Goal: Task Accomplishment & Management: Use online tool/utility

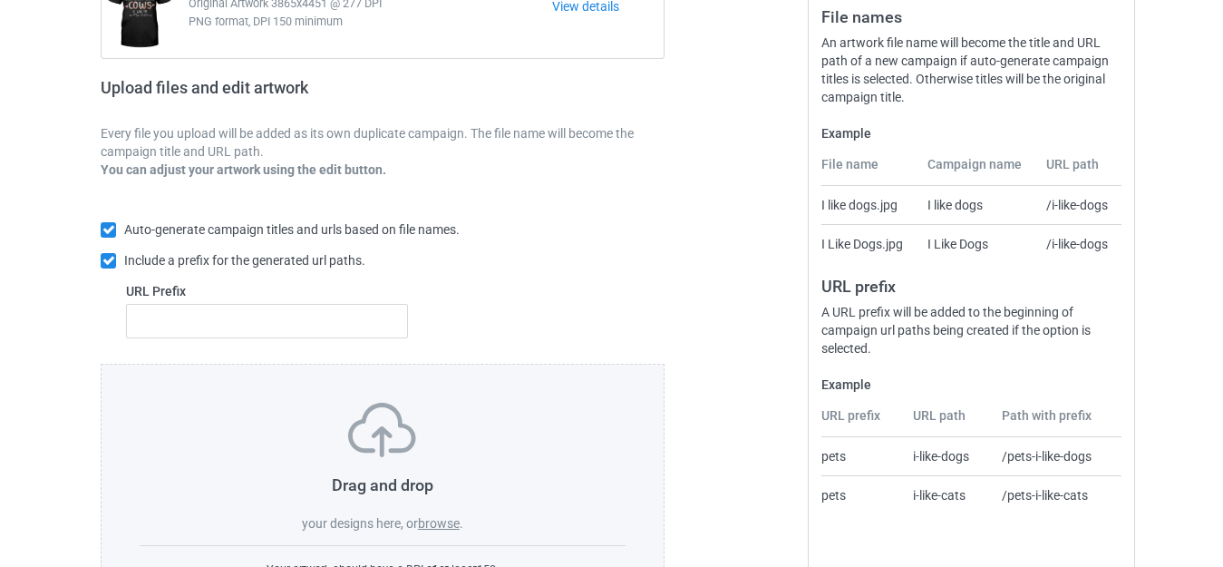
scroll to position [317, 0]
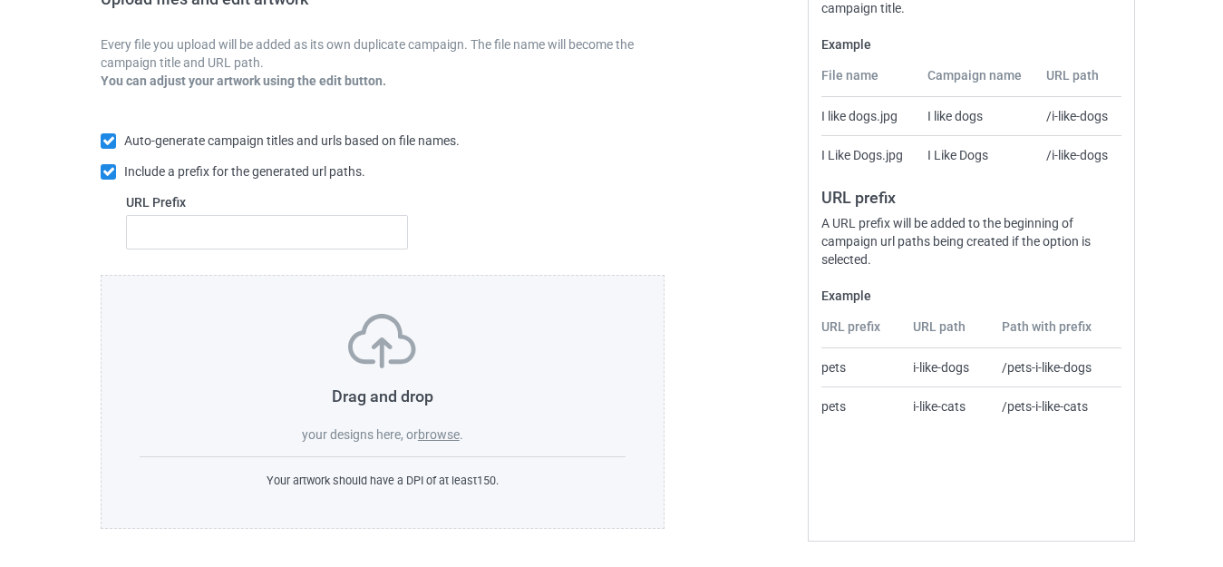
click at [443, 434] on label "browse" at bounding box center [439, 434] width 42 height 15
click at [0, 0] on input "browse" at bounding box center [0, 0] width 0 height 0
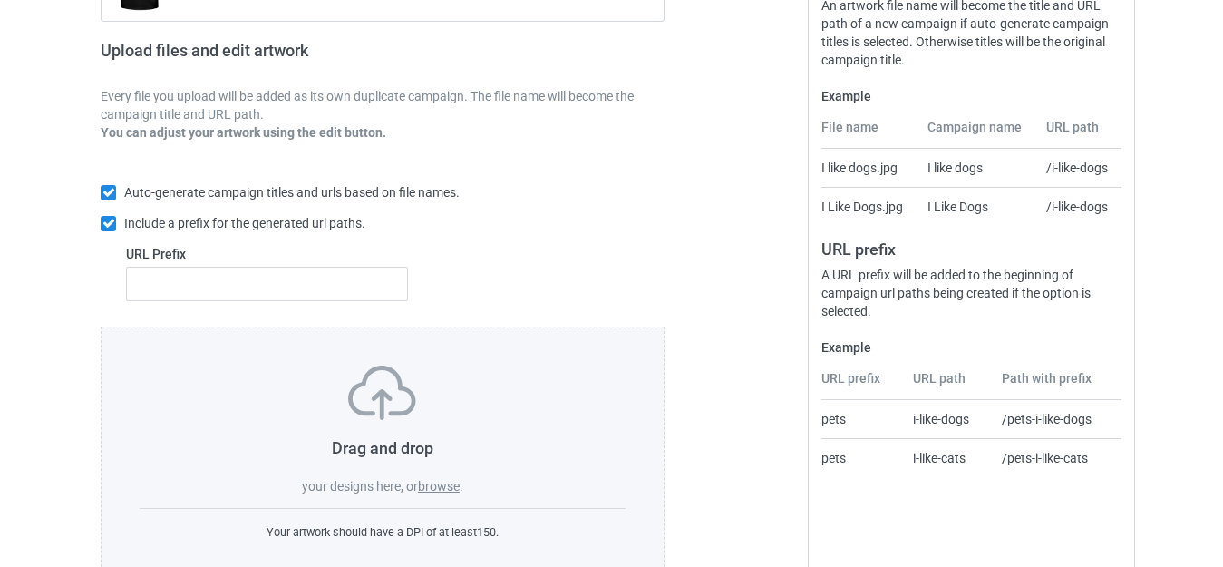
scroll to position [272, 0]
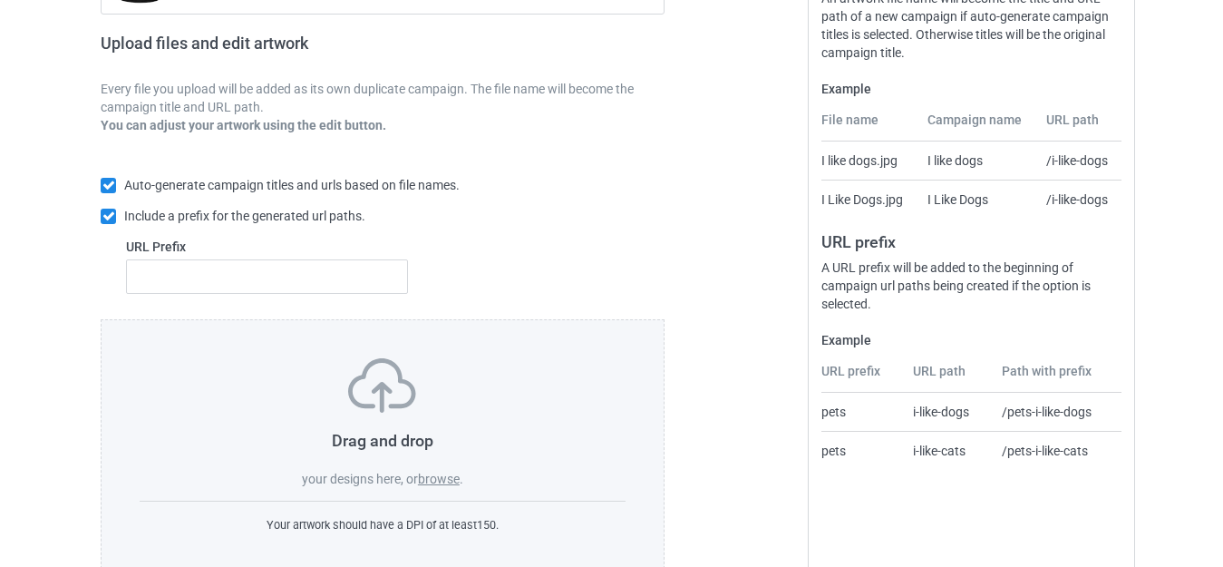
click at [438, 475] on label "browse" at bounding box center [439, 479] width 42 height 15
click at [0, 0] on input "browse" at bounding box center [0, 0] width 0 height 0
click at [431, 473] on label "browse" at bounding box center [439, 479] width 42 height 15
click at [0, 0] on input "browse" at bounding box center [0, 0] width 0 height 0
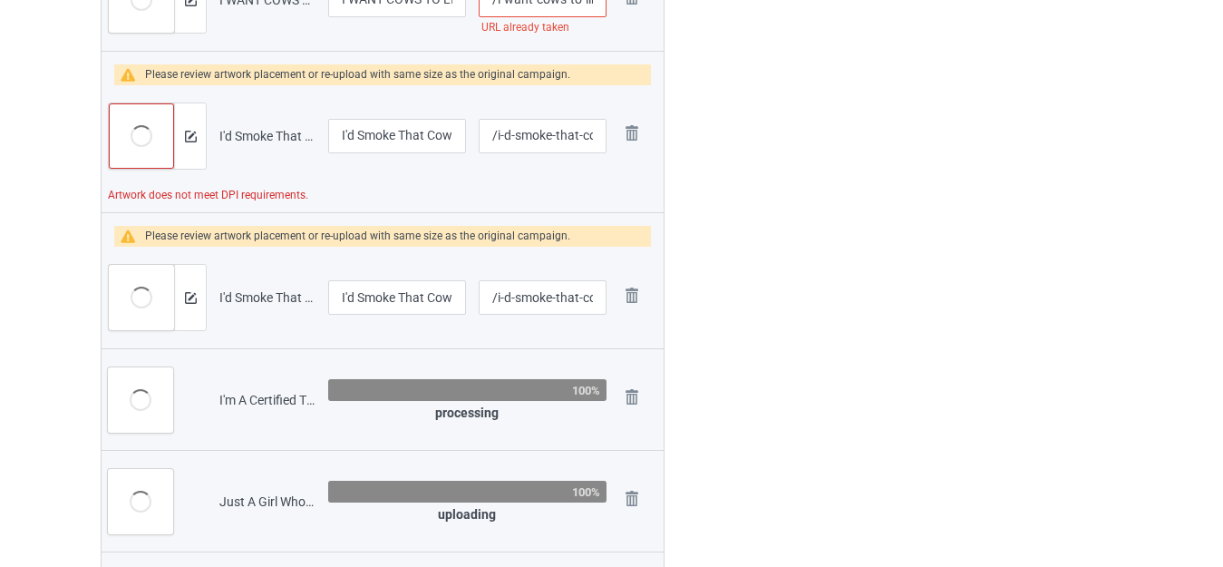
scroll to position [1072, 0]
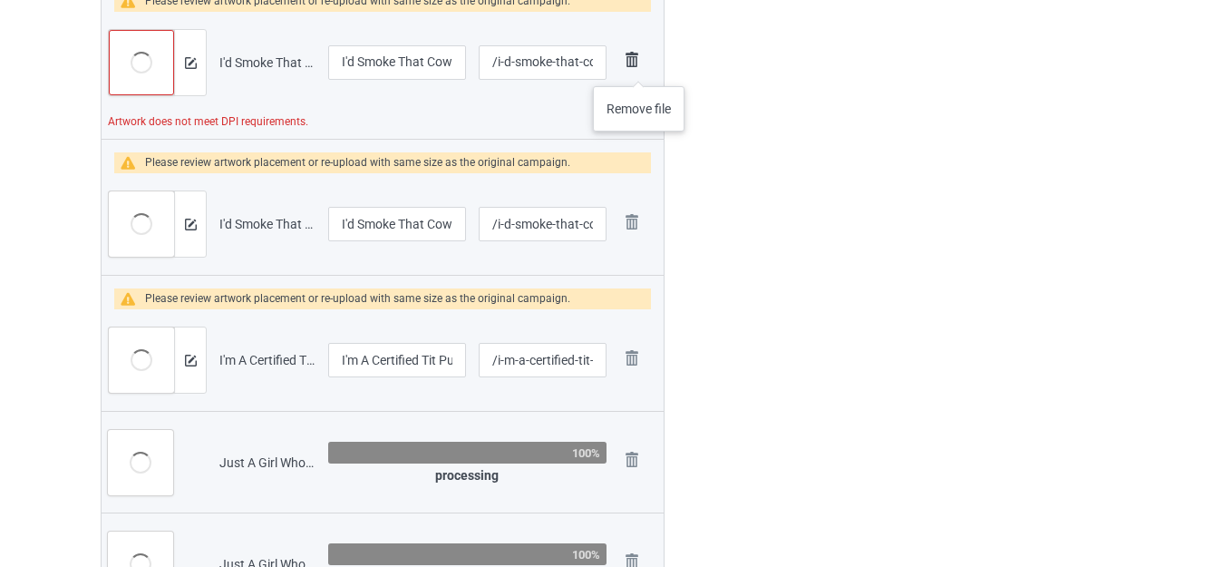
click at [636, 66] on img at bounding box center [631, 59] width 25 height 25
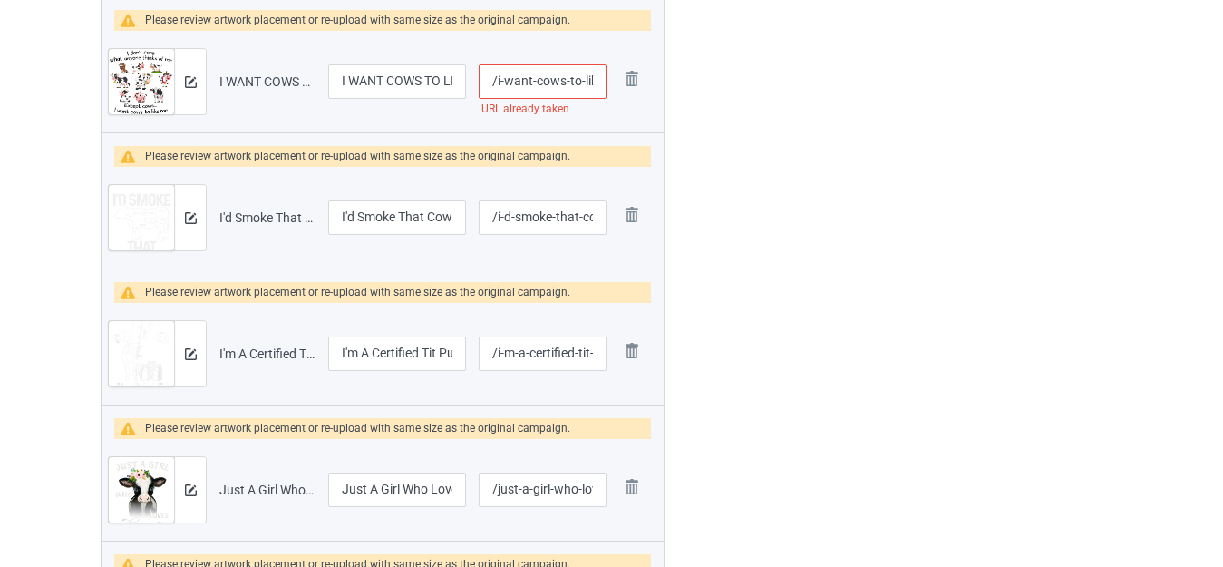
scroll to position [911, 0]
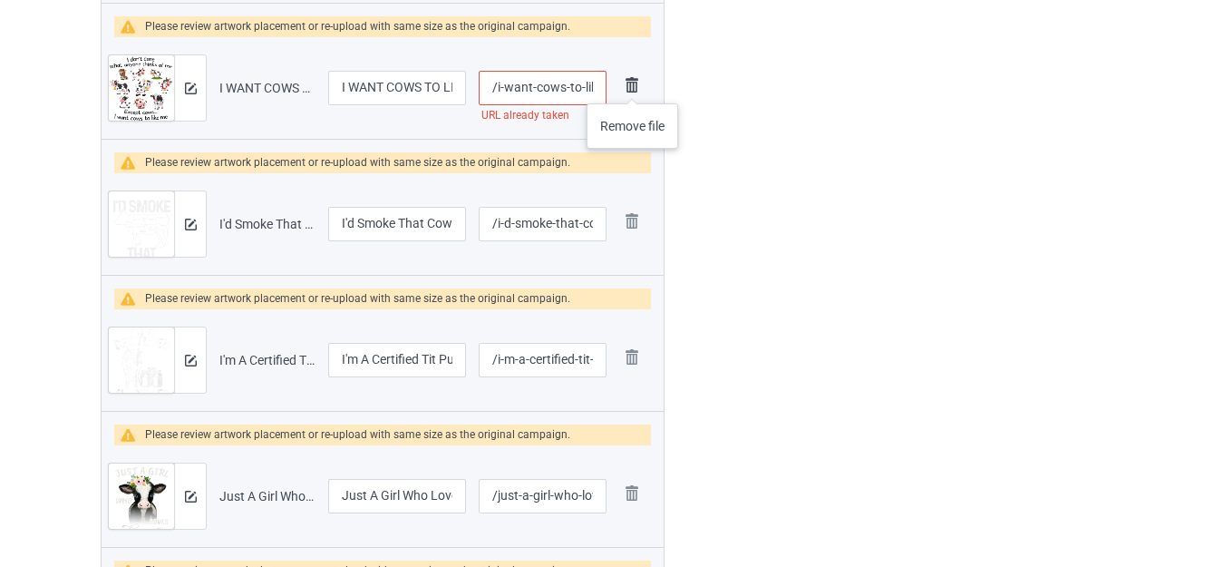
click at [632, 85] on img at bounding box center [631, 85] width 25 height 25
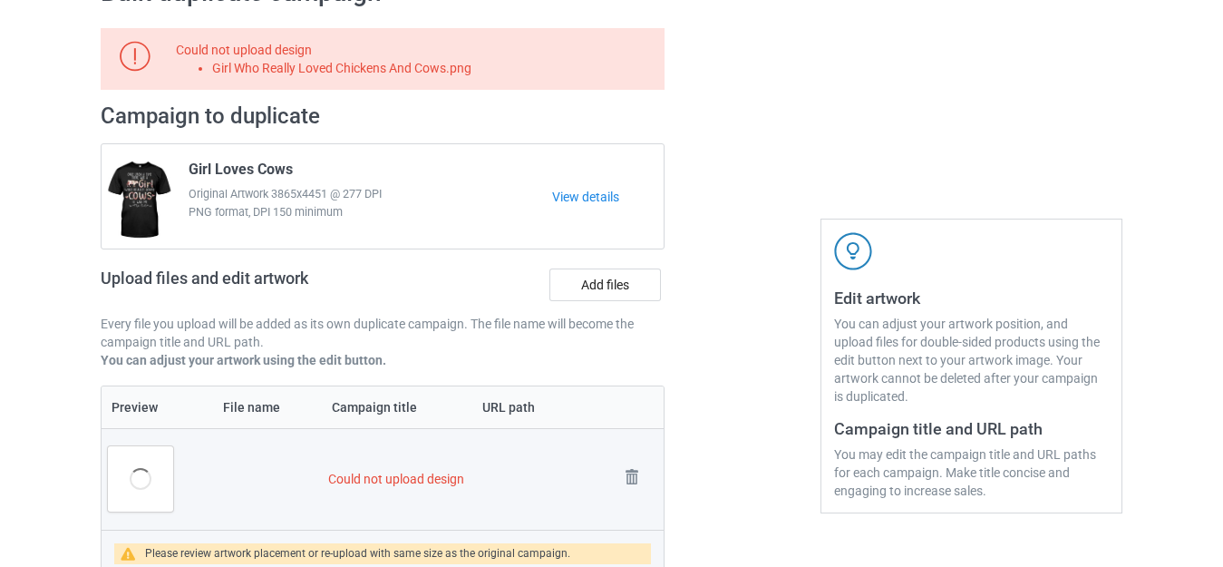
scroll to position [276, 0]
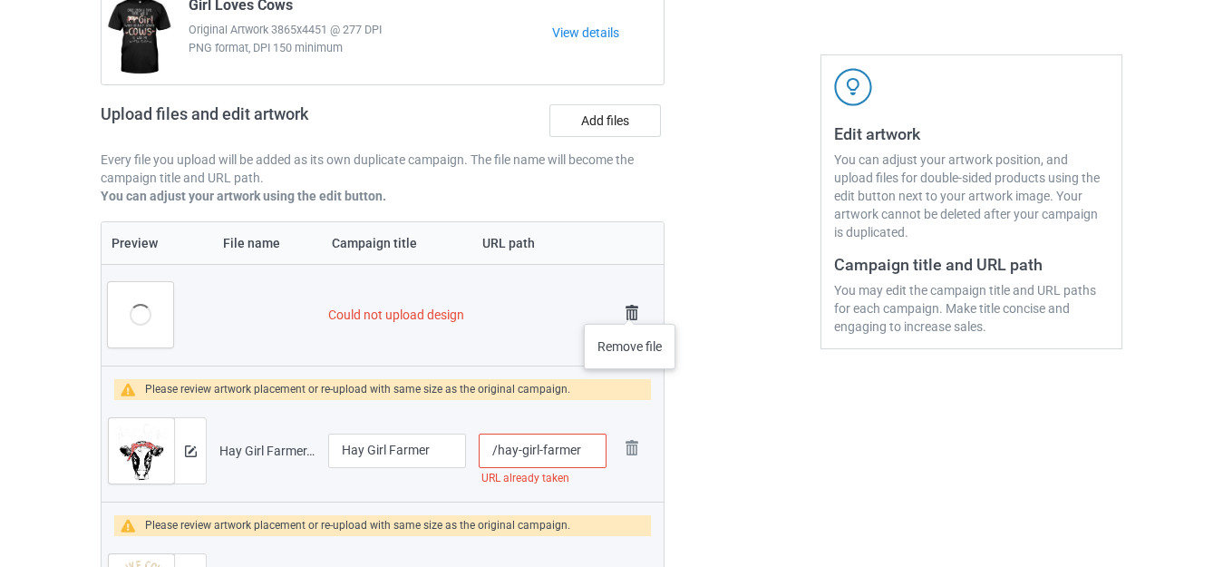
click at [629, 306] on img at bounding box center [631, 312] width 25 height 25
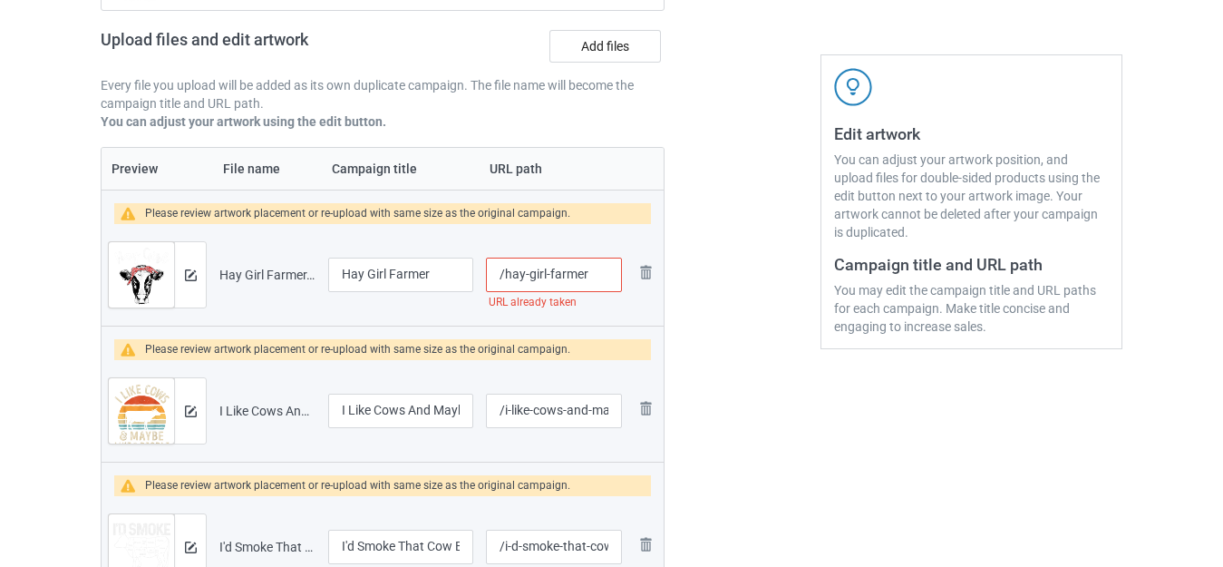
scroll to position [201, 0]
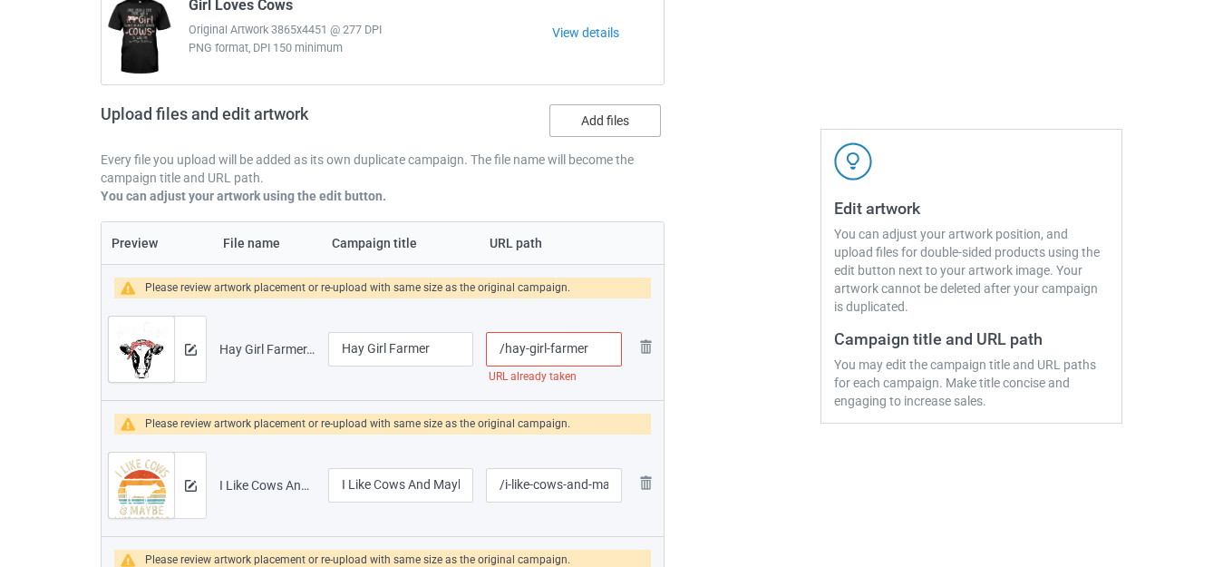
click at [602, 126] on label "Add files" at bounding box center [606, 120] width 112 height 33
click at [0, 0] on input "Add files" at bounding box center [0, 0] width 0 height 0
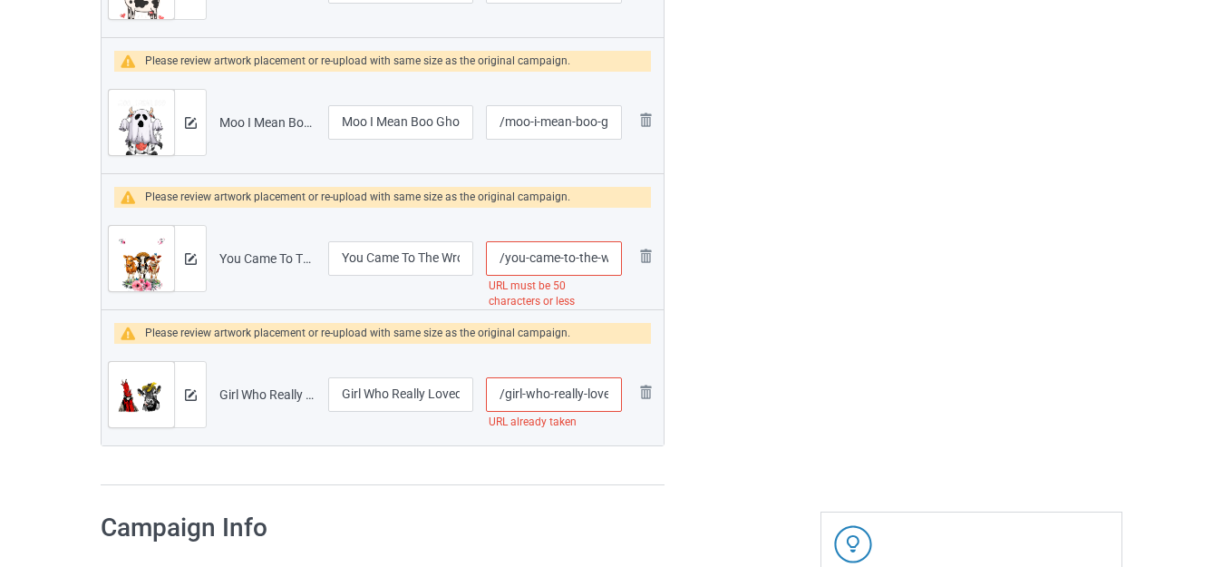
scroll to position [0, 120]
drag, startPoint x: 593, startPoint y: 398, endPoint x: 623, endPoint y: 402, distance: 30.1
click at [631, 402] on tr "Preview and edit artwork Girl Who Really Loved Chickens And Cows.png Girl Who R…" at bounding box center [383, 395] width 562 height 102
click at [599, 388] on input "/girl-who-really-loved-chickens-and-cows" at bounding box center [554, 394] width 136 height 34
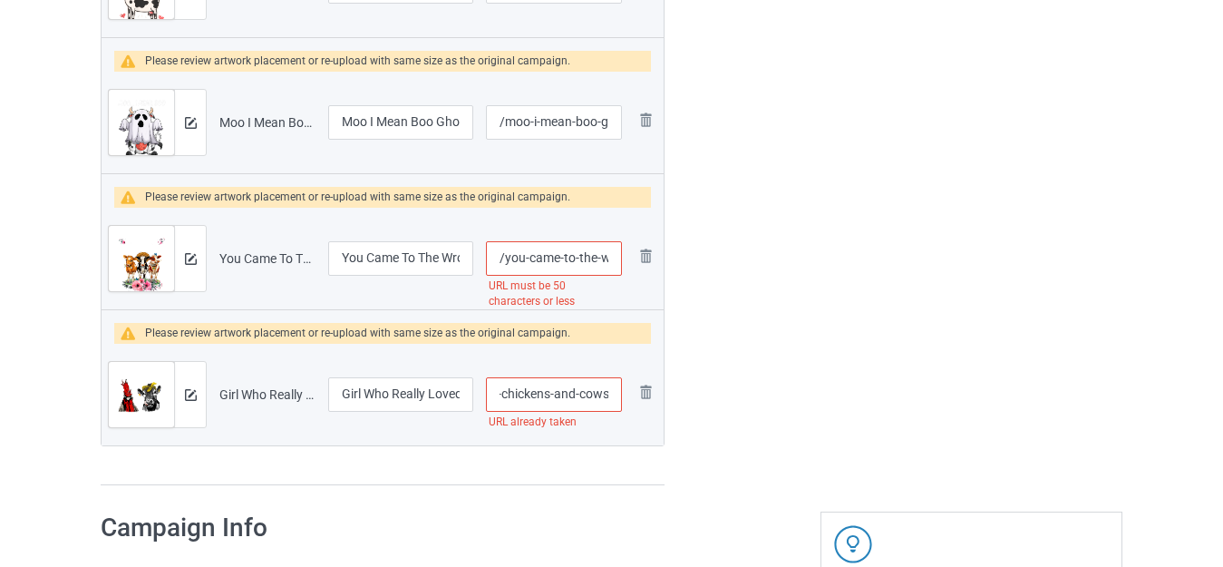
click at [599, 388] on input "/girl-who-really-loved-chickens-and-cows" at bounding box center [554, 394] width 136 height 34
click at [599, 399] on input "/girl-who-really-loved-chickens-and-cows" at bounding box center [554, 394] width 136 height 34
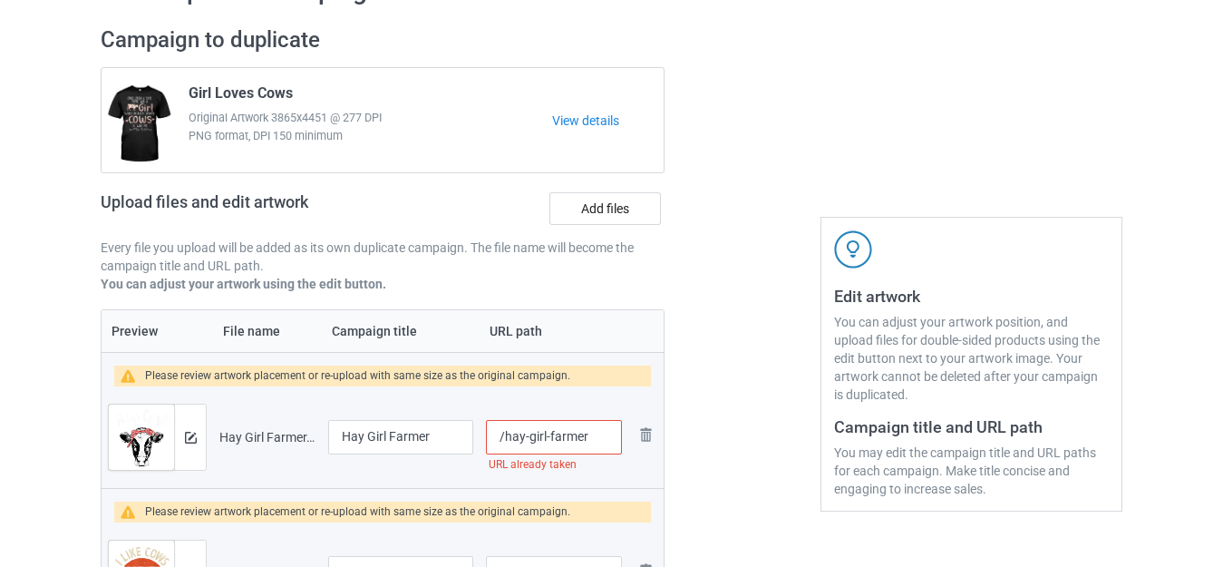
scroll to position [111, 0]
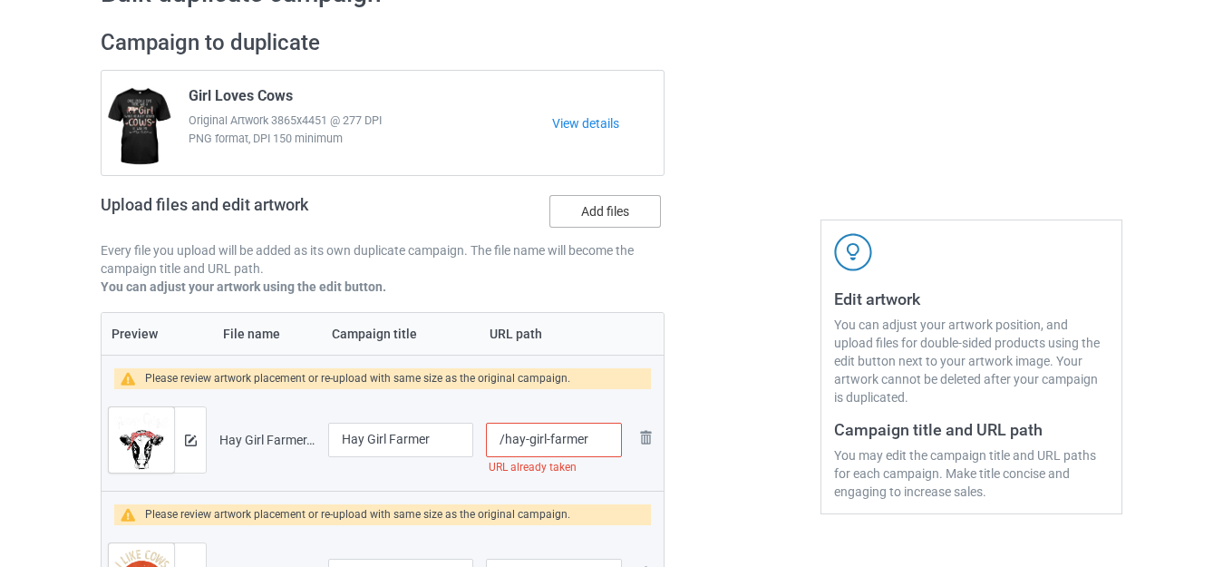
click at [605, 215] on label "Add files" at bounding box center [606, 211] width 112 height 33
click at [0, 0] on input "Add files" at bounding box center [0, 0] width 0 height 0
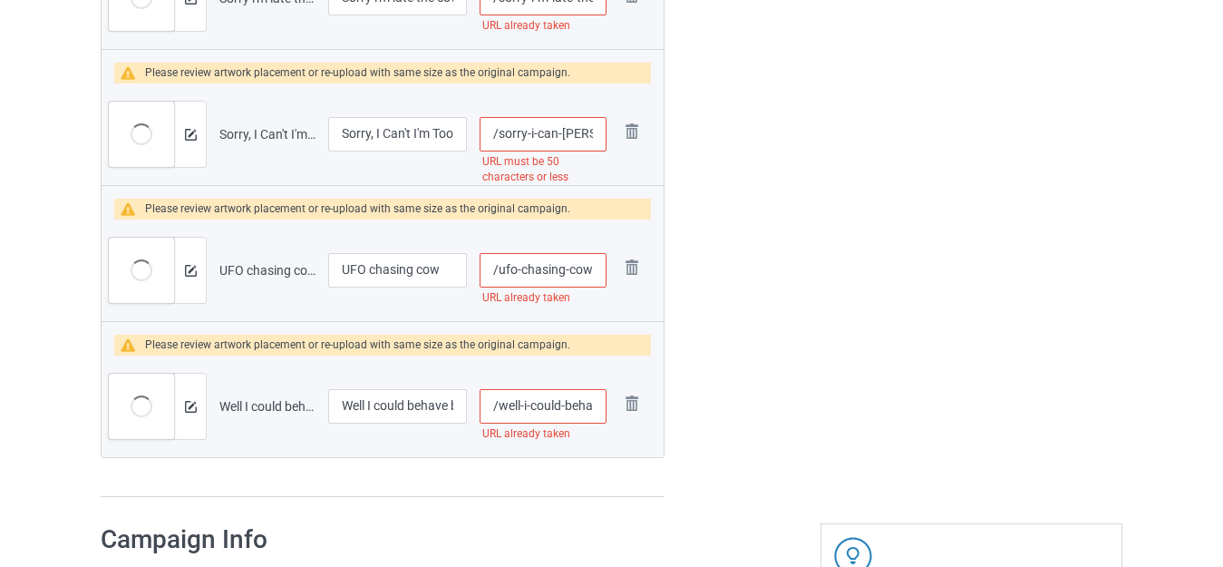
scroll to position [6617, 0]
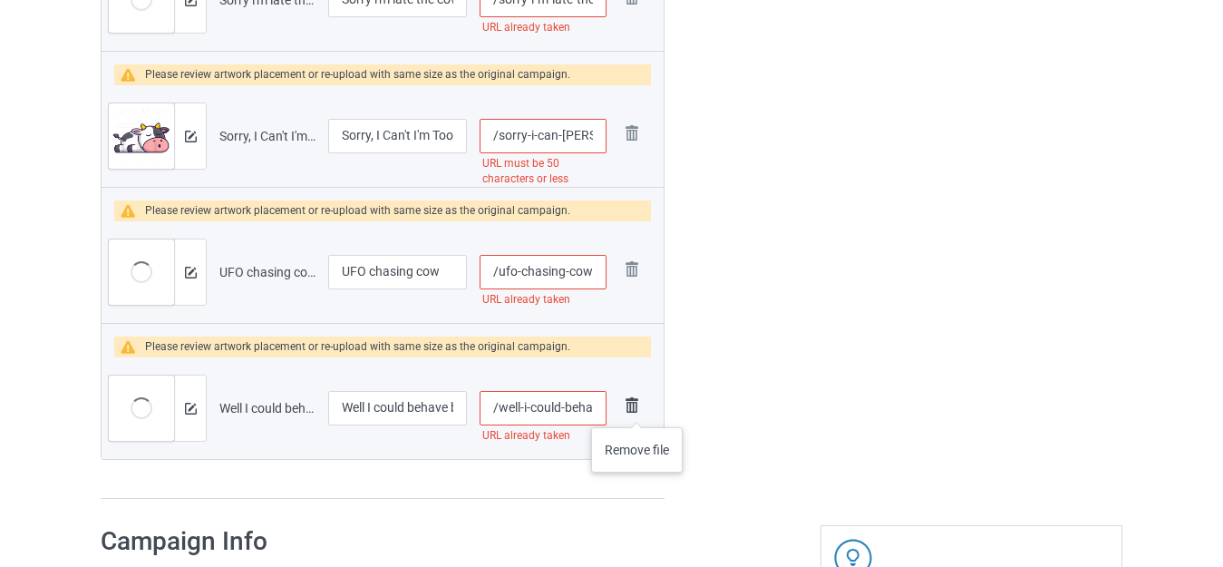
click at [637, 409] on img at bounding box center [631, 405] width 25 height 25
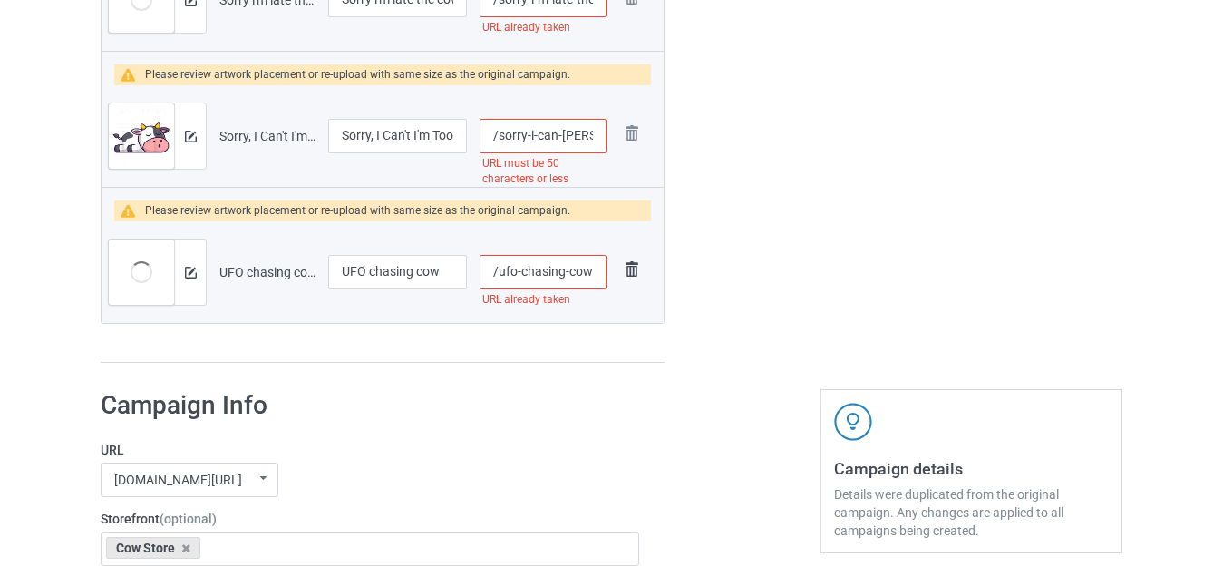
click at [629, 277] on img at bounding box center [631, 269] width 25 height 25
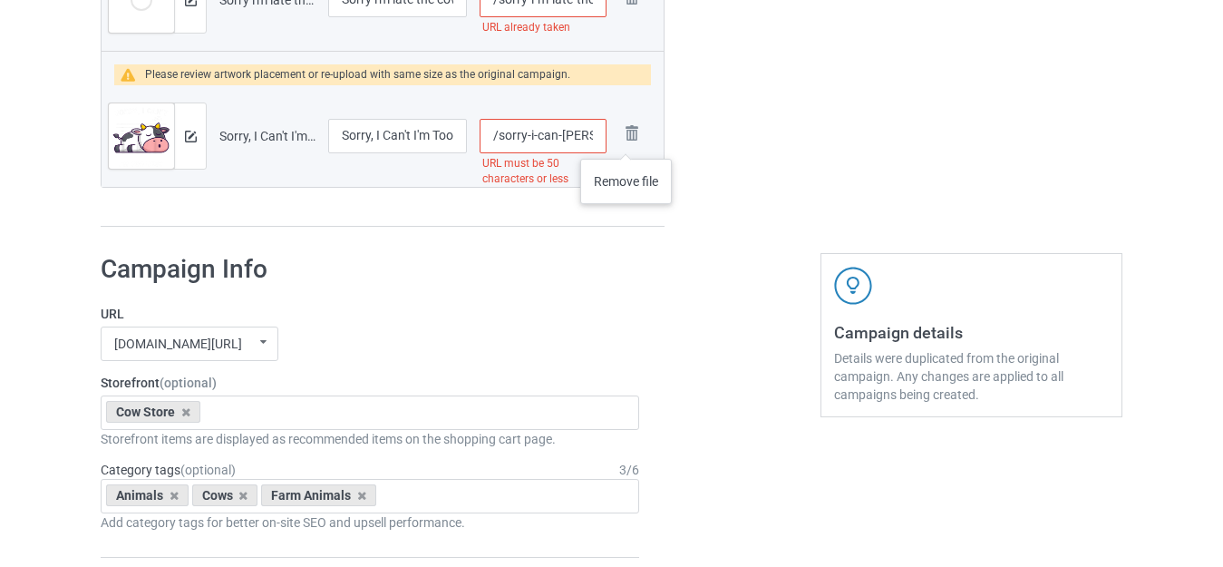
click at [0, 0] on img at bounding box center [0, 0] width 0 height 0
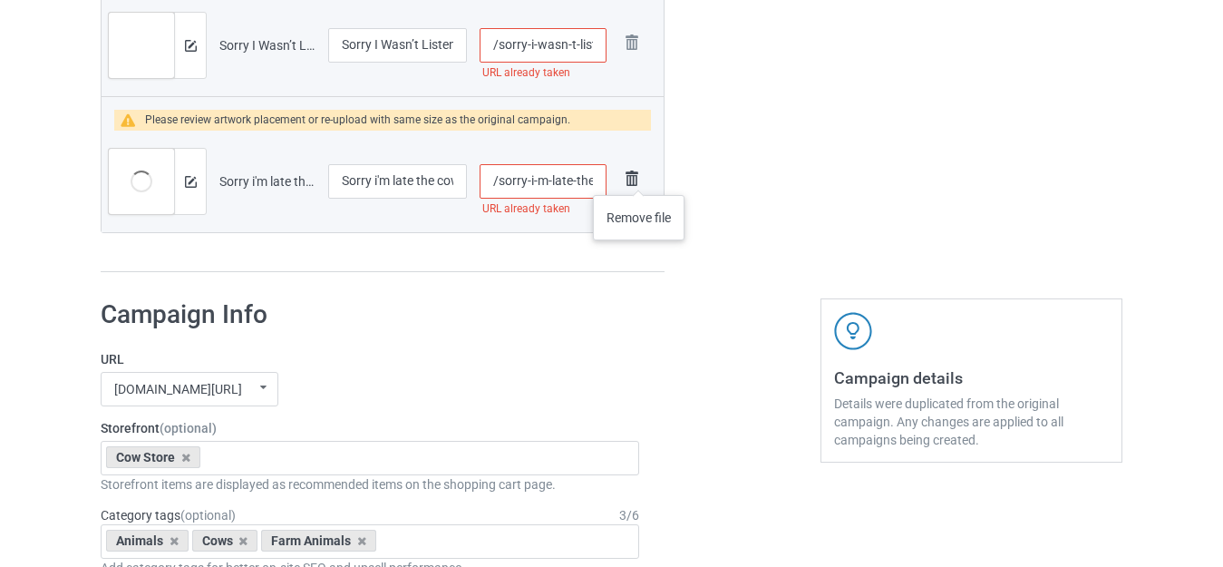
click at [638, 177] on img at bounding box center [631, 178] width 25 height 25
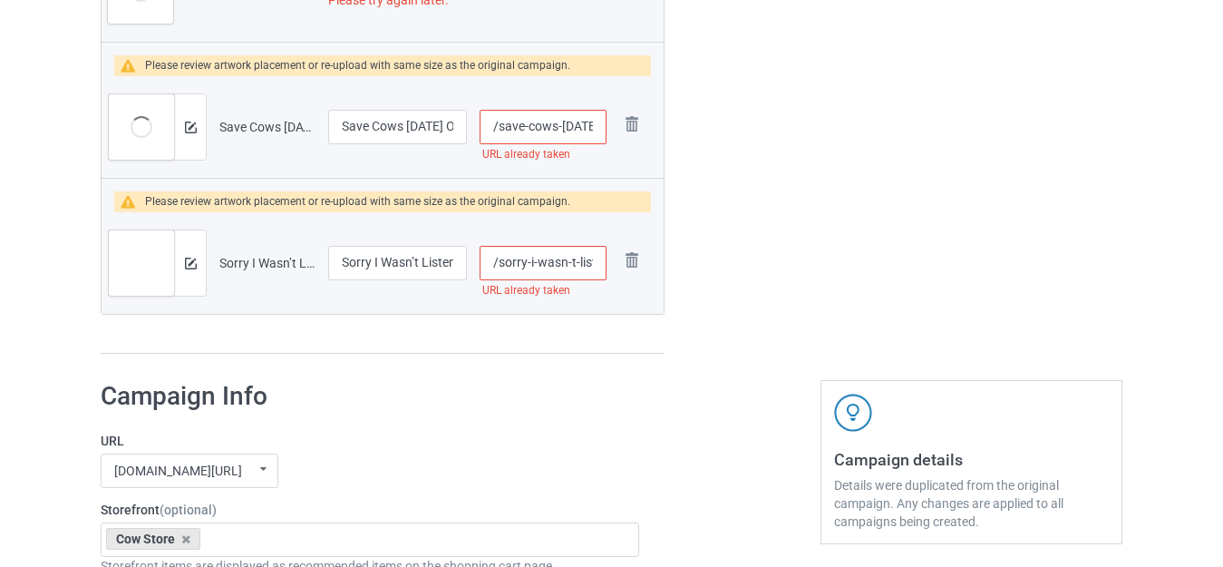
scroll to position [6163, 0]
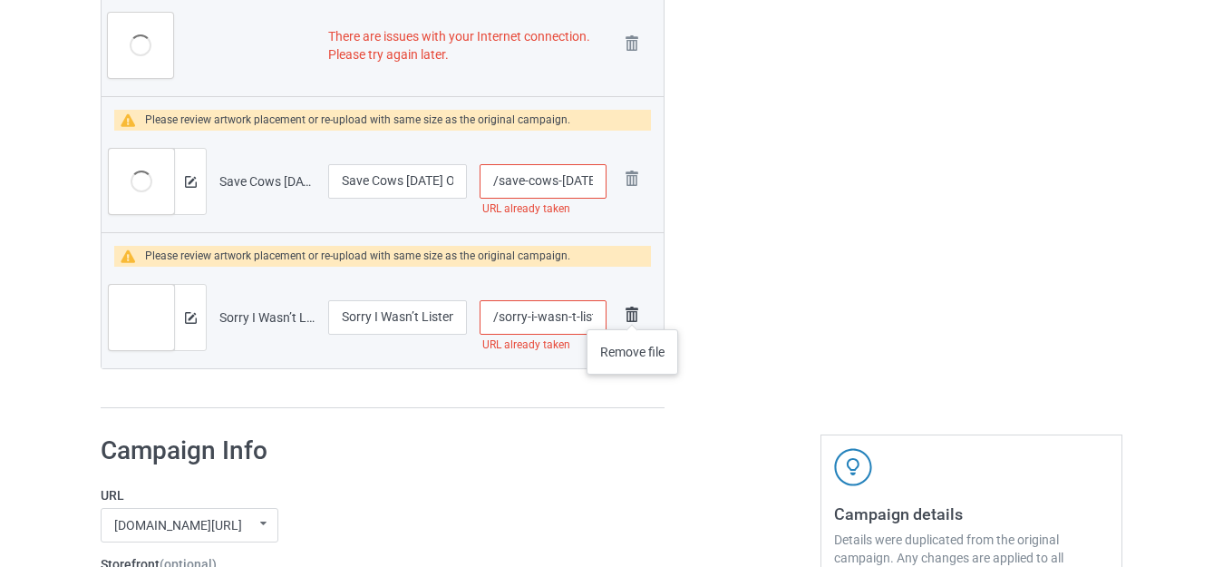
click at [632, 312] on img at bounding box center [631, 314] width 25 height 25
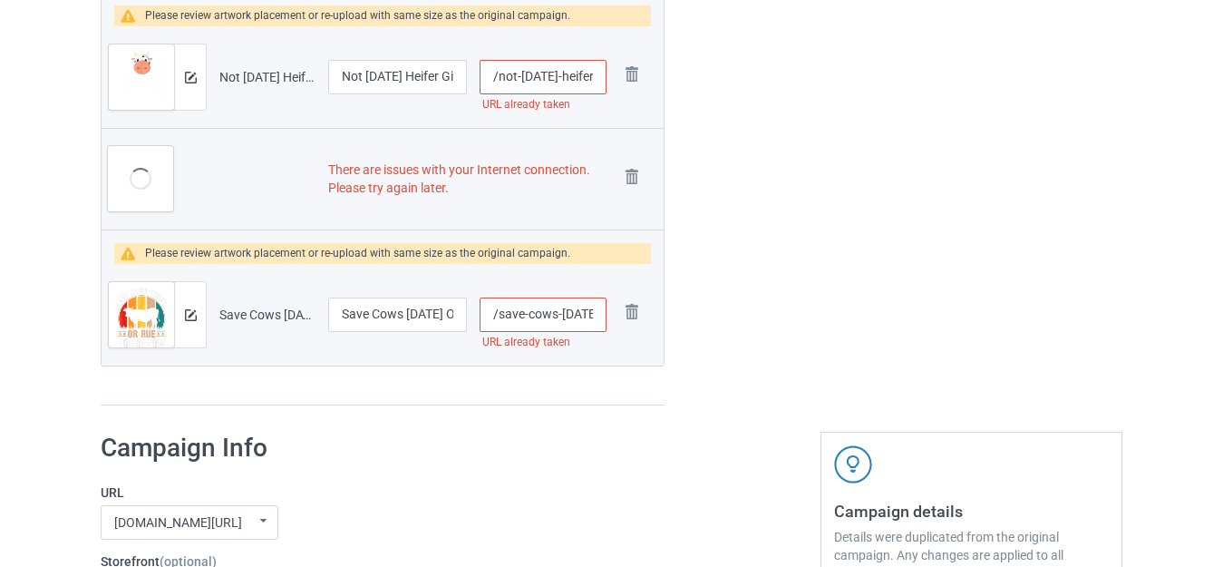
scroll to position [5982, 0]
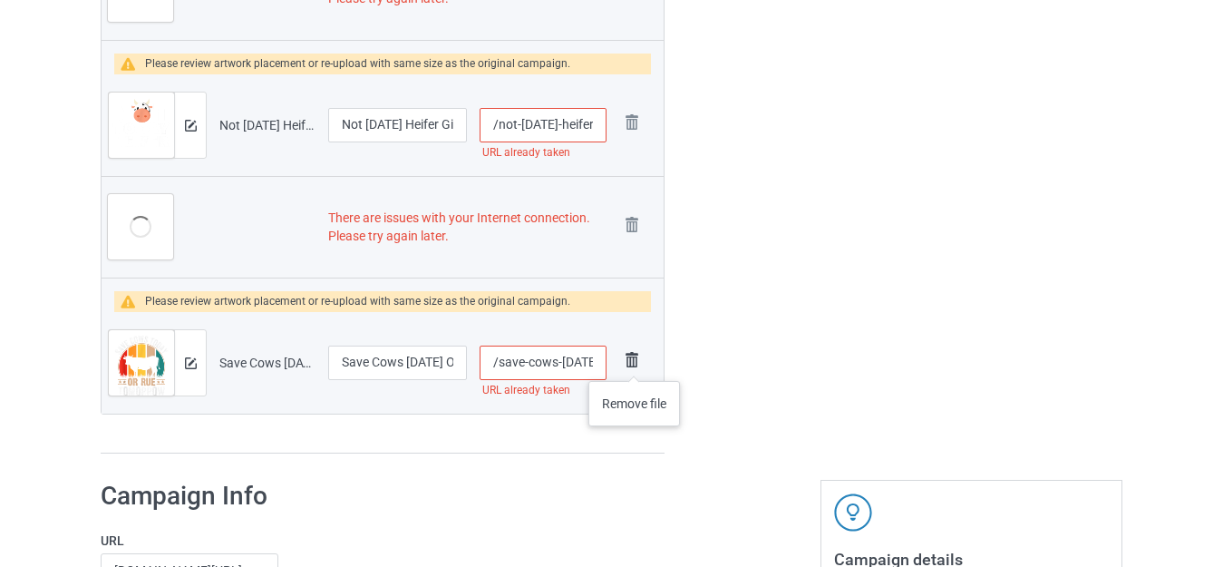
click at [634, 363] on img at bounding box center [631, 359] width 25 height 25
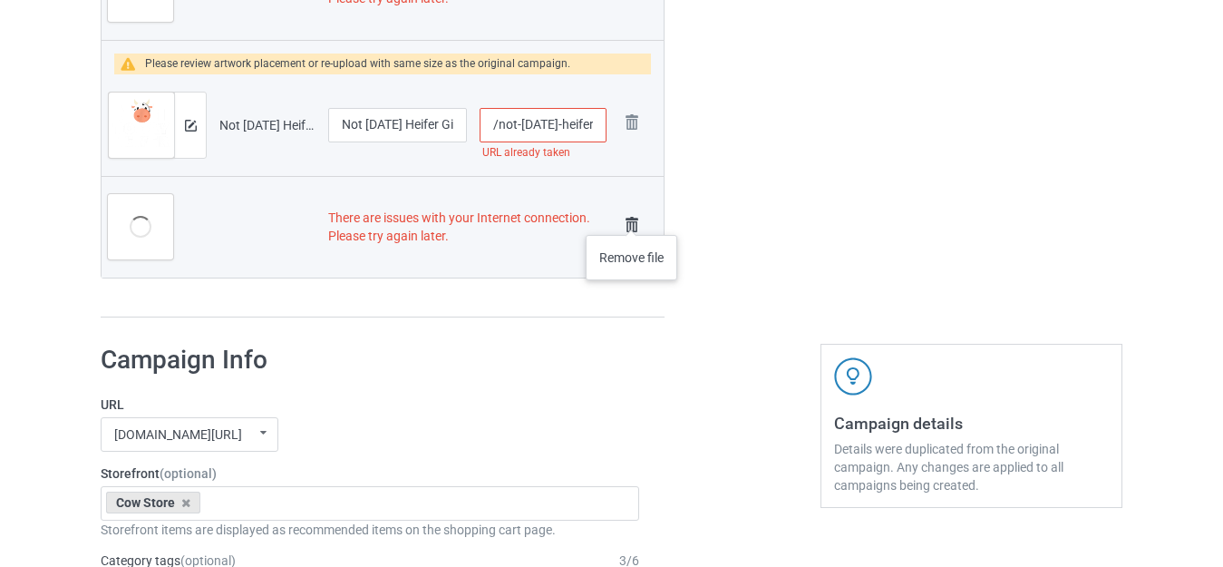
click at [631, 217] on img at bounding box center [631, 224] width 25 height 25
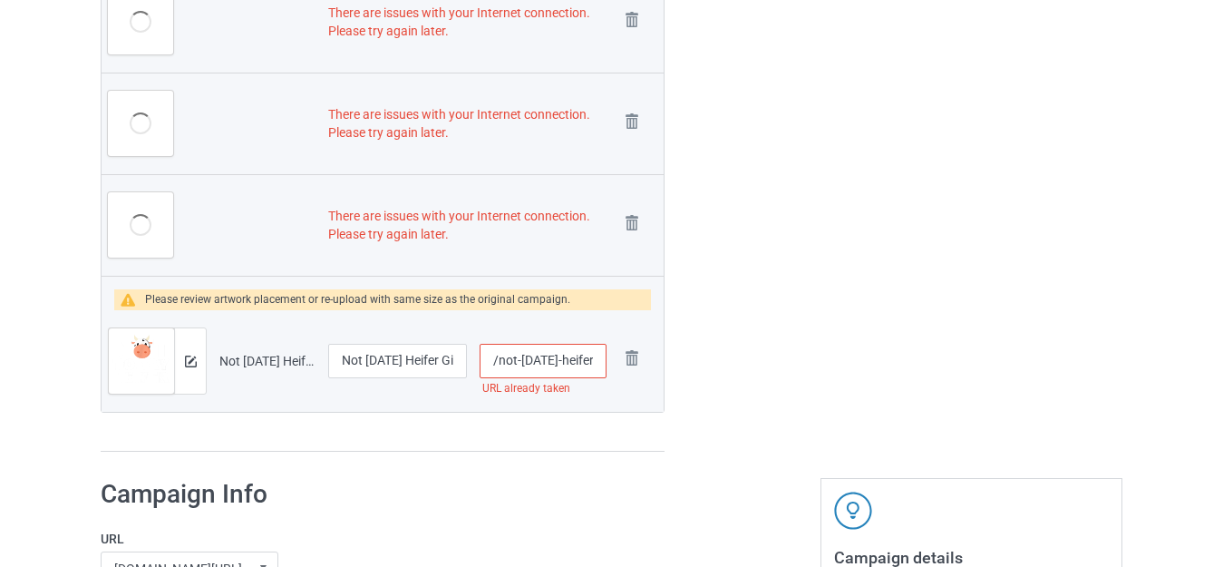
scroll to position [5692, 0]
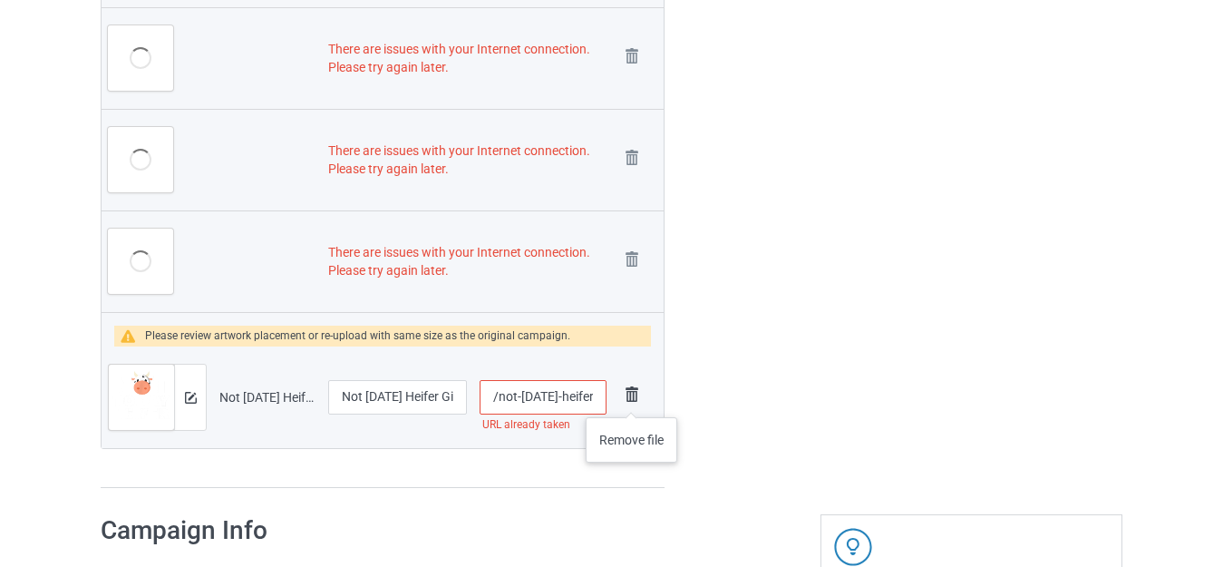
click at [631, 399] on img at bounding box center [631, 394] width 25 height 25
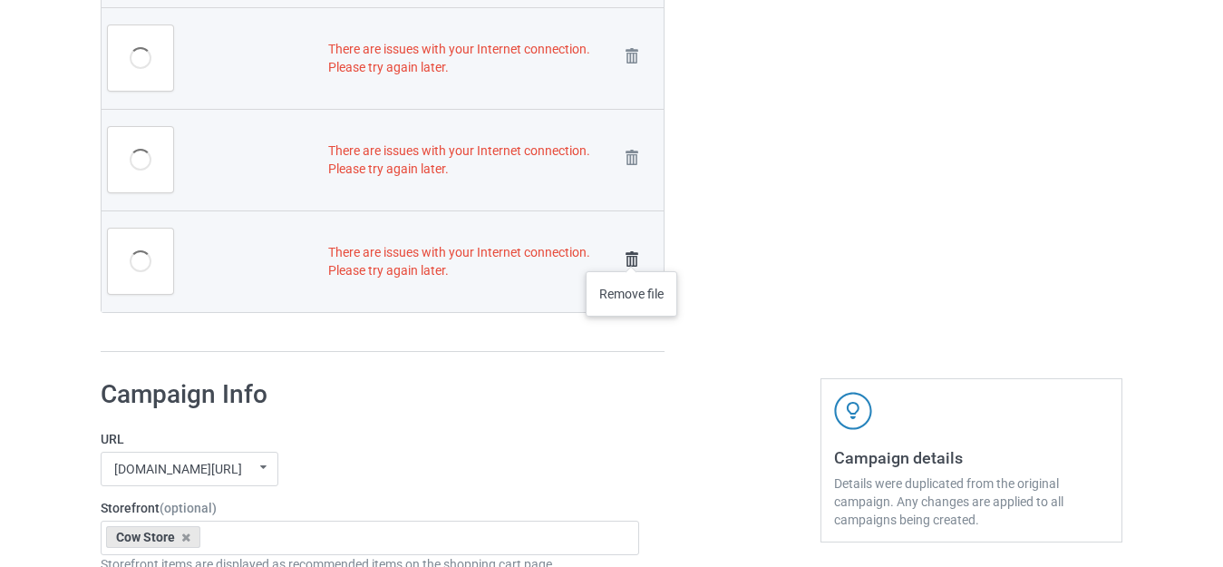
click at [631, 255] on img at bounding box center [631, 259] width 25 height 25
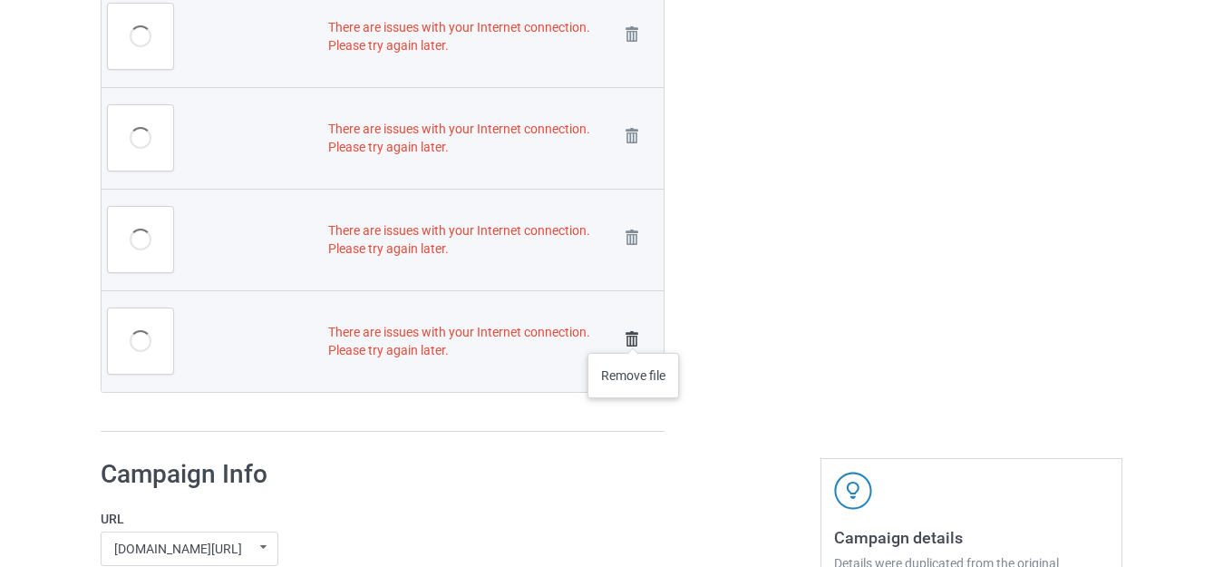
click at [633, 336] on img at bounding box center [631, 338] width 25 height 25
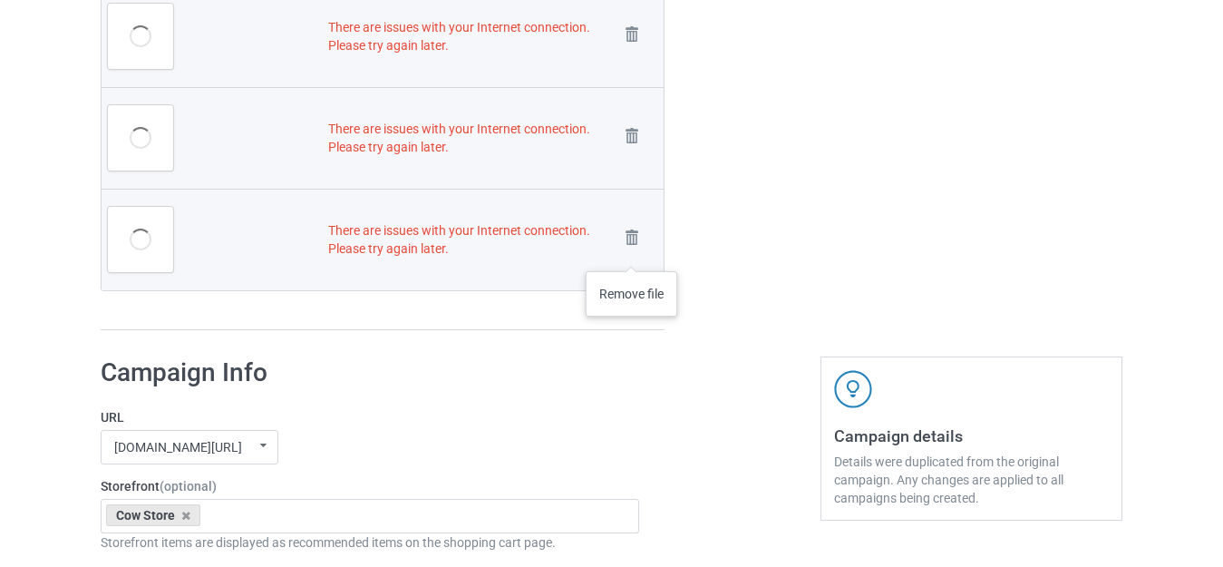
click at [0, 0] on img at bounding box center [0, 0] width 0 height 0
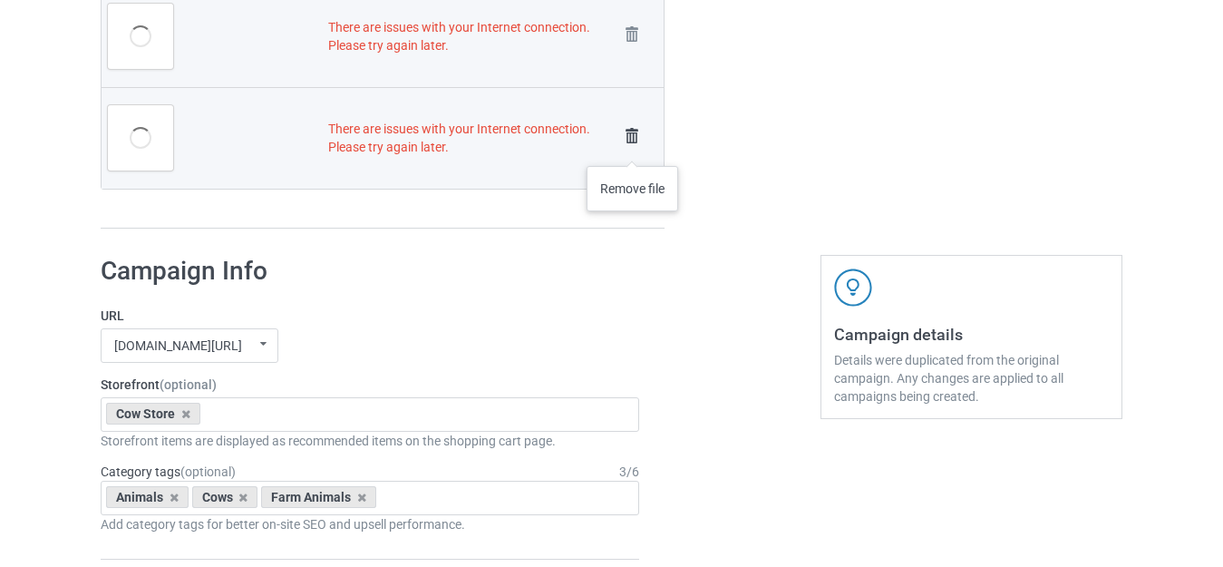
click at [630, 140] on img at bounding box center [631, 135] width 25 height 25
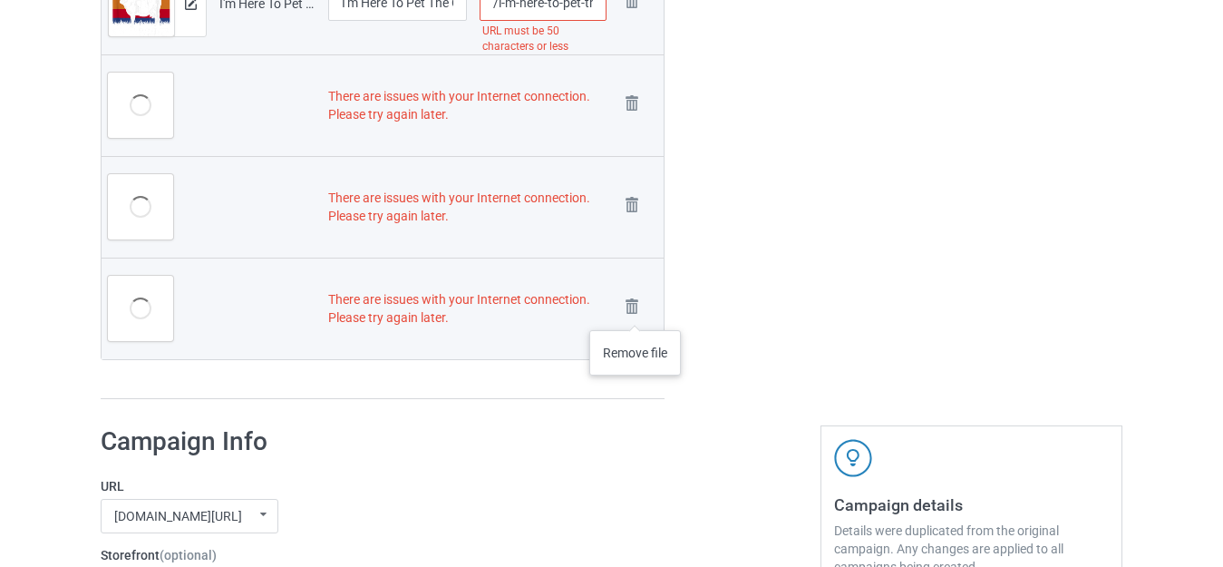
drag, startPoint x: 635, startPoint y: 312, endPoint x: 627, endPoint y: 246, distance: 66.7
click at [0, 0] on img at bounding box center [0, 0] width 0 height 0
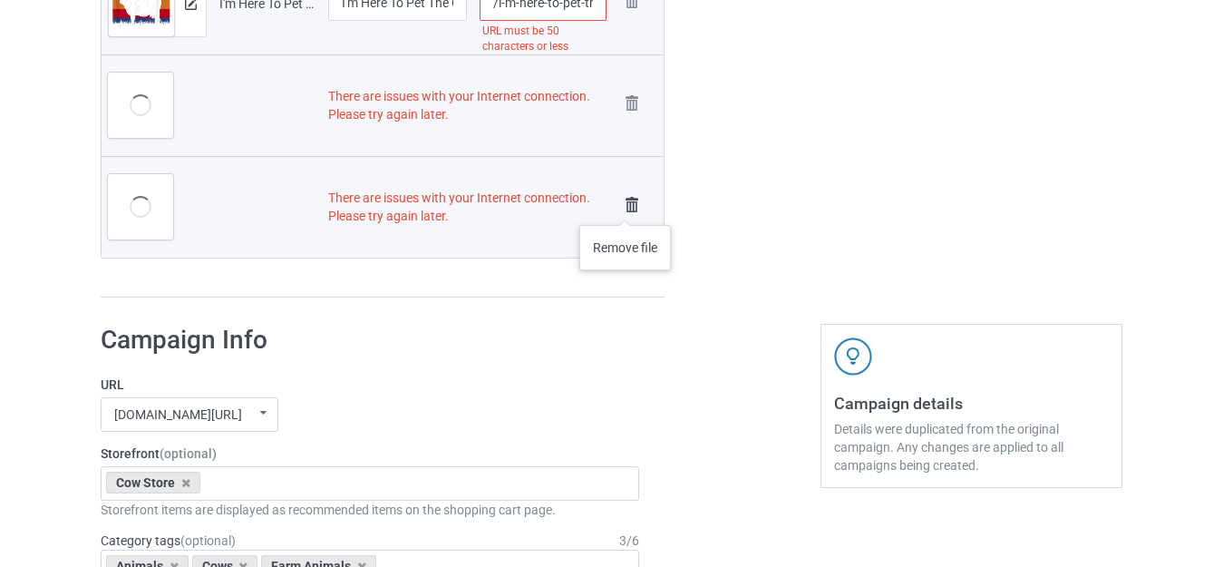
click at [625, 207] on img at bounding box center [631, 204] width 25 height 25
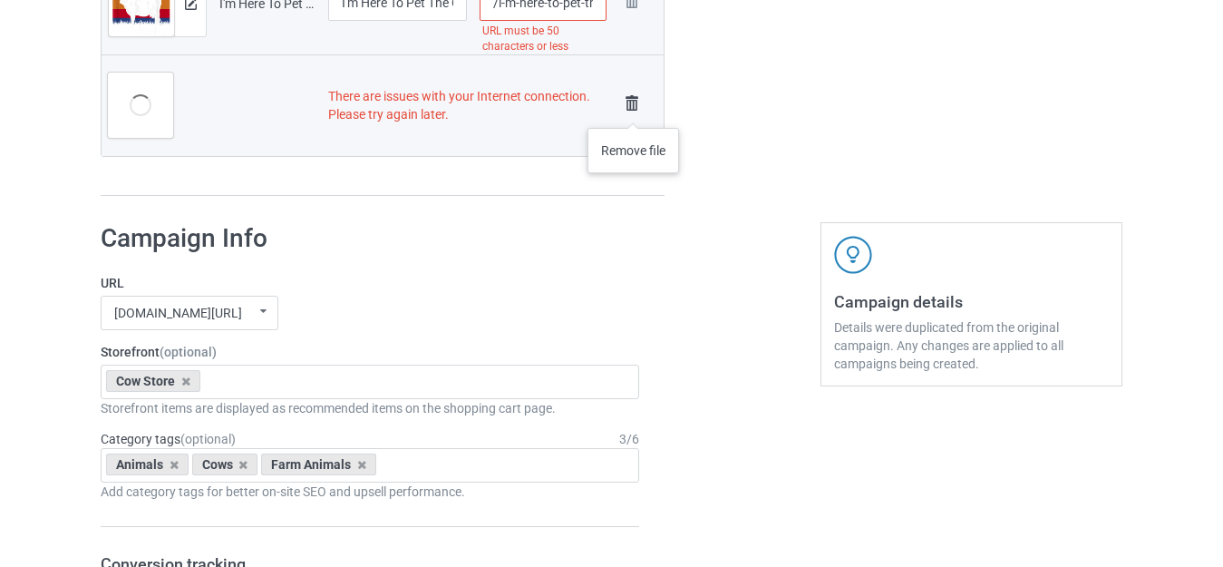
click at [633, 110] on img at bounding box center [631, 103] width 25 height 25
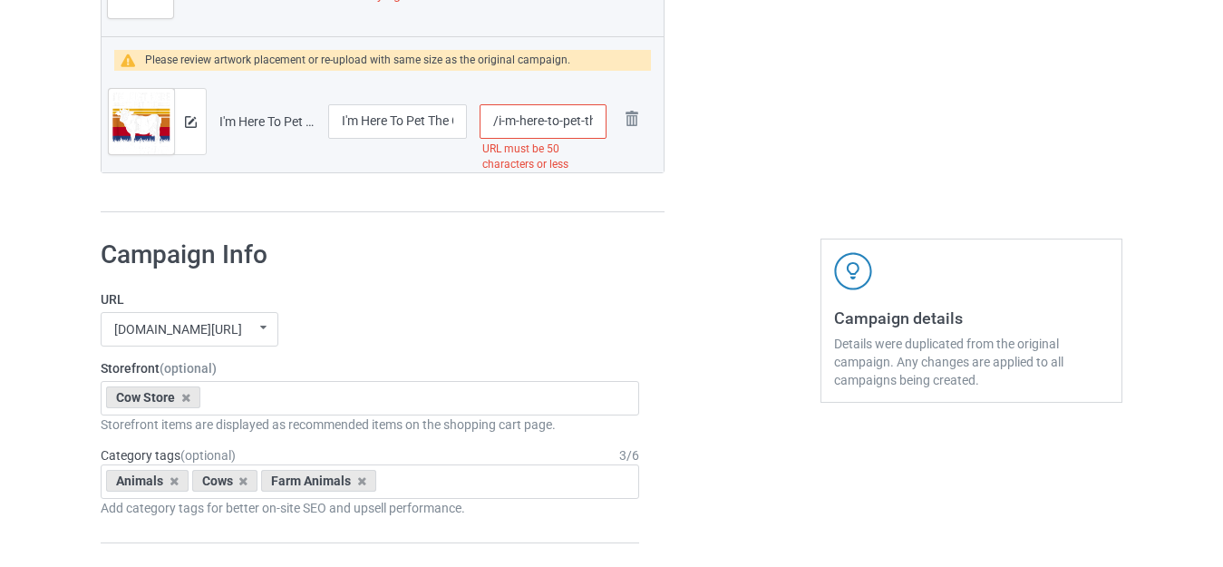
scroll to position [4749, 0]
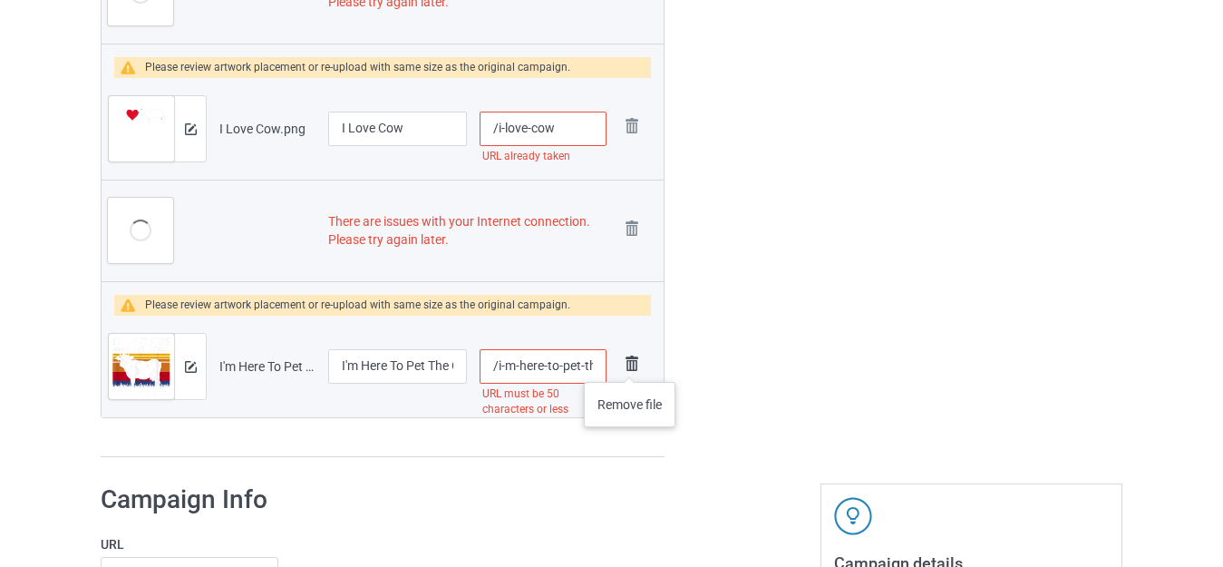
click at [629, 363] on img at bounding box center [631, 363] width 25 height 25
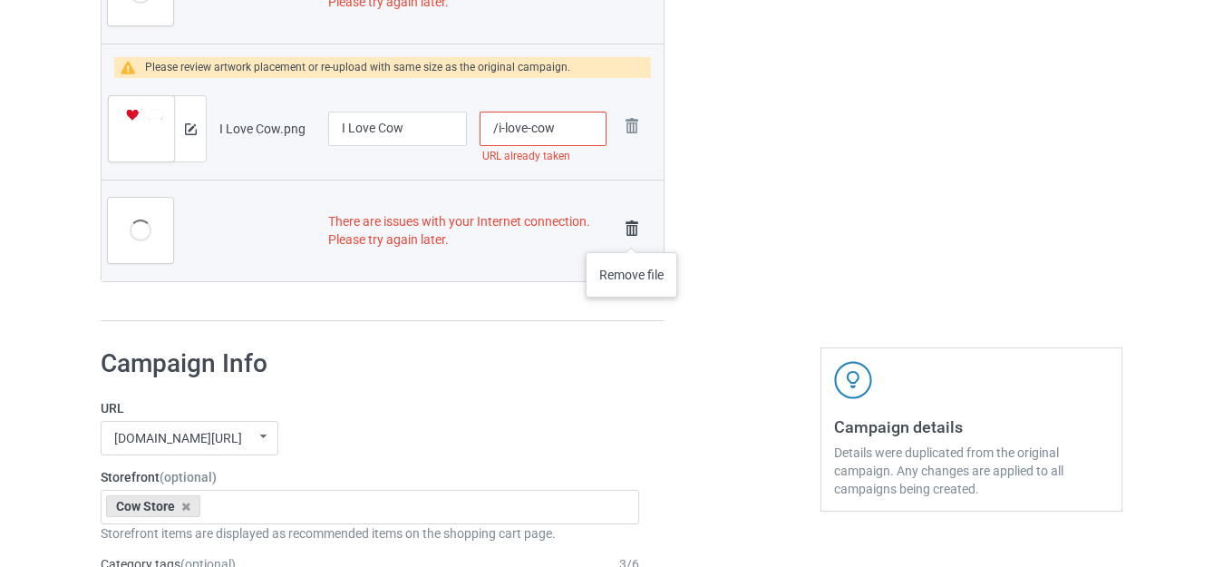
click at [631, 232] on img at bounding box center [631, 228] width 25 height 25
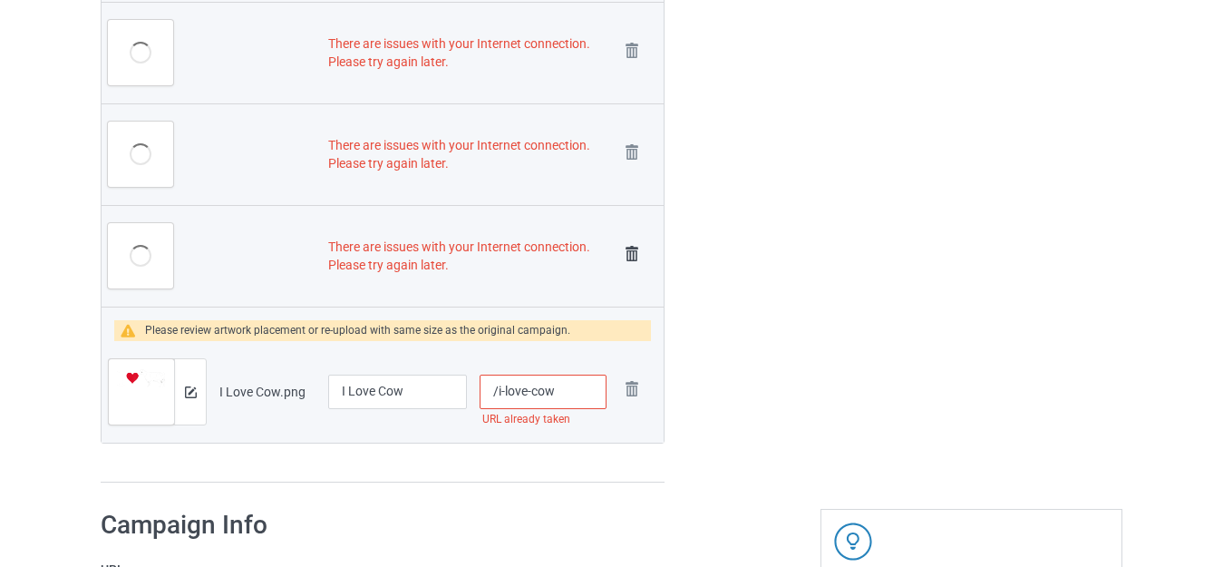
scroll to position [4458, 0]
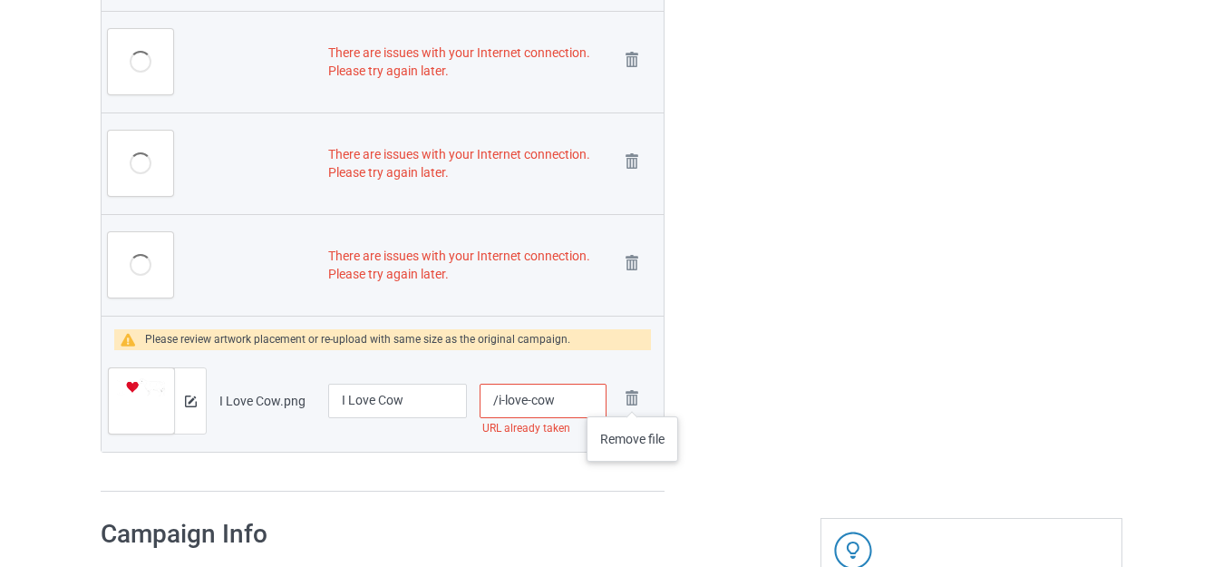
click at [0, 0] on img at bounding box center [0, 0] width 0 height 0
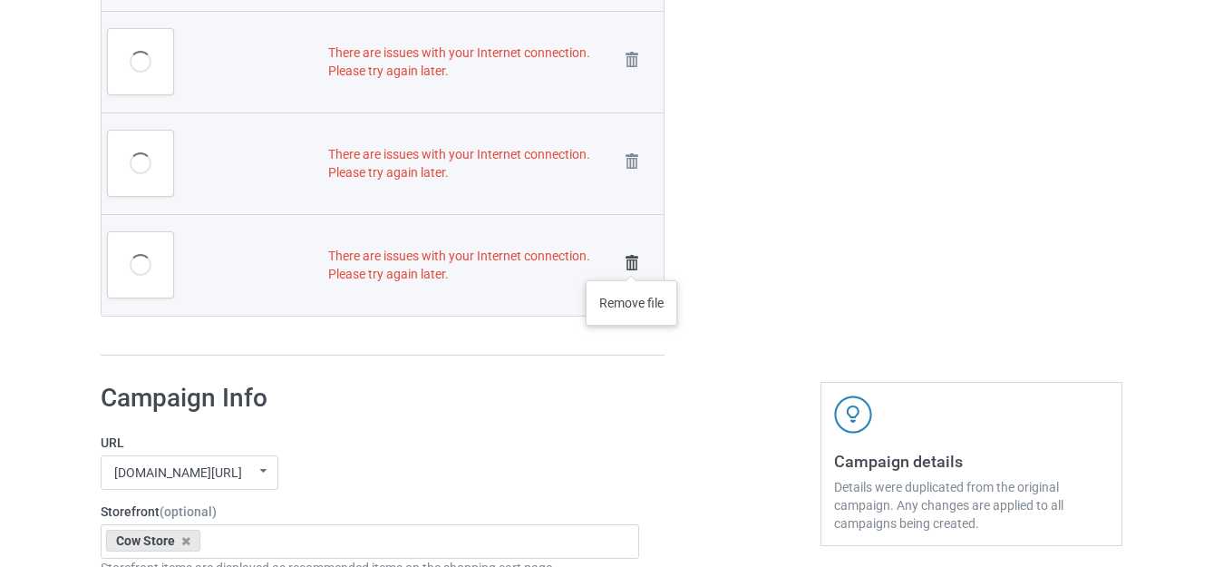
click at [631, 261] on img at bounding box center [631, 262] width 25 height 25
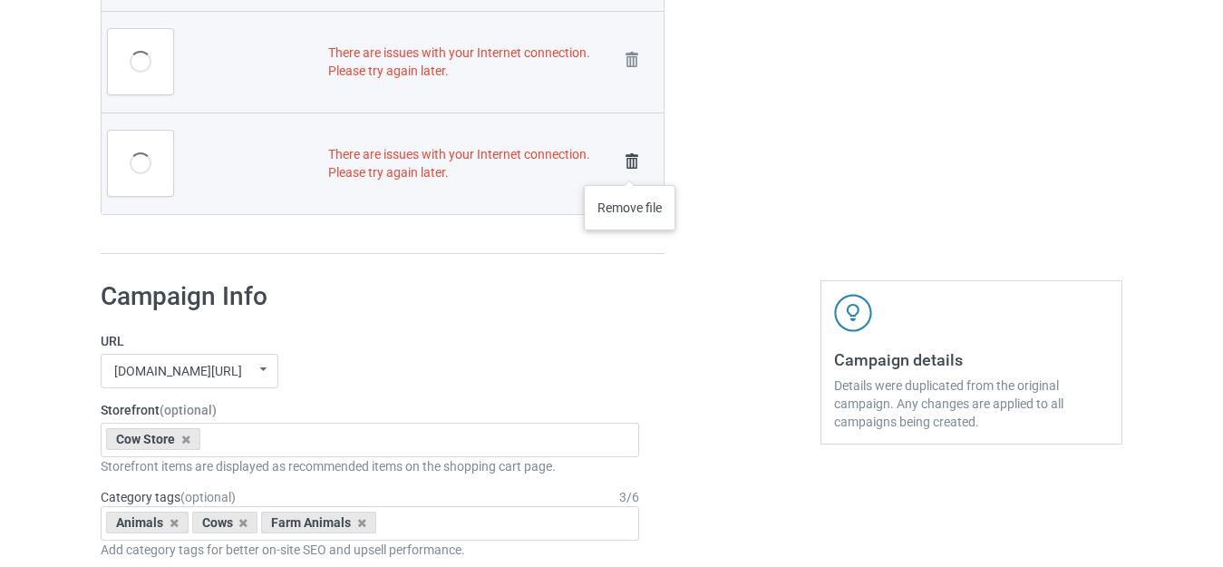
click at [629, 167] on img at bounding box center [631, 161] width 25 height 25
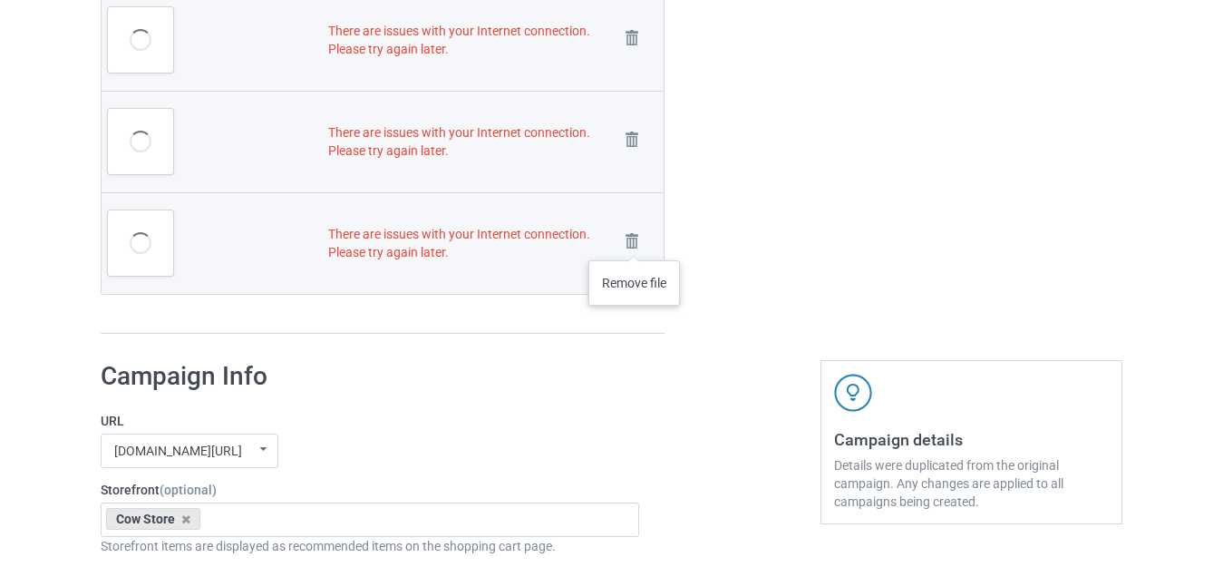
drag, startPoint x: 634, startPoint y: 242, endPoint x: 635, endPoint y: 197, distance: 45.4
click at [0, 0] on img at bounding box center [0, 0] width 0 height 0
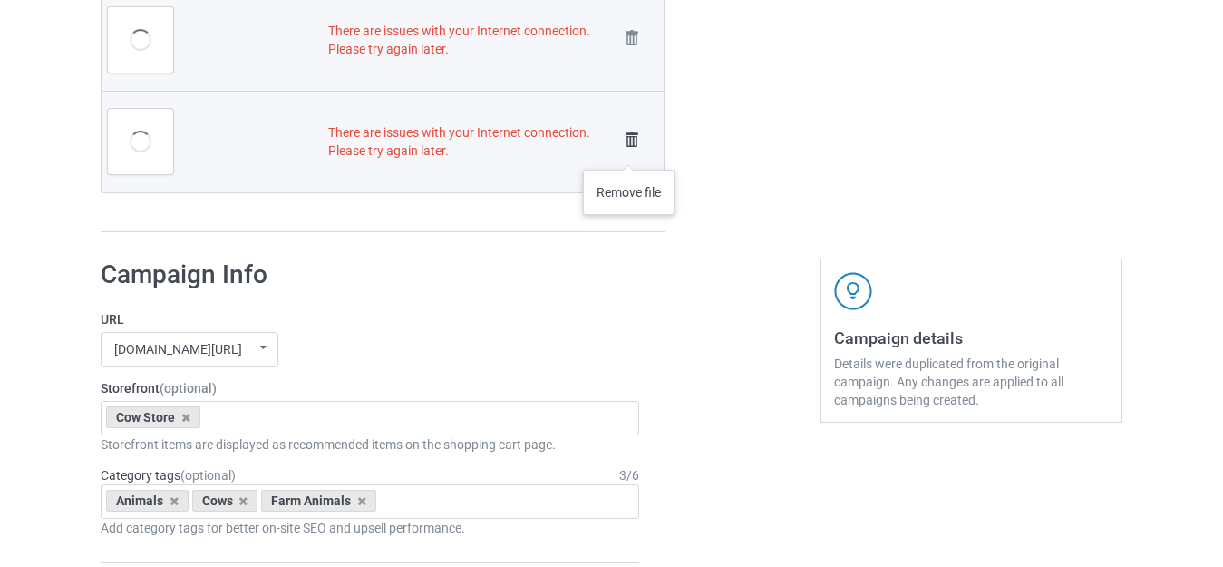
click at [629, 146] on img at bounding box center [631, 139] width 25 height 25
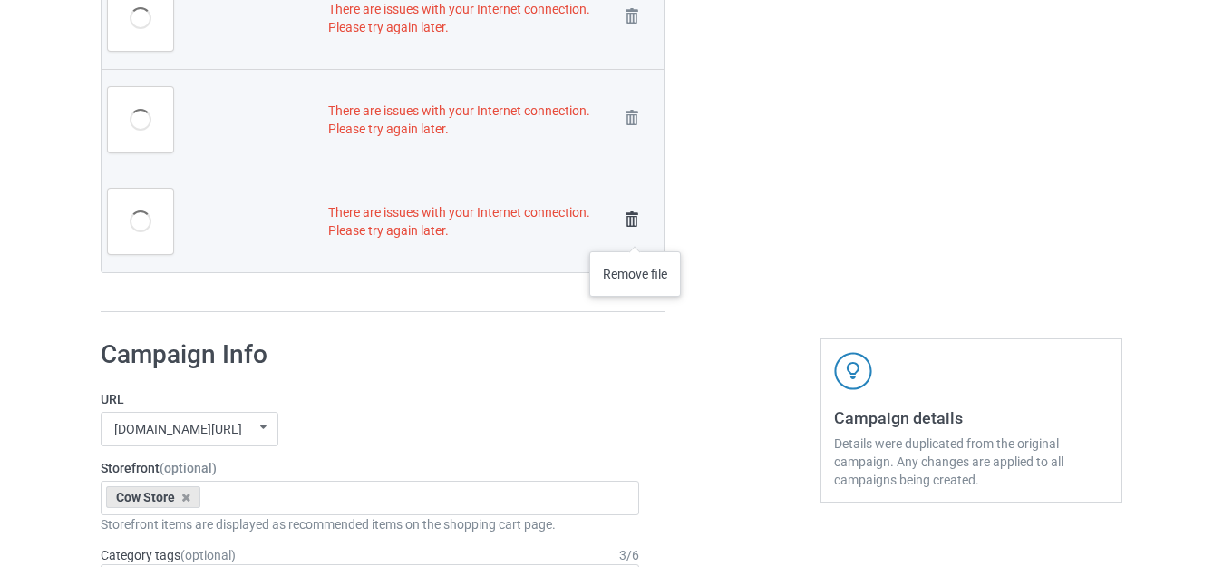
click at [635, 233] on link at bounding box center [631, 222] width 25 height 30
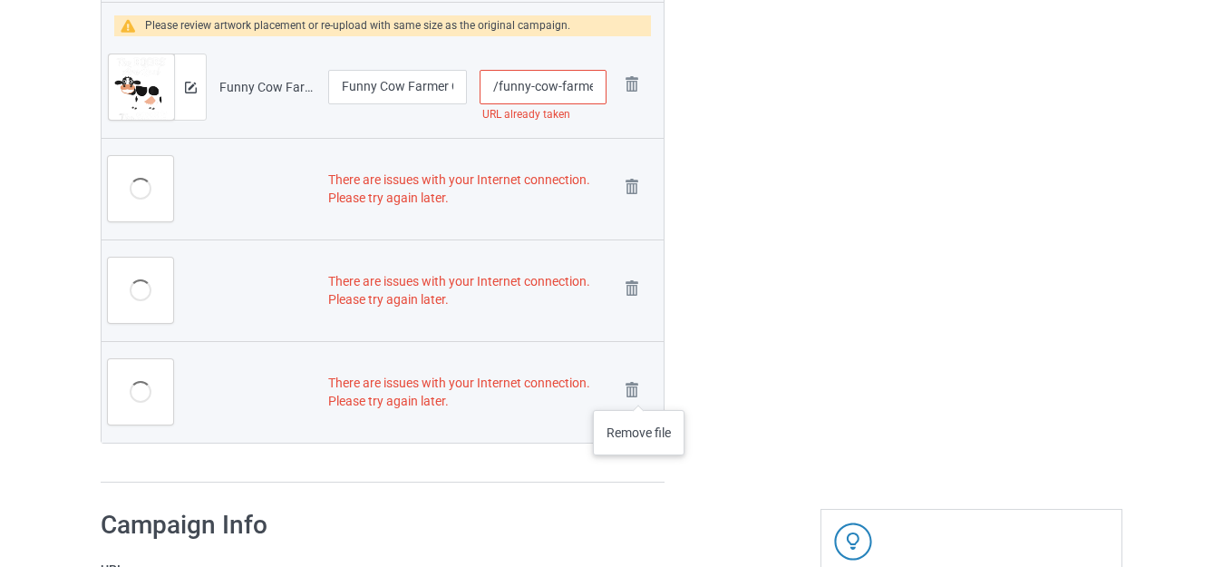
drag, startPoint x: 638, startPoint y: 392, endPoint x: 626, endPoint y: 365, distance: 30.0
click at [0, 0] on img at bounding box center [0, 0] width 0 height 0
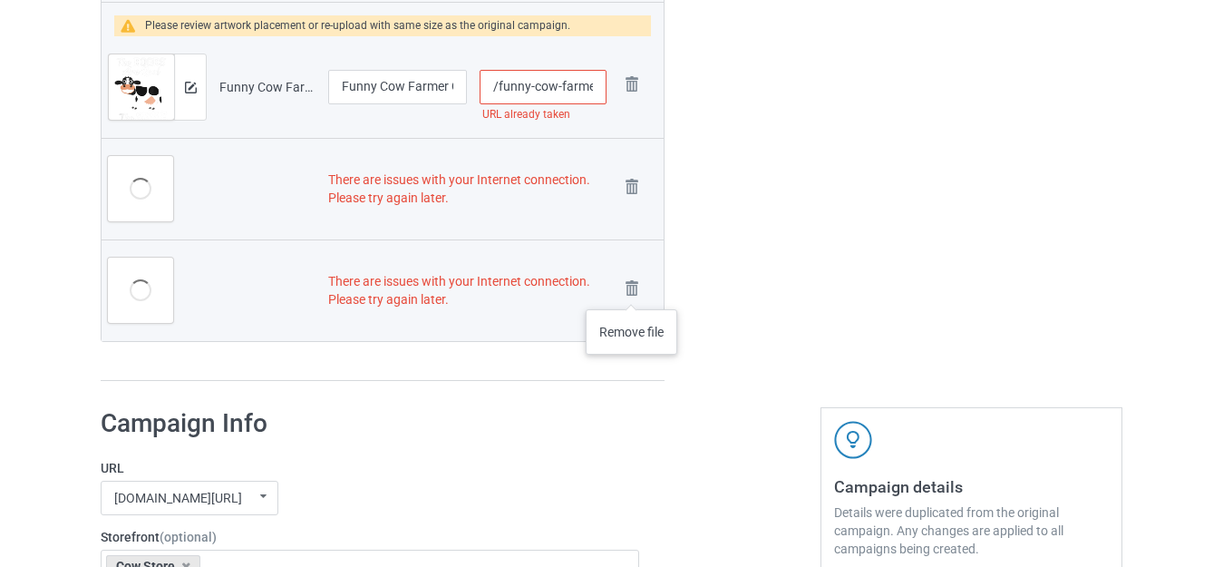
drag, startPoint x: 631, startPoint y: 290, endPoint x: 631, endPoint y: 261, distance: 29.0
click at [0, 0] on img at bounding box center [0, 0] width 0 height 0
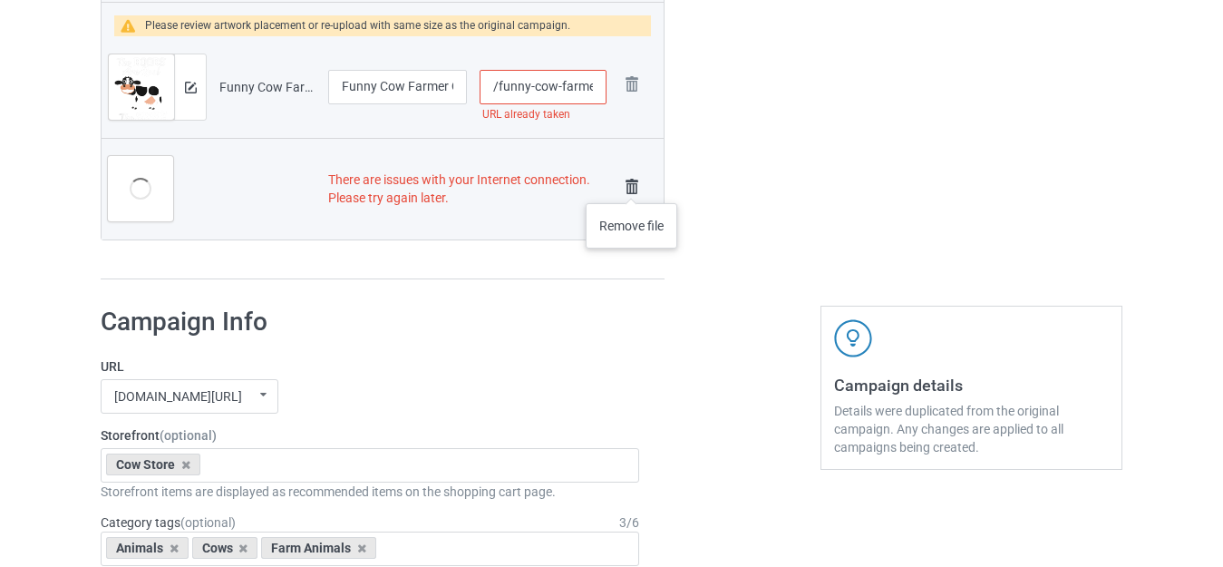
click at [631, 185] on img at bounding box center [631, 186] width 25 height 25
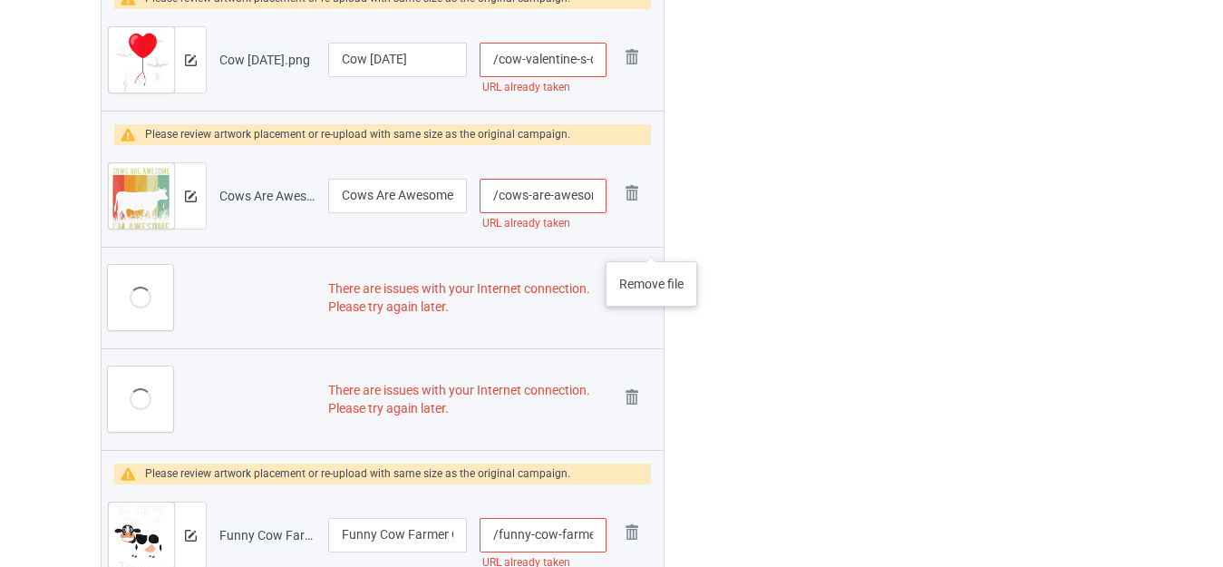
scroll to position [3316, 0]
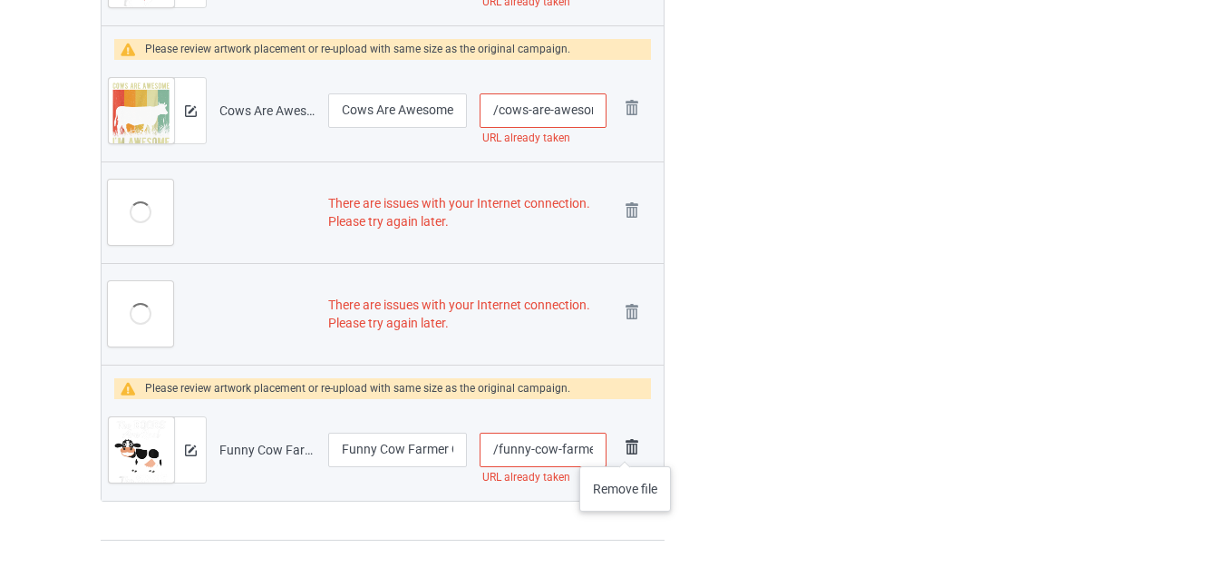
click at [625, 448] on img at bounding box center [631, 446] width 25 height 25
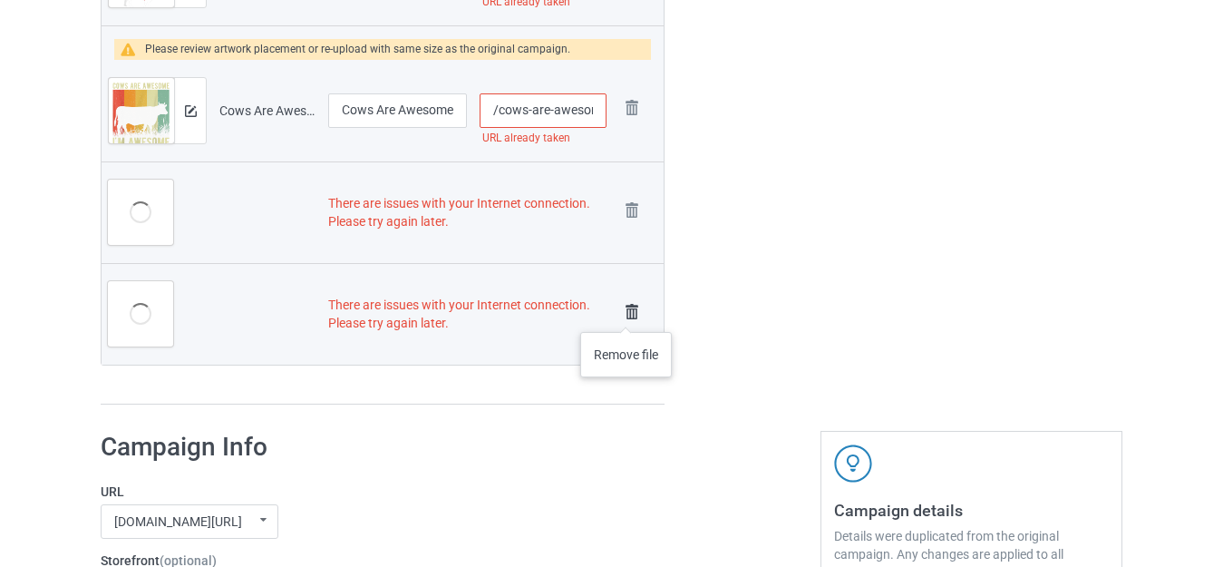
click at [626, 313] on img at bounding box center [631, 311] width 25 height 25
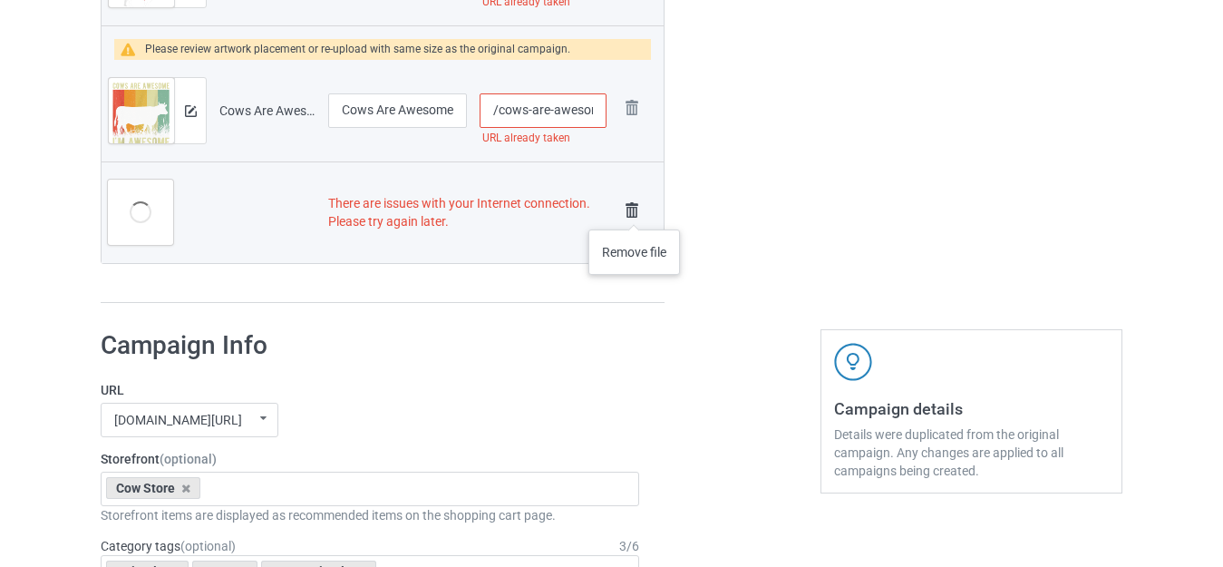
click at [634, 211] on img at bounding box center [631, 210] width 25 height 25
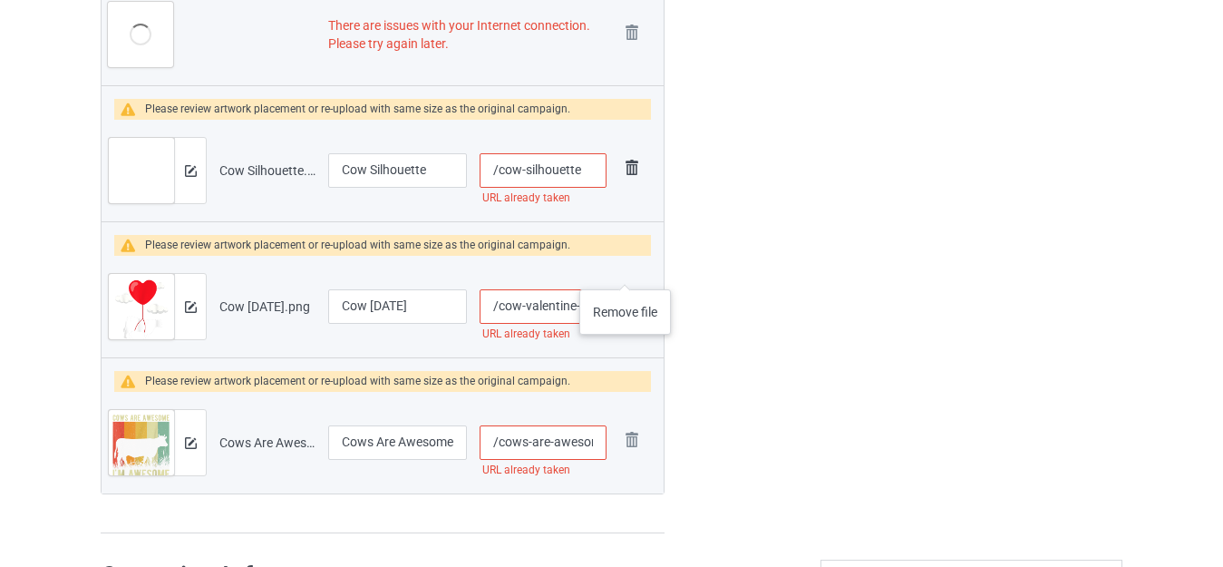
scroll to position [3098, 0]
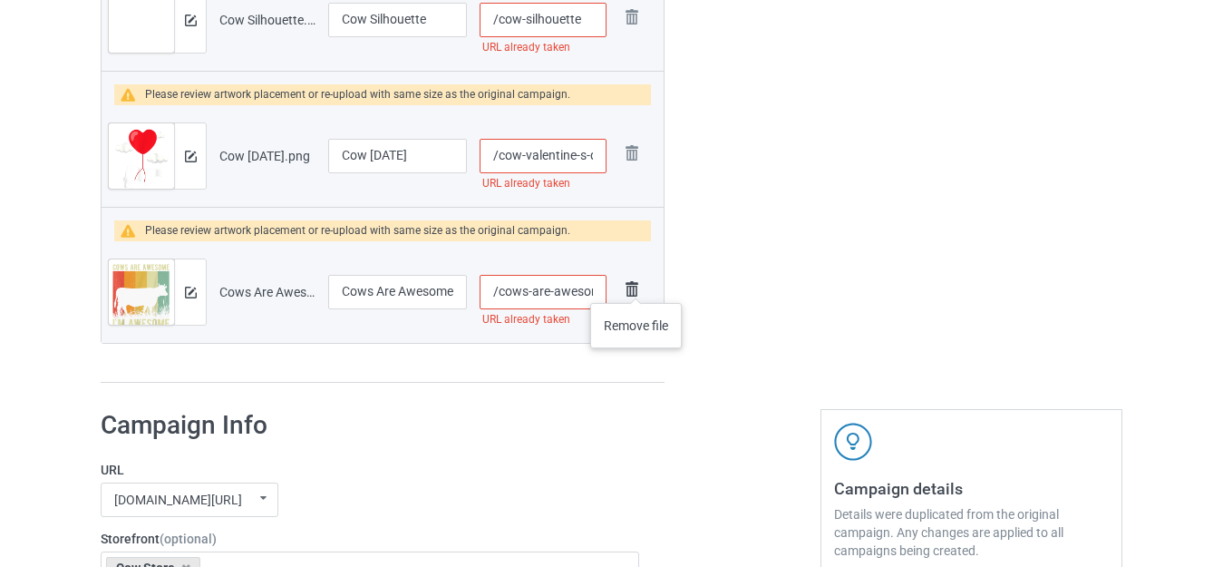
click at [636, 285] on img at bounding box center [631, 289] width 25 height 25
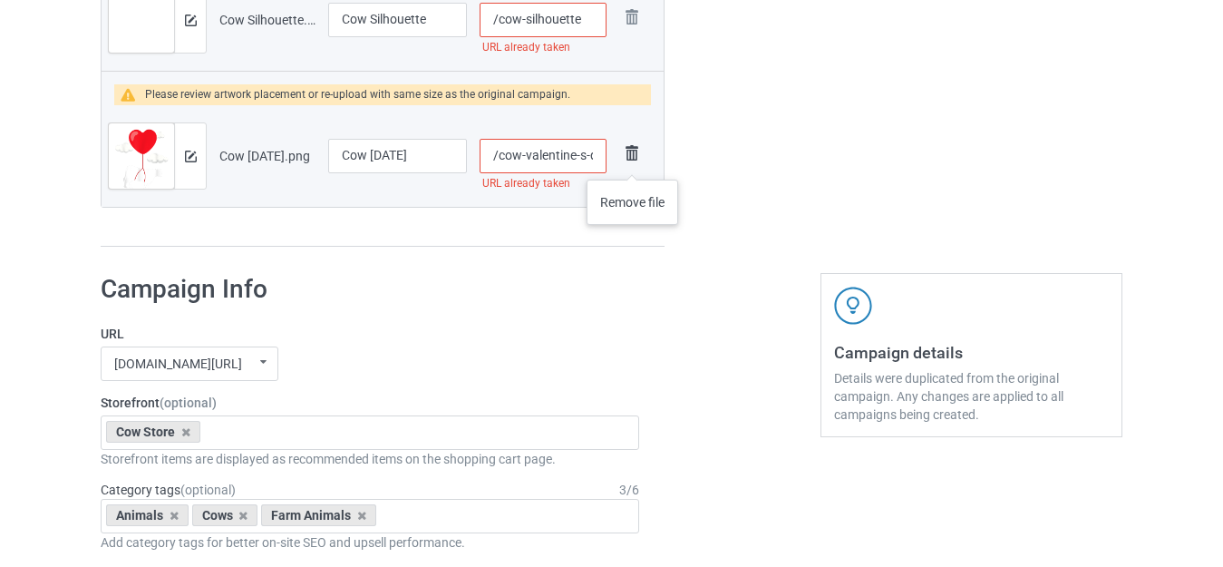
click at [632, 161] on img at bounding box center [631, 153] width 25 height 25
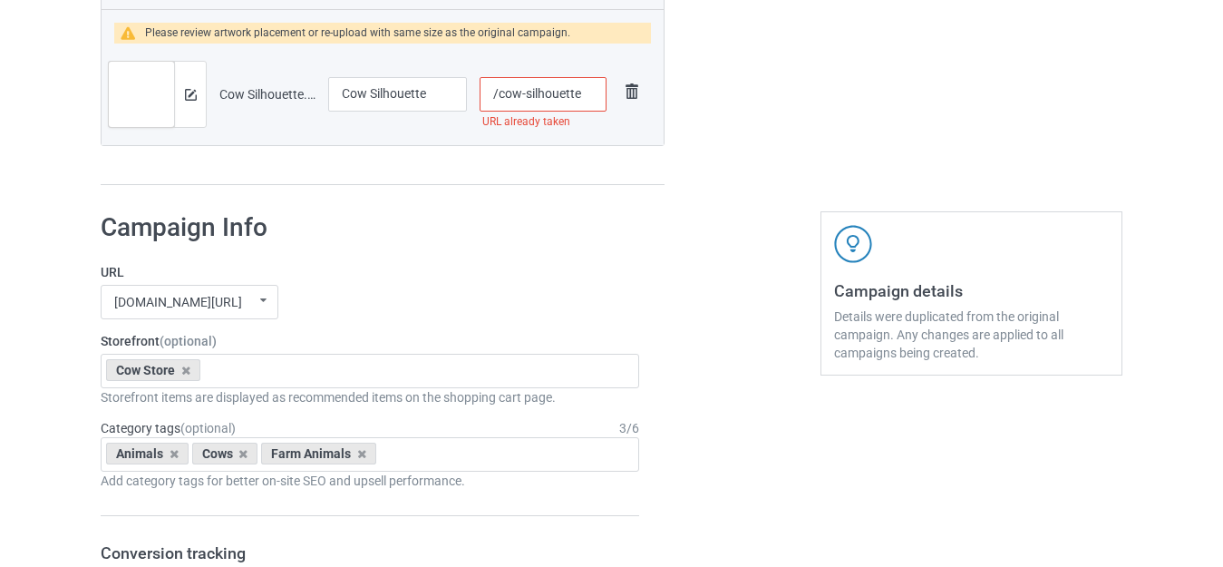
scroll to position [2917, 0]
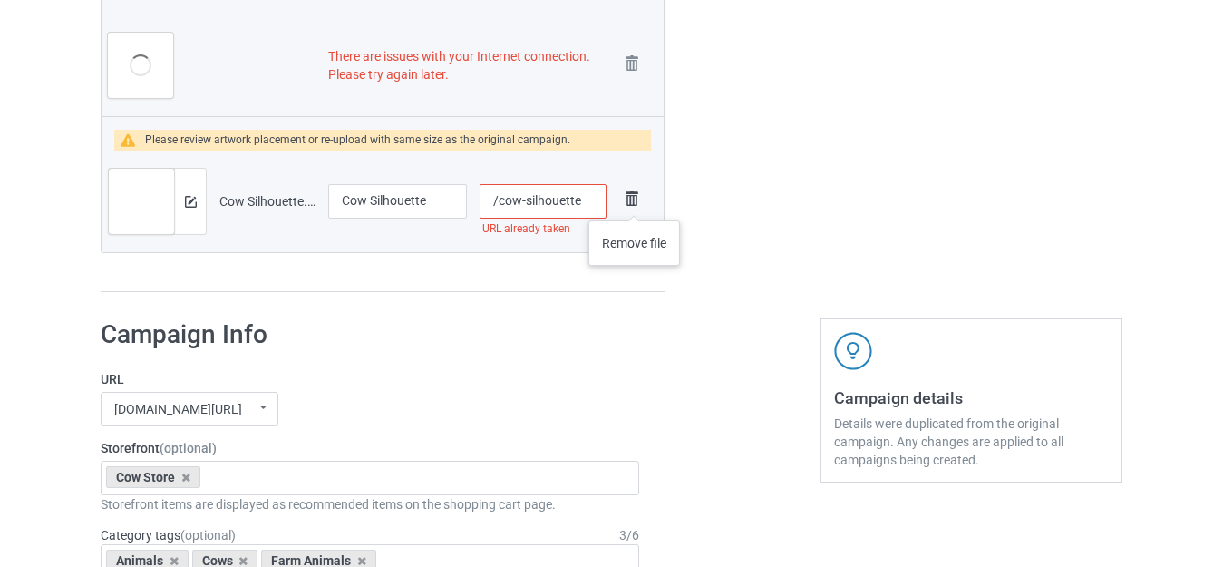
click at [634, 202] on img at bounding box center [631, 198] width 25 height 25
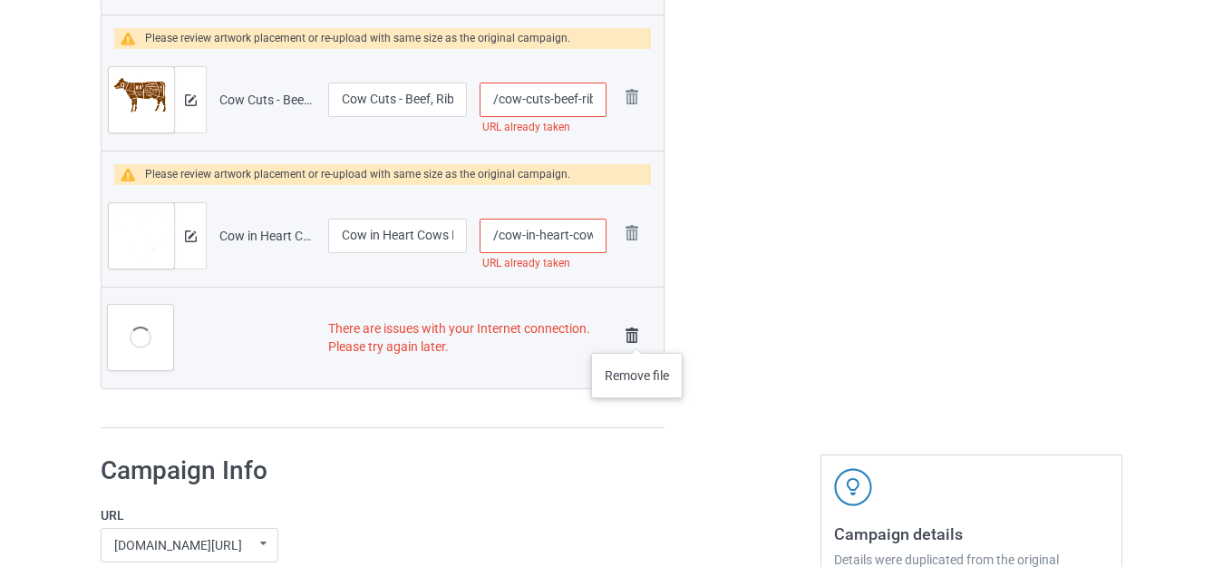
click at [637, 335] on img at bounding box center [631, 335] width 25 height 25
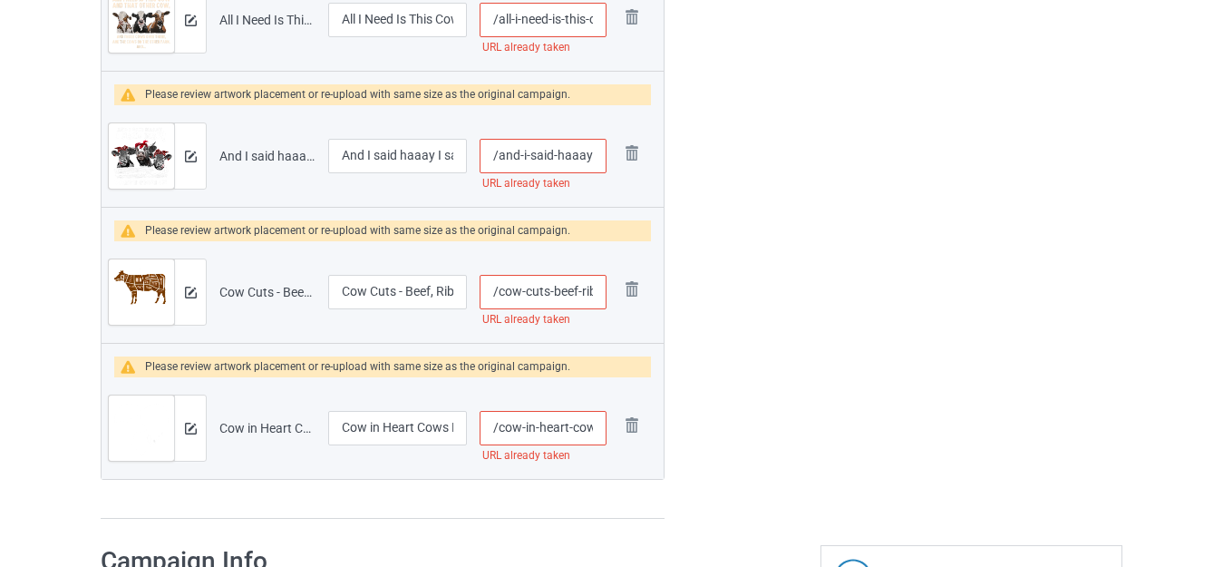
scroll to position [2626, 0]
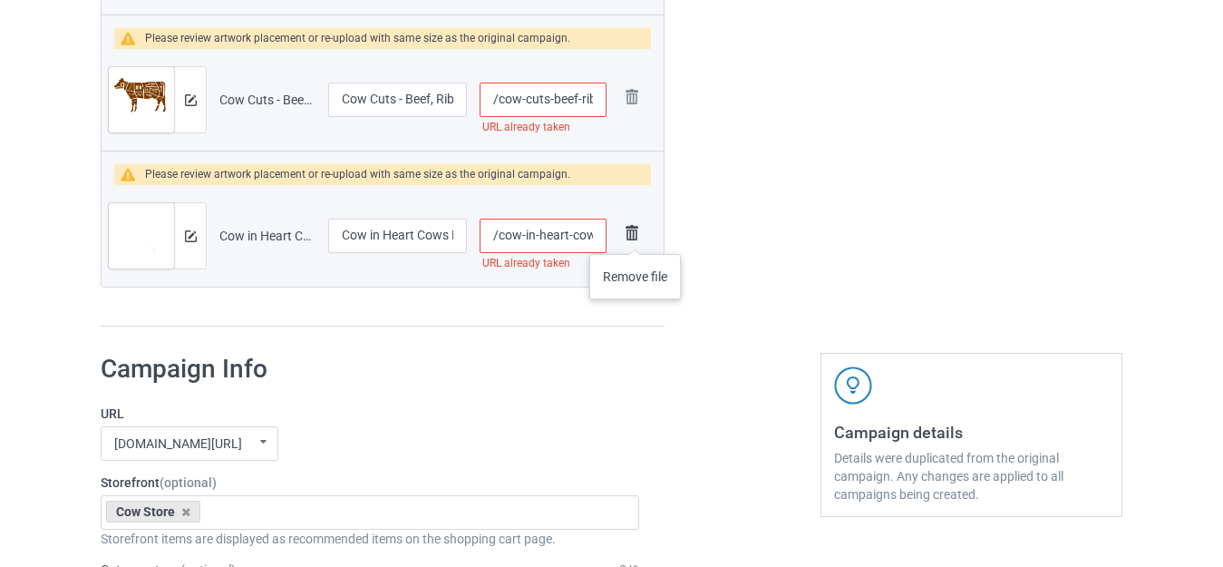
click at [635, 236] on img at bounding box center [631, 232] width 25 height 25
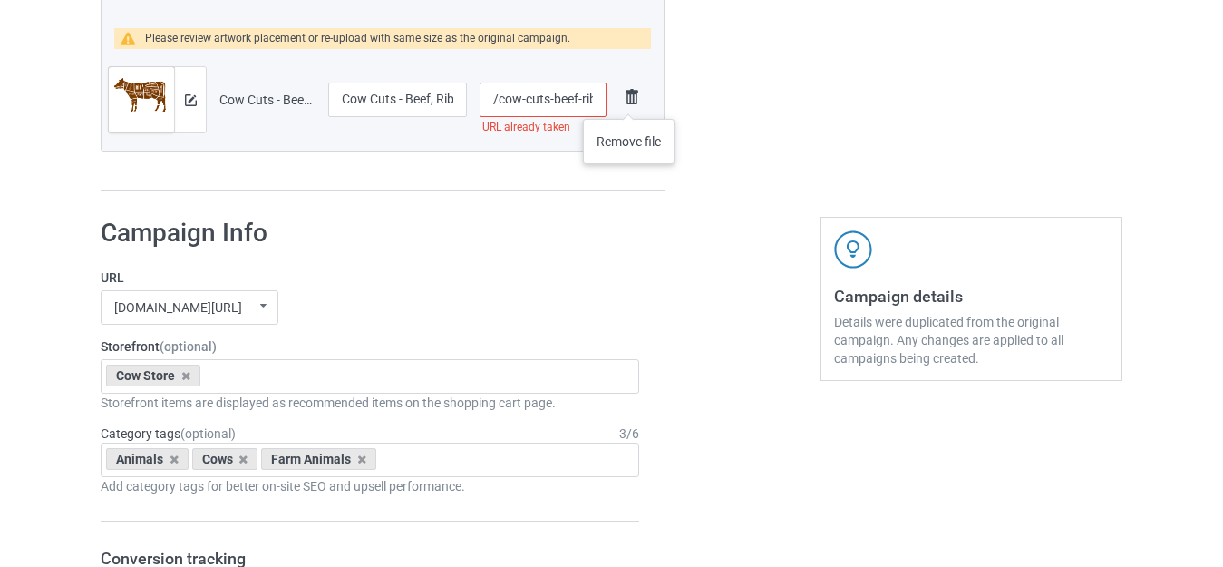
click at [629, 101] on img at bounding box center [631, 96] width 25 height 25
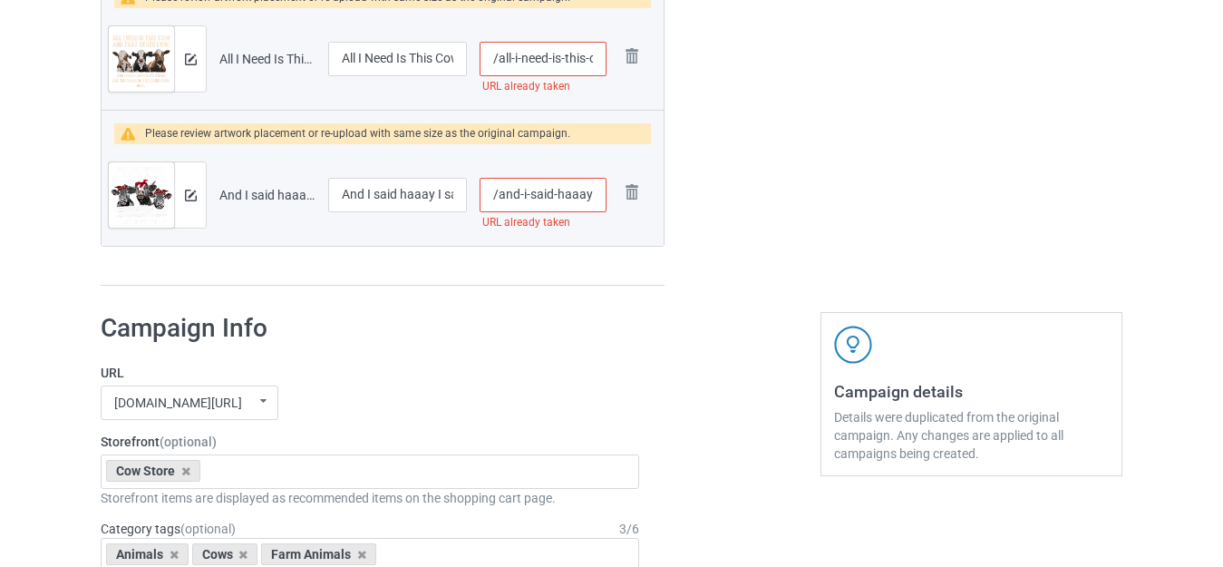
scroll to position [2354, 0]
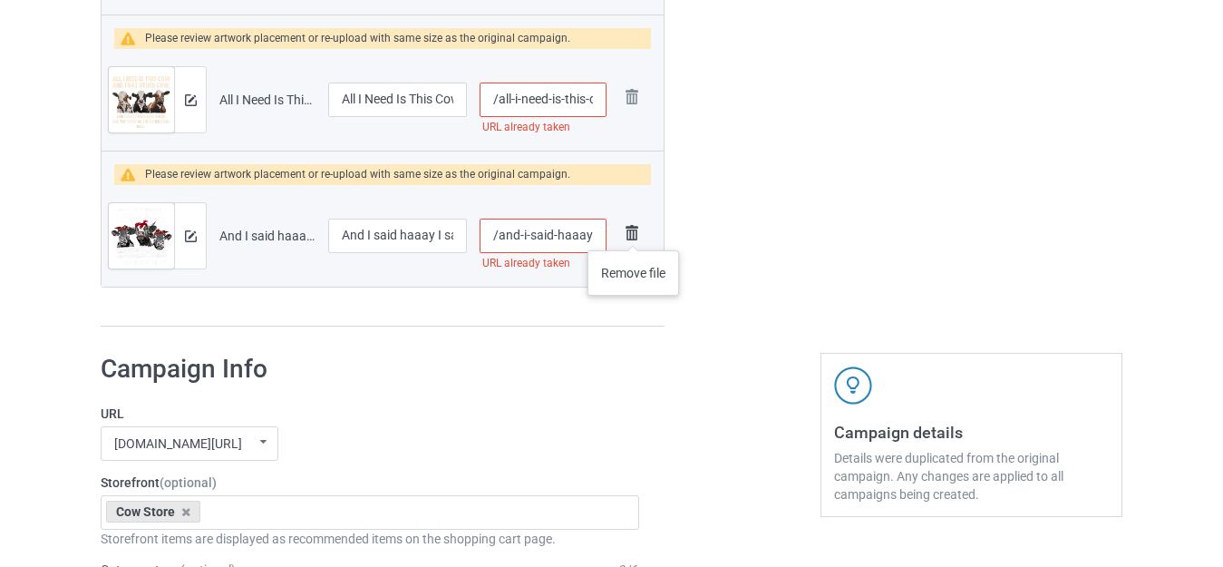
click at [633, 232] on img at bounding box center [631, 232] width 25 height 25
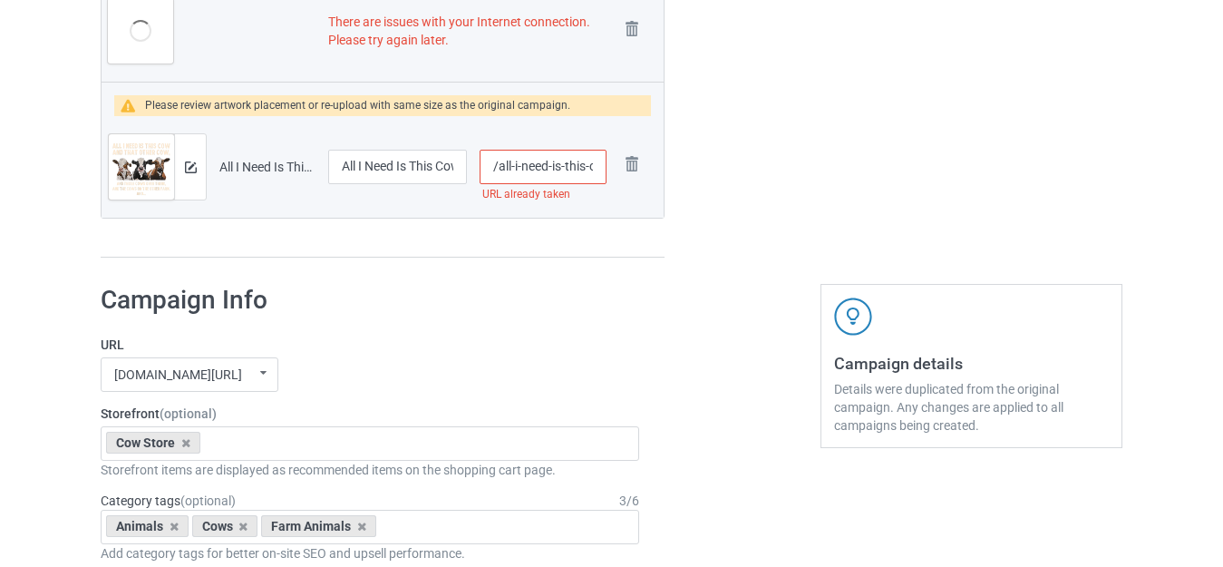
scroll to position [2082, 0]
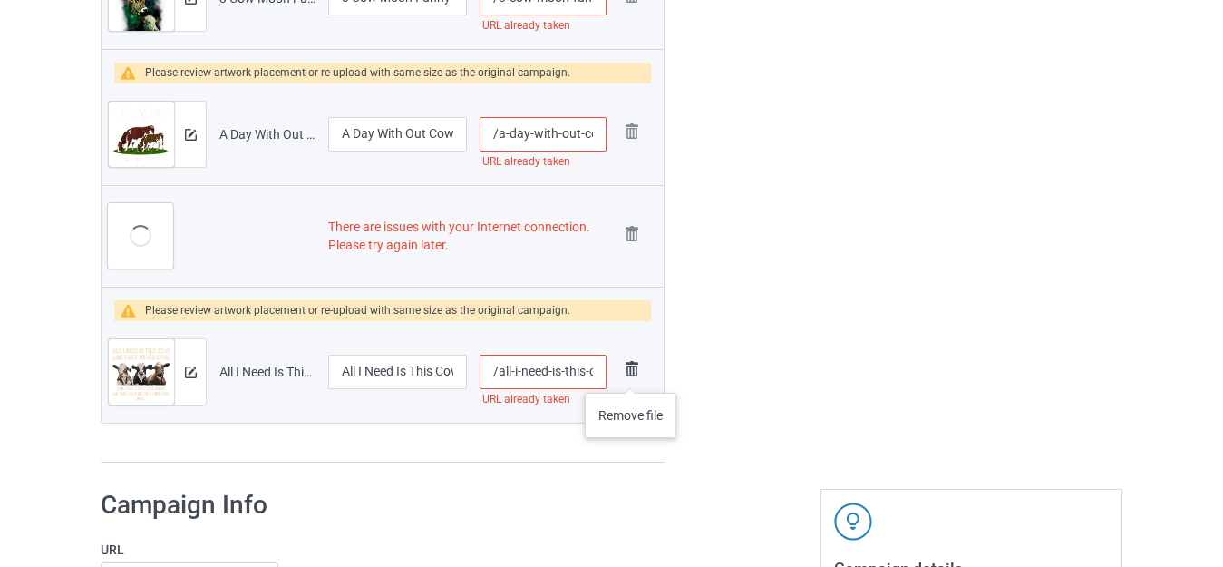
click at [630, 375] on img at bounding box center [631, 368] width 25 height 25
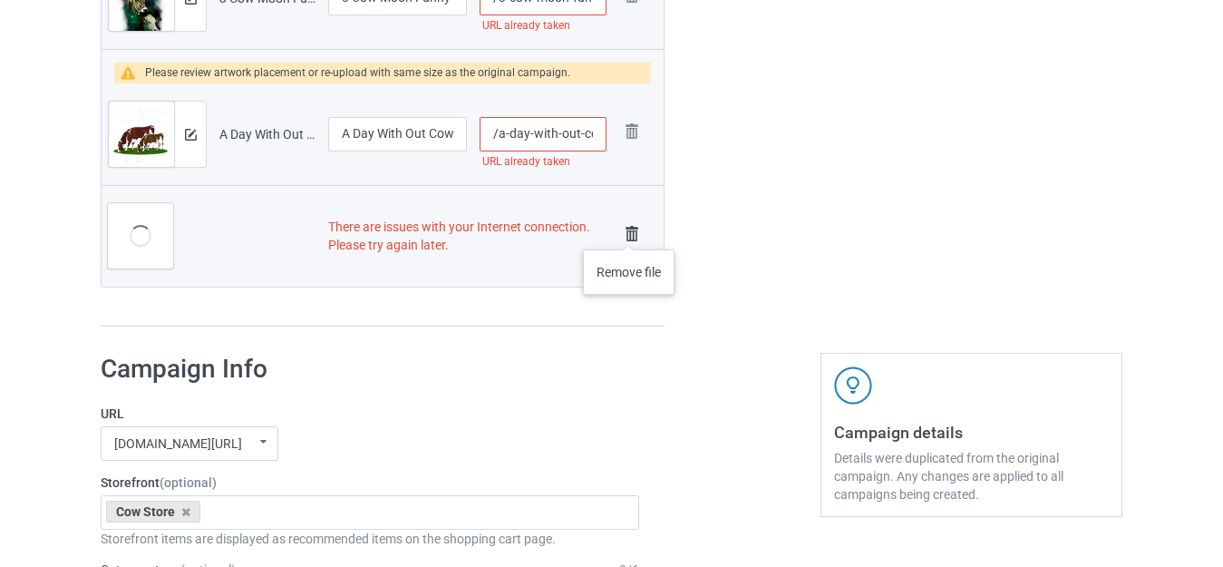
click at [629, 231] on img at bounding box center [631, 233] width 25 height 25
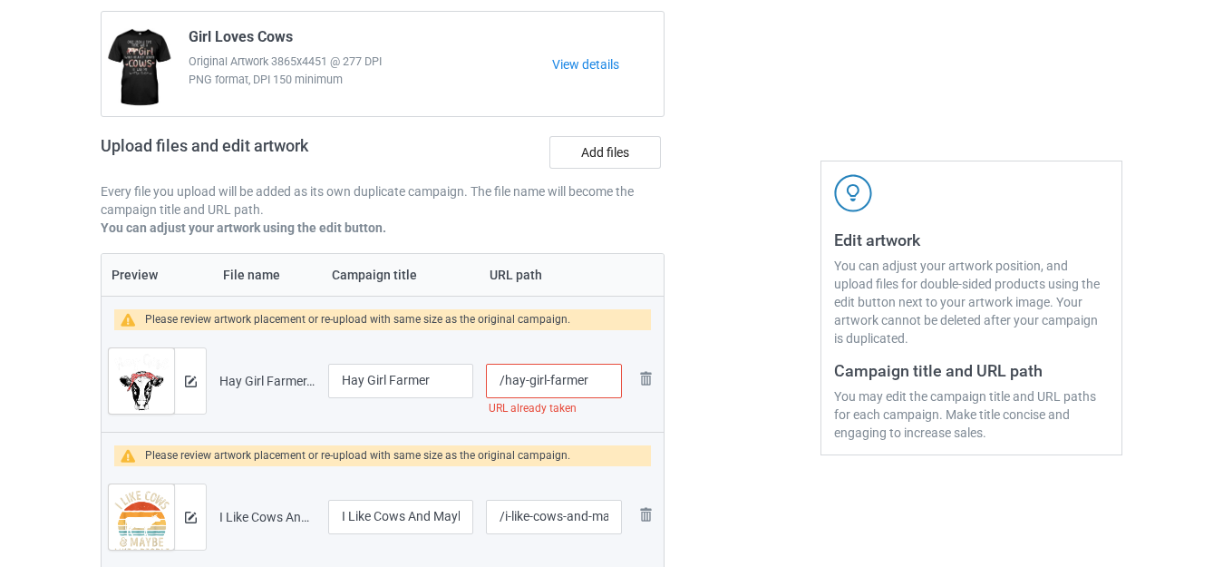
scroll to position [194, 0]
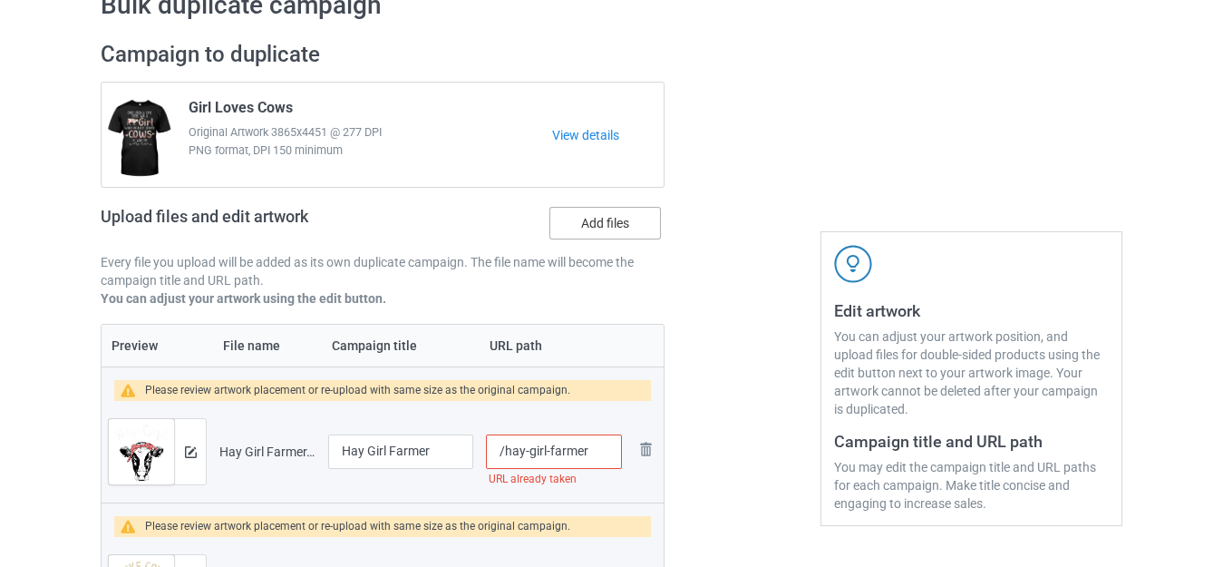
click at [596, 226] on label "Add files" at bounding box center [606, 223] width 112 height 33
click at [0, 0] on input "Add files" at bounding box center [0, 0] width 0 height 0
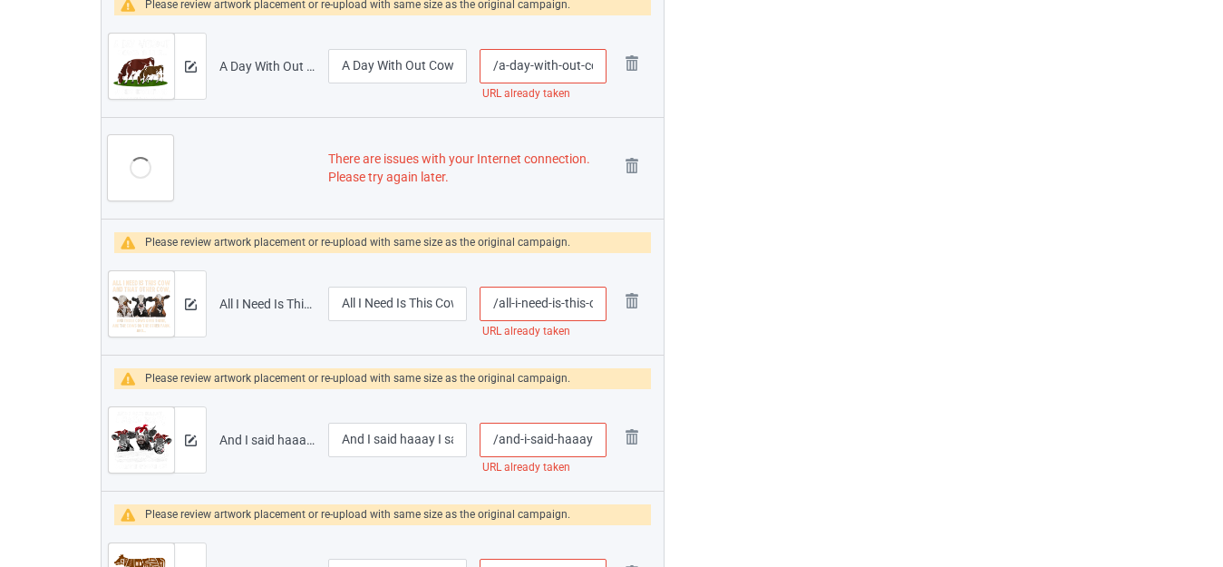
scroll to position [2117, 0]
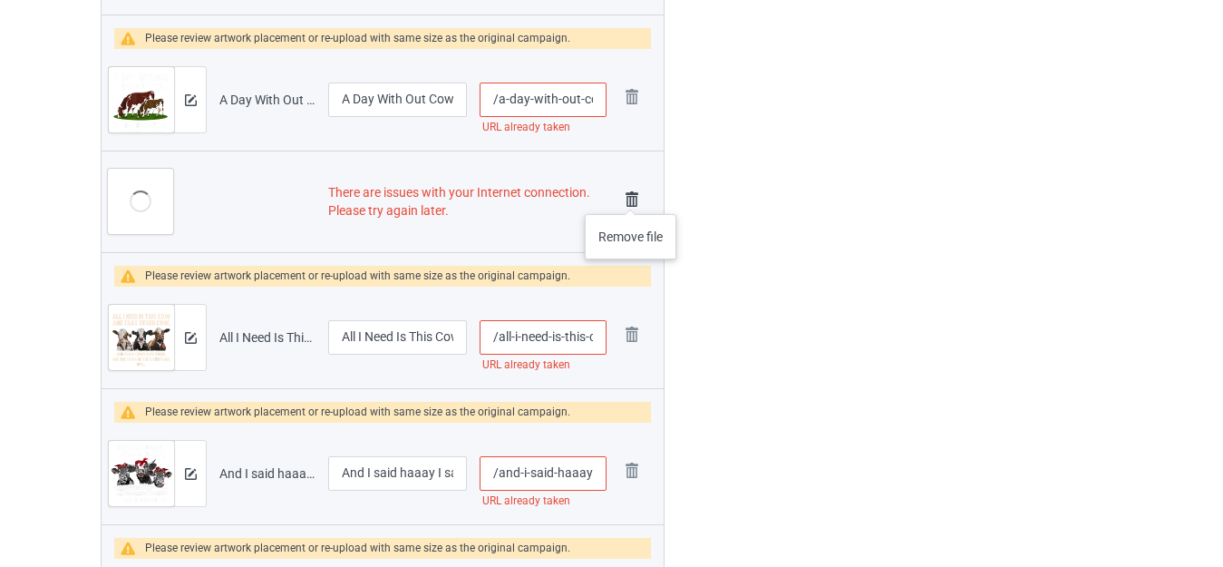
click at [630, 196] on img at bounding box center [631, 199] width 25 height 25
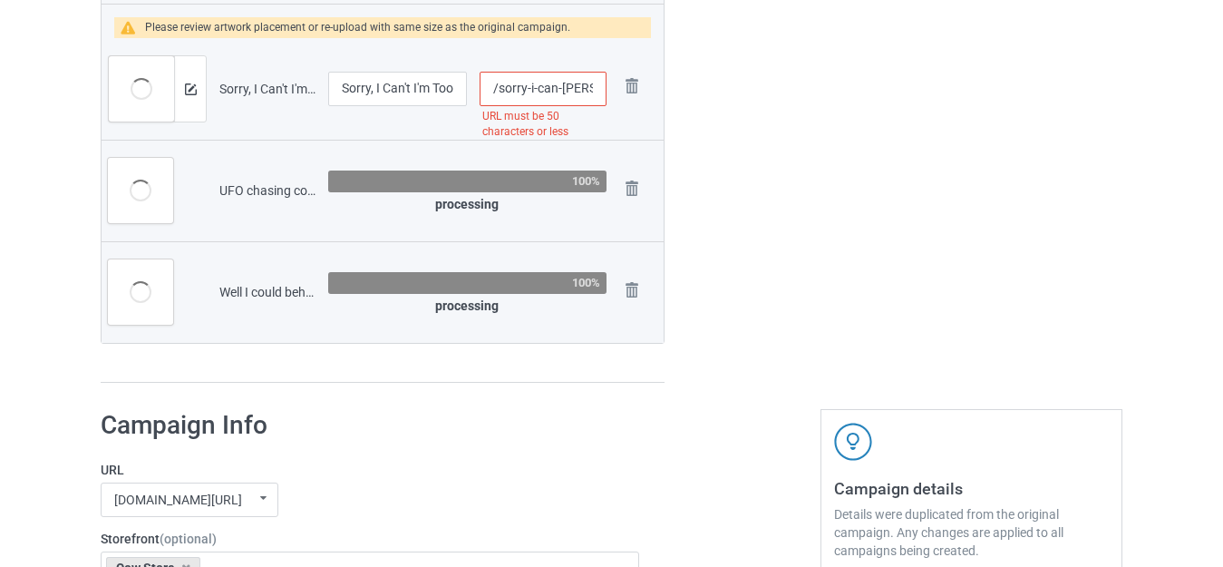
scroll to position [6414, 0]
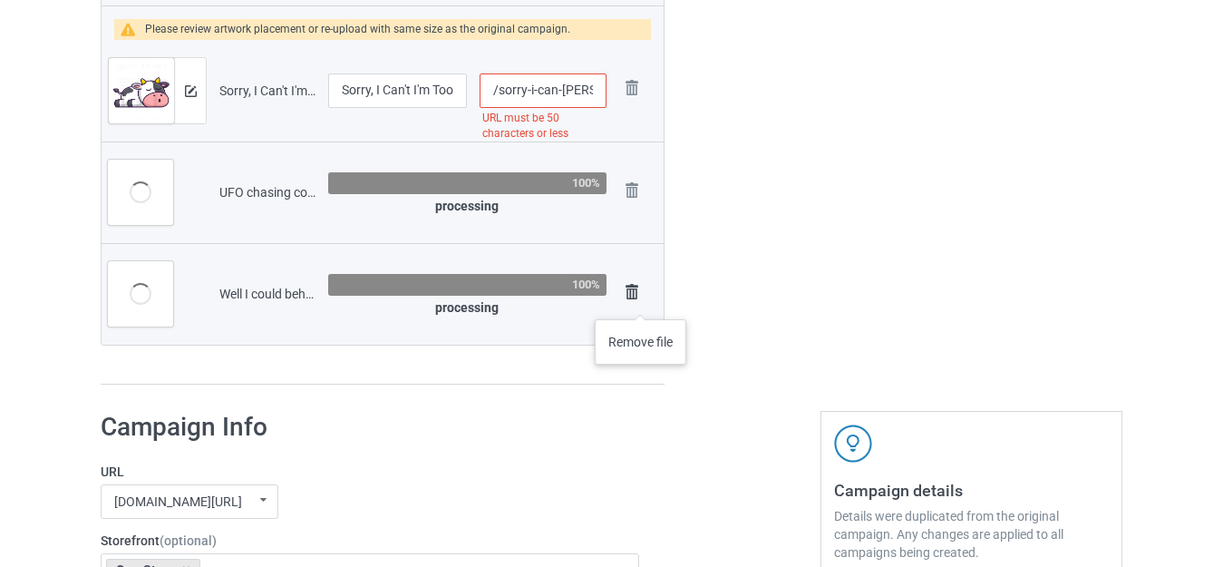
click at [640, 301] on img at bounding box center [631, 291] width 25 height 25
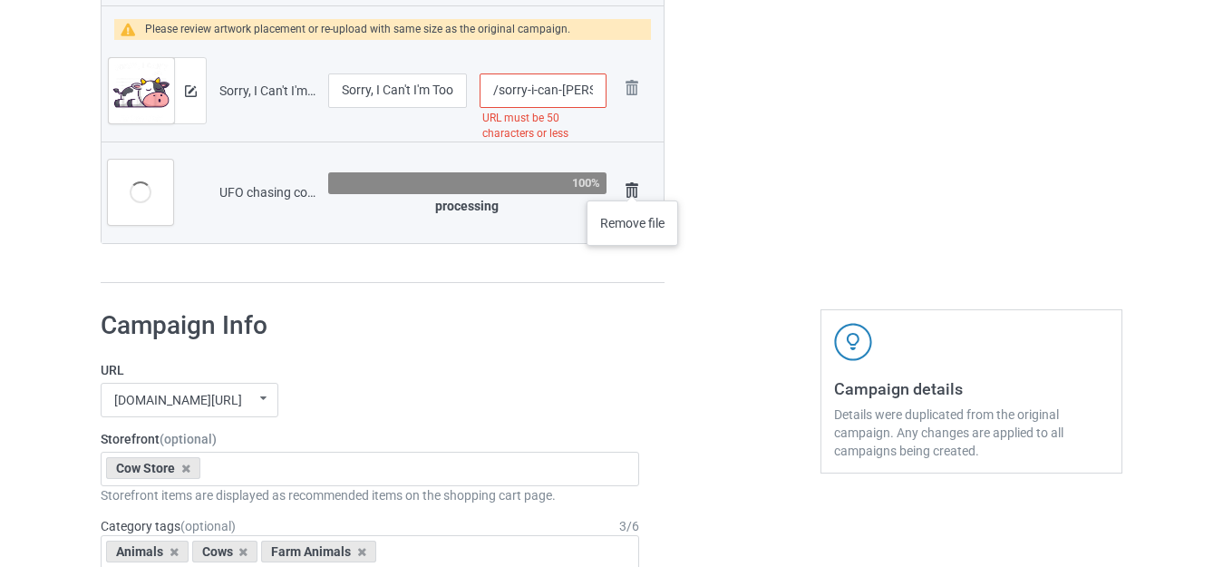
click at [632, 181] on img at bounding box center [631, 190] width 25 height 25
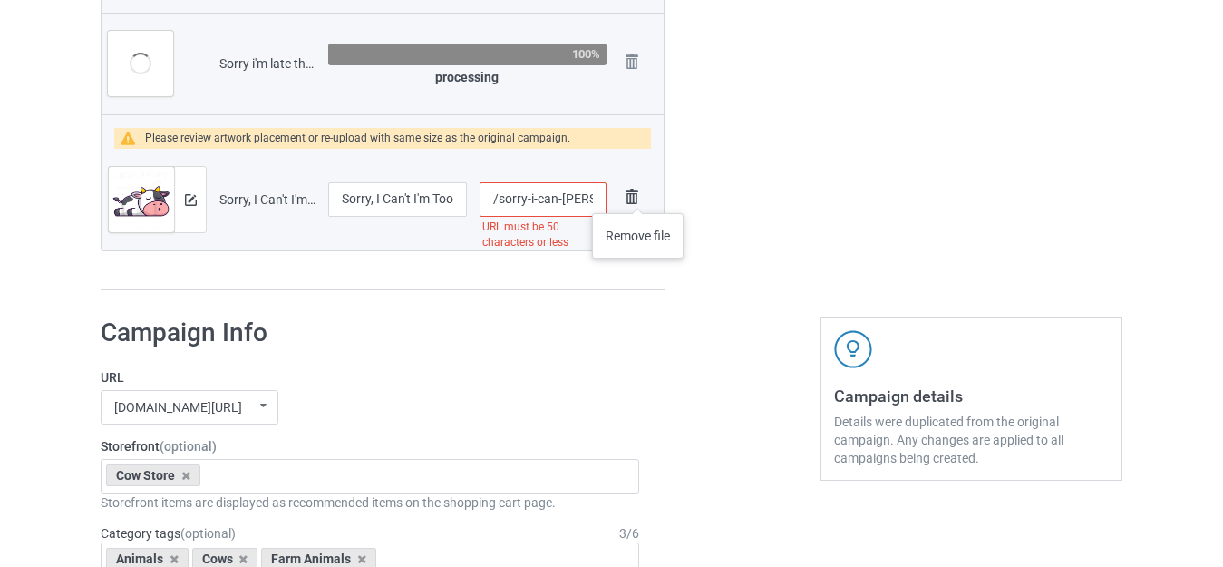
click at [638, 195] on img at bounding box center [631, 196] width 25 height 25
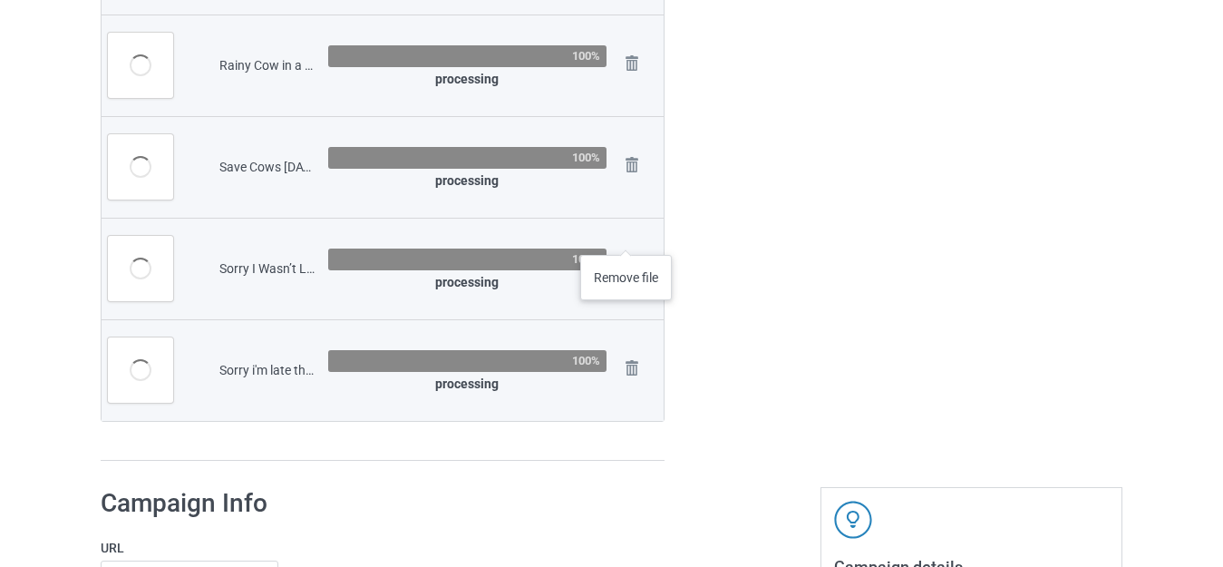
scroll to position [6085, 0]
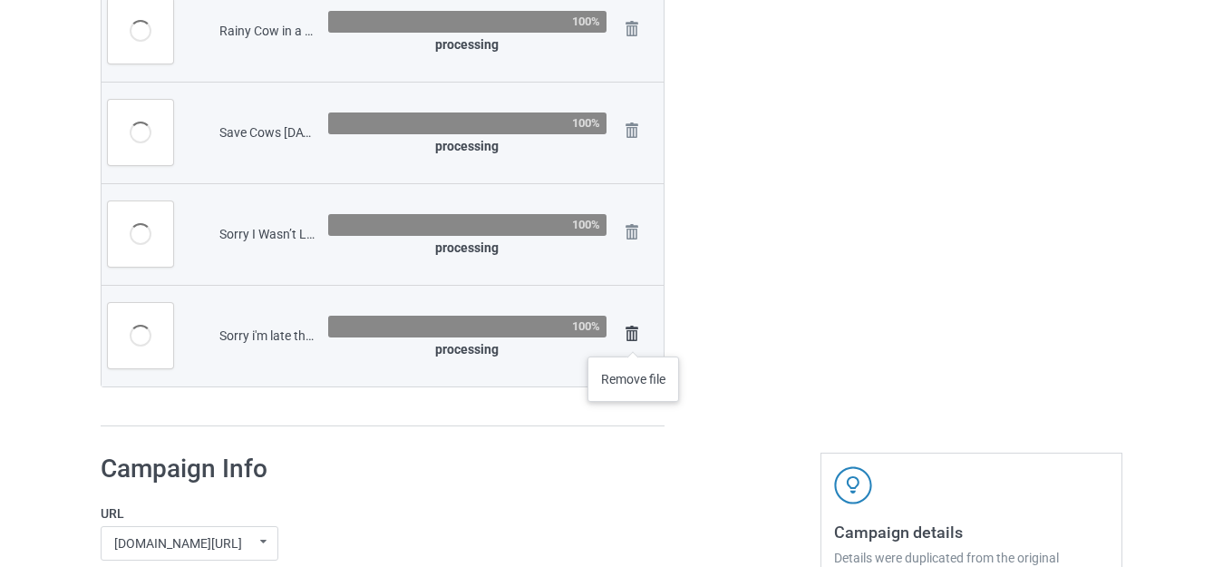
click at [633, 338] on img at bounding box center [631, 333] width 25 height 25
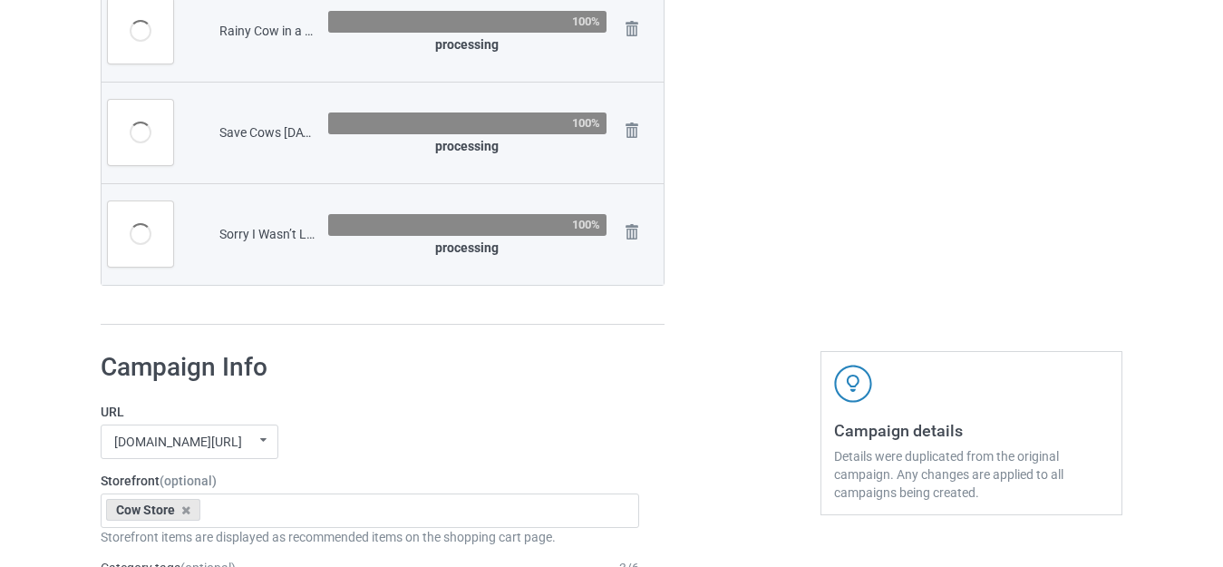
click at [632, 218] on td "Remove file" at bounding box center [638, 234] width 51 height 102
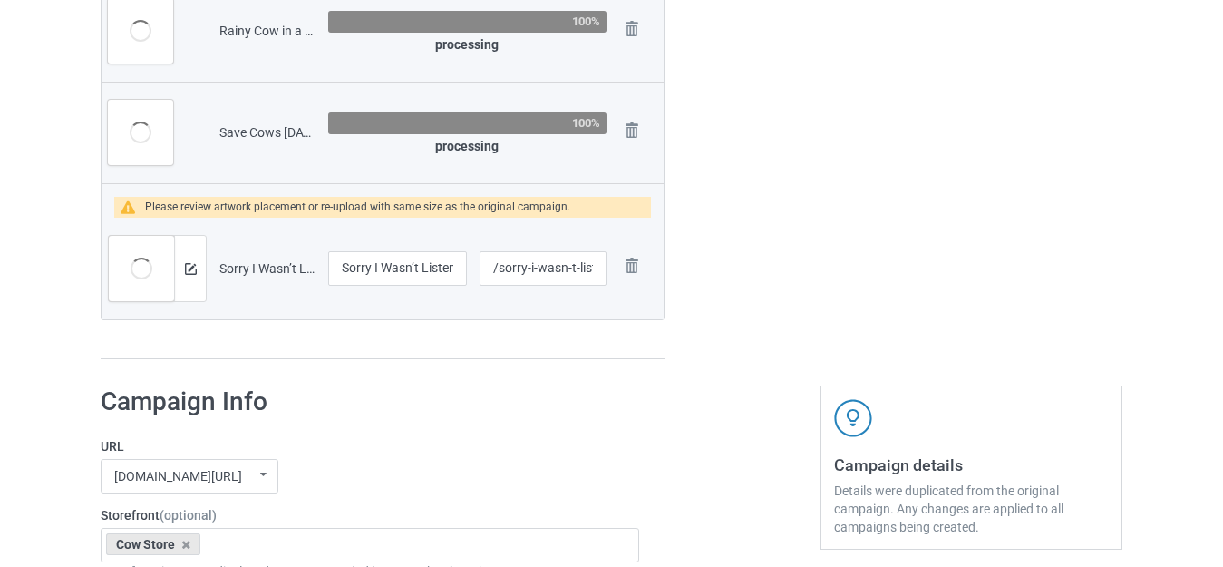
click at [632, 229] on td "Remove file" at bounding box center [638, 269] width 51 height 102
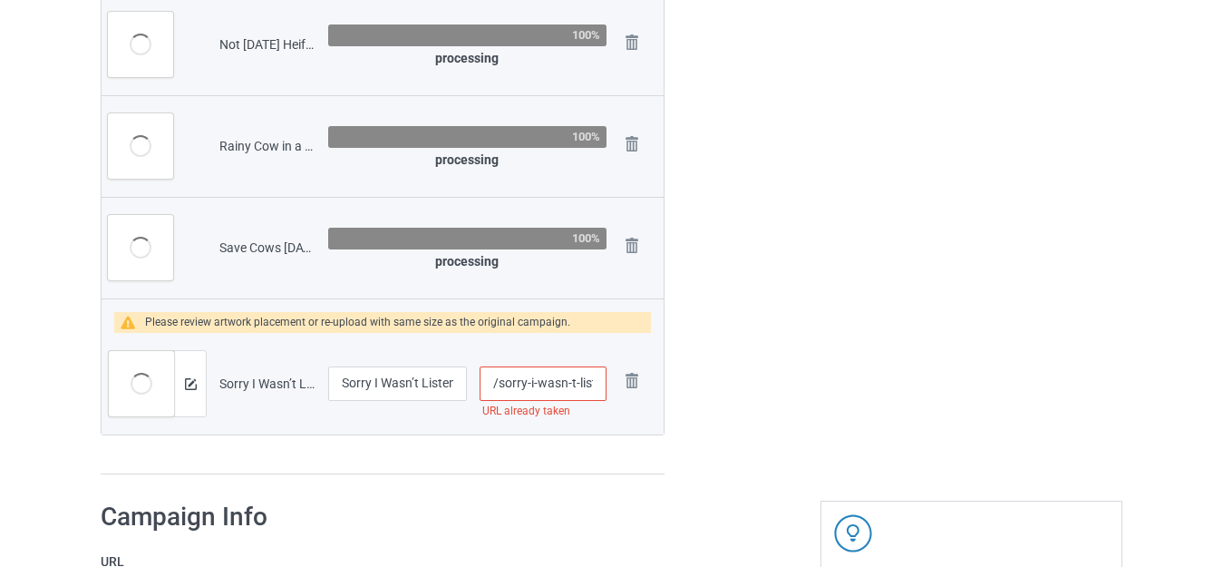
scroll to position [5904, 0]
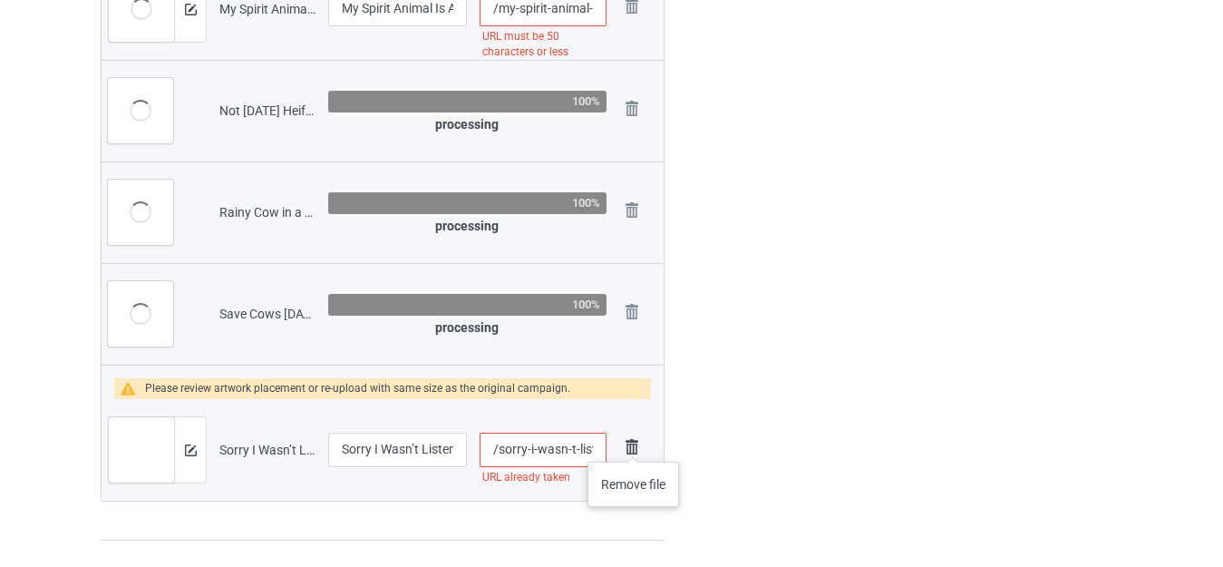
click at [632, 445] on img at bounding box center [631, 446] width 25 height 25
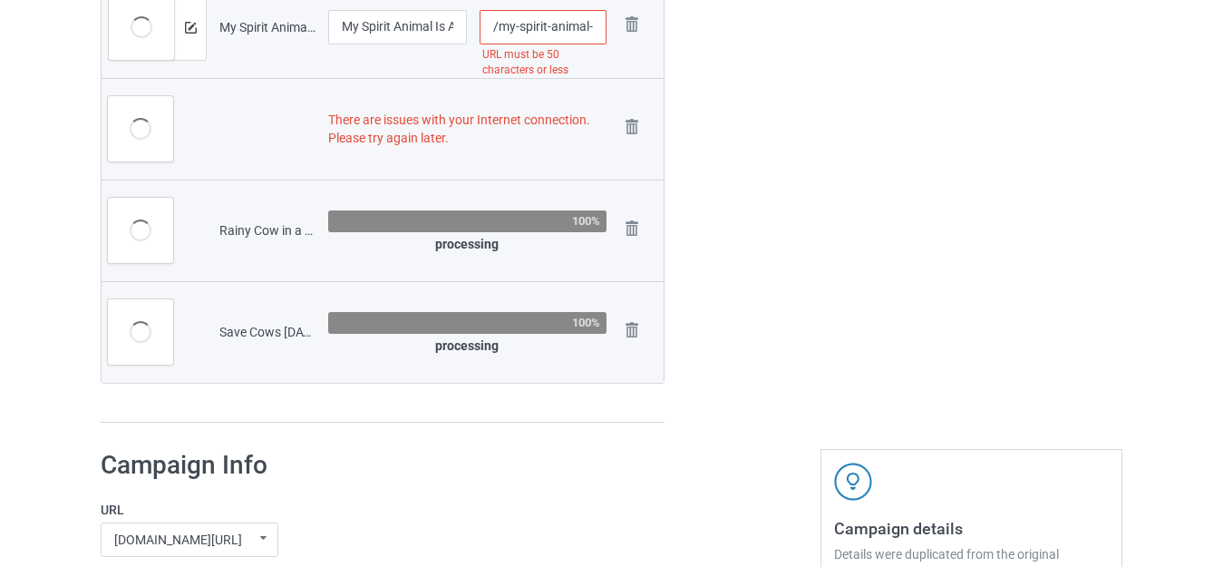
scroll to position [5921, 0]
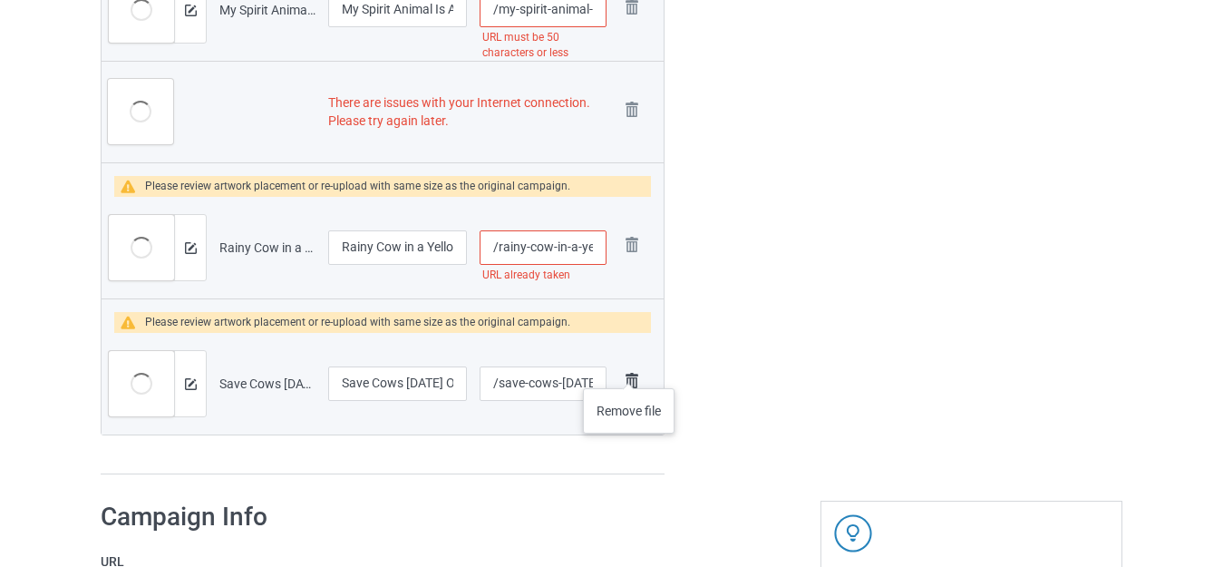
click at [629, 373] on img at bounding box center [631, 380] width 25 height 25
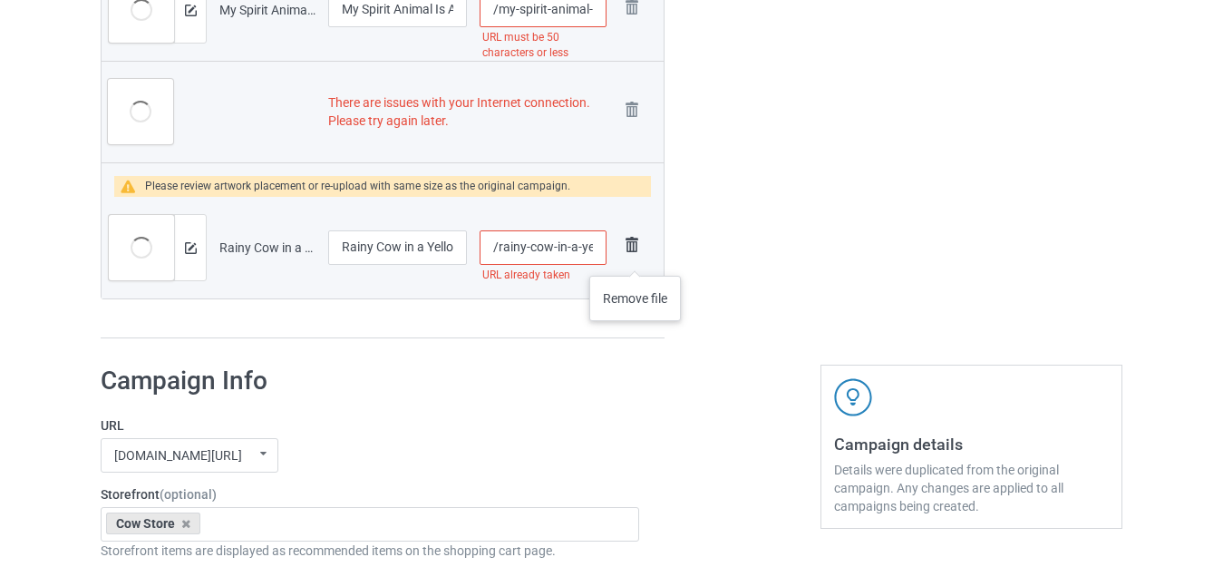
click at [635, 258] on img at bounding box center [631, 244] width 25 height 25
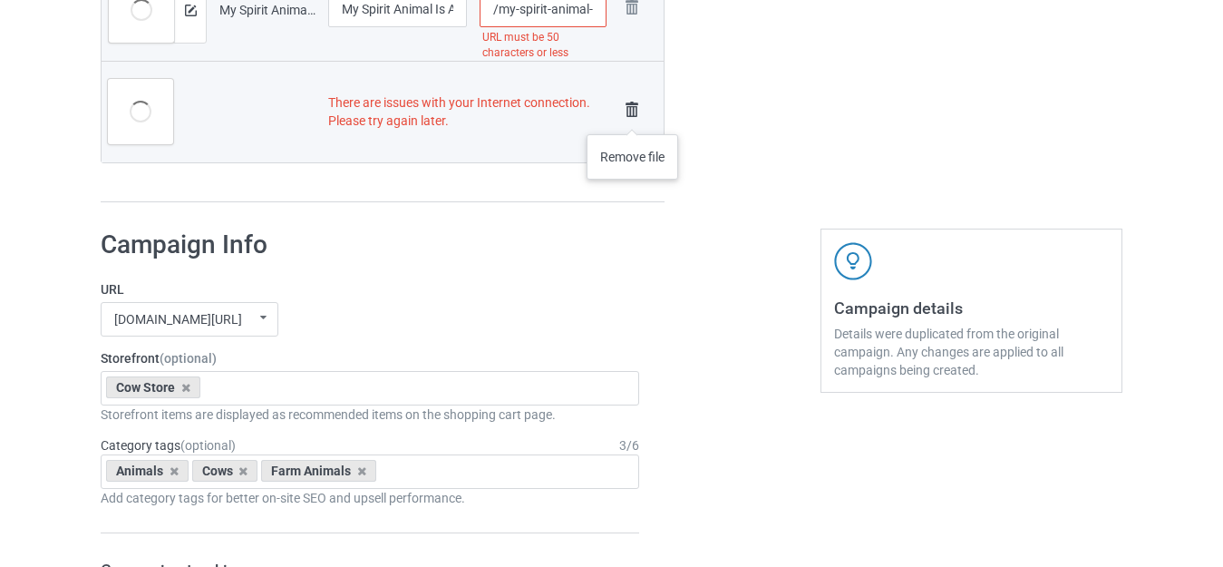
click at [632, 116] on img at bounding box center [631, 109] width 25 height 25
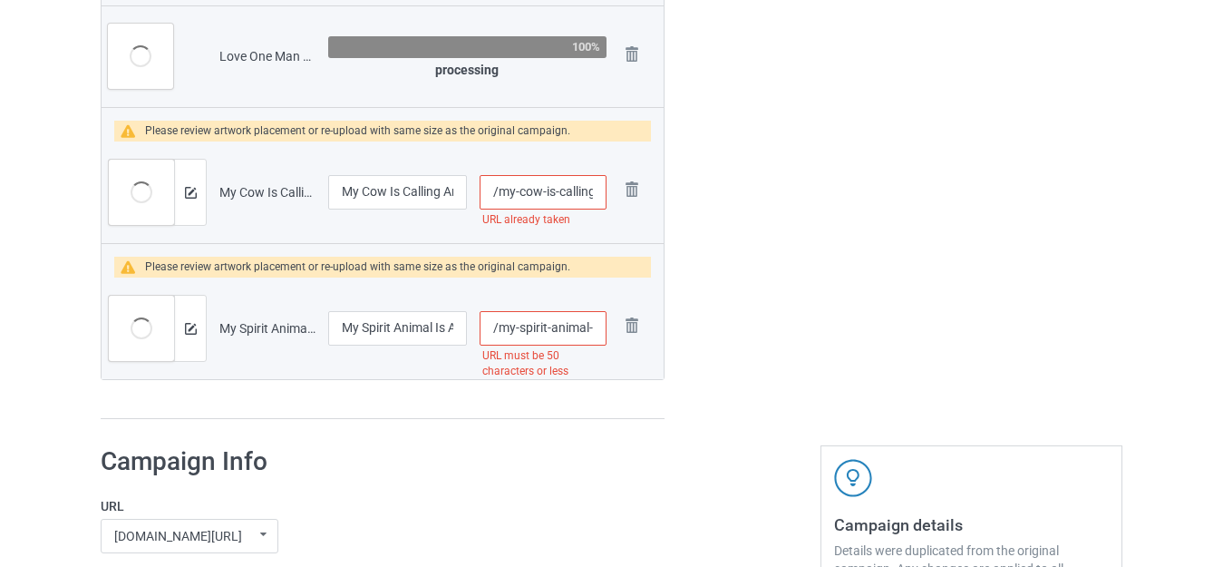
scroll to position [5541, 0]
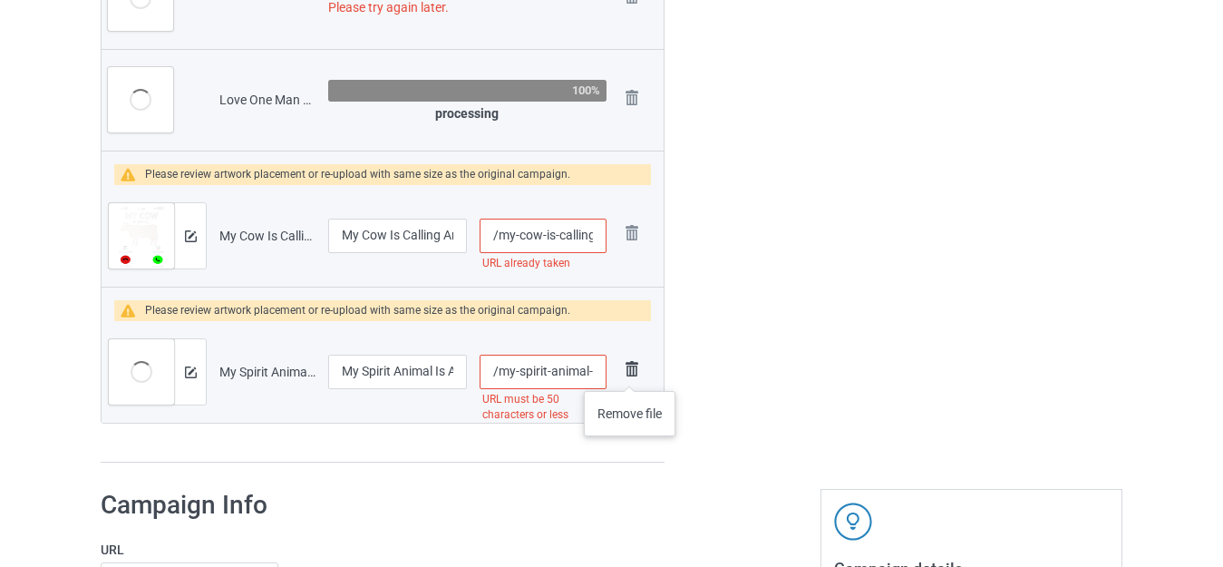
click at [629, 373] on img at bounding box center [631, 368] width 25 height 25
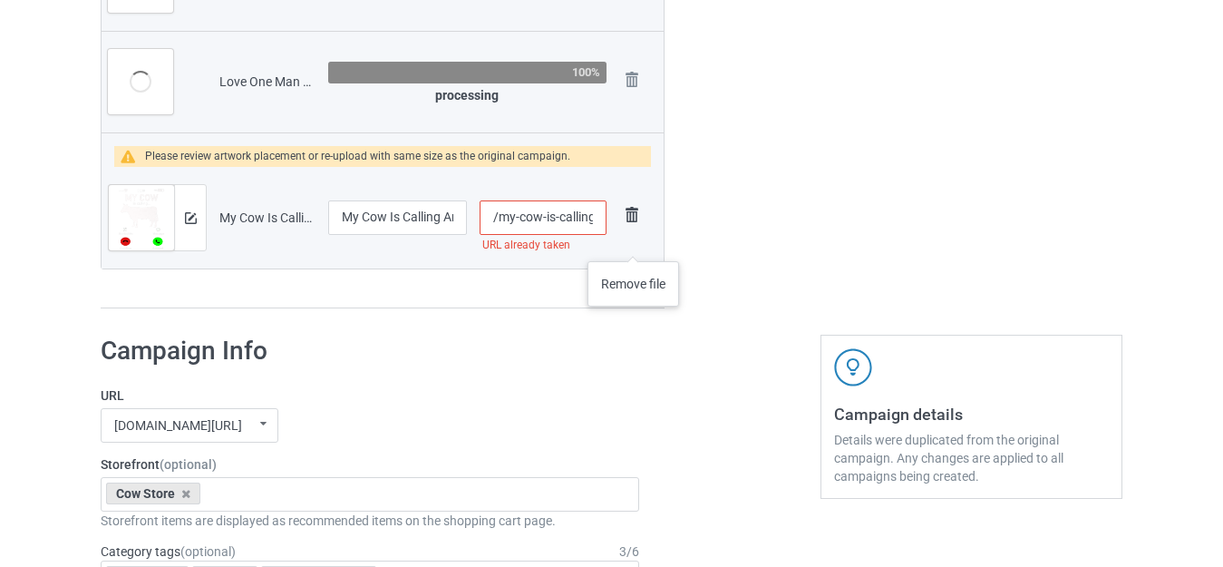
click at [633, 228] on img at bounding box center [631, 214] width 25 height 25
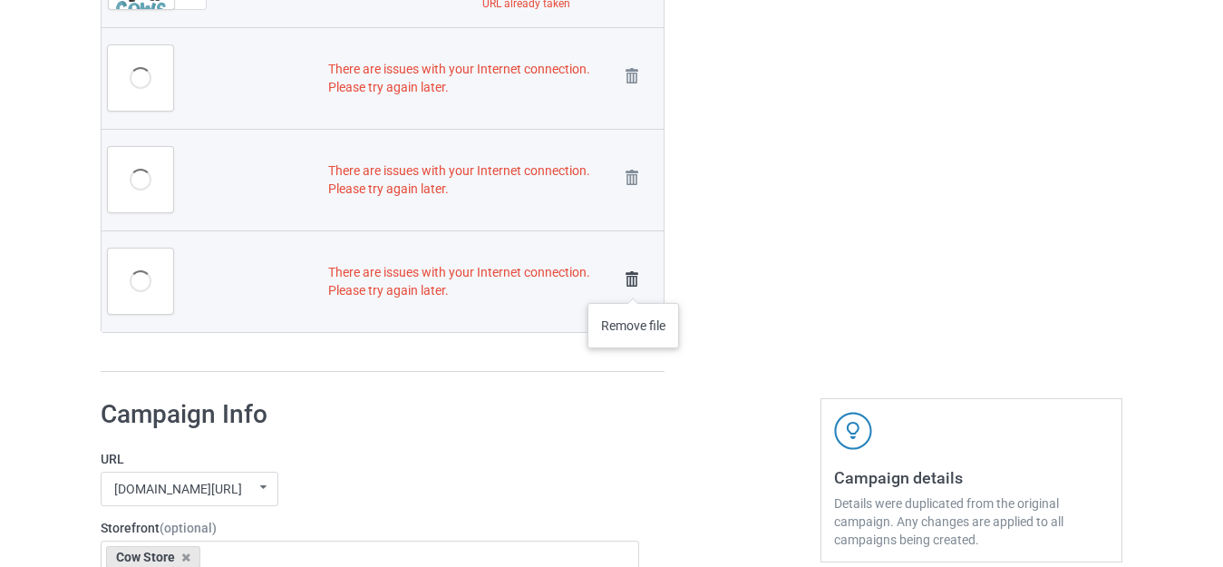
click at [633, 285] on img at bounding box center [631, 279] width 25 height 25
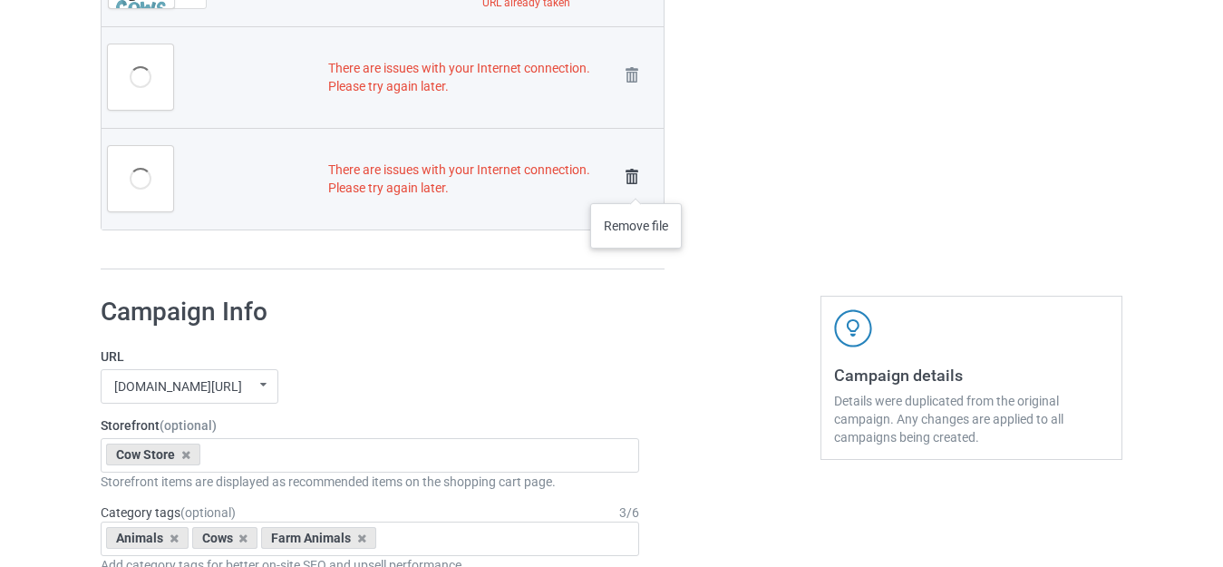
click at [636, 184] on img at bounding box center [631, 176] width 25 height 25
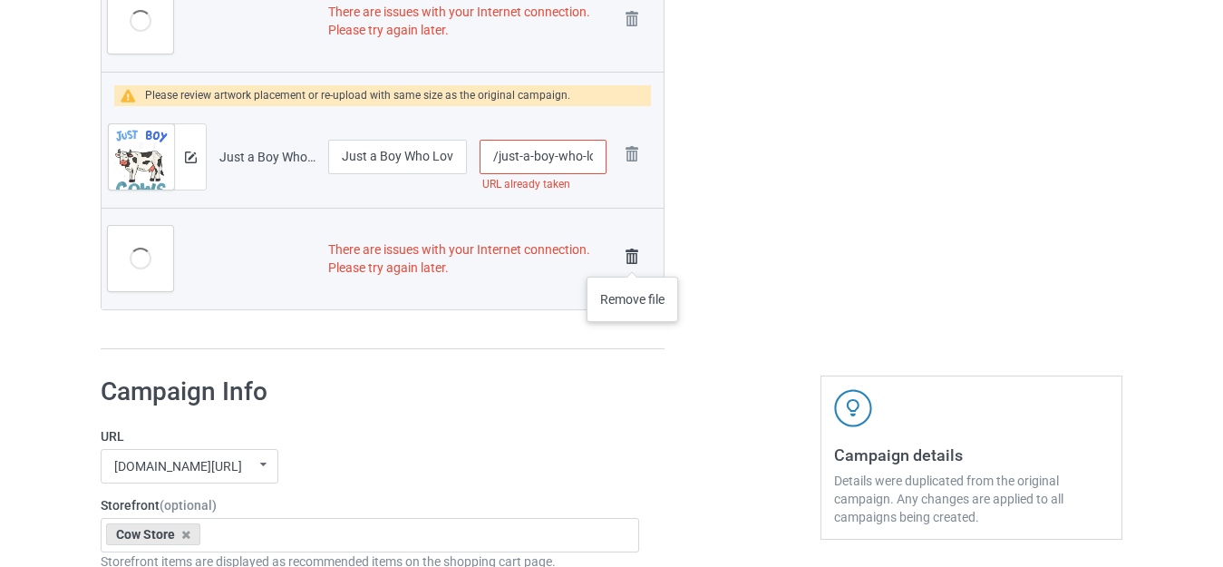
click at [632, 258] on img at bounding box center [631, 256] width 25 height 25
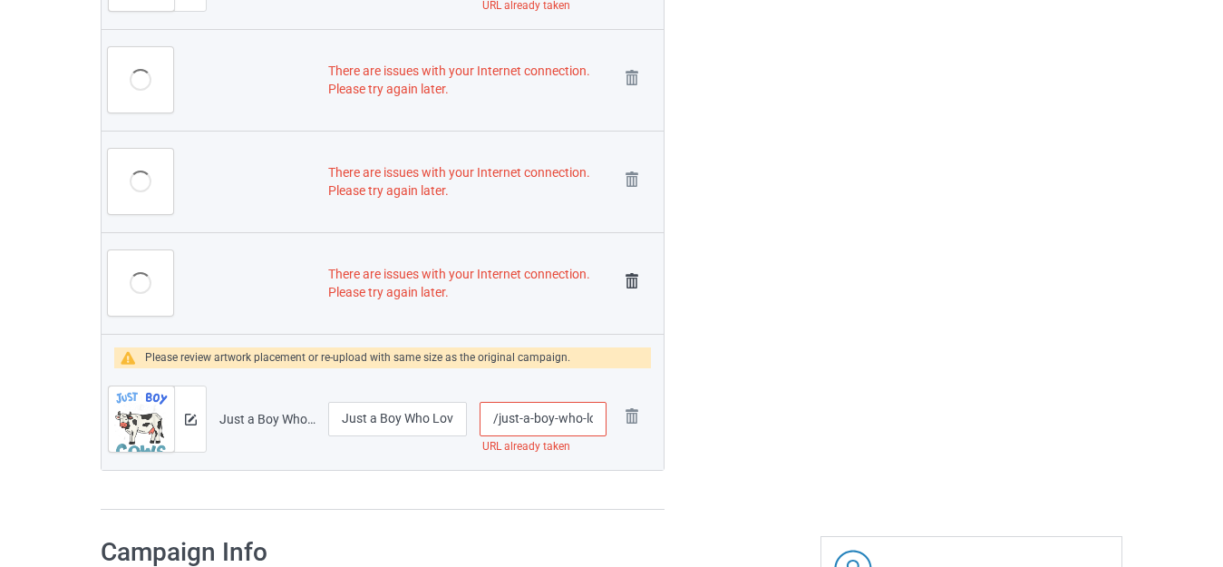
scroll to position [4871, 0]
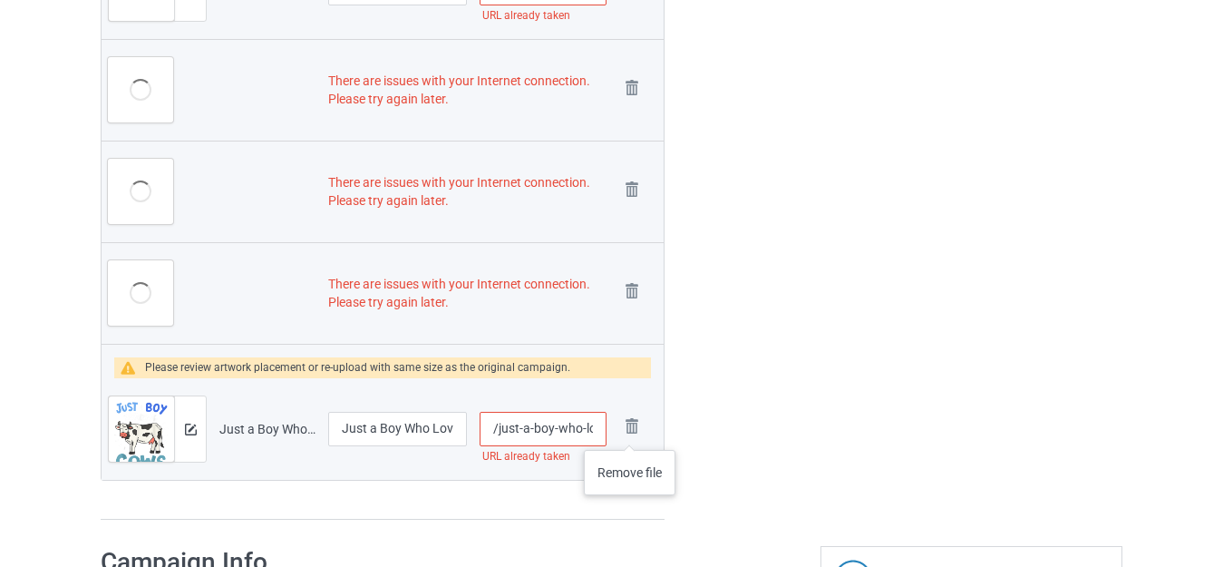
click at [0, 0] on img at bounding box center [0, 0] width 0 height 0
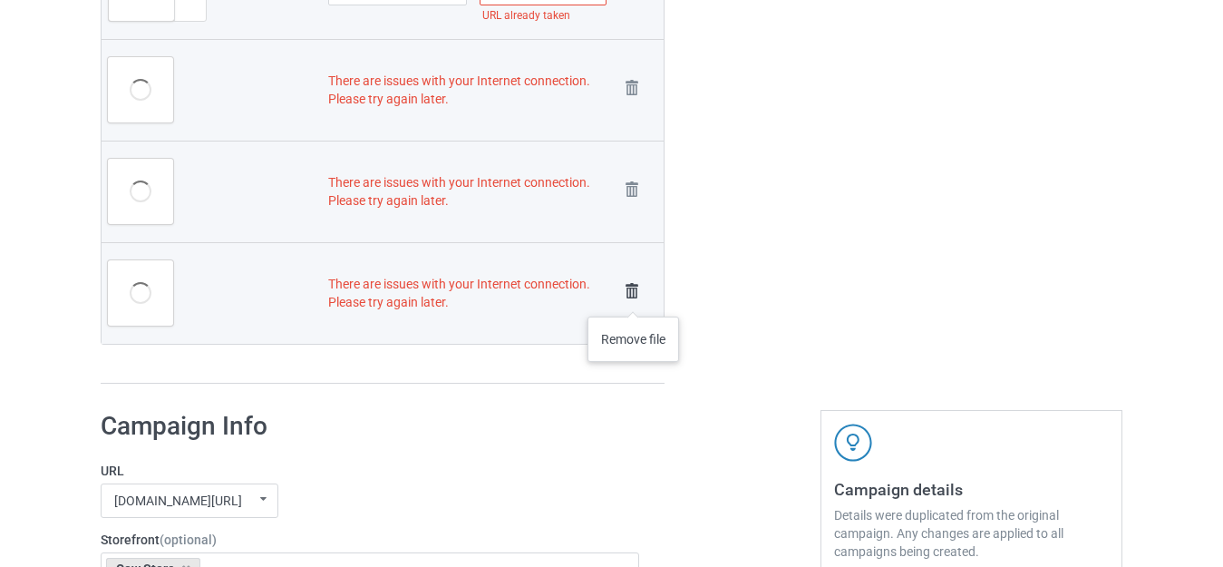
click at [633, 298] on img at bounding box center [631, 290] width 25 height 25
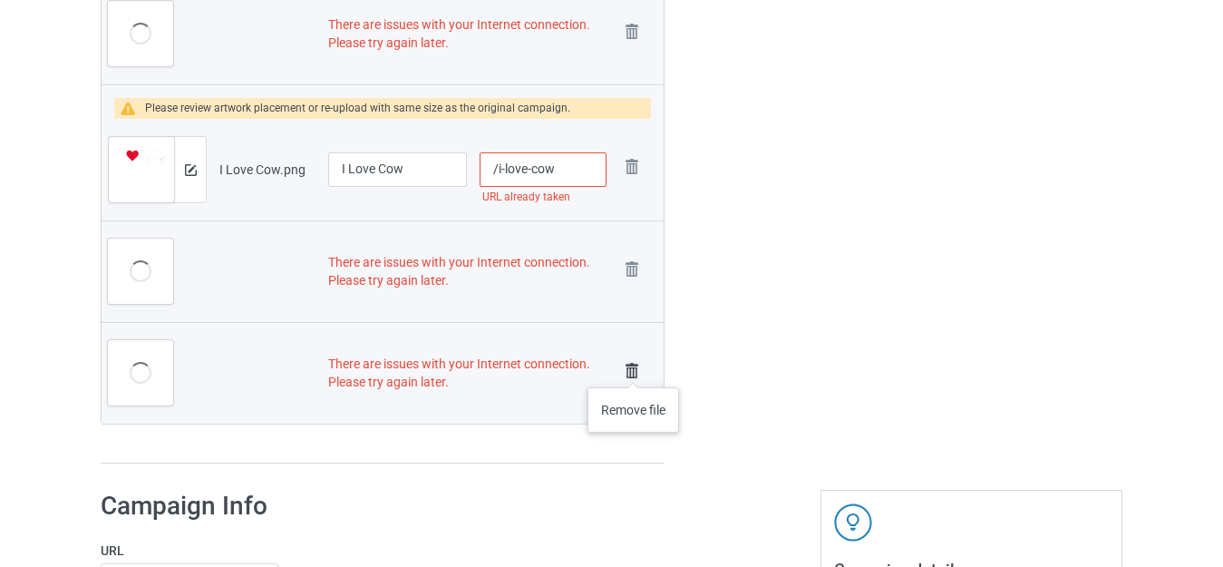
click at [633, 369] on img at bounding box center [631, 370] width 25 height 25
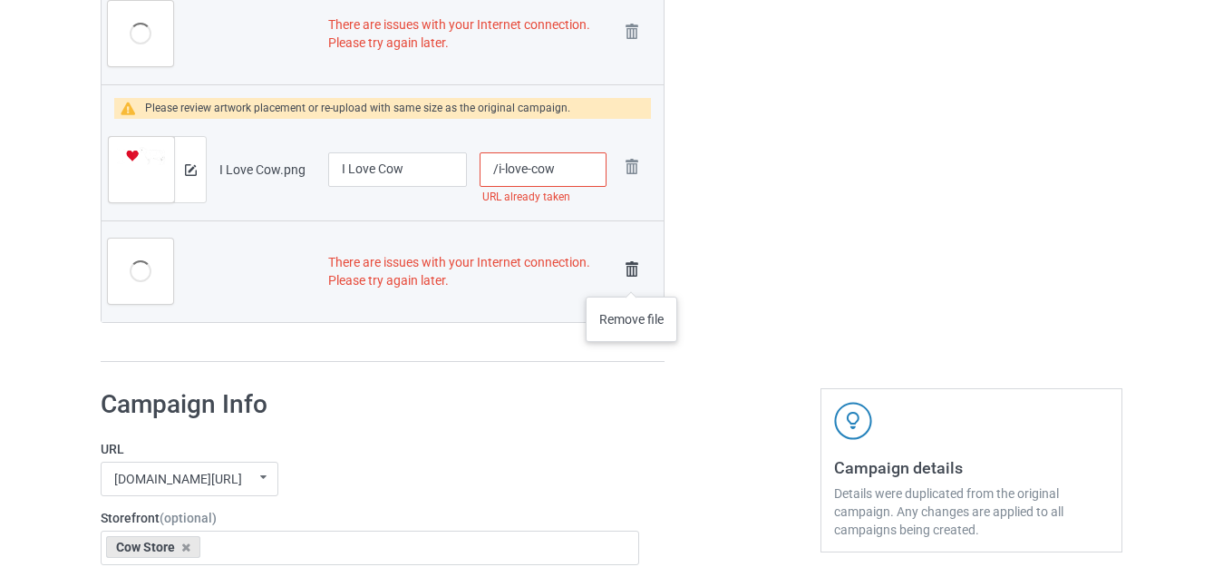
click at [631, 278] on img at bounding box center [631, 269] width 25 height 25
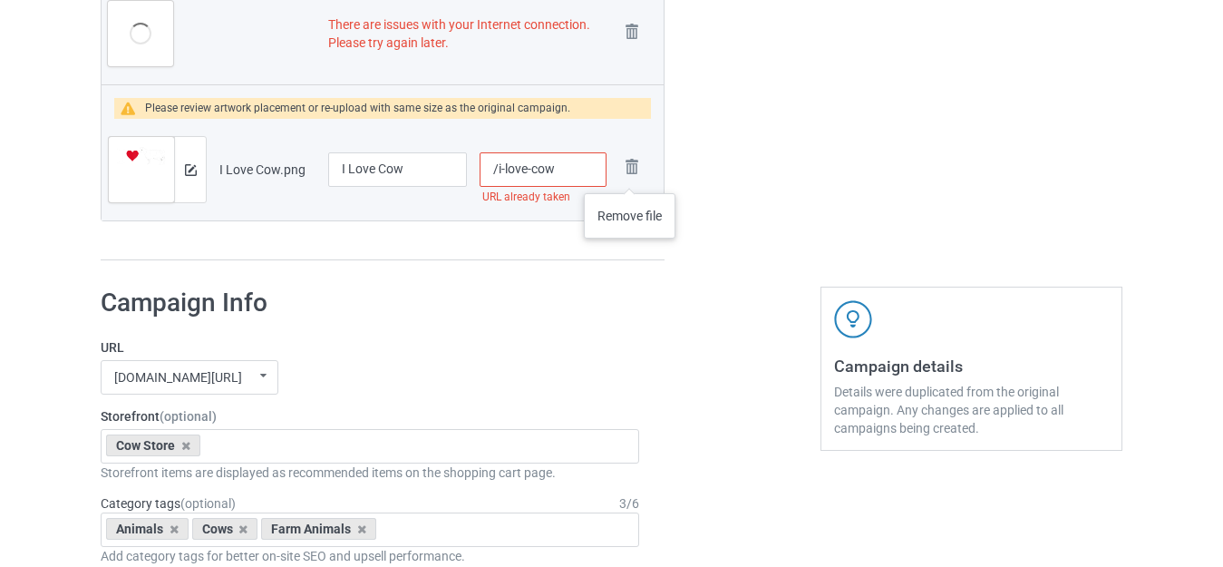
click at [0, 0] on img at bounding box center [0, 0] width 0 height 0
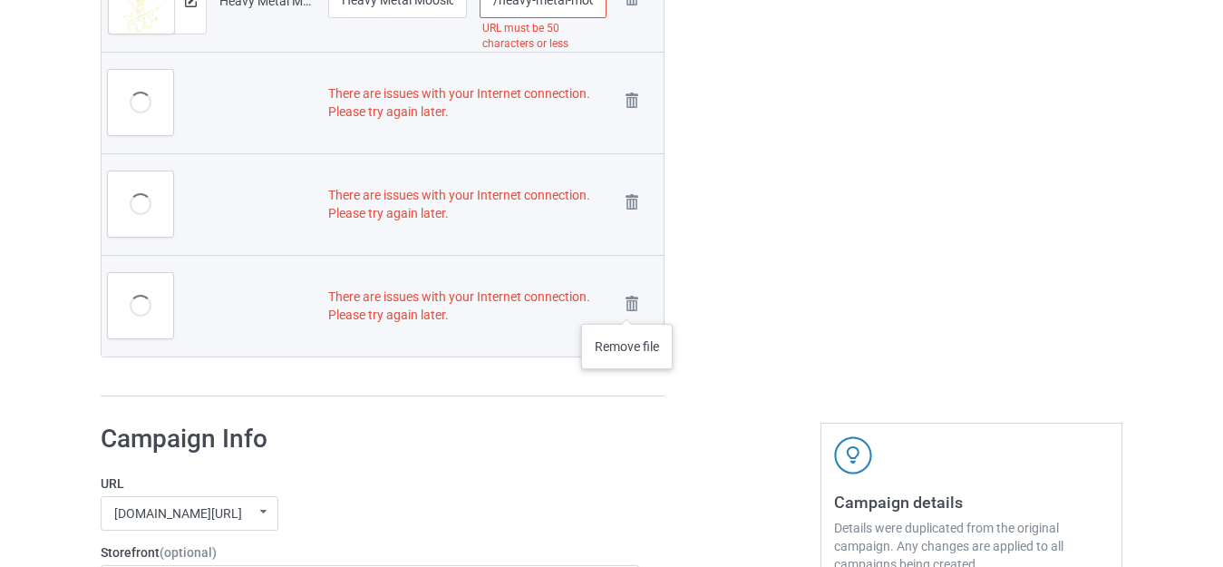
click at [0, 0] on img at bounding box center [0, 0] width 0 height 0
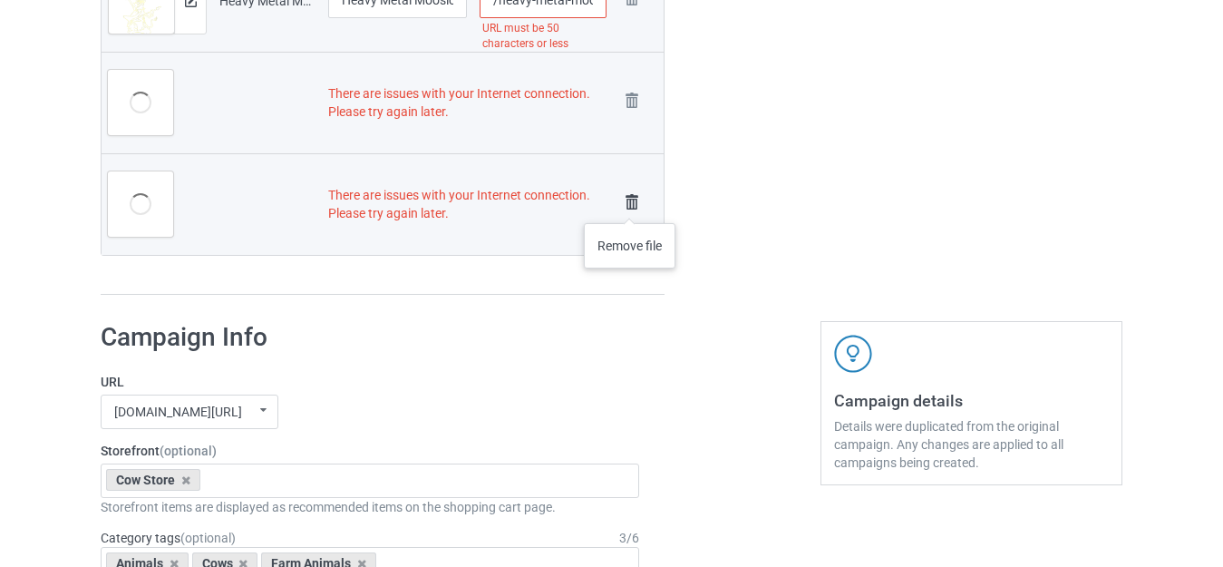
click at [629, 204] on img at bounding box center [631, 202] width 25 height 25
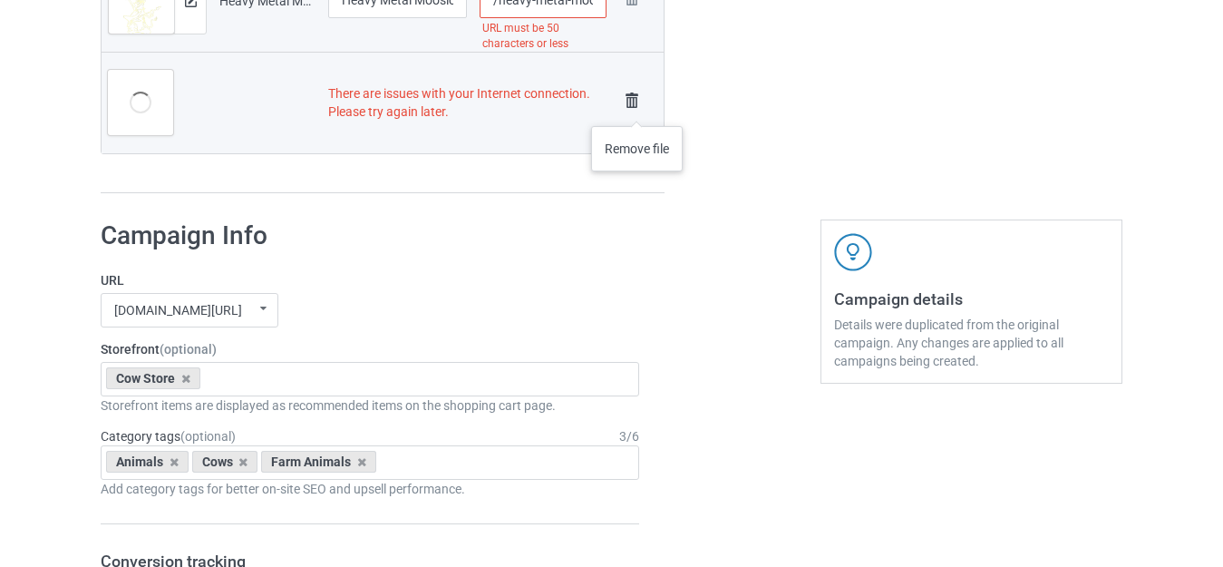
click at [634, 105] on img at bounding box center [631, 100] width 25 height 25
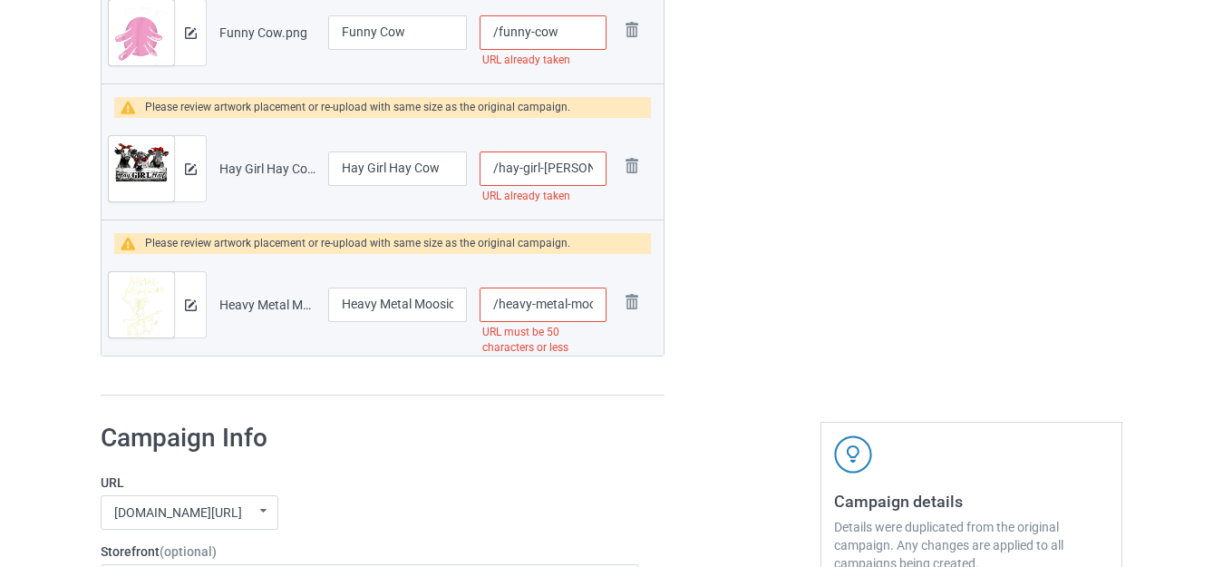
scroll to position [4037, 0]
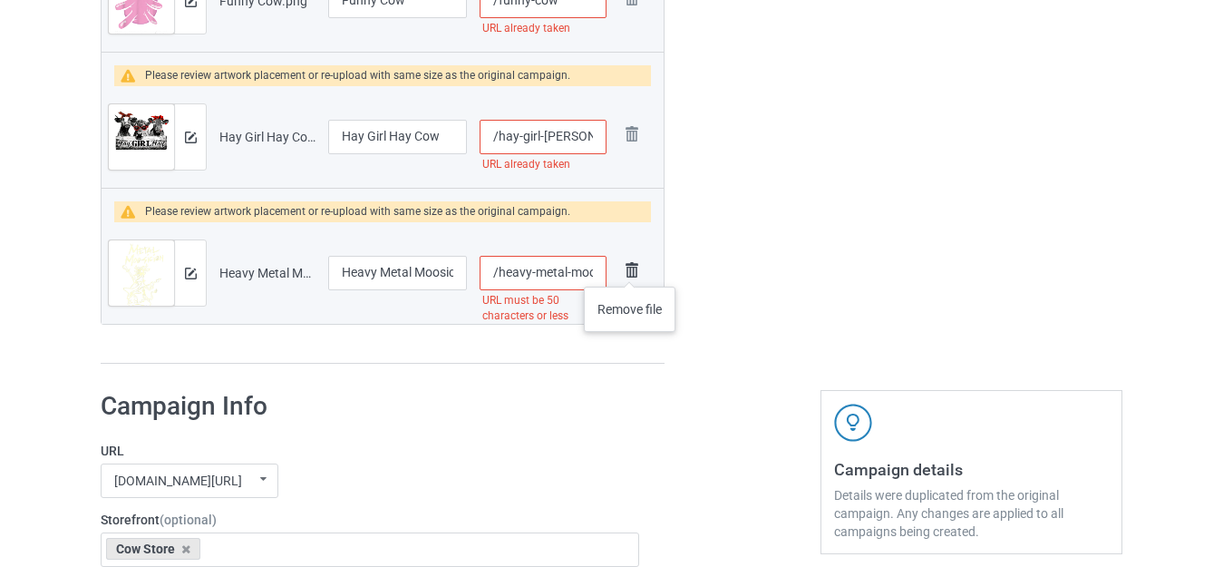
click at [629, 268] on img at bounding box center [631, 270] width 25 height 25
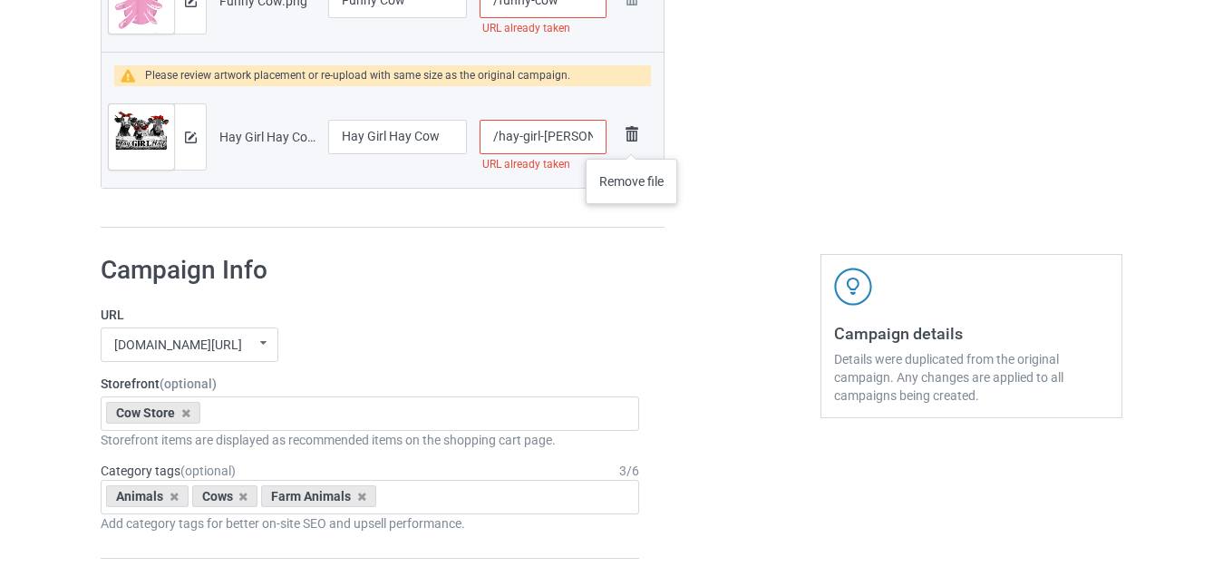
click at [631, 141] on img at bounding box center [631, 134] width 25 height 25
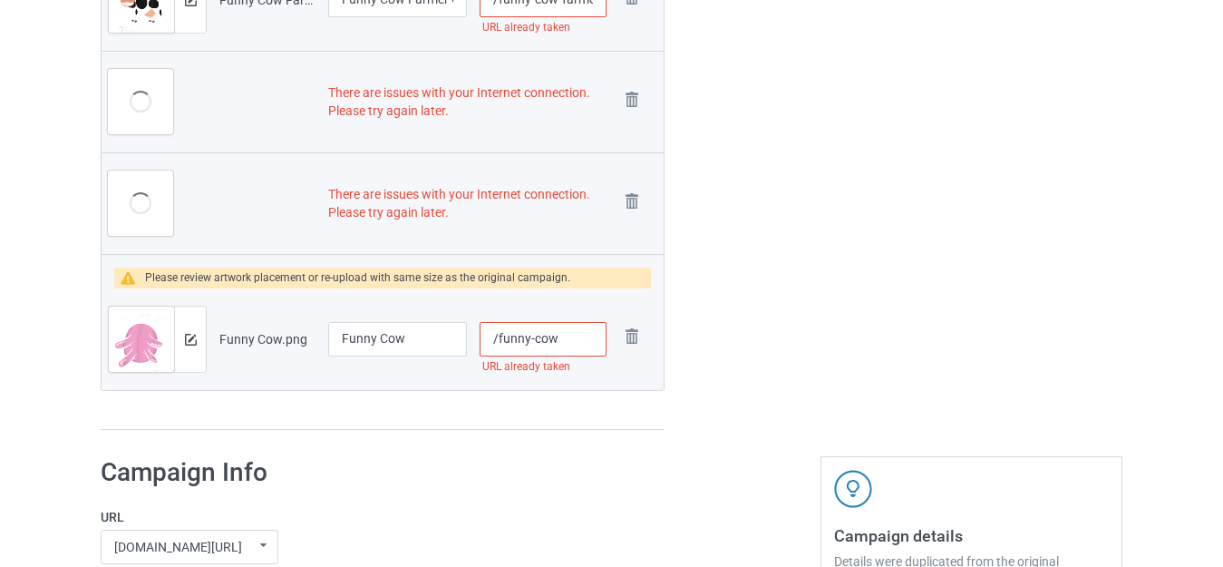
scroll to position [3674, 0]
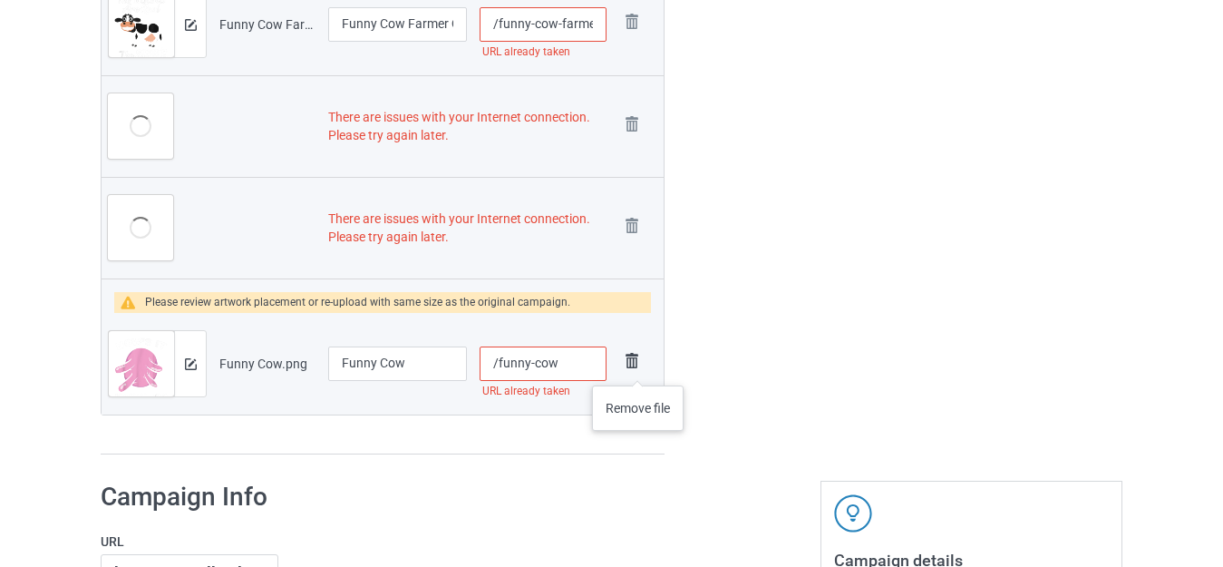
click at [638, 367] on img at bounding box center [631, 360] width 25 height 25
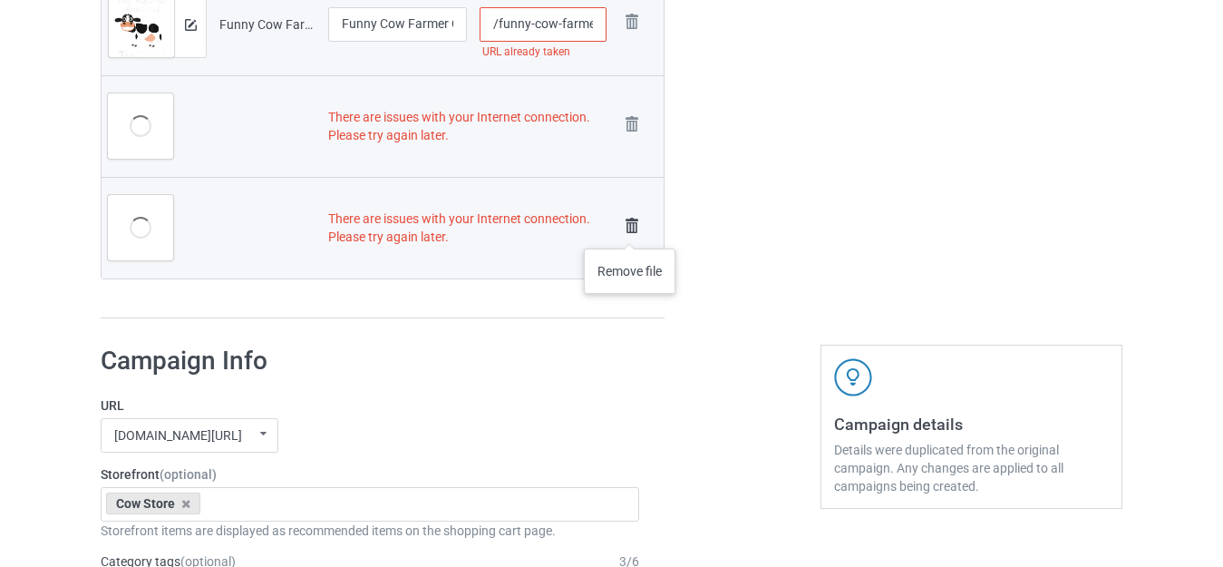
click at [629, 230] on img at bounding box center [631, 225] width 25 height 25
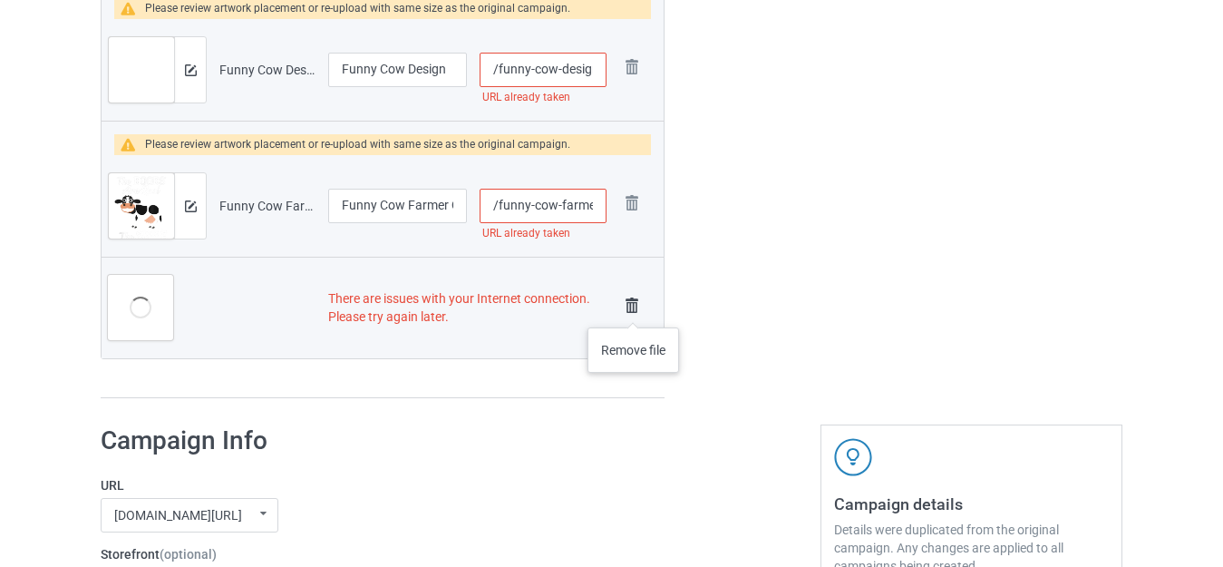
click at [634, 302] on img at bounding box center [631, 305] width 25 height 25
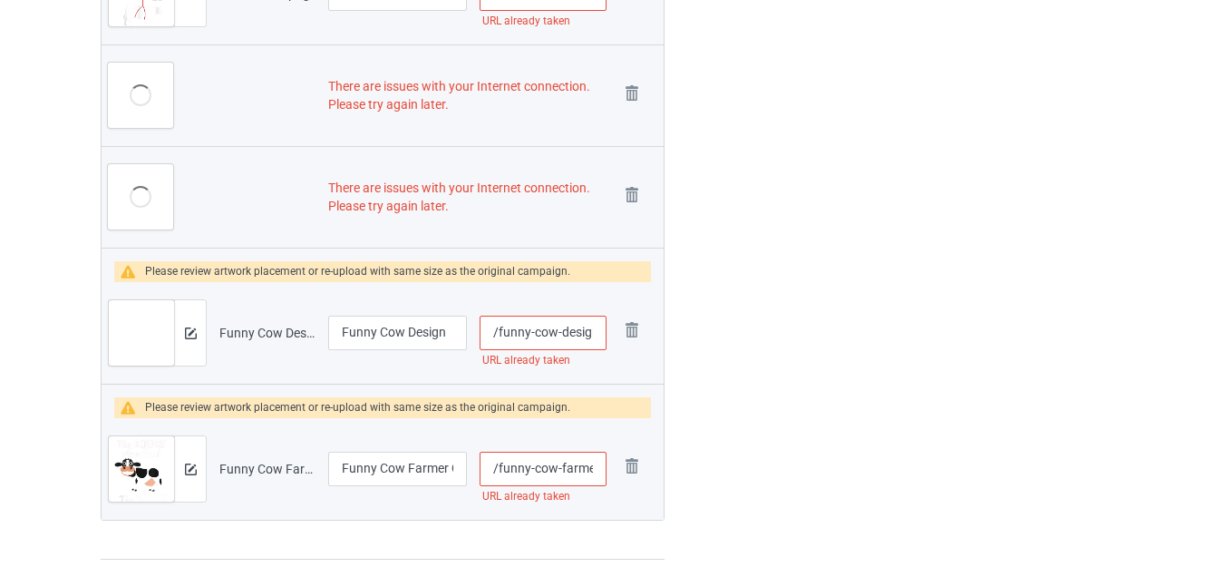
scroll to position [3366, 0]
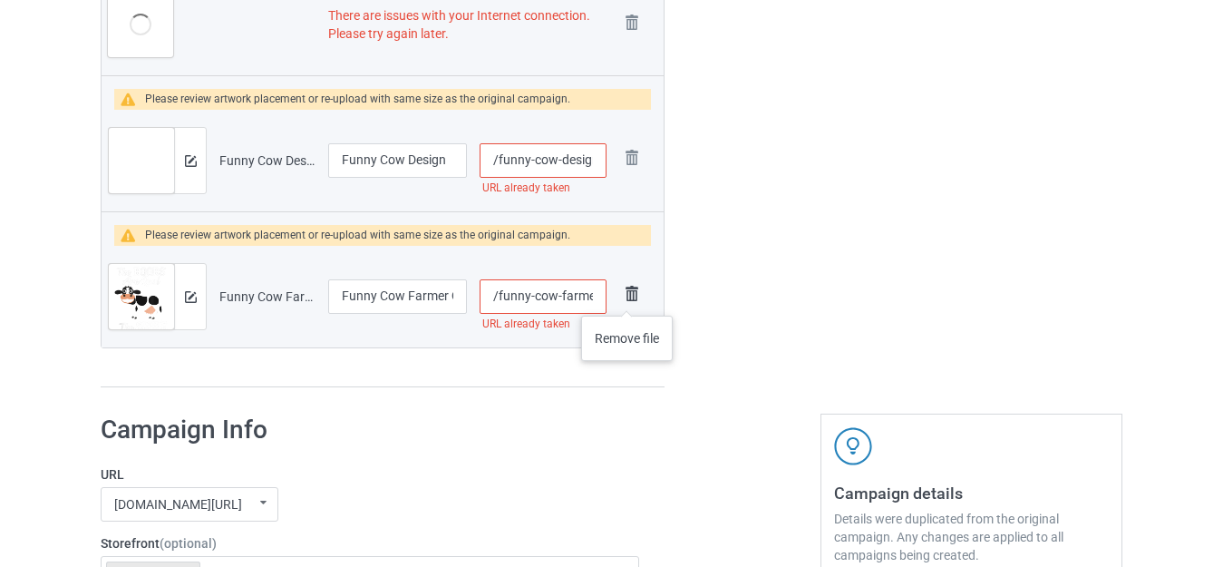
click at [630, 297] on img at bounding box center [631, 293] width 25 height 25
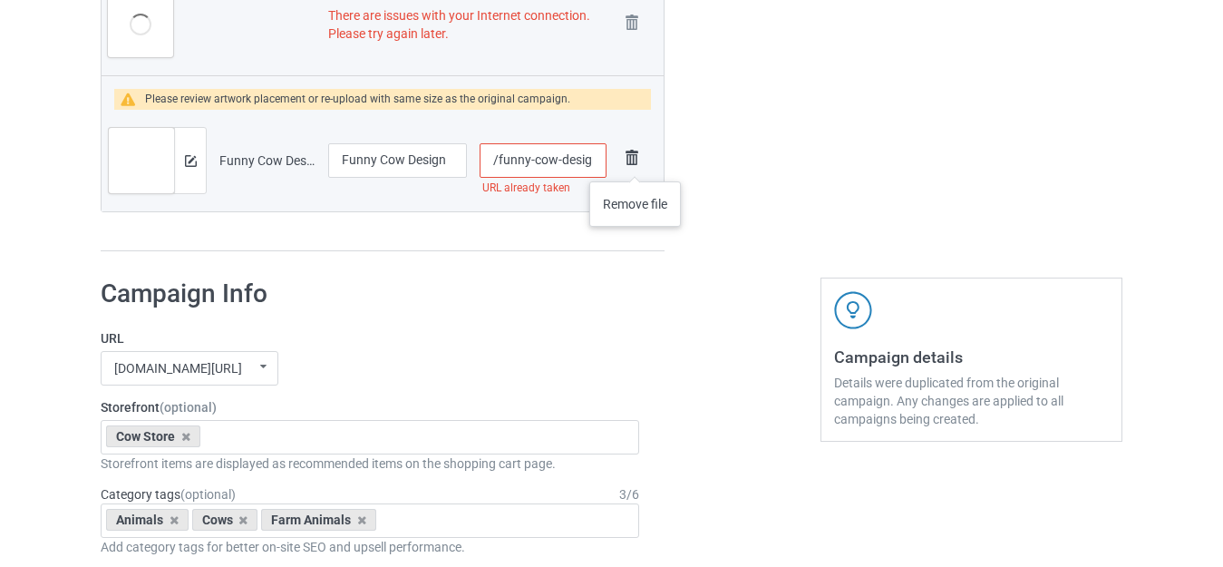
click at [635, 163] on img at bounding box center [631, 157] width 25 height 25
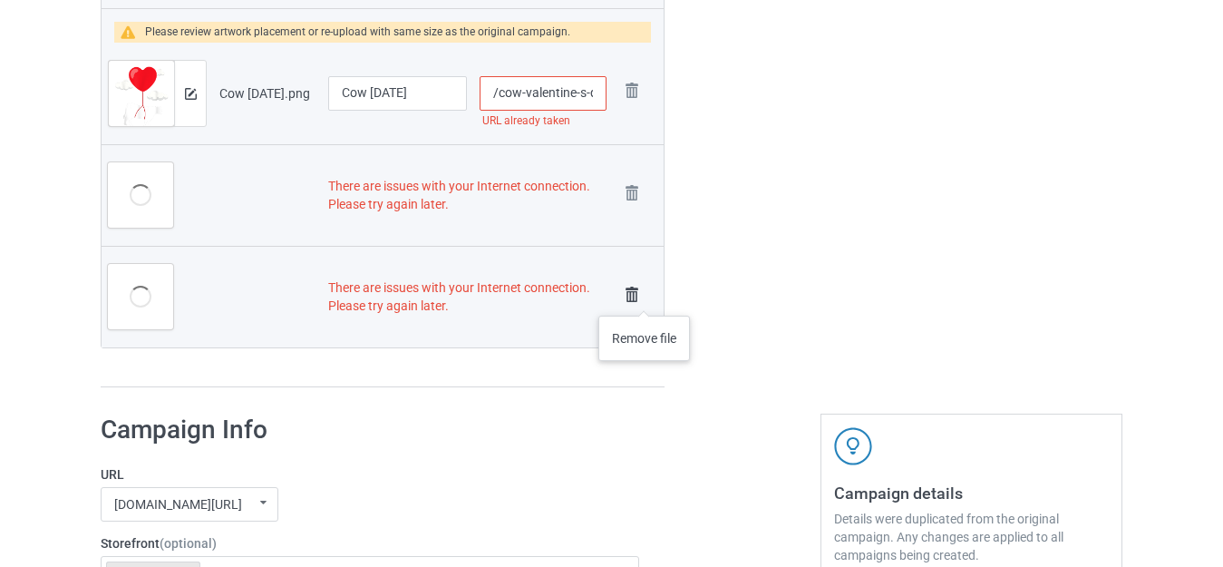
click at [644, 297] on img at bounding box center [631, 294] width 25 height 25
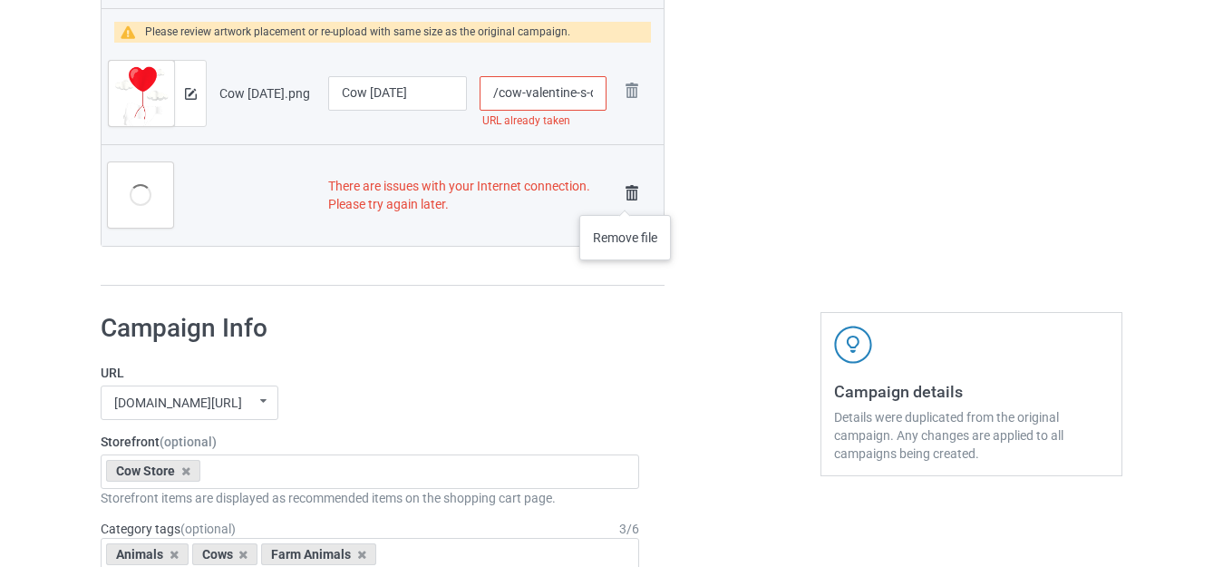
click at [626, 196] on img at bounding box center [631, 192] width 25 height 25
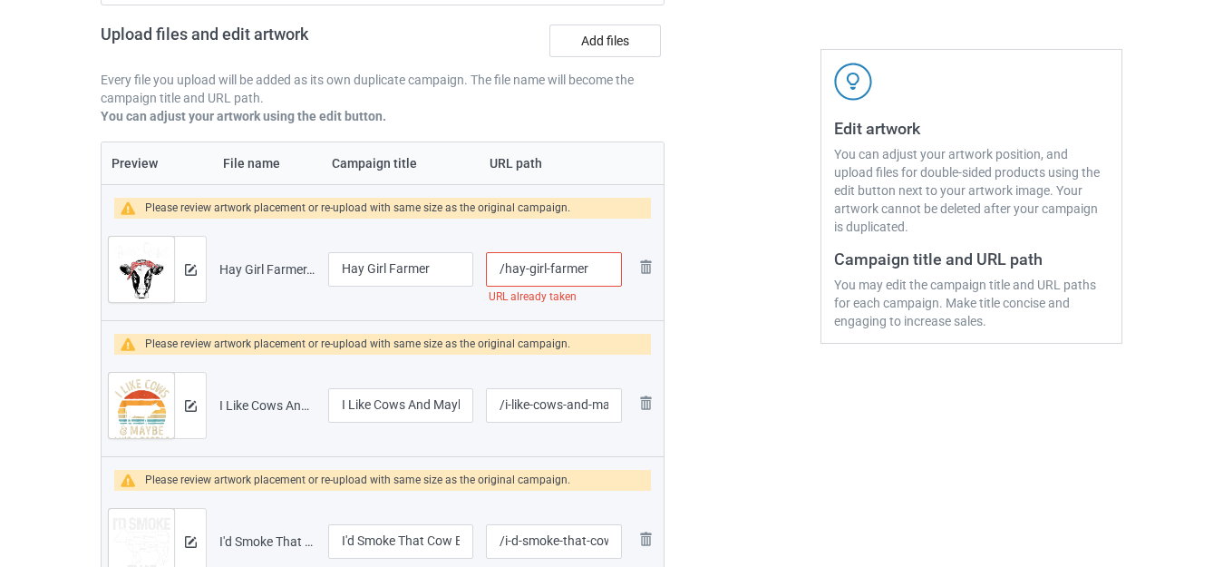
scroll to position [190, 0]
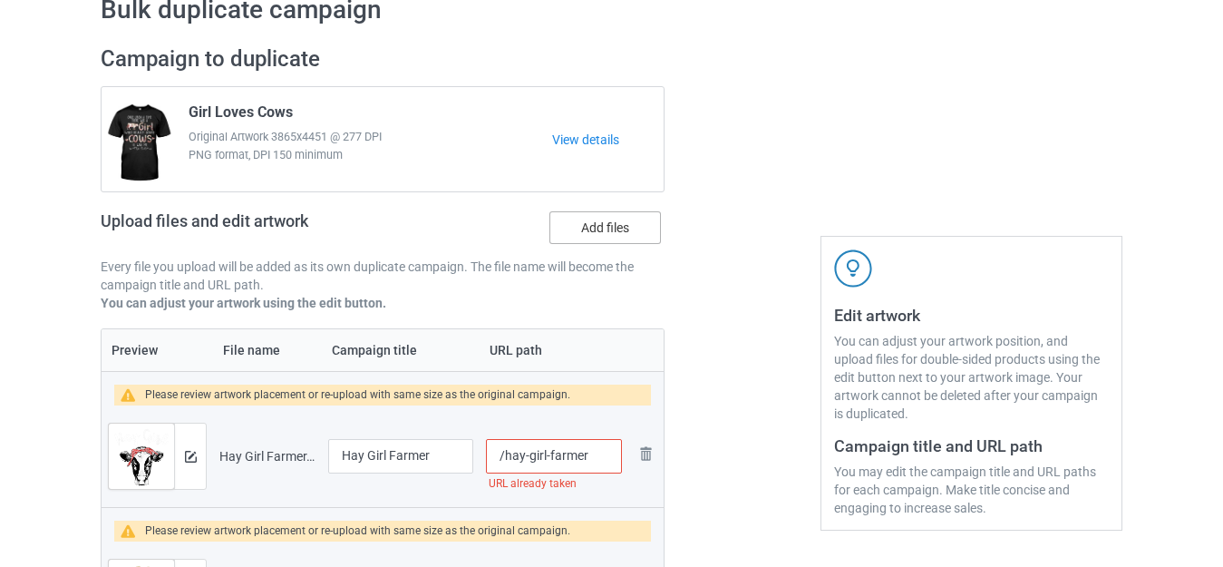
click at [602, 233] on label "Add files" at bounding box center [606, 227] width 112 height 33
click at [0, 0] on input "Add files" at bounding box center [0, 0] width 0 height 0
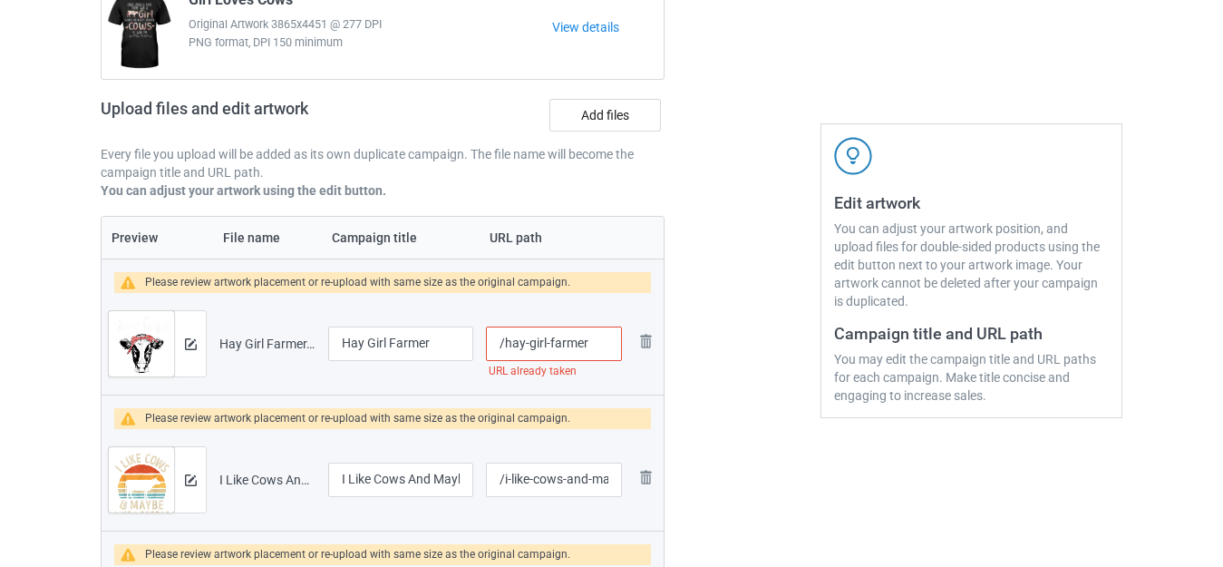
scroll to position [280, 0]
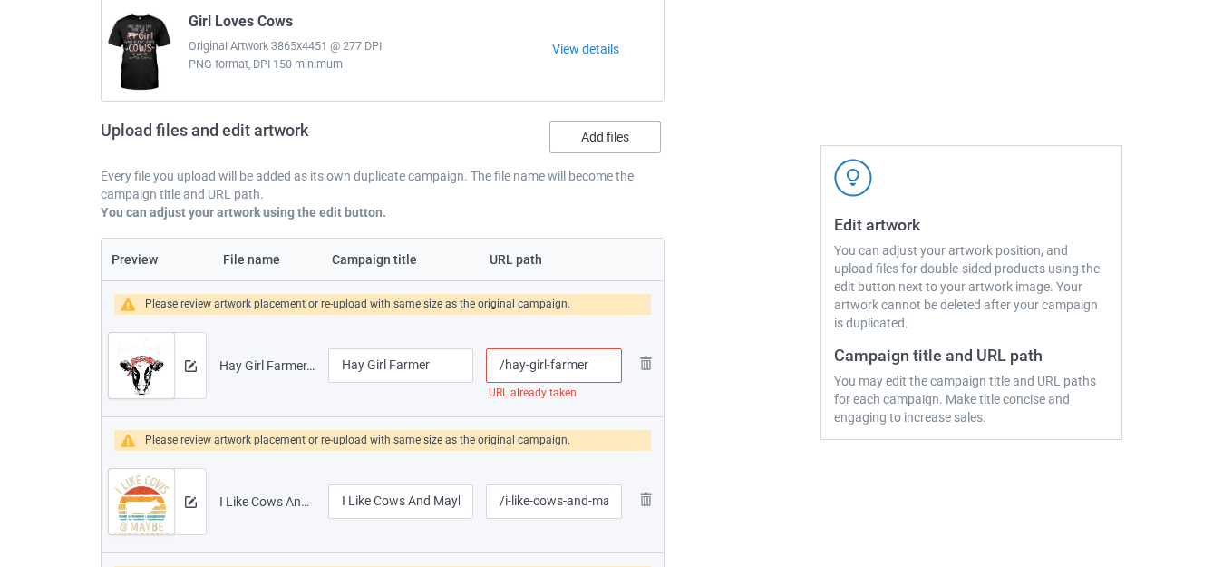
click at [604, 143] on label "Add files" at bounding box center [606, 137] width 112 height 33
click at [0, 0] on input "Add files" at bounding box center [0, 0] width 0 height 0
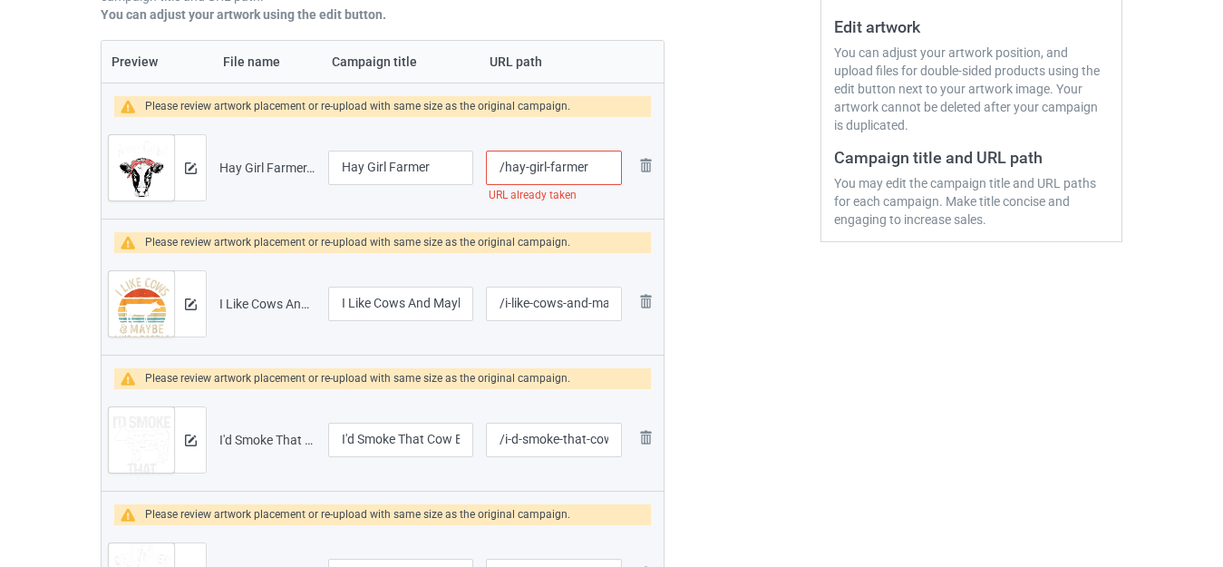
scroll to position [453, 0]
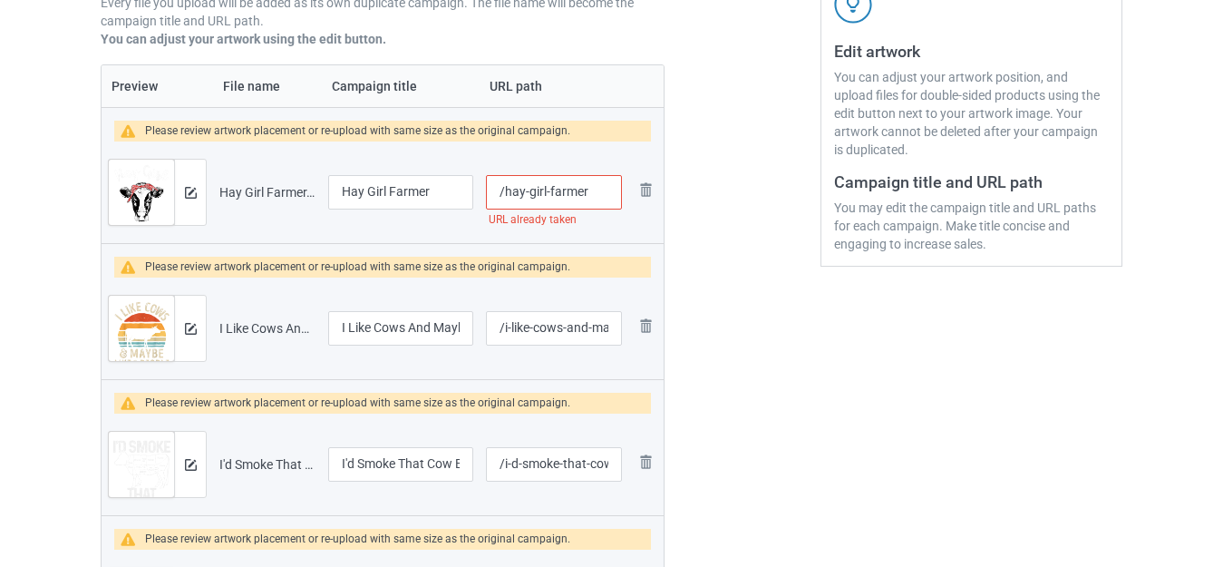
click at [600, 190] on input "/hay-girl-farmer" at bounding box center [554, 192] width 136 height 34
type input "/hay-girl-farmers"
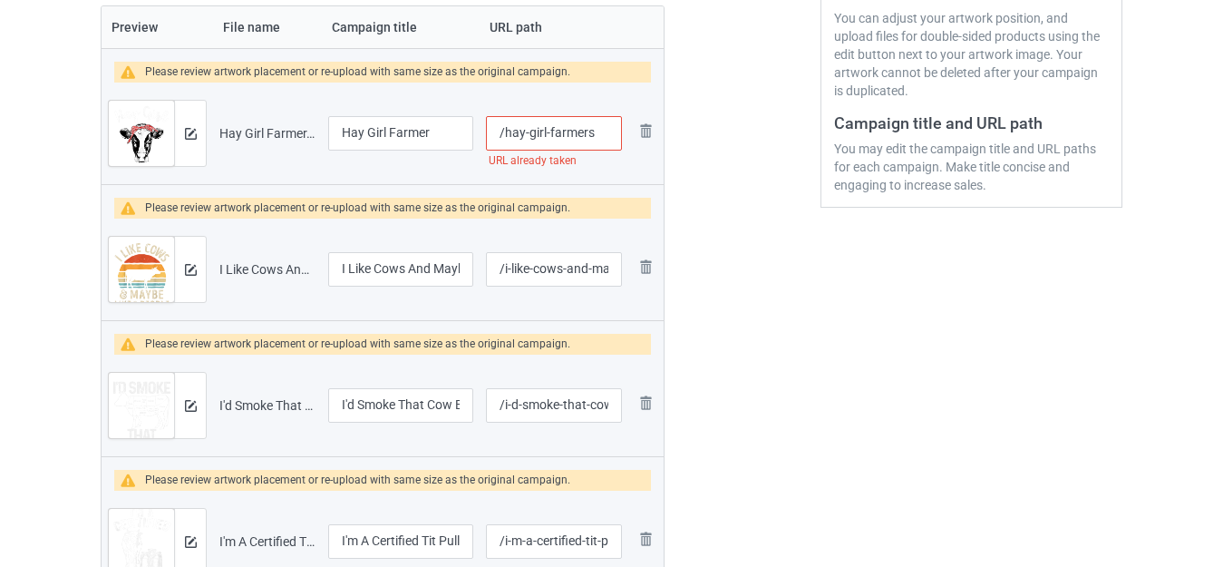
scroll to position [544, 0]
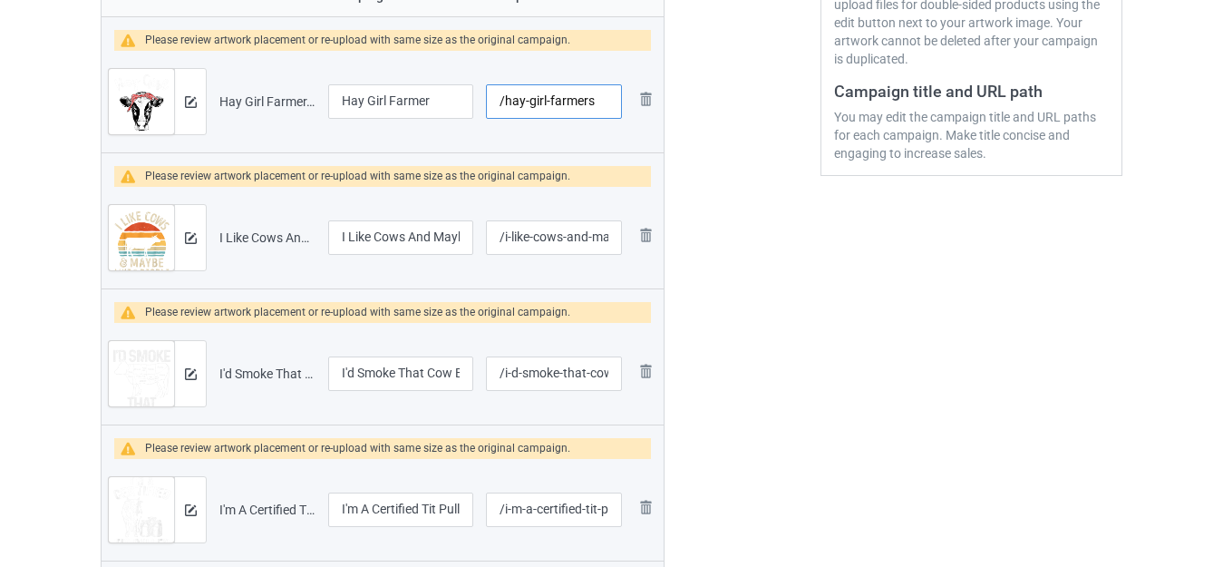
click at [604, 101] on input "/hay-girl-farmers" at bounding box center [554, 101] width 136 height 34
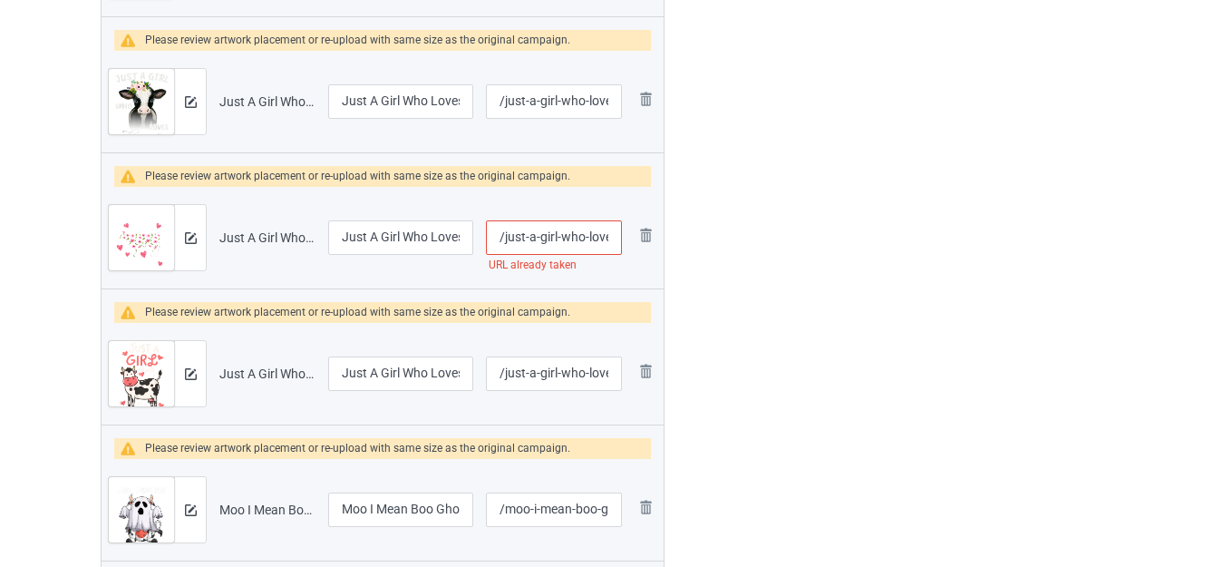
scroll to position [0, 43]
drag, startPoint x: 597, startPoint y: 232, endPoint x: 624, endPoint y: 240, distance: 28.4
click at [624, 240] on td "/just-a-girl-who-loves-cows URL already taken" at bounding box center [554, 238] width 149 height 102
click at [616, 236] on input "/just-a-girl-who-loves-cows" at bounding box center [554, 237] width 136 height 34
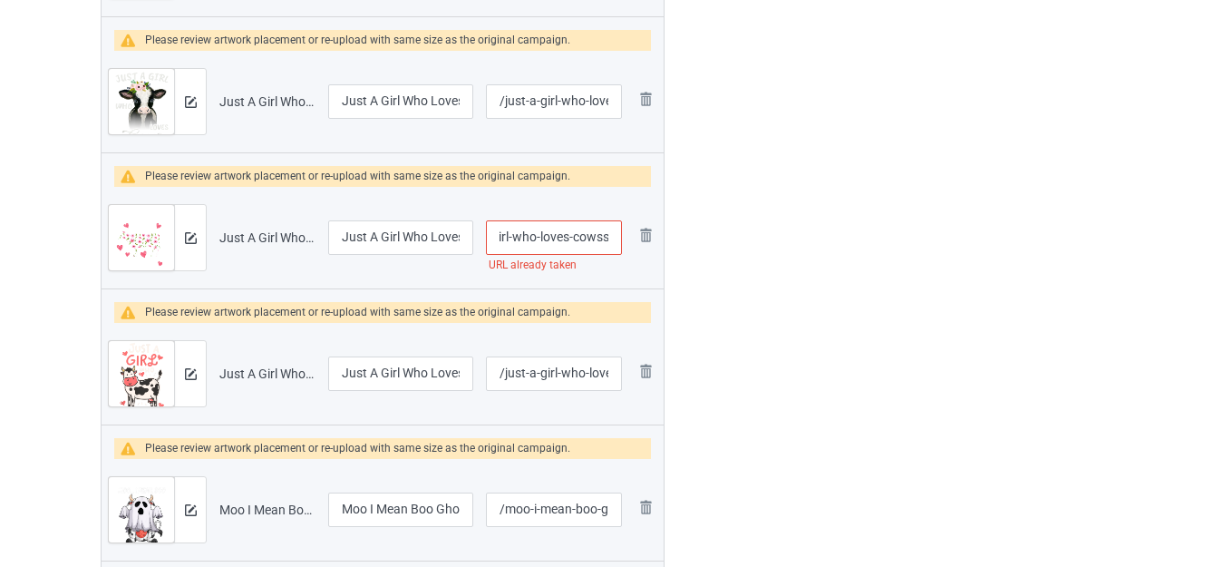
type input "/just-a-girl-who-loves-cowss"
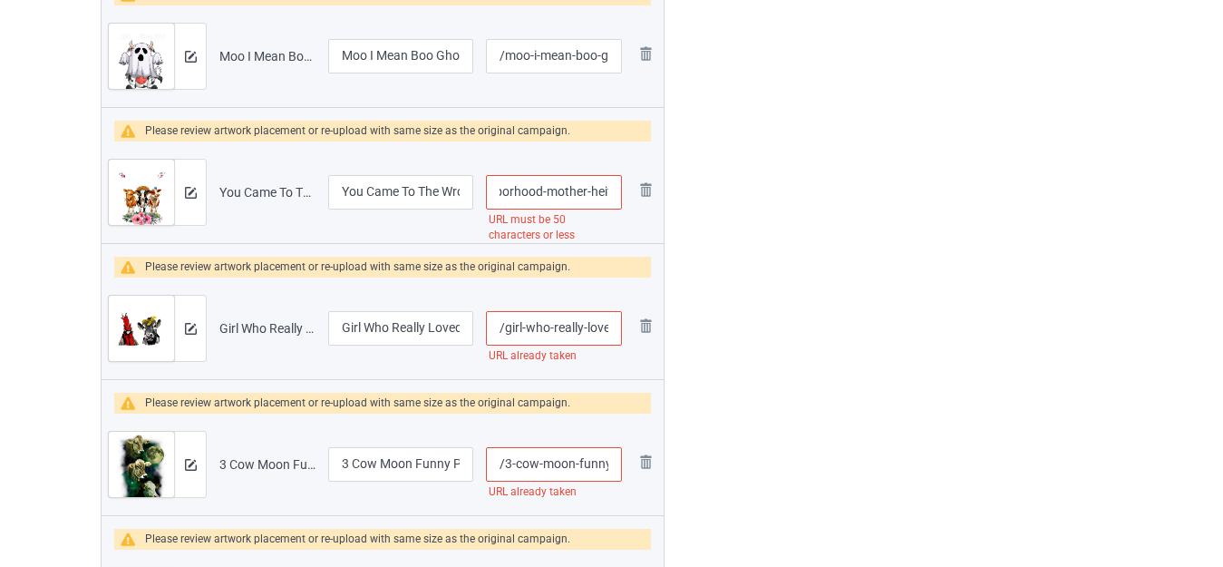
scroll to position [0, 229]
drag, startPoint x: 591, startPoint y: 191, endPoint x: 628, endPoint y: 197, distance: 36.7
click at [628, 197] on td "/you-came-to-the-wrong-neighborhood-mother-heifer-flower URL must be 50 charact…" at bounding box center [554, 192] width 149 height 102
click at [531, 190] on input "/you-came-to-the-wrong-neighborhood-mother-heifer-flower" at bounding box center [554, 192] width 136 height 34
drag, startPoint x: 536, startPoint y: 190, endPoint x: 645, endPoint y: 197, distance: 109.0
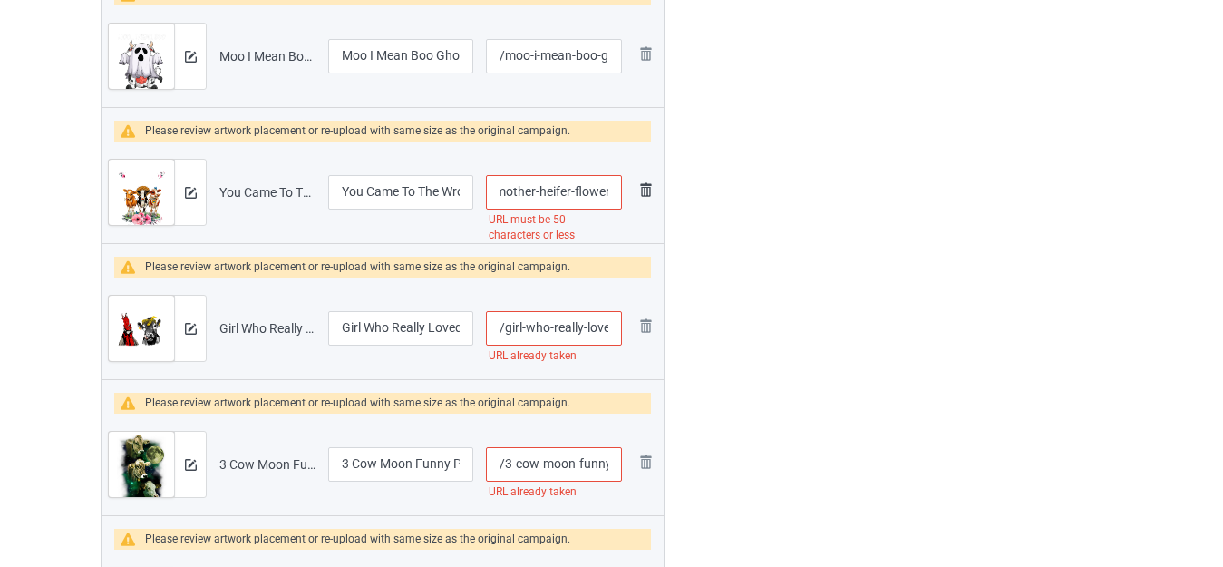
click at [645, 197] on tr "Preview and edit artwork You Came To The Wrong Neighborhood Mother Heifer Flowe…" at bounding box center [383, 192] width 562 height 102
type input "/you-came-to-the-wrong-neighborhood-mother"
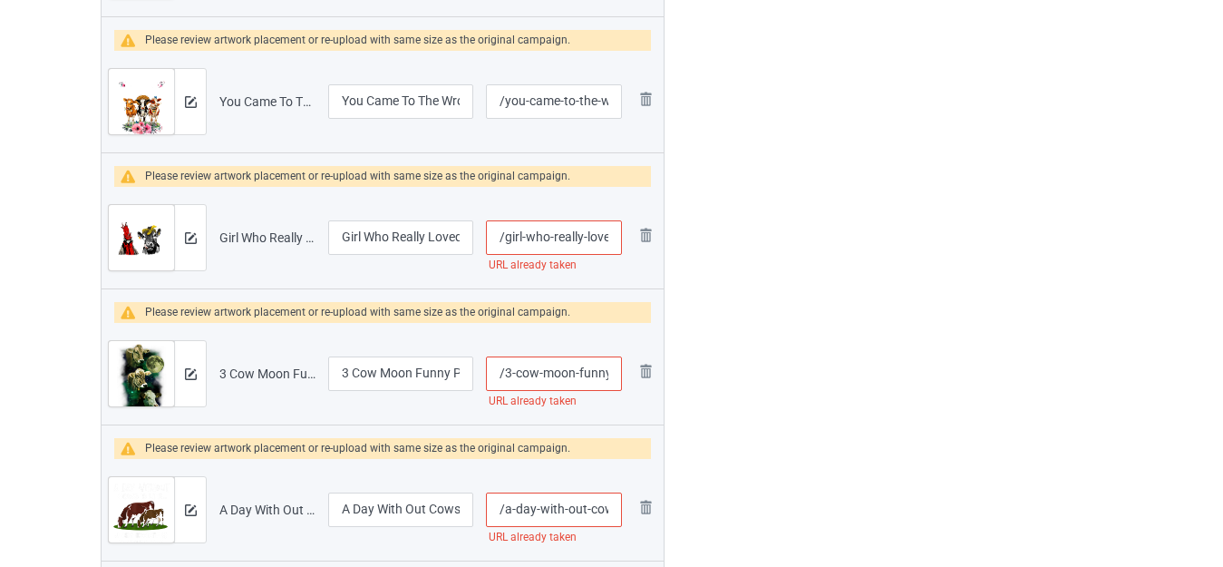
scroll to position [0, 120]
drag, startPoint x: 588, startPoint y: 237, endPoint x: 630, endPoint y: 238, distance: 42.6
click at [630, 238] on tr "Preview and edit artwork Girl Who Really Loved Chickens And Cows.png Girl Who R…" at bounding box center [383, 238] width 562 height 102
click at [606, 233] on input "/girl-who-really-loved-chickens-and-cows" at bounding box center [554, 237] width 136 height 34
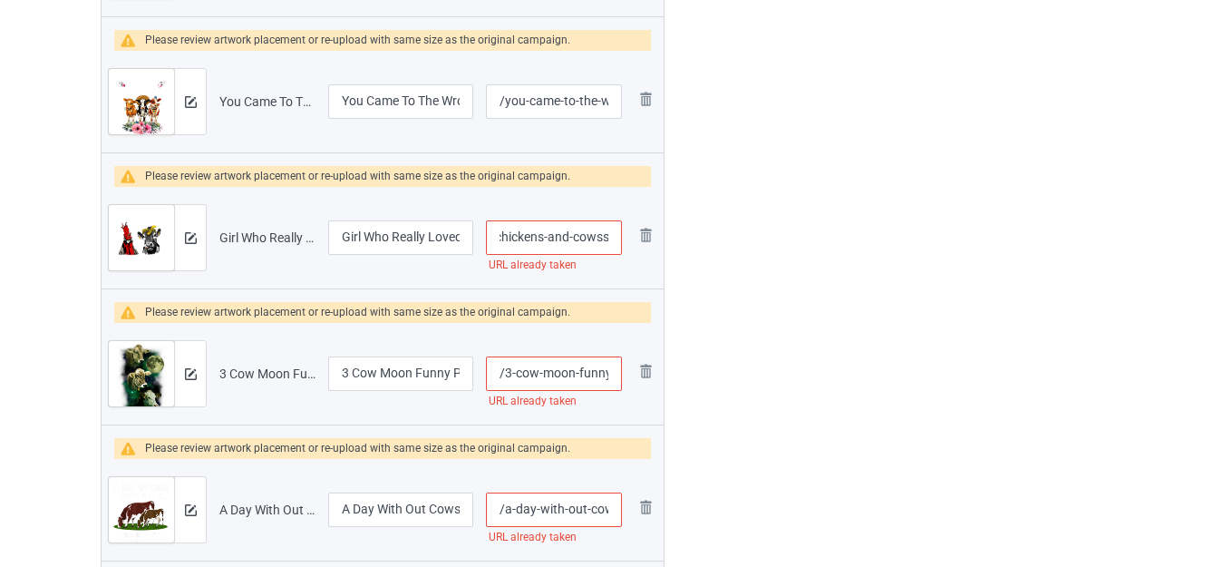
type input "/girl-who-really-loved-chickens-and-cowss"
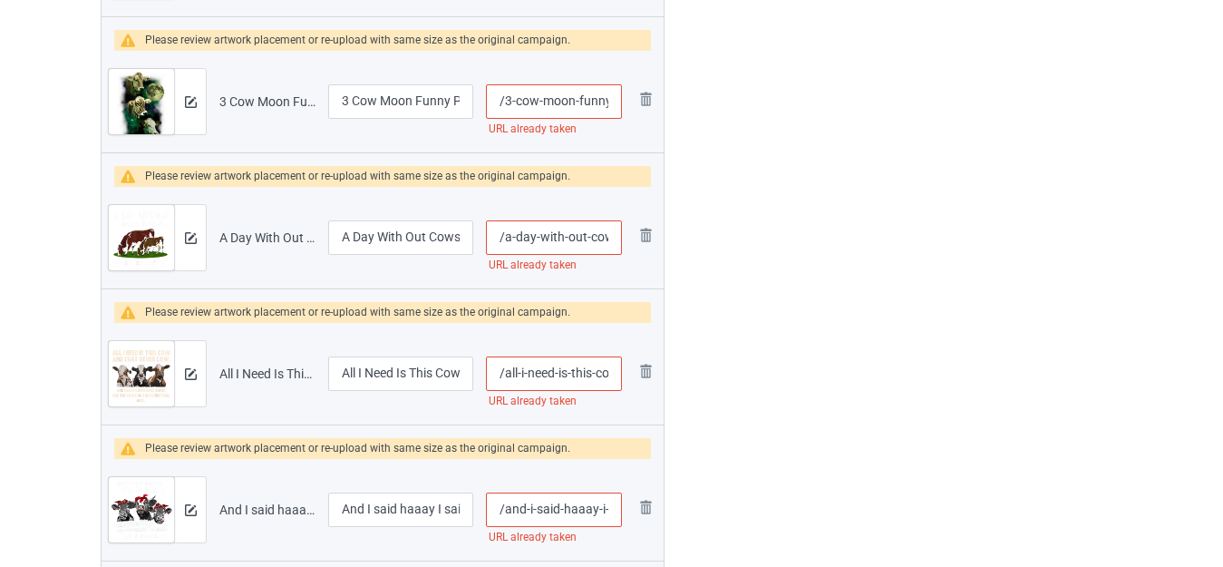
scroll to position [0, 46]
drag, startPoint x: 573, startPoint y: 100, endPoint x: 609, endPoint y: 111, distance: 37.9
click at [609, 111] on input "/3-cow-moon-funny-parody" at bounding box center [554, 101] width 136 height 34
click at [610, 101] on input "/3-cow-moon-funny-parody" at bounding box center [554, 101] width 136 height 34
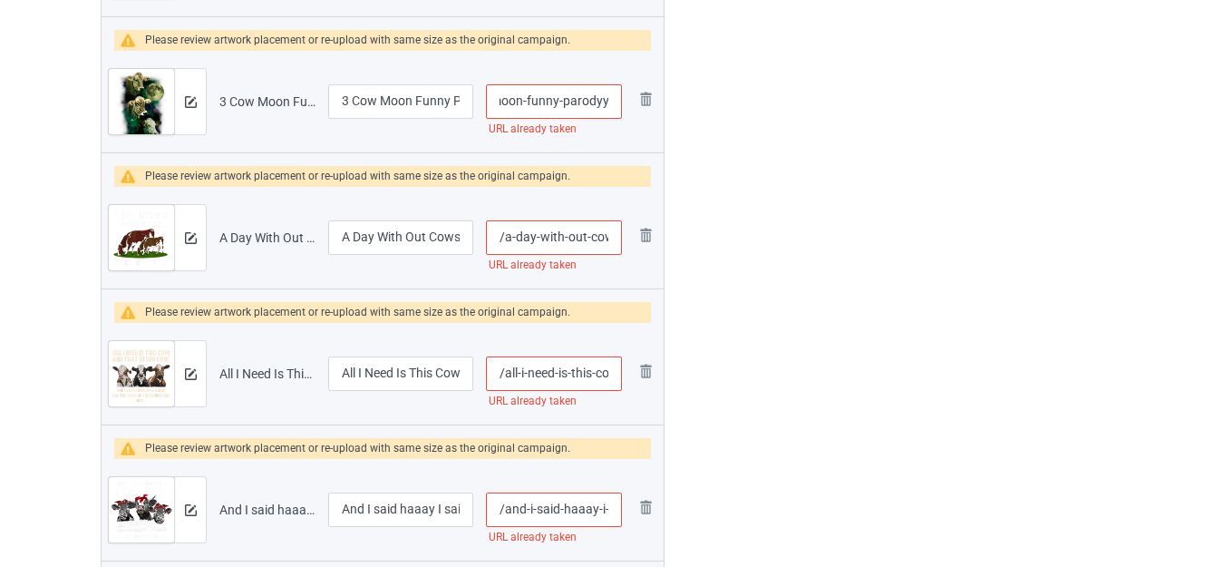
type input "/3-cow-moon-funny-parodyy"
click at [884, 141] on div "Edit artwork You can adjust your artwork position, and upload files for double-…" at bounding box center [971, 486] width 327 height 4337
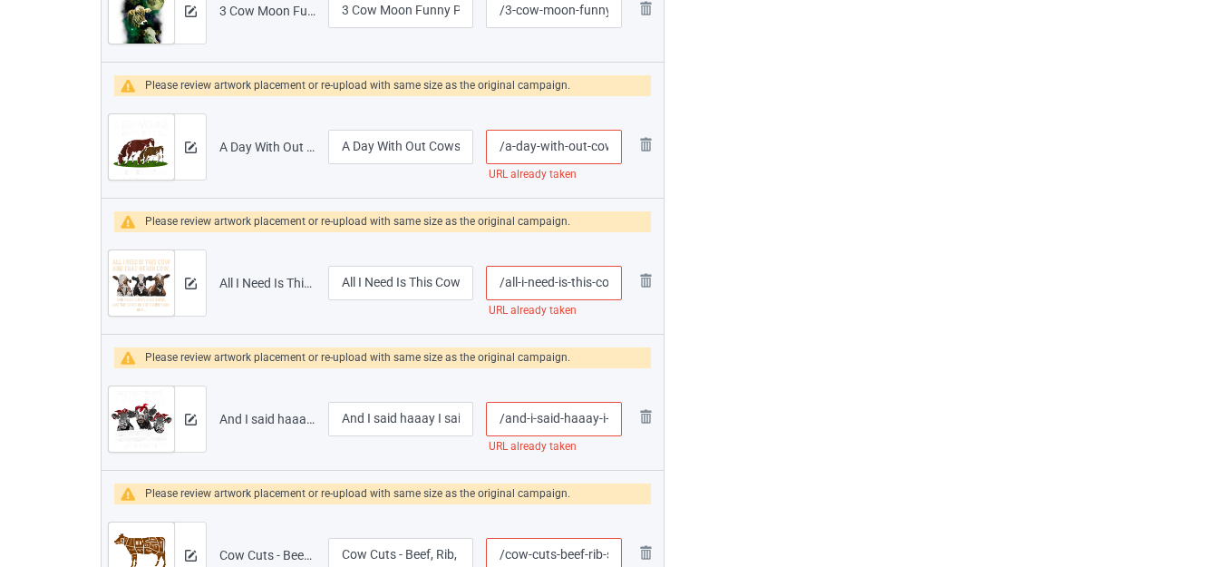
scroll to position [0, 12]
drag, startPoint x: 590, startPoint y: 146, endPoint x: 615, endPoint y: 152, distance: 26.2
click at [615, 152] on input "/a-day-with-out-cows" at bounding box center [554, 147] width 136 height 34
click at [615, 147] on input "/a-day-with-out-cows" at bounding box center [554, 147] width 136 height 34
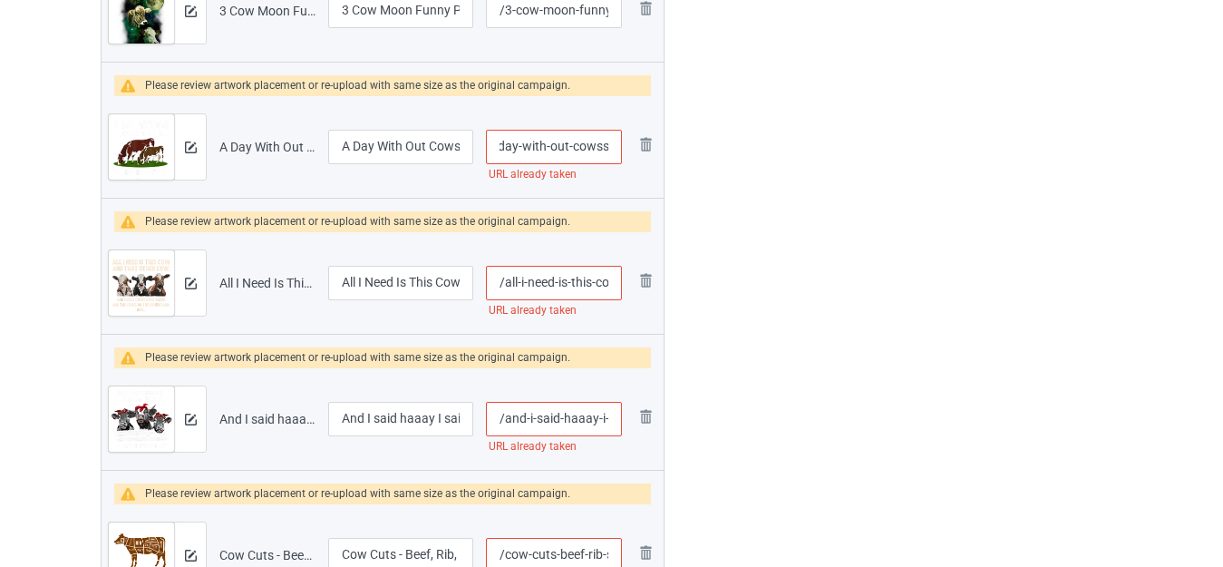
type input "/a-day-with-out-cowss"
click at [822, 160] on div "Edit artwork You can adjust your artwork position, and upload files for double-…" at bounding box center [971, 395] width 327 height 4337
drag, startPoint x: 570, startPoint y: 280, endPoint x: 617, endPoint y: 283, distance: 46.3
click at [617, 283] on input "/all-i-need-is-this-cow-and-other-cows-funny-cow" at bounding box center [554, 283] width 136 height 34
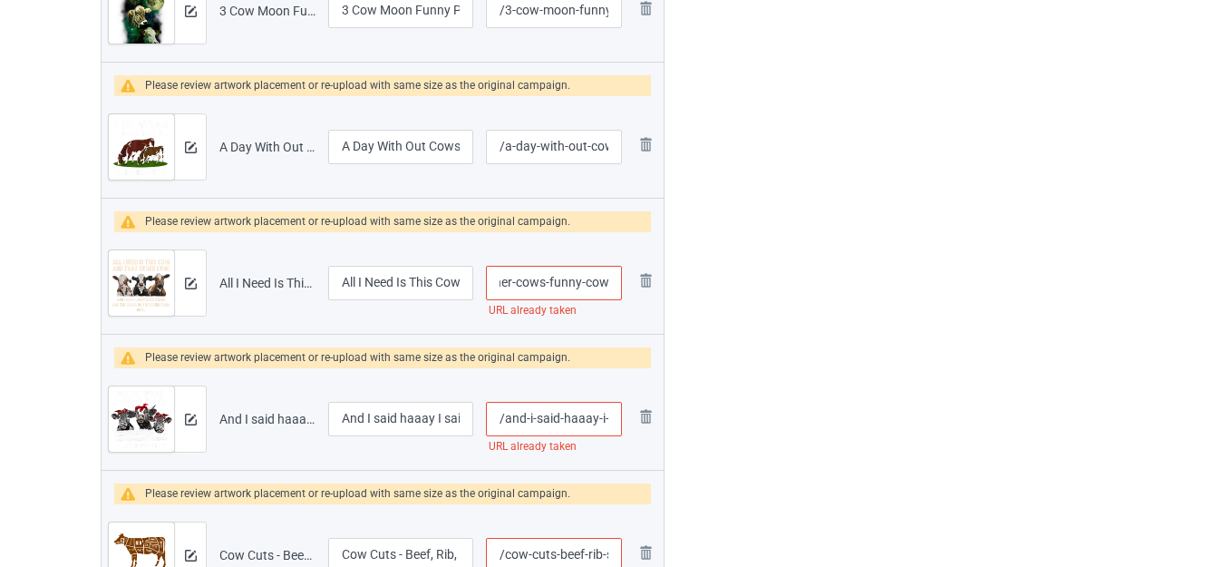
click at [610, 283] on input "/all-i-need-is-this-cow-and-other-cows-funny-cow" at bounding box center [554, 283] width 136 height 34
type input "/all-i-need-is-this-cow-and-other-cows-funny-cows"
click at [755, 265] on div at bounding box center [742, 395] width 131 height 4337
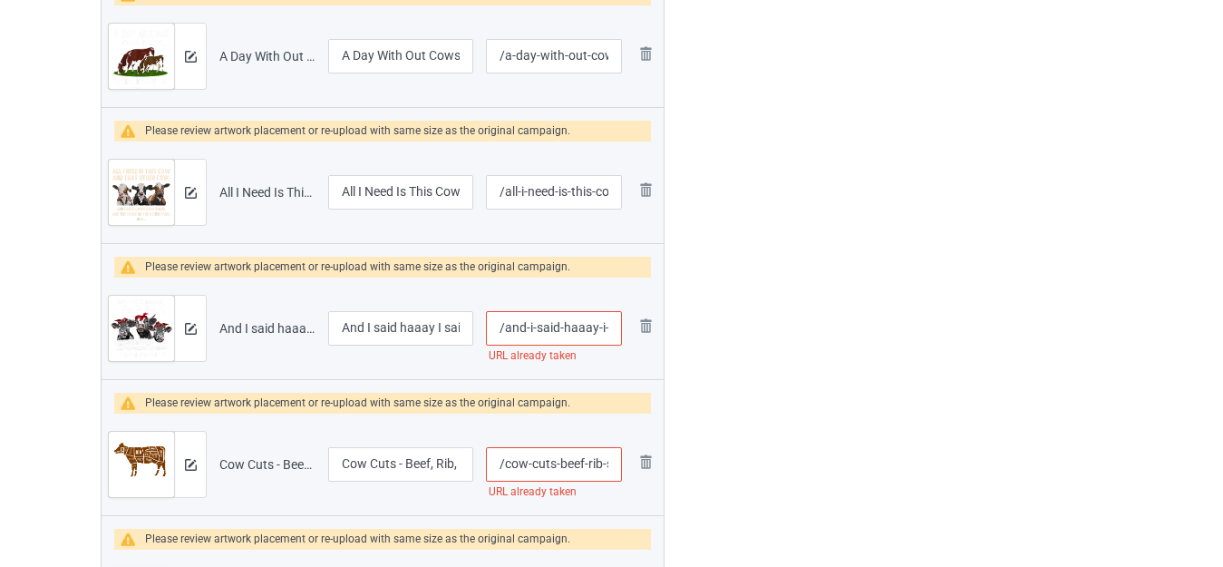
scroll to position [0, 112]
drag, startPoint x: 574, startPoint y: 332, endPoint x: 611, endPoint y: 335, distance: 37.3
click at [611, 335] on input "/and-i-said-haaay-i-said-hay-funny-cow" at bounding box center [554, 328] width 136 height 34
click at [610, 326] on input "/and-i-said-haaay-i-said-hay-funny-cow" at bounding box center [554, 328] width 136 height 34
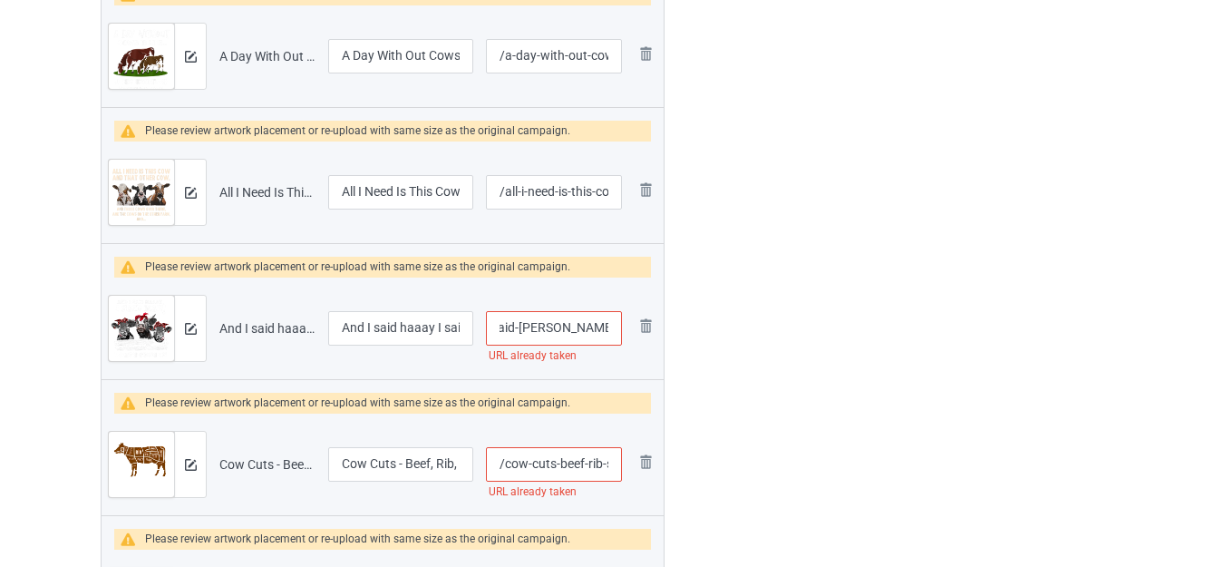
type input "/and-i-said-haaay-i-said-hay-funny-cows"
click at [780, 295] on div at bounding box center [742, 304] width 131 height 4337
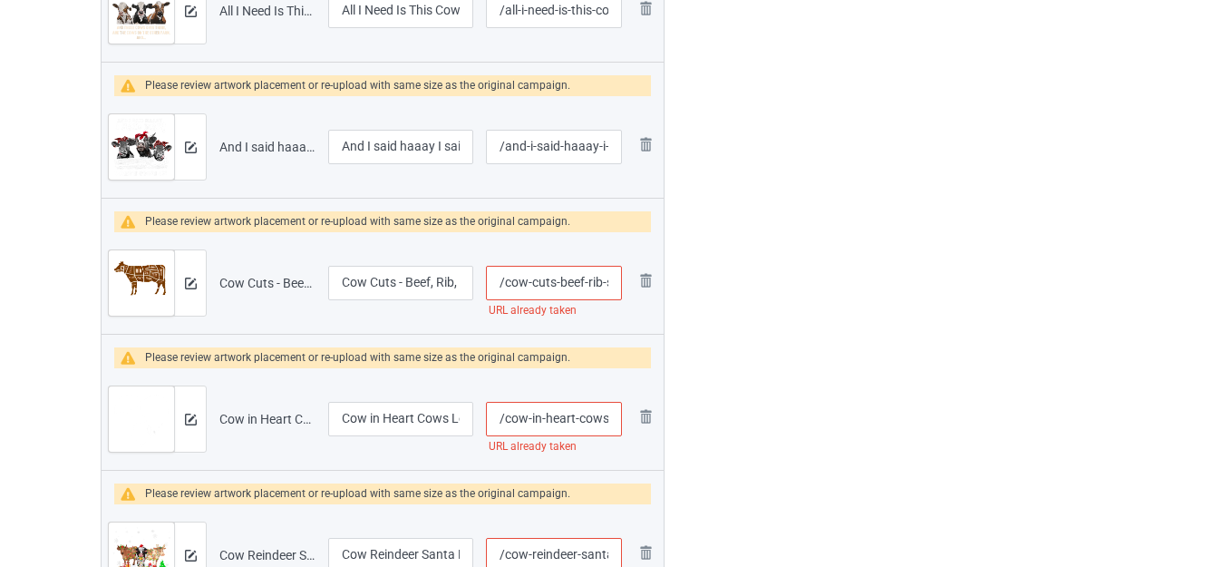
scroll to position [0, 0]
drag, startPoint x: 601, startPoint y: 283, endPoint x: 618, endPoint y: 287, distance: 16.9
click at [620, 288] on input "/cow-cuts-beef-rib-steak-meat-lover" at bounding box center [554, 283] width 136 height 34
click at [610, 285] on input "/cow-cuts-beef-rib-steak-meat-lover" at bounding box center [554, 283] width 136 height 34
type input "/cow-cuts-beef-rib-steak-meat-lovers"
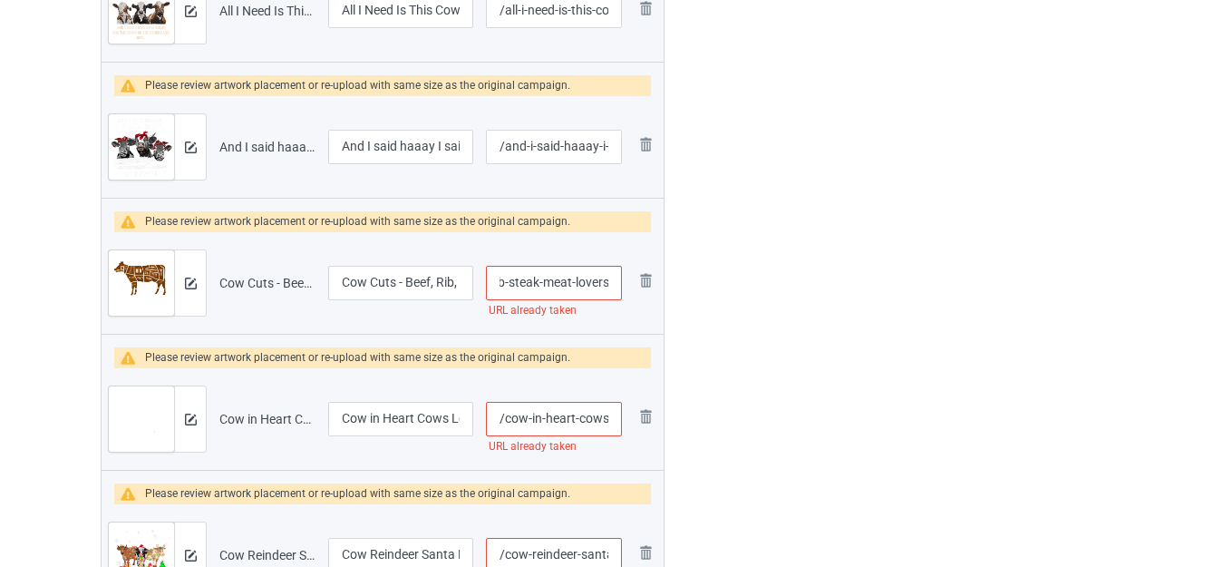
click at [750, 275] on div at bounding box center [742, 123] width 131 height 4337
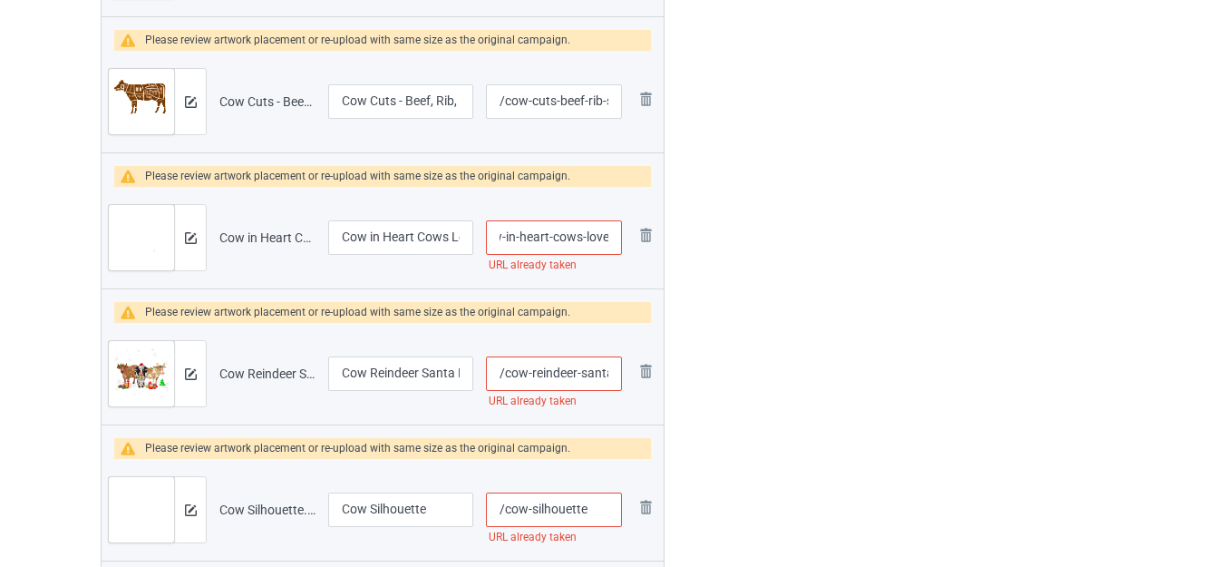
drag, startPoint x: 569, startPoint y: 233, endPoint x: 615, endPoint y: 245, distance: 47.7
click at [615, 245] on input "/cow-in-heart-cows-love" at bounding box center [554, 237] width 136 height 34
click at [617, 240] on input "/cow-in-heart-cows-love" at bounding box center [554, 237] width 136 height 34
type input "/cow-in-heart-cows-loves"
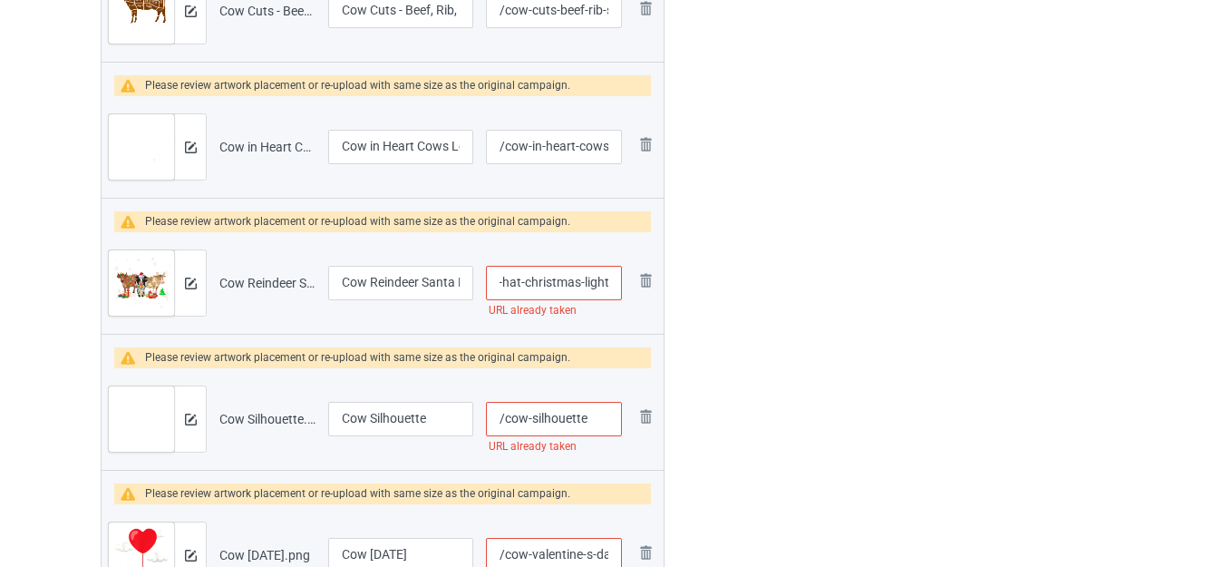
drag, startPoint x: 585, startPoint y: 280, endPoint x: 626, endPoint y: 284, distance: 41.0
click at [626, 284] on td "/cow-reindeer-santa-hat-christmas-light URL already taken" at bounding box center [554, 283] width 149 height 102
click at [609, 284] on input "/cow-reindeer-santa-hat-christmas-light" at bounding box center [554, 283] width 136 height 34
type input "/cow-reindeer-santa-hat-christmas-lights"
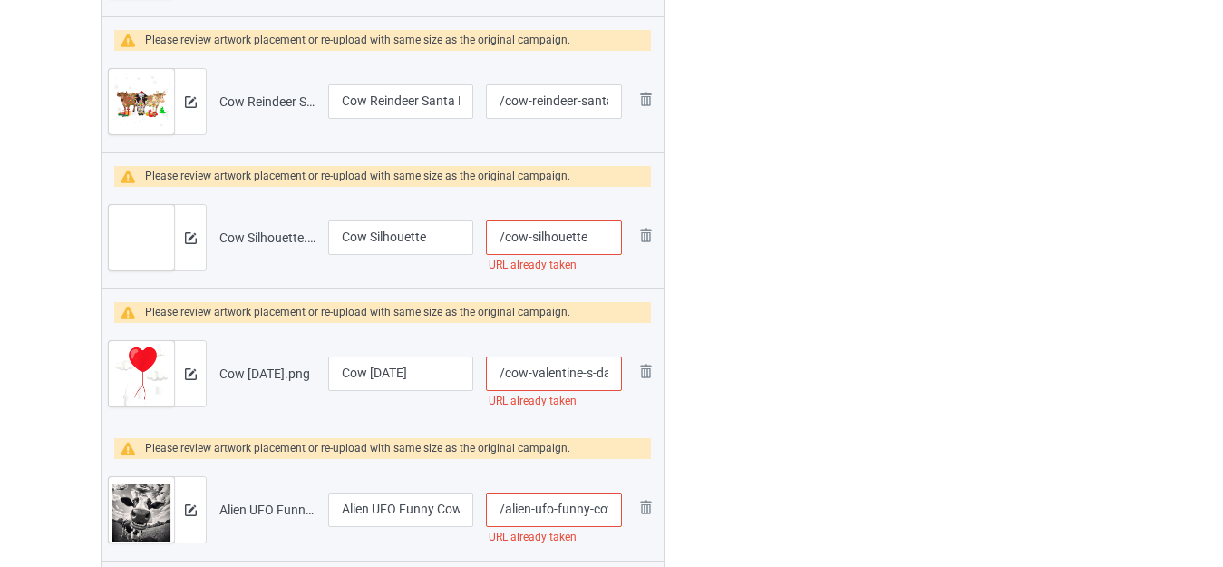
click at [591, 237] on input "/cow-silhouette" at bounding box center [554, 237] width 136 height 34
type input "/cow-silhouettes"
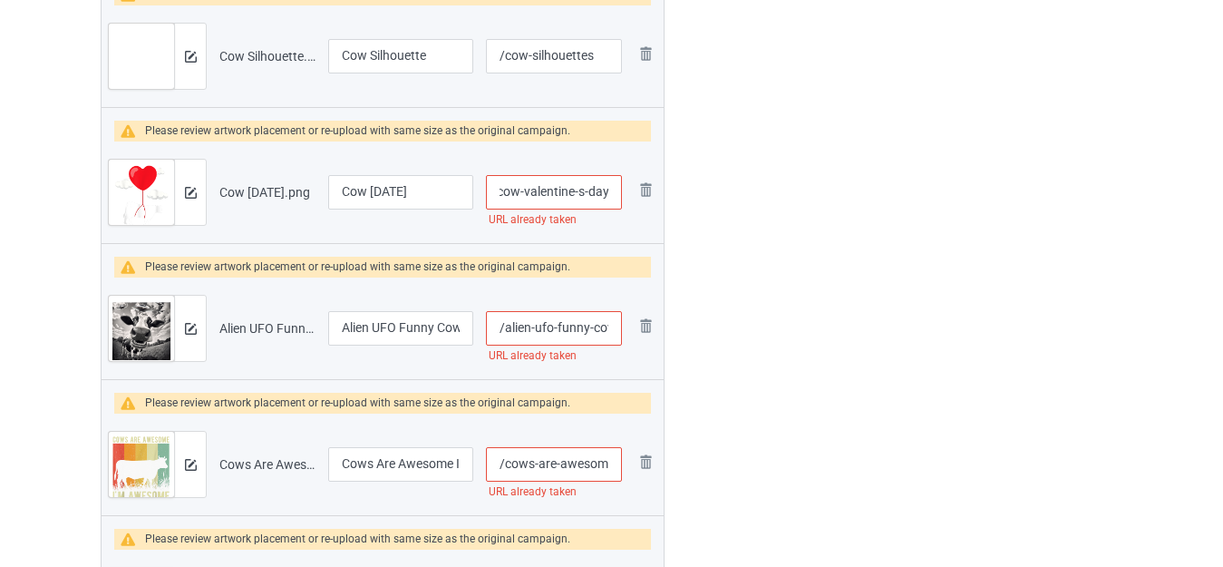
drag, startPoint x: 588, startPoint y: 197, endPoint x: 625, endPoint y: 201, distance: 37.5
click at [625, 201] on td "/cow-valentine-s-day URL already taken" at bounding box center [554, 192] width 149 height 102
click at [610, 191] on input "/cow-valentine-s-day" at bounding box center [554, 192] width 136 height 34
type input "/cow-valentine-s-days"
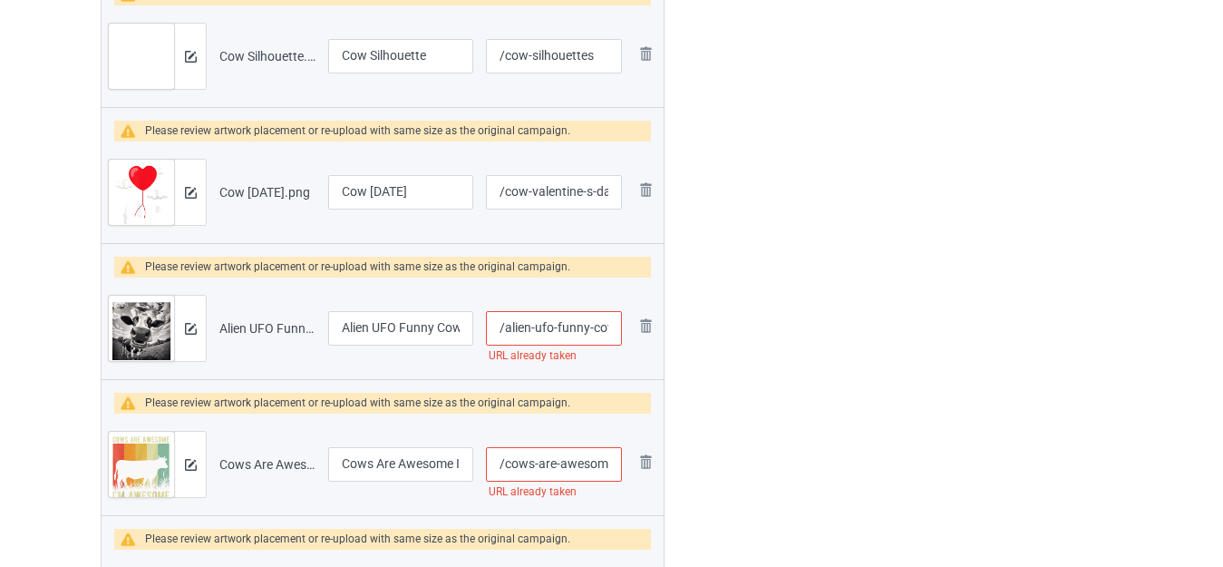
drag, startPoint x: 613, startPoint y: 326, endPoint x: 624, endPoint y: 329, distance: 11.2
click at [624, 329] on td "/alien-ufo-funny-cow URL already taken" at bounding box center [554, 329] width 149 height 102
drag, startPoint x: 596, startPoint y: 327, endPoint x: 609, endPoint y: 329, distance: 12.8
click at [613, 331] on input "/alien-ufo-funny-cow" at bounding box center [554, 328] width 136 height 34
click at [609, 328] on input "/alien-ufo-funny-cow" at bounding box center [554, 328] width 136 height 34
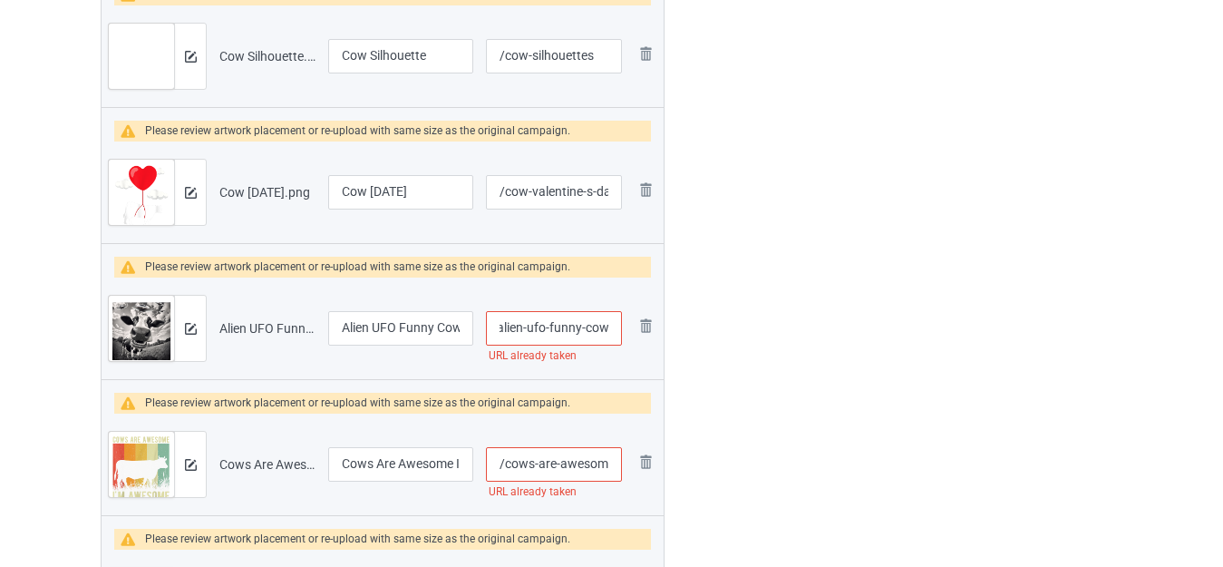
click at [609, 332] on input "/alien-ufo-funny-cow" at bounding box center [554, 328] width 136 height 34
click at [605, 329] on input "/alien-ufo-funny-cow" at bounding box center [554, 328] width 136 height 34
click at [613, 331] on input "/alien-ufo-funny-cow" at bounding box center [554, 328] width 136 height 34
type input "/alien-ufo-funny-cows"
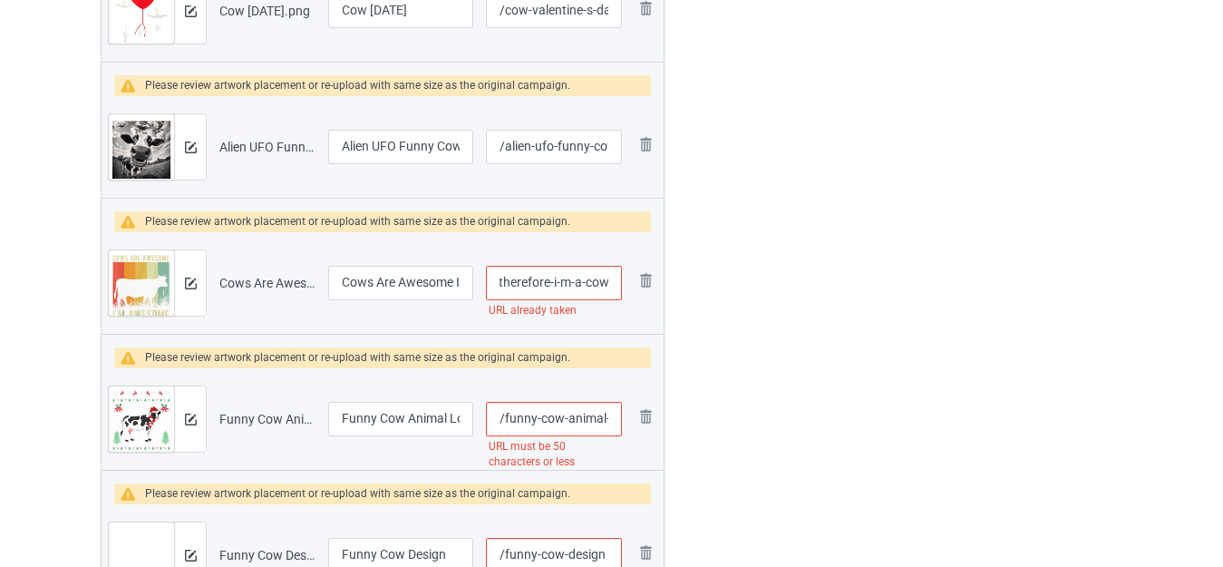
drag, startPoint x: 587, startPoint y: 282, endPoint x: 609, endPoint y: 287, distance: 22.2
click at [621, 287] on input "/cows-are-awesome-i-m-awesome-therefore-i-m-a-cow" at bounding box center [554, 283] width 136 height 34
click at [611, 285] on input "/cows-are-awesome-i-m-awesome-therefore-i-m-a-cow" at bounding box center [554, 283] width 136 height 34
type input "/cows-are-awesome-i-m-awesome-therefore-i-m-a-cows"
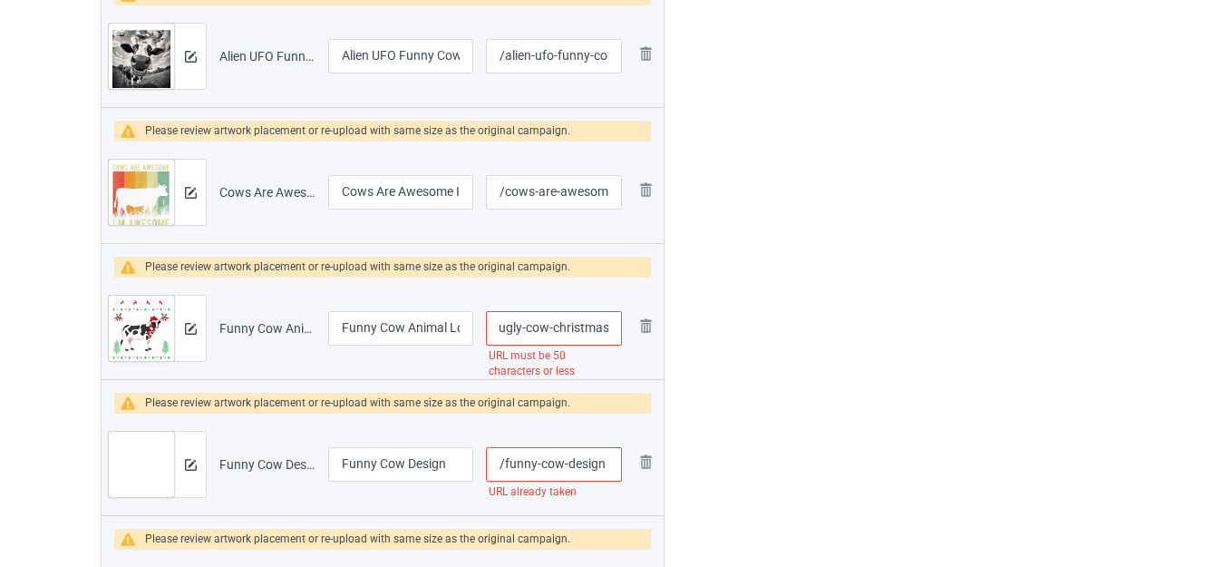
drag, startPoint x: 580, startPoint y: 327, endPoint x: 609, endPoint y: 335, distance: 29.9
click at [609, 335] on input "/funny-cow-animal-lover-xmas-gift-ugly-cow-christmas" at bounding box center [554, 328] width 136 height 34
click at [583, 329] on input "/funny-cow-animal-lover-xmas-gift-ugly-cow-christmas" at bounding box center [554, 328] width 136 height 34
drag, startPoint x: 526, startPoint y: 329, endPoint x: 709, endPoint y: 342, distance: 183.6
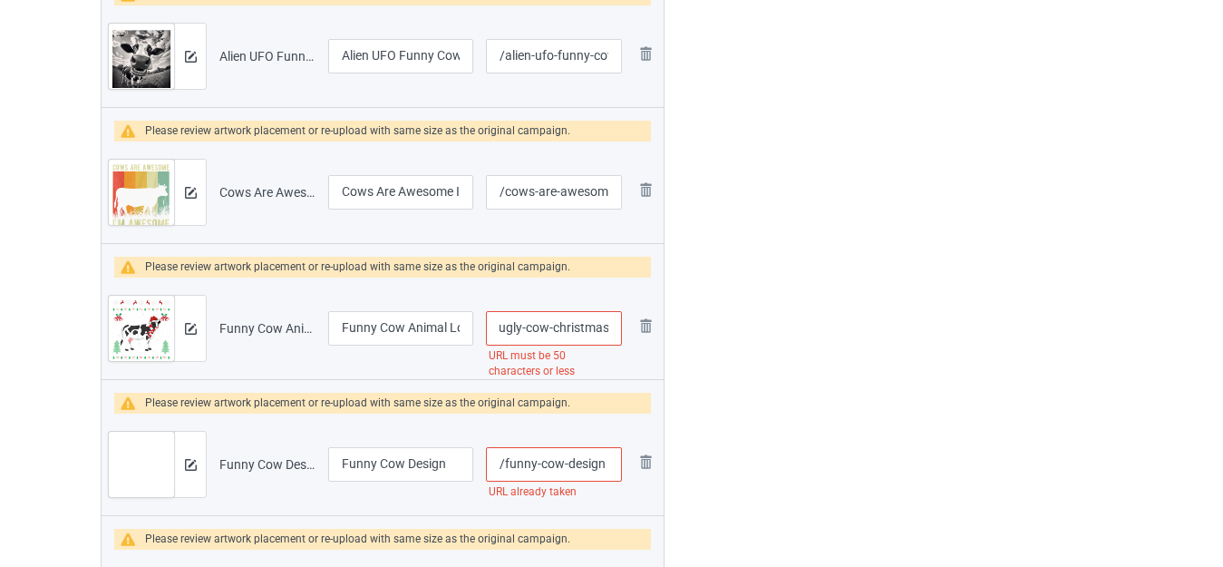
type input "/funny-cow-animal-lover-xmas-gift-ugly"
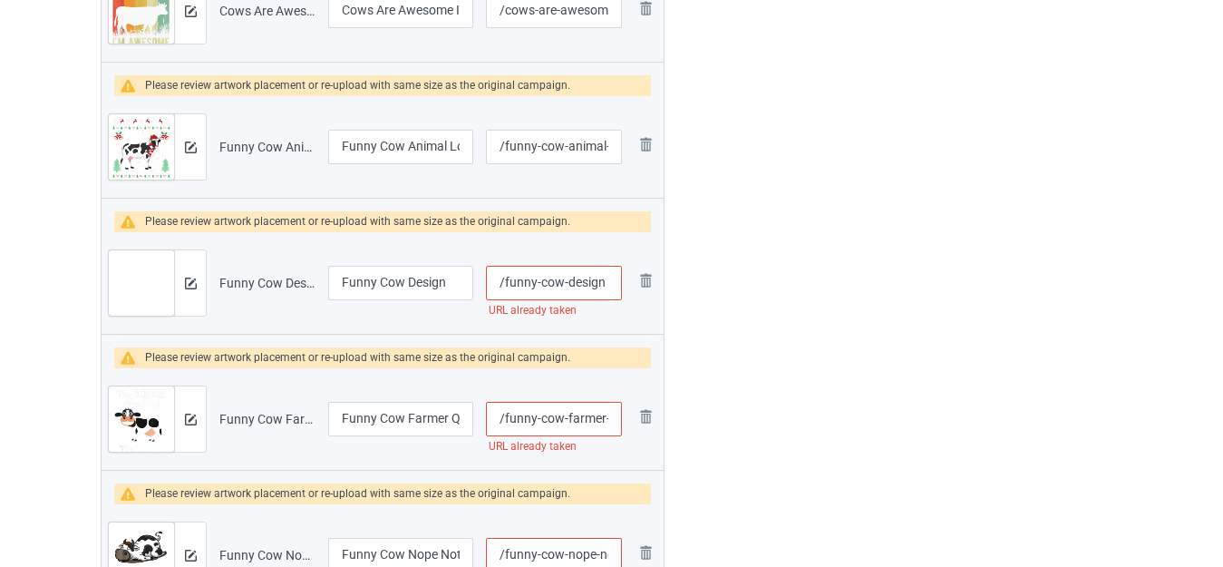
click at [609, 285] on input "/funny-cow-design" at bounding box center [554, 283] width 136 height 34
type input "/funny-cow-designs"
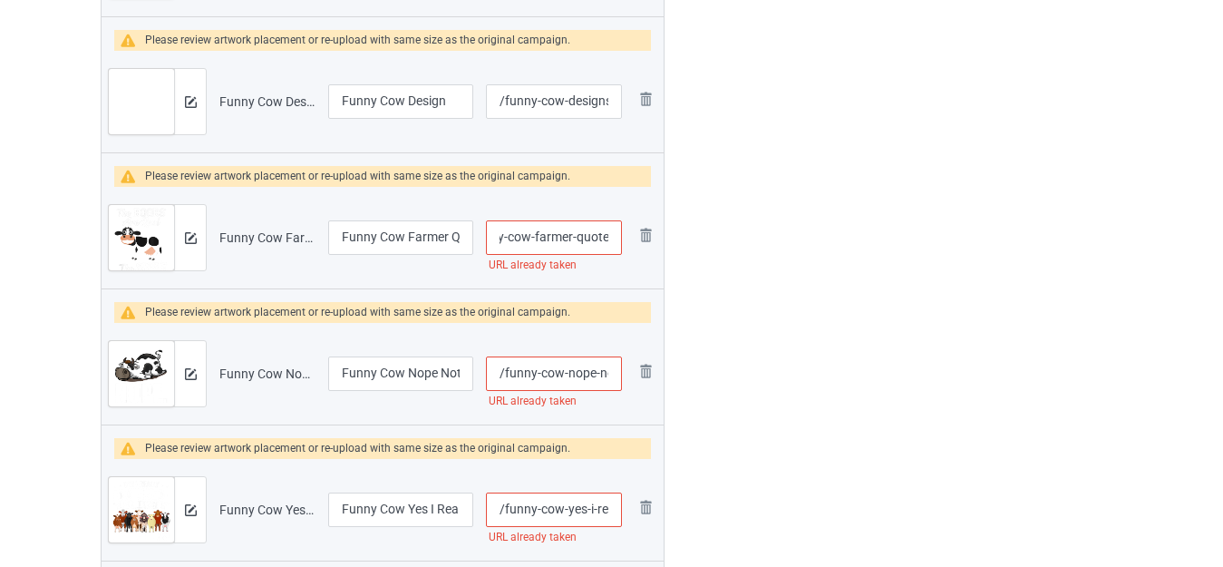
drag, startPoint x: 604, startPoint y: 241, endPoint x: 626, endPoint y: 247, distance: 22.4
click at [626, 247] on td "/funny-cow-farmer-quote URL already taken" at bounding box center [554, 238] width 149 height 102
click at [620, 240] on input "/funny-cow-farmer-quote" at bounding box center [554, 237] width 136 height 34
type input "/funny-cow-farmer-quotes"
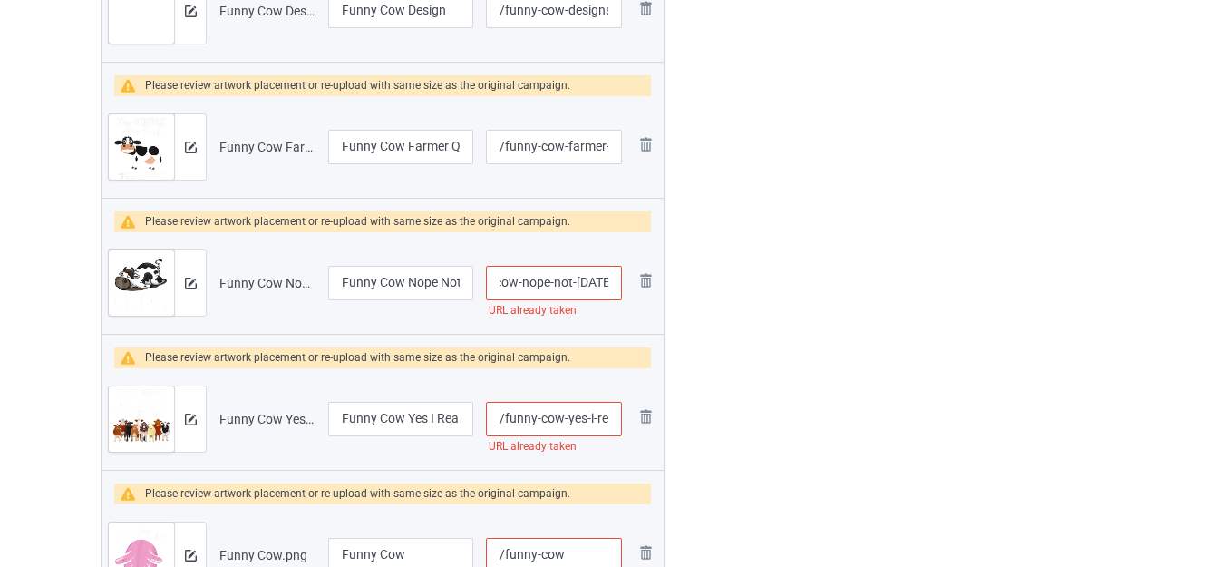
drag, startPoint x: 590, startPoint y: 281, endPoint x: 614, endPoint y: 287, distance: 24.2
click at [614, 287] on input "/funny-cow-nope-not-today" at bounding box center [554, 283] width 136 height 34
click at [609, 286] on input "/funny-cow-nope-not-today" at bounding box center [554, 283] width 136 height 34
type input "/funny-cow-nope-not-todays"
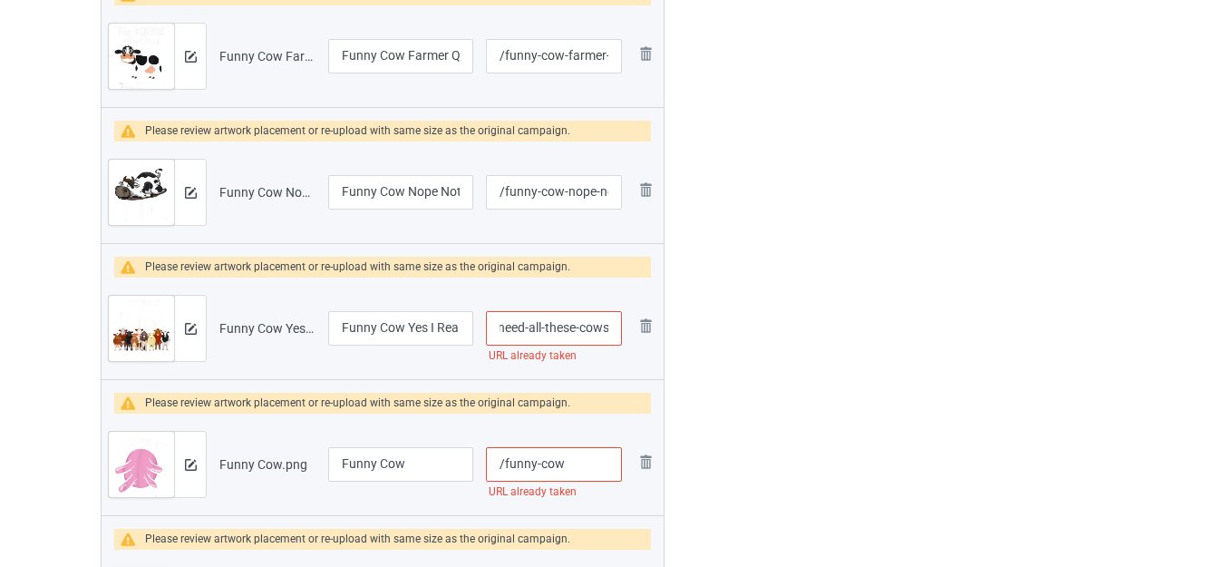
drag, startPoint x: 559, startPoint y: 331, endPoint x: 617, endPoint y: 337, distance: 58.4
click at [617, 337] on input "/funny-cow-yes-i-really-do-need-all-these-cows" at bounding box center [554, 328] width 136 height 34
click at [607, 331] on input "/funny-cow-yes-i-really-do-need-all-these-cows" at bounding box center [554, 328] width 136 height 34
type input "/funny-cow-yes-i-really-do-need-all-these-cowss"
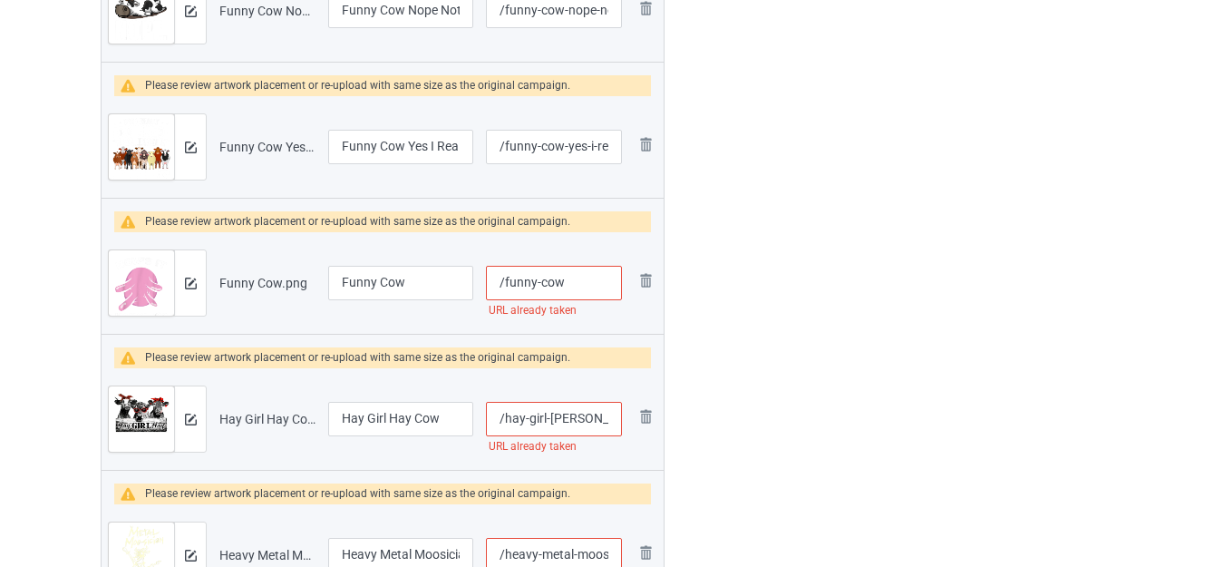
click at [581, 281] on input "/funny-cow" at bounding box center [554, 283] width 136 height 34
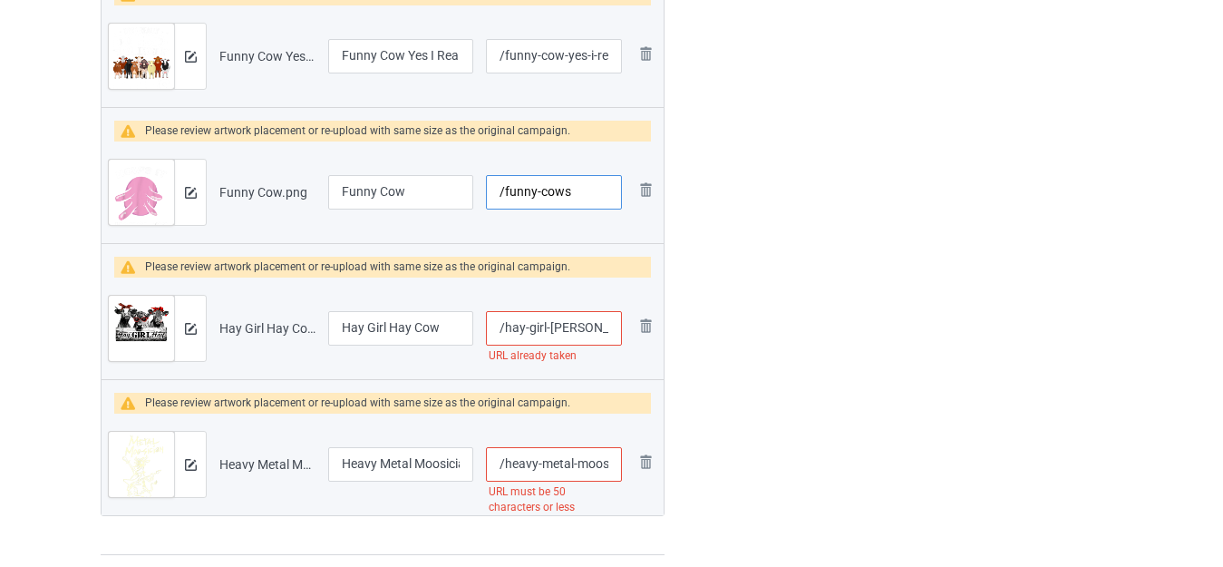
type input "/funny-cows"
click at [602, 333] on input "/hay-girl-hay-cow" at bounding box center [554, 328] width 136 height 34
type input "/hay-girl-hay-cows"
click at [410, 193] on input "Funny Cow" at bounding box center [400, 192] width 145 height 34
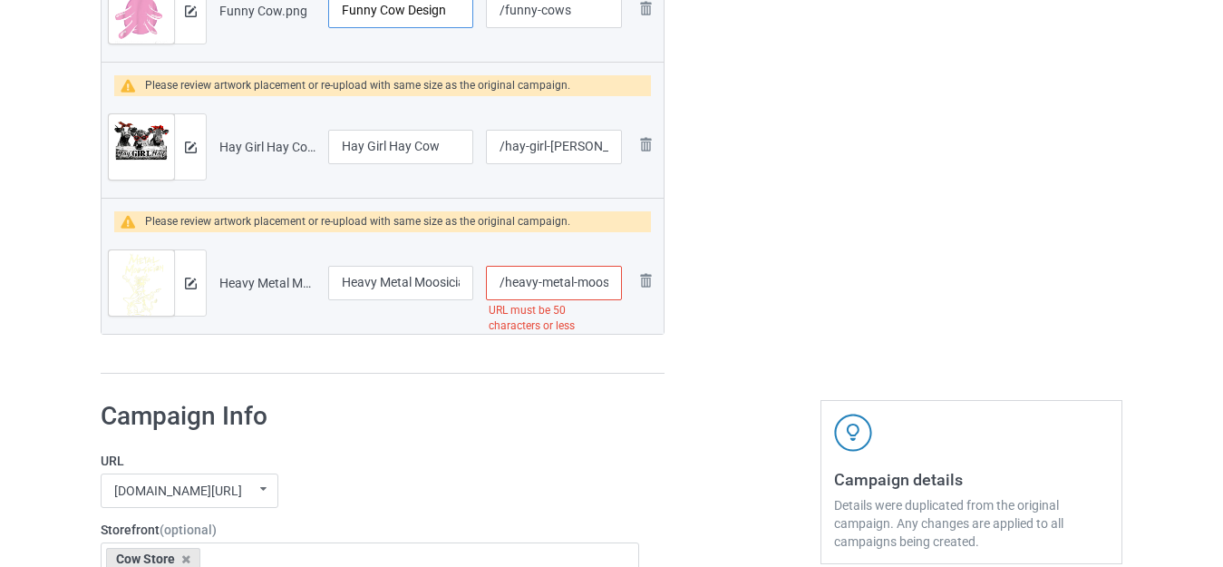
type input "Funny Cow Design"
drag, startPoint x: 597, startPoint y: 285, endPoint x: 607, endPoint y: 288, distance: 10.6
click at [610, 288] on input "/heavy-metal-moosician-goth-bull-clothing-guitar-playing-cow" at bounding box center [554, 283] width 136 height 34
click at [573, 283] on input "/heavy-metal-moosician-goth-bull-clothing-guitar-playing-cow" at bounding box center [554, 283] width 136 height 34
drag, startPoint x: 540, startPoint y: 280, endPoint x: 716, endPoint y: 286, distance: 176.0
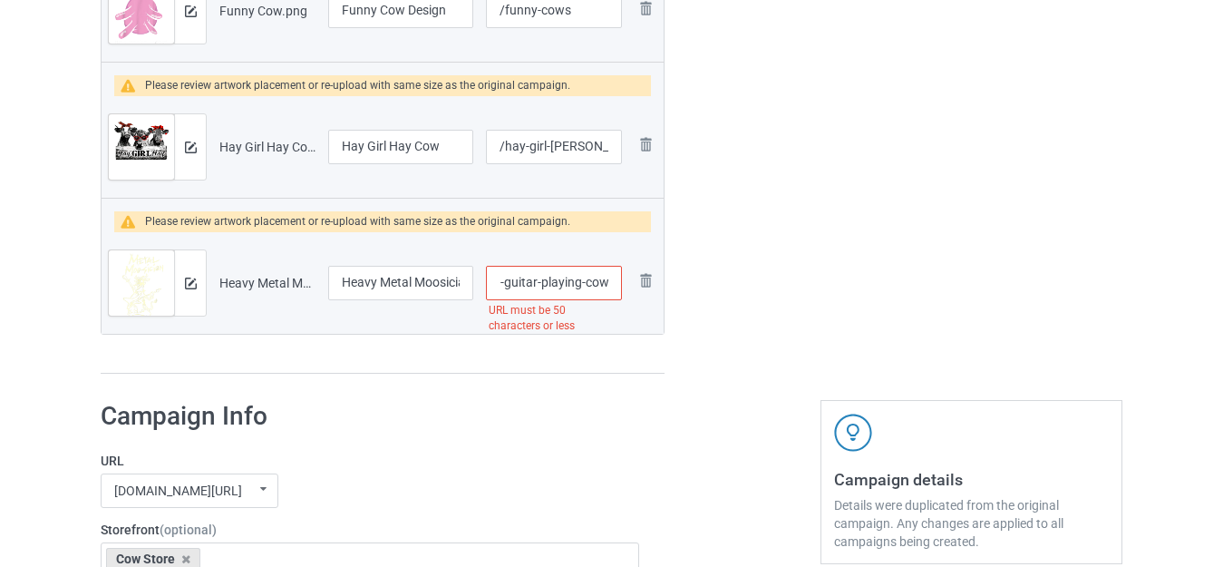
type input "/heavy-metal-moosician-goth-bull-clothing-guitar"
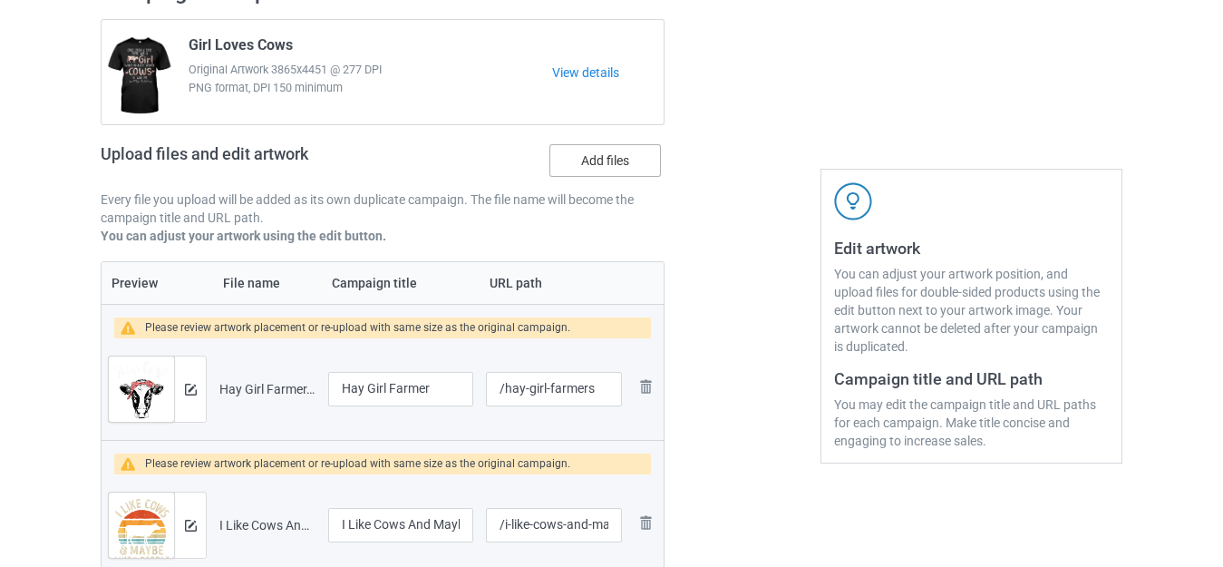
click at [596, 168] on label "Add files" at bounding box center [606, 160] width 112 height 33
click at [0, 0] on input "Add files" at bounding box center [0, 0] width 0 height 0
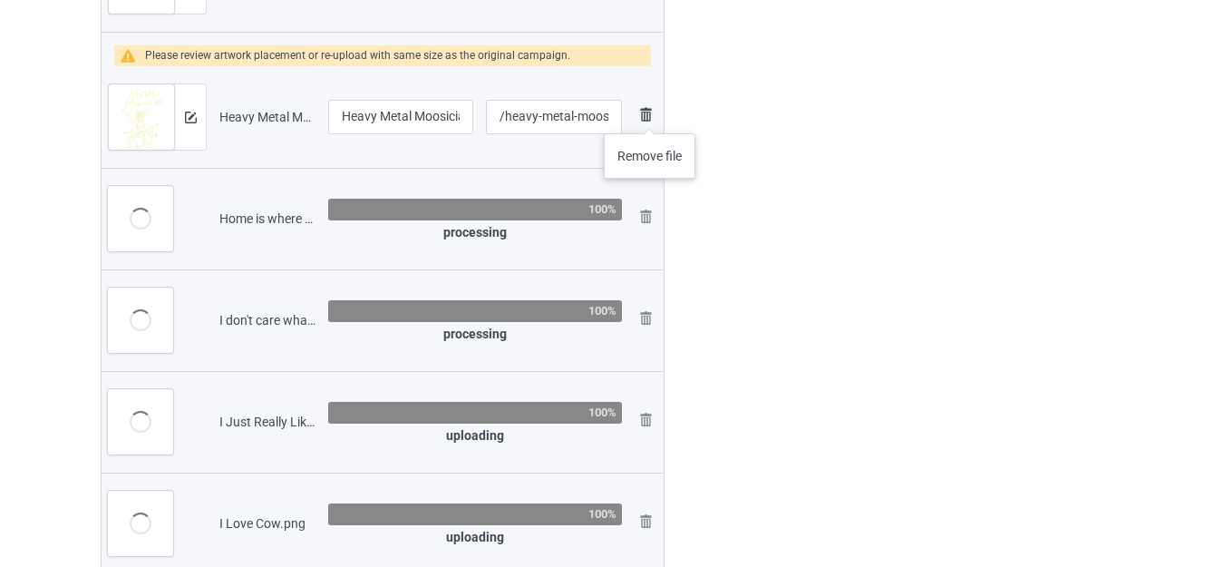
click at [648, 114] on img at bounding box center [646, 114] width 22 height 22
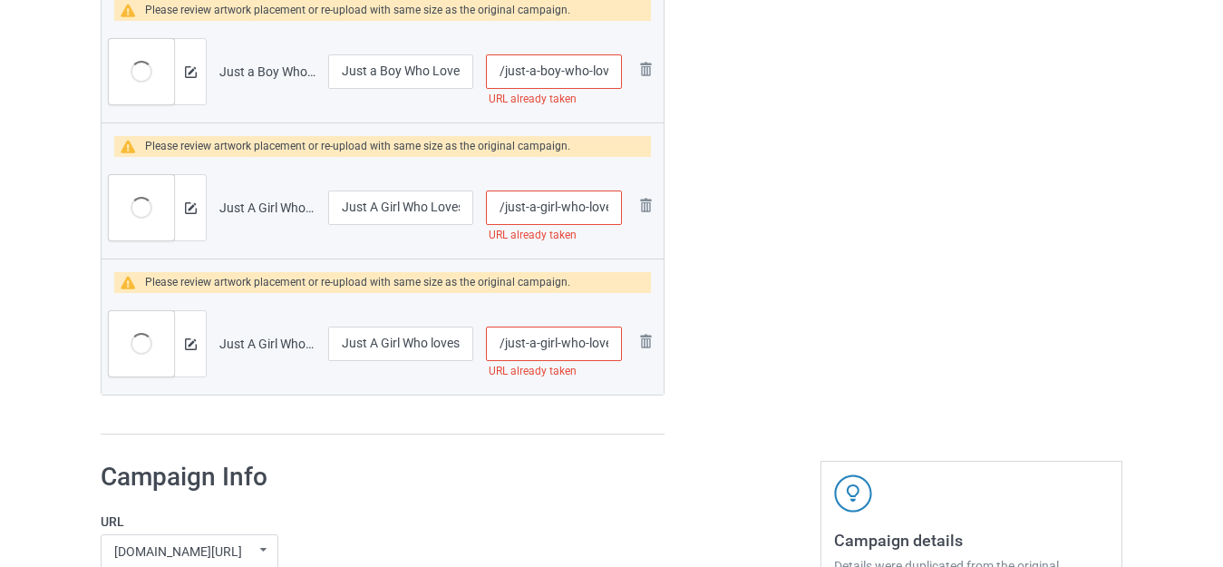
scroll to position [0, 43]
drag, startPoint x: 583, startPoint y: 345, endPoint x: 606, endPoint y: 346, distance: 22.7
click at [606, 346] on input "/just-a-girl-who-loves-cows" at bounding box center [554, 343] width 136 height 34
click at [606, 344] on input "/just-a-girl-who-loves-cows" at bounding box center [554, 343] width 136 height 34
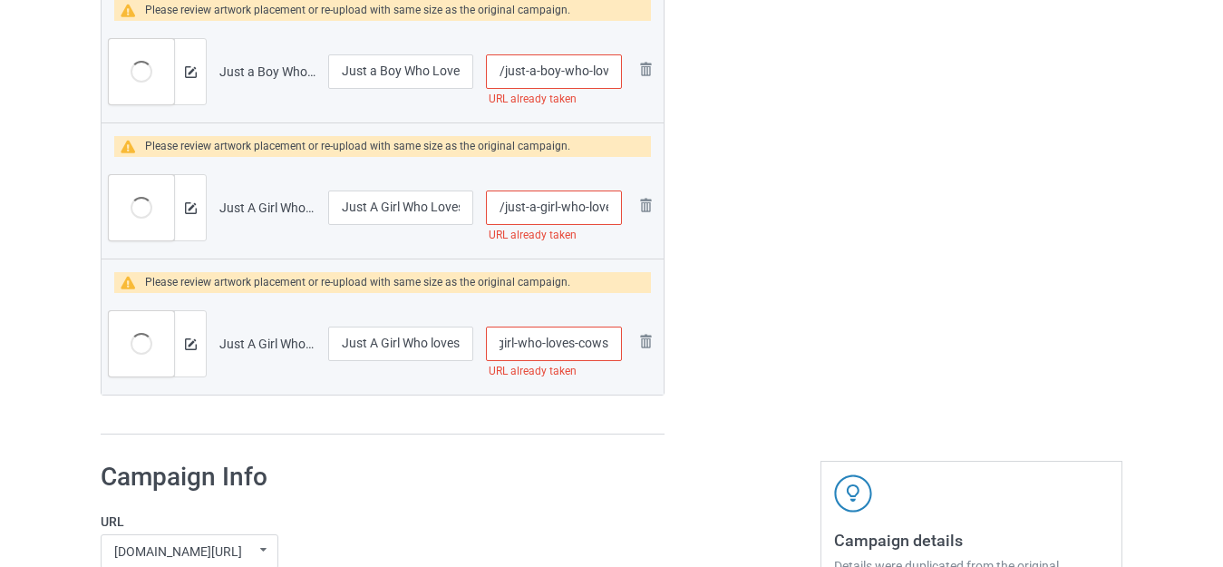
type input "/just-a-girl-who-loves-cowss"
drag, startPoint x: 599, startPoint y: 206, endPoint x: 619, endPoint y: 213, distance: 21.2
click at [619, 213] on input "/just-a-girl-who-loves-cows-highland" at bounding box center [554, 207] width 136 height 34
click at [613, 207] on input "/just-a-girl-who-loves-cows-highland" at bounding box center [554, 207] width 136 height 34
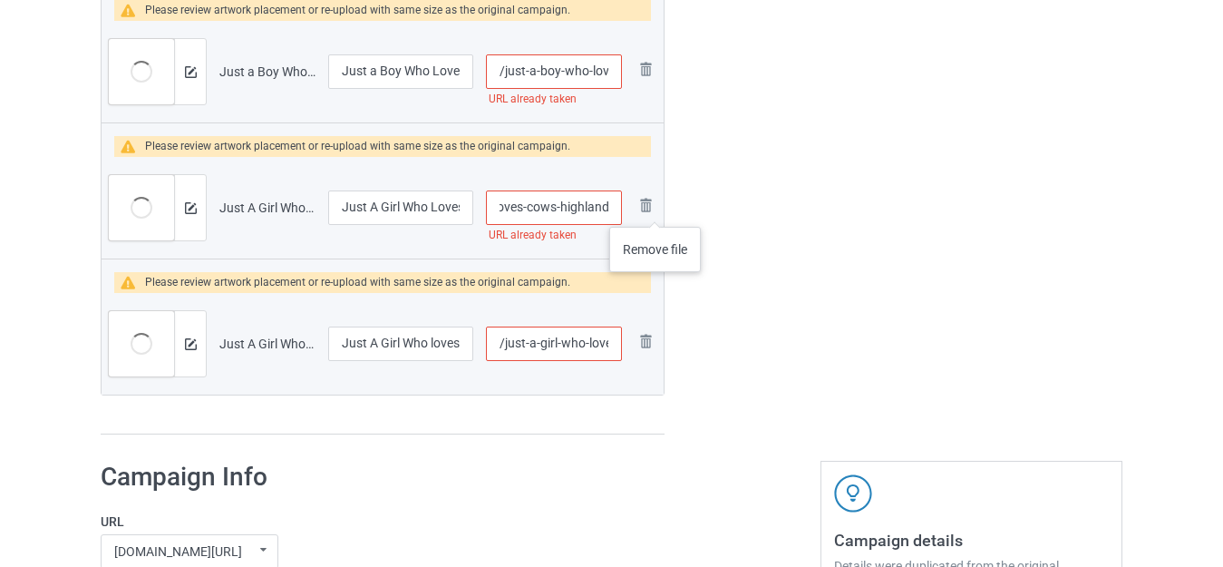
scroll to position [0, 102]
type input "/just-a-girl-who-loves-cows-highlands"
drag, startPoint x: 612, startPoint y: 353, endPoint x: 603, endPoint y: 343, distance: 13.5
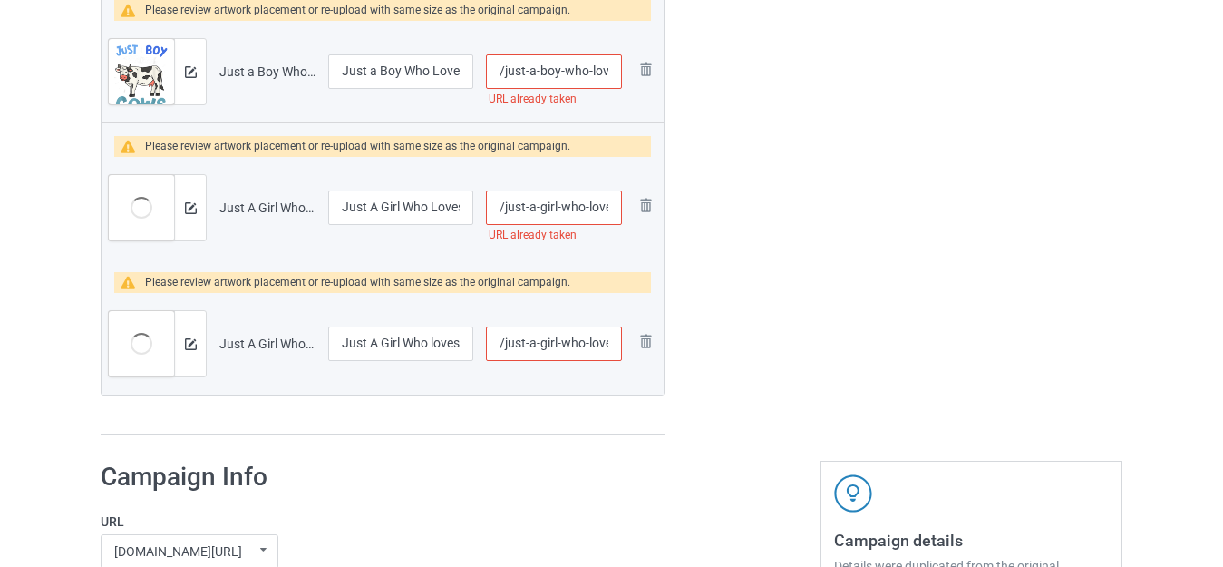
click at [613, 353] on input "/just-a-girl-who-loves-cowss" at bounding box center [554, 343] width 136 height 34
click at [598, 342] on input "/just-a-girl-who-loves-cowss" at bounding box center [554, 343] width 136 height 34
click at [595, 345] on input "/just-a-girl-who-loves-cowss" at bounding box center [554, 343] width 136 height 34
type input "/just-a-girl-who-lovess-cowss"
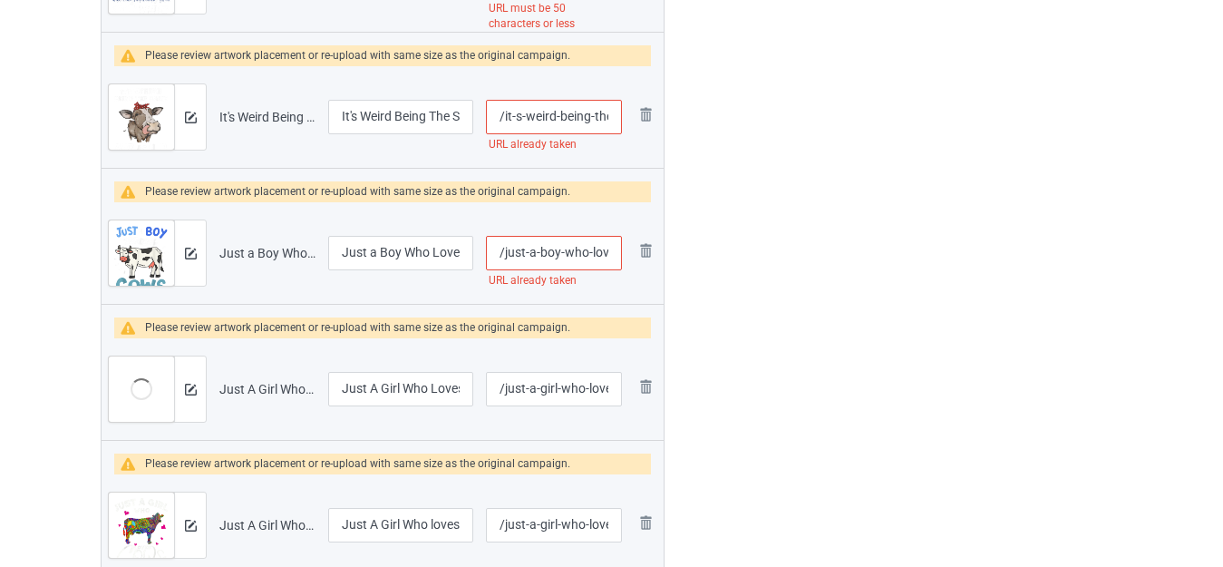
scroll to position [0, 46]
drag, startPoint x: 588, startPoint y: 247, endPoint x: 609, endPoint y: 253, distance: 22.7
click at [609, 253] on input "/just-a-boy-who-loves-cows" at bounding box center [554, 253] width 136 height 34
type input "/just-a-boy-who-loves-cowss"
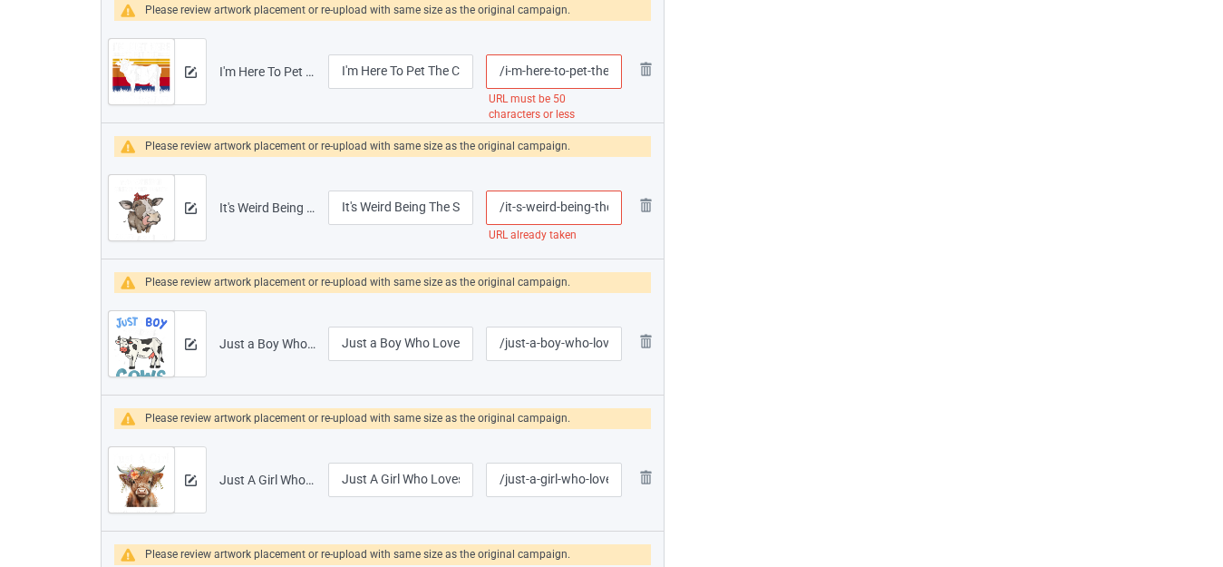
scroll to position [0, 141]
drag, startPoint x: 590, startPoint y: 213, endPoint x: 620, endPoint y: 217, distance: 30.1
click at [620, 217] on input "/it-s-weird-being-the-same-age-as-old-people" at bounding box center [554, 207] width 136 height 34
click at [609, 210] on input "/it-s-weird-being-the-same-age-as-old-people" at bounding box center [554, 207] width 136 height 34
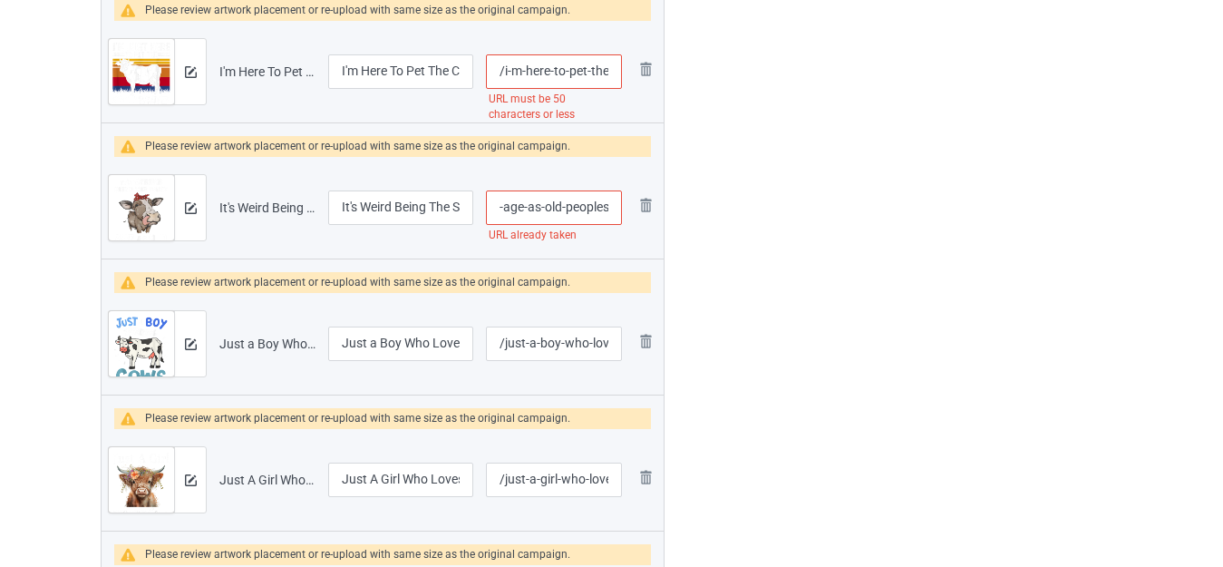
type input "/it-s-weird-being-the-same-age-as-old-peoples"
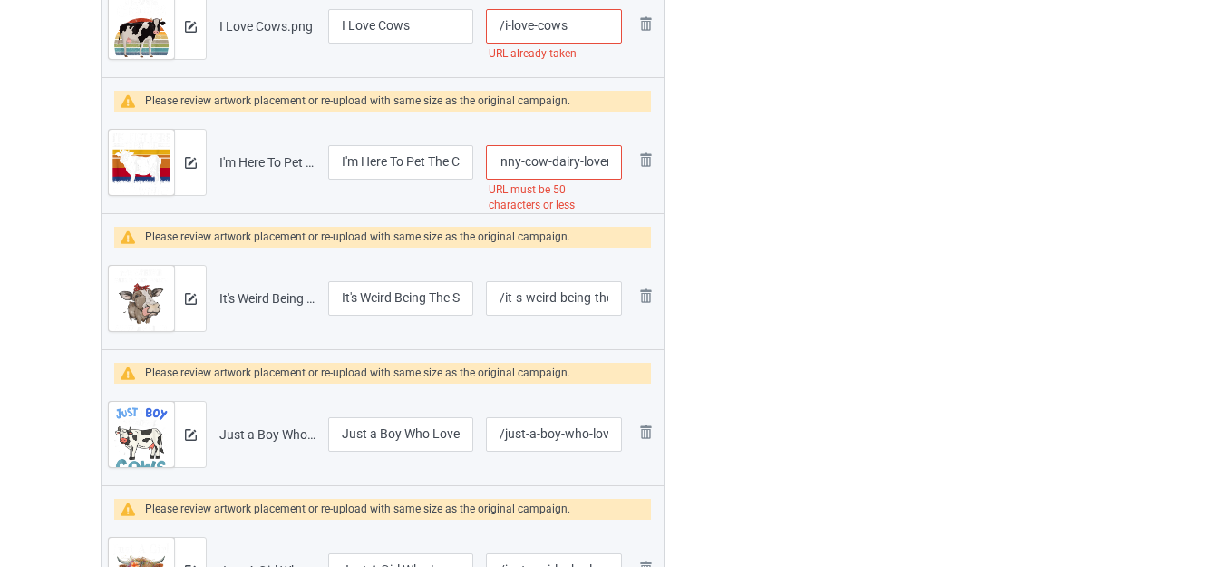
scroll to position [0, 208]
click at [622, 170] on input "/i-m-here-to-pet-the-cows-funny-cow-dairy-lover-farming" at bounding box center [554, 162] width 136 height 34
click at [577, 161] on input "/i-m-here-to-pet-the-cows-funny-cow-dairy-lover-farming" at bounding box center [554, 162] width 136 height 34
drag, startPoint x: 531, startPoint y: 163, endPoint x: 799, endPoint y: 177, distance: 268.8
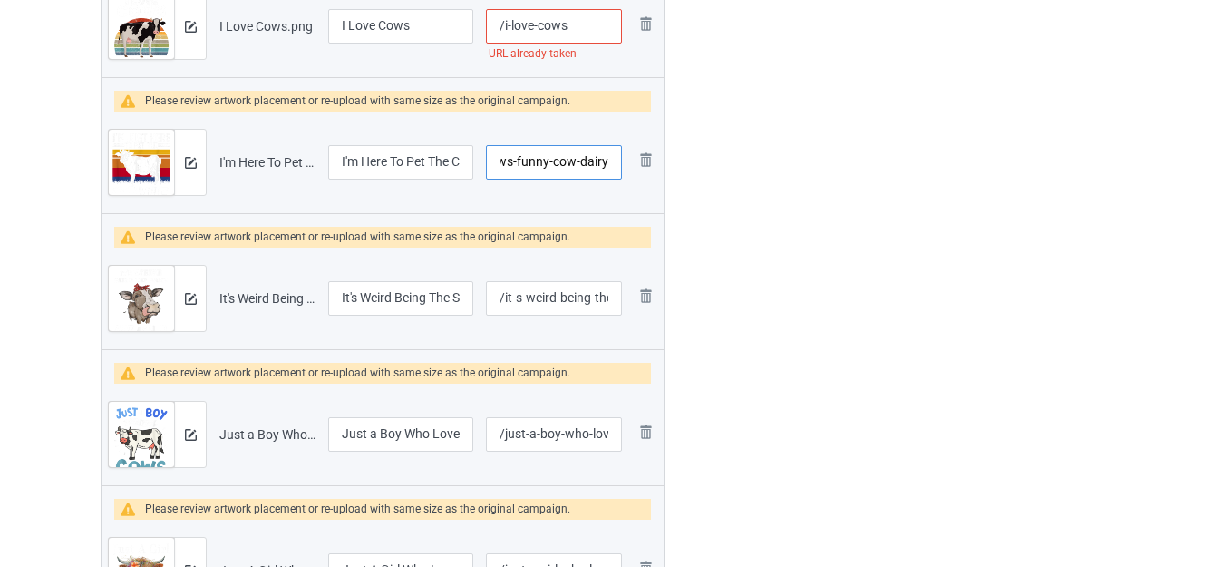
scroll to position [0, 129]
type input "/i-m-here-to-pet-the-cows-funny-cow-dairy"
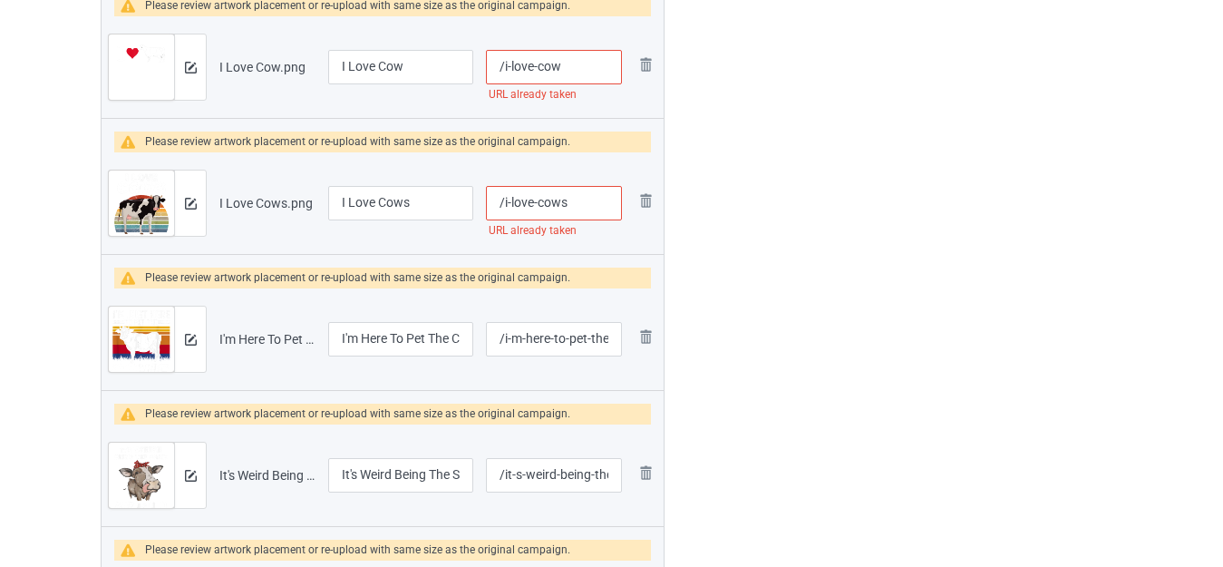
scroll to position [4791, 0]
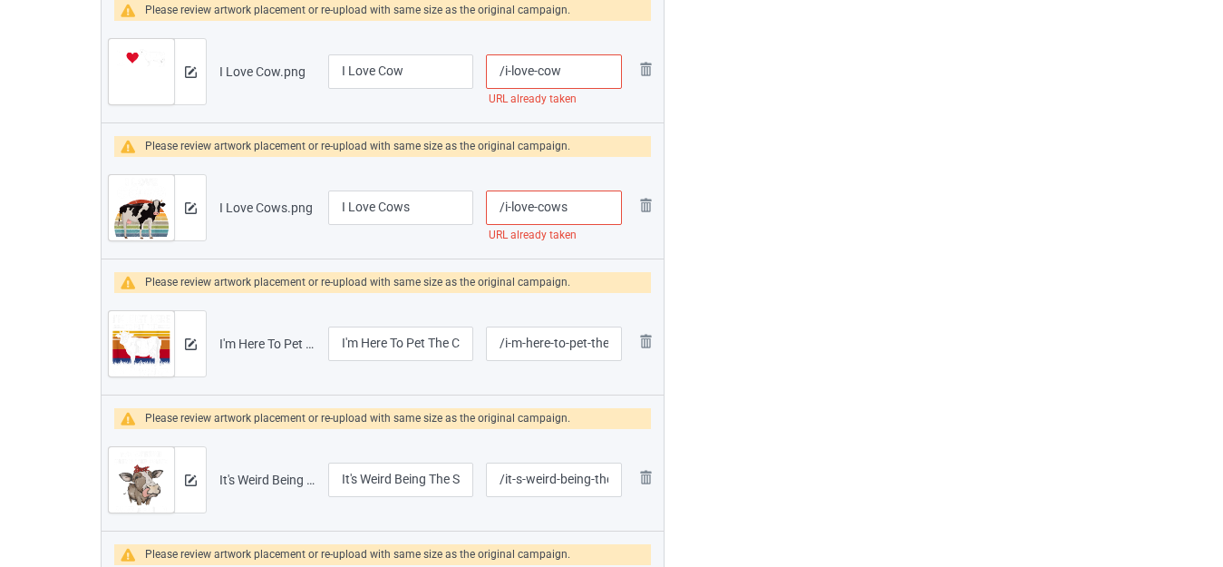
click at [587, 199] on input "/i-love-cows" at bounding box center [554, 207] width 136 height 34
type input "/i-love-cowss"
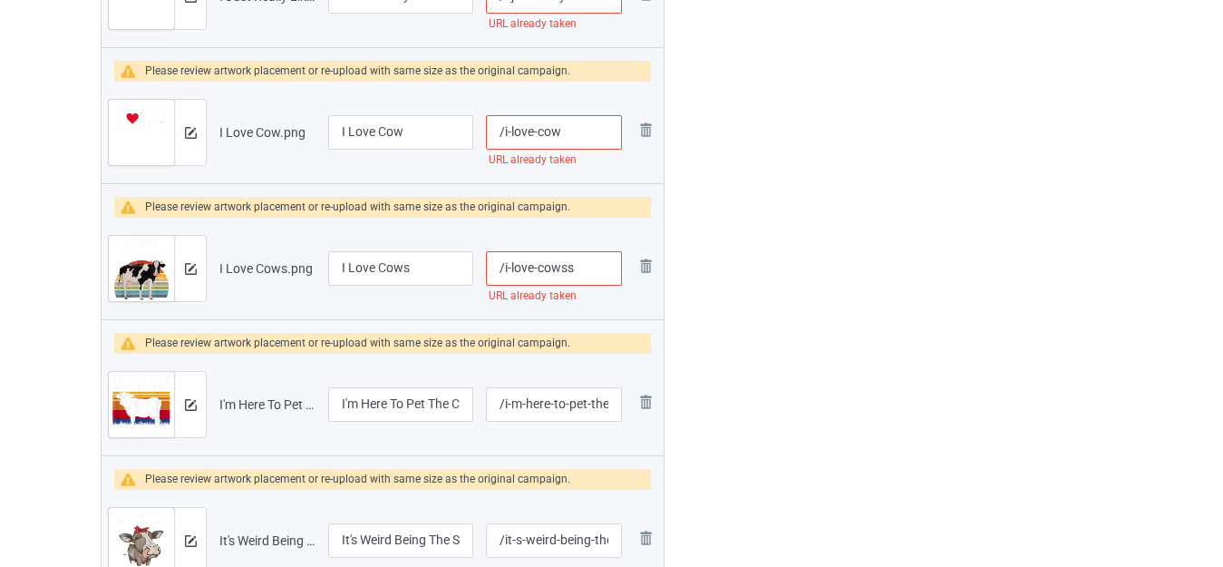
scroll to position [4610, 0]
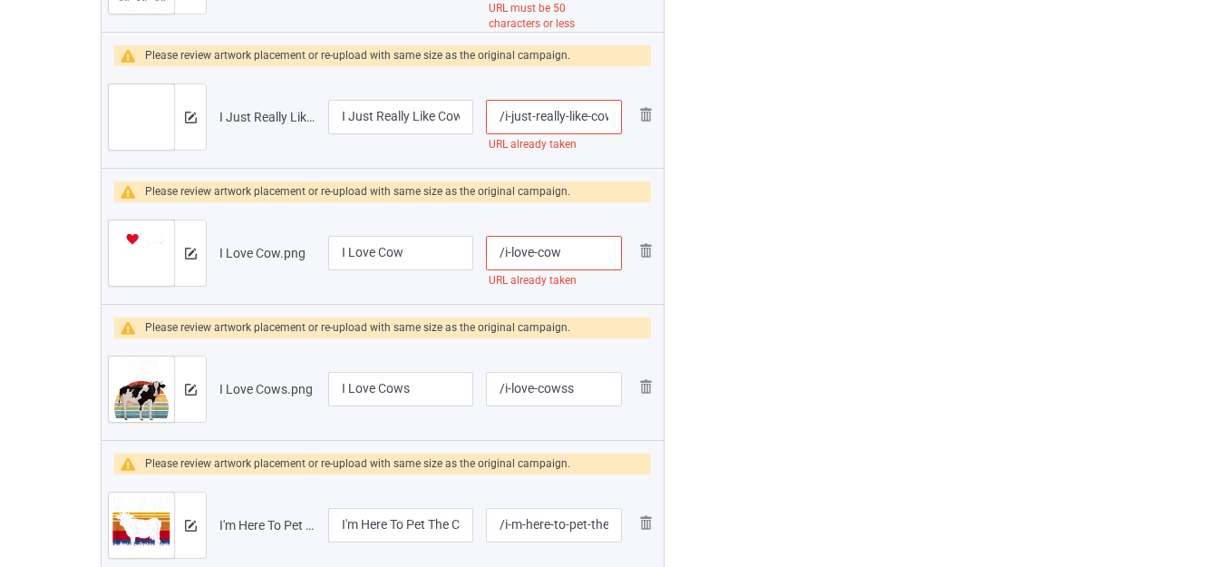
click at [576, 249] on input "/i-love-cow" at bounding box center [554, 253] width 136 height 34
type input "/i-love-cowc"
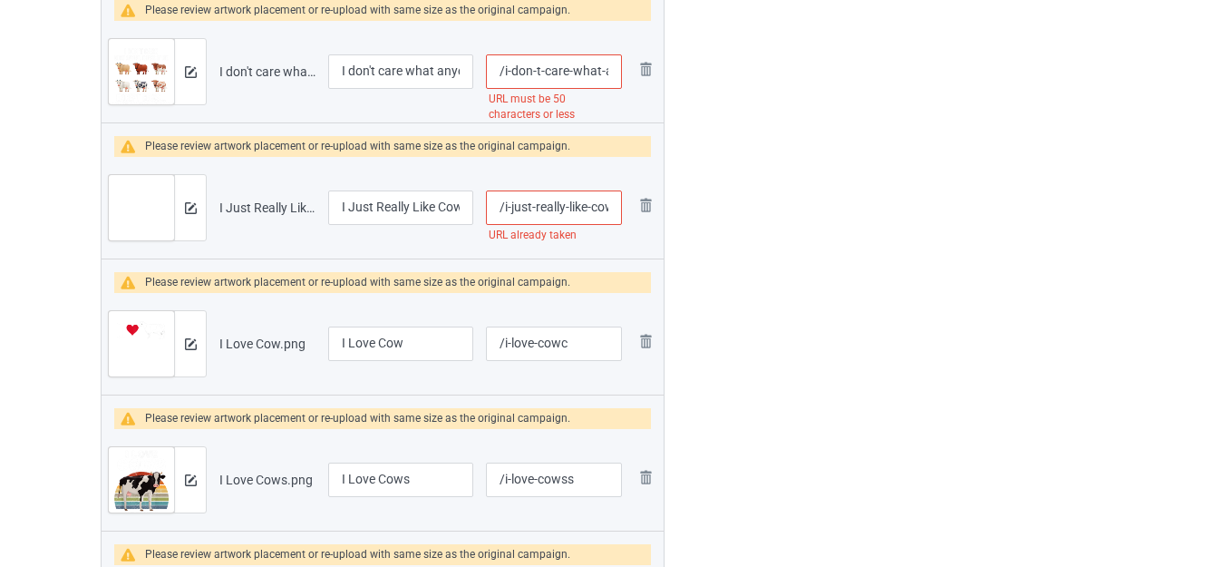
scroll to position [0, 29]
drag, startPoint x: 584, startPoint y: 214, endPoint x: 623, endPoint y: 213, distance: 39.0
click at [623, 213] on td "/i-just-really-like-cows-ok URL already taken" at bounding box center [554, 208] width 149 height 102
click at [611, 209] on input "/i-just-really-like-cows-ok" at bounding box center [554, 207] width 136 height 34
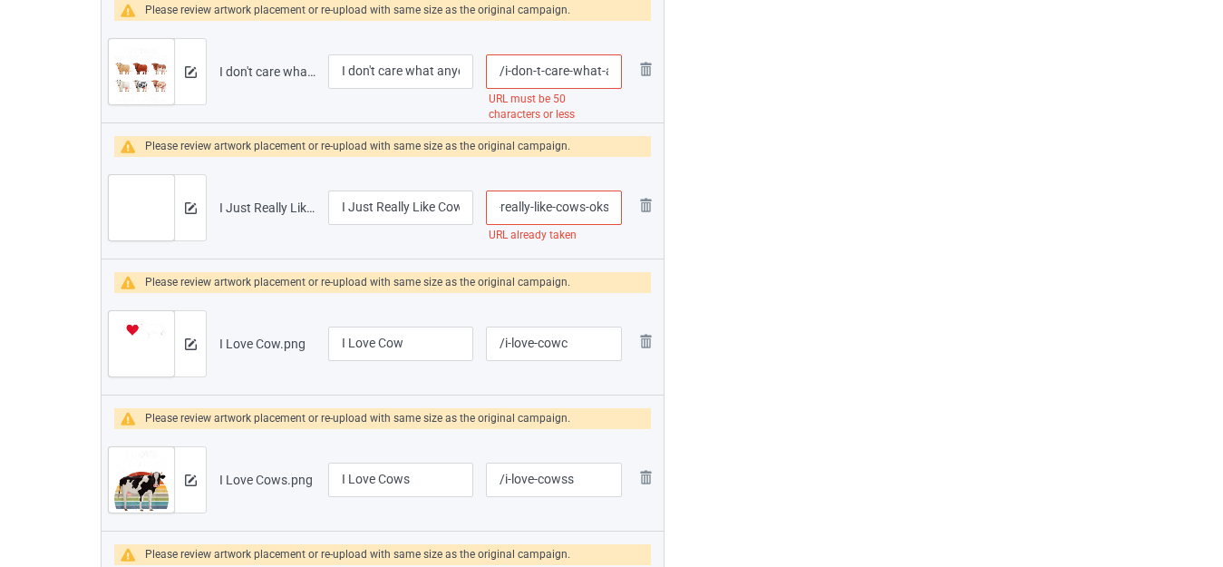
type input "/i-just-really-like-cows-oks"
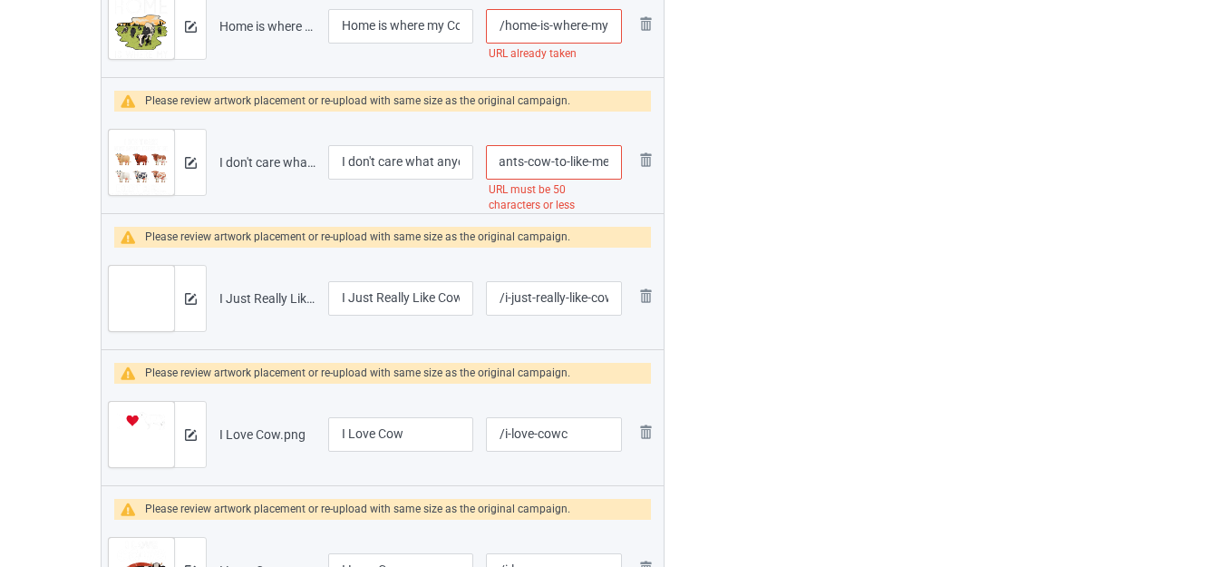
drag, startPoint x: 551, startPoint y: 163, endPoint x: 634, endPoint y: 170, distance: 82.8
click at [634, 170] on tr "Preview and edit artwork I don't care what anyone thinks of me I wants cow to l…" at bounding box center [383, 163] width 562 height 102
click at [581, 168] on input "/i-don-t-care-what-anyone-thinks-of-me-i-wants-cow-to-like-me" at bounding box center [554, 162] width 136 height 34
drag, startPoint x: 552, startPoint y: 161, endPoint x: 726, endPoint y: 170, distance: 174.4
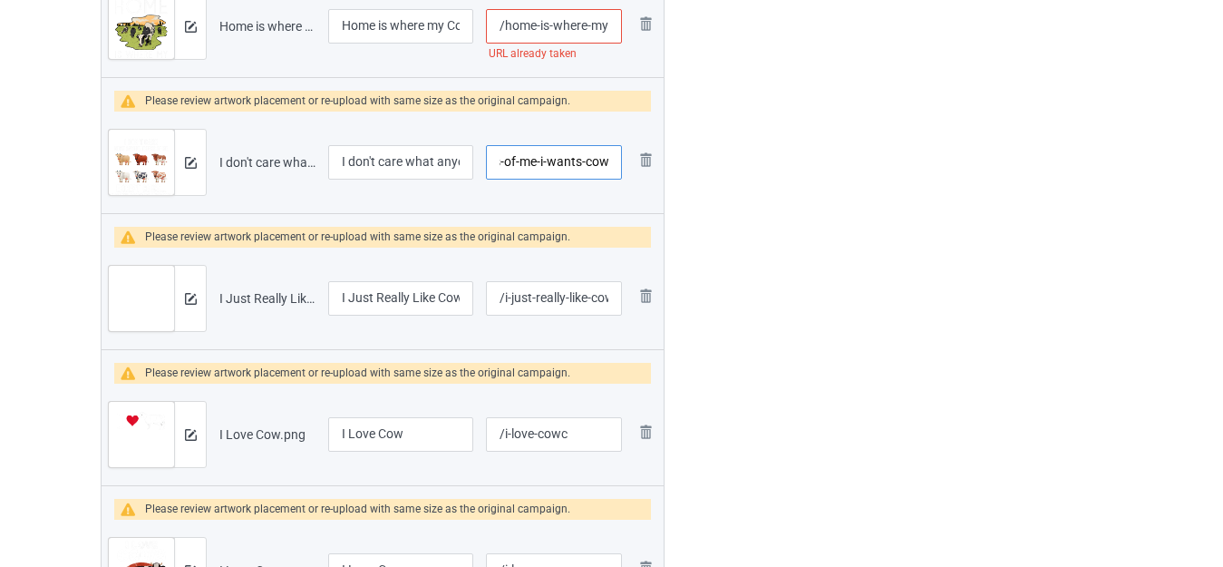
type input "/i-don-t-care-what-anyone-thinks-of-me-i-wants-cow"
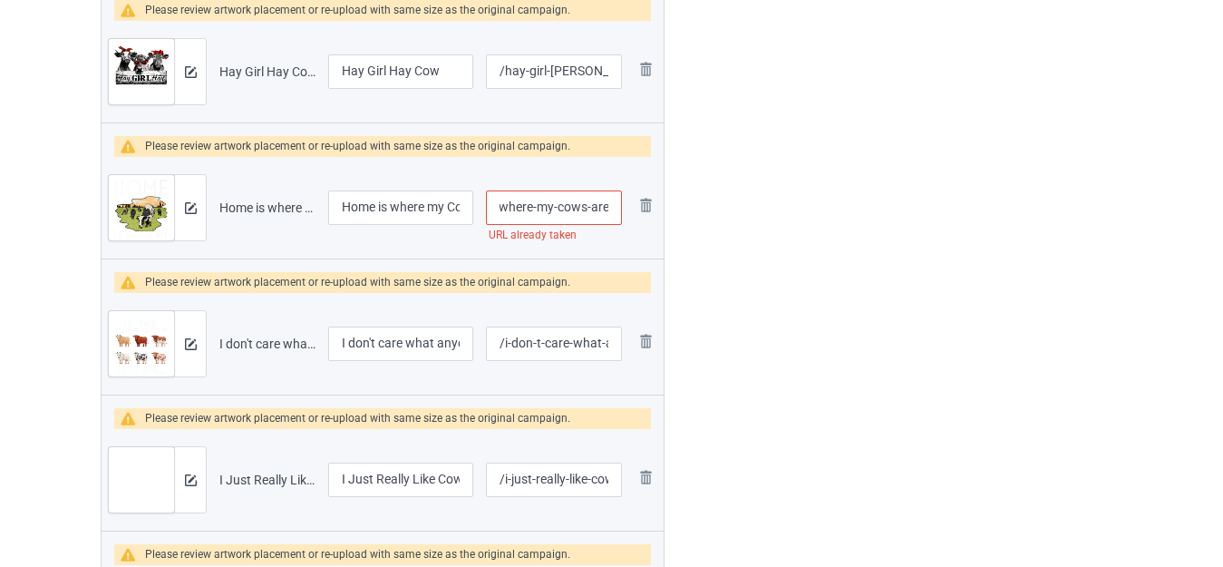
drag, startPoint x: 603, startPoint y: 202, endPoint x: 621, endPoint y: 206, distance: 18.5
click at [621, 206] on input "/home-is-where-my-cows-are" at bounding box center [554, 207] width 136 height 34
click at [610, 207] on input "/home-is-where-my-cows-are" at bounding box center [554, 207] width 136 height 34
type input "/home-is-where-my-cows-ares"
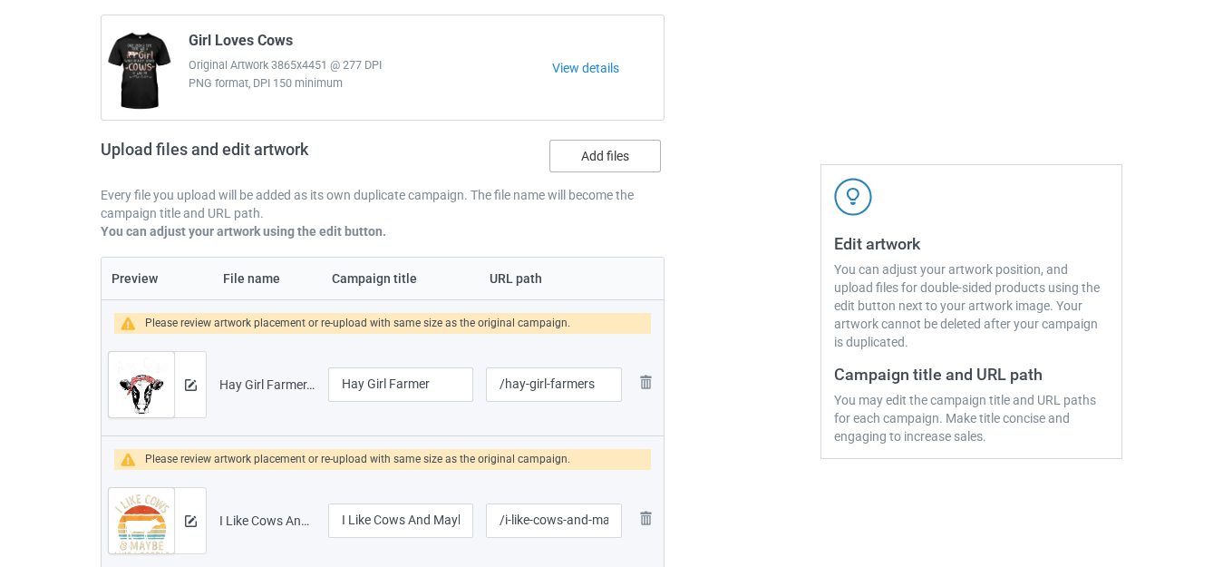
click at [606, 155] on label "Add files" at bounding box center [606, 156] width 112 height 33
click at [0, 0] on input "Add files" at bounding box center [0, 0] width 0 height 0
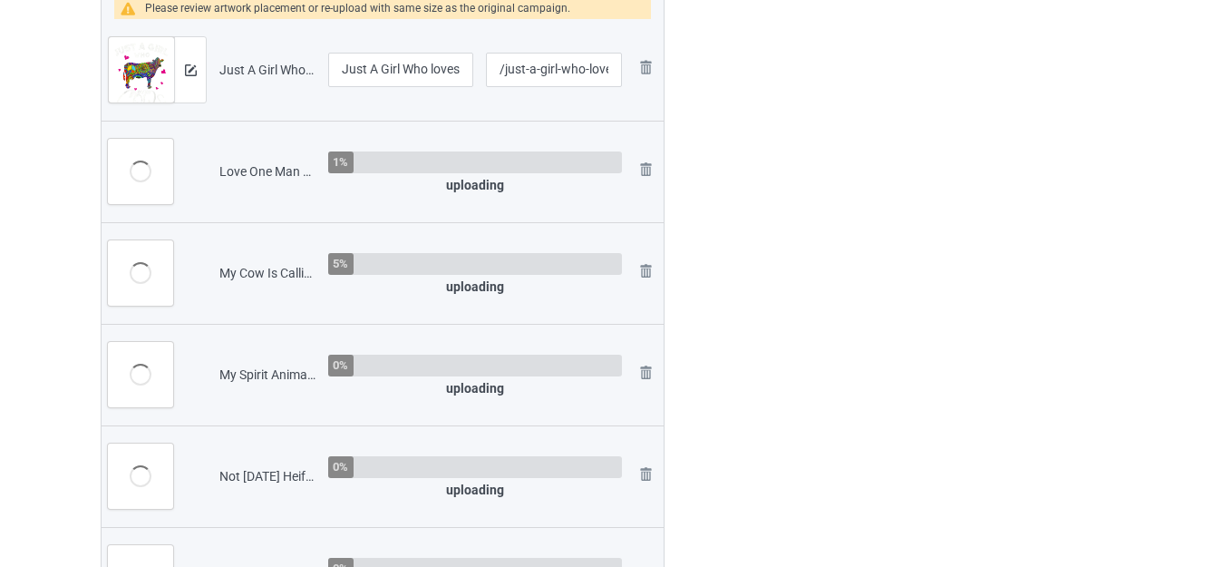
scroll to position [5612, 0]
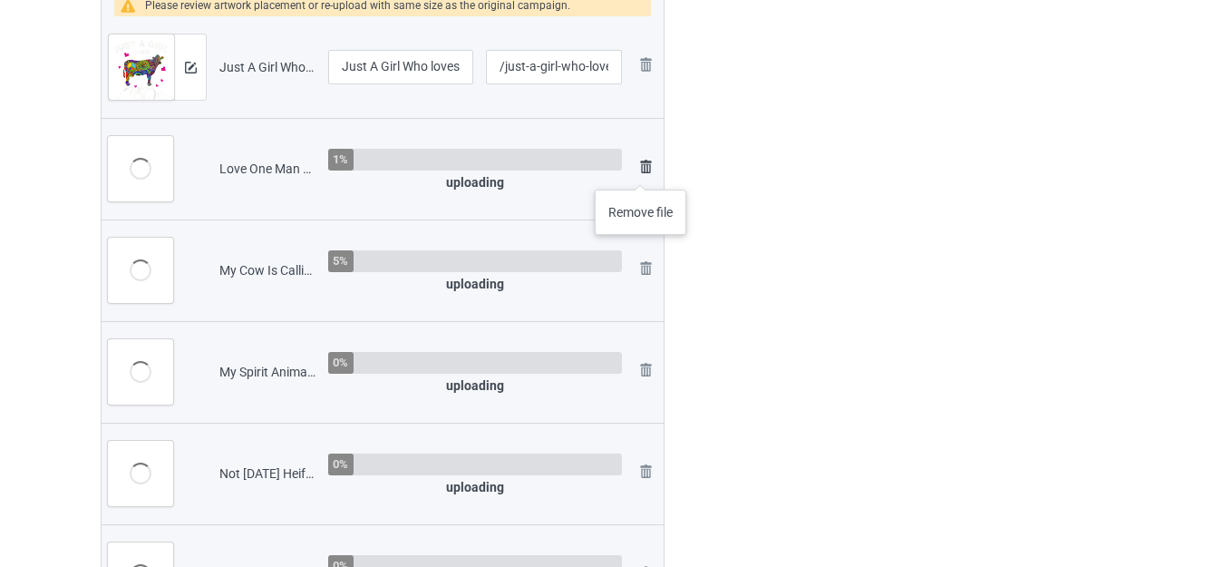
click at [640, 171] on img at bounding box center [646, 167] width 22 height 22
click at [645, 170] on img at bounding box center [646, 167] width 22 height 22
click at [646, 170] on img at bounding box center [646, 167] width 22 height 22
click at [0, 0] on img at bounding box center [0, 0] width 0 height 0
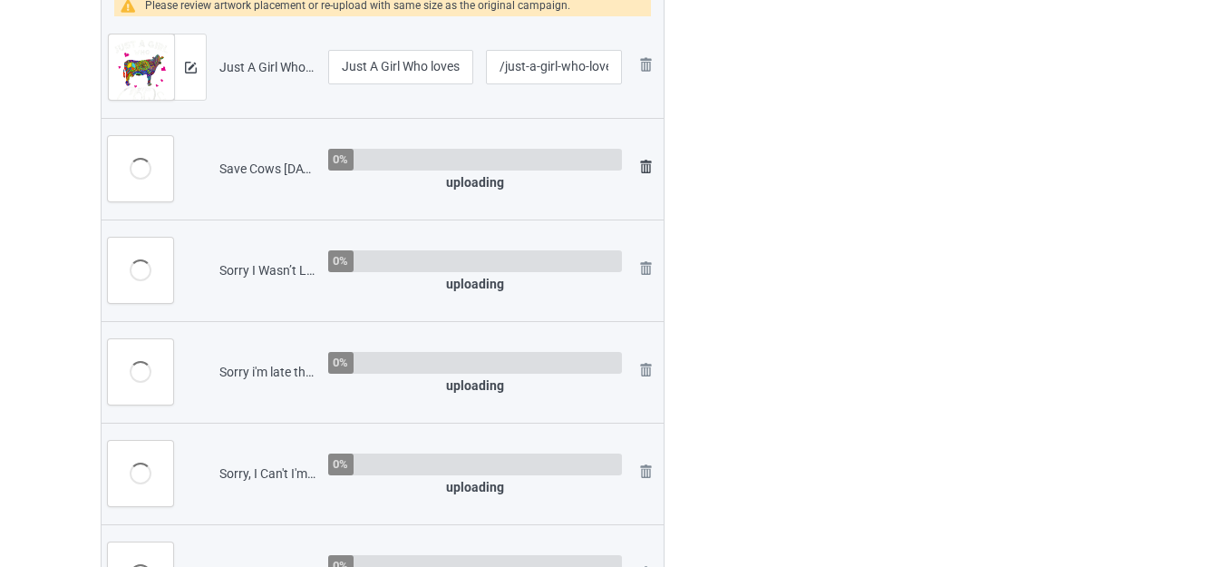
click at [642, 166] on img at bounding box center [646, 167] width 22 height 22
click at [639, 168] on img at bounding box center [646, 167] width 22 height 22
click at [0, 0] on img at bounding box center [0, 0] width 0 height 0
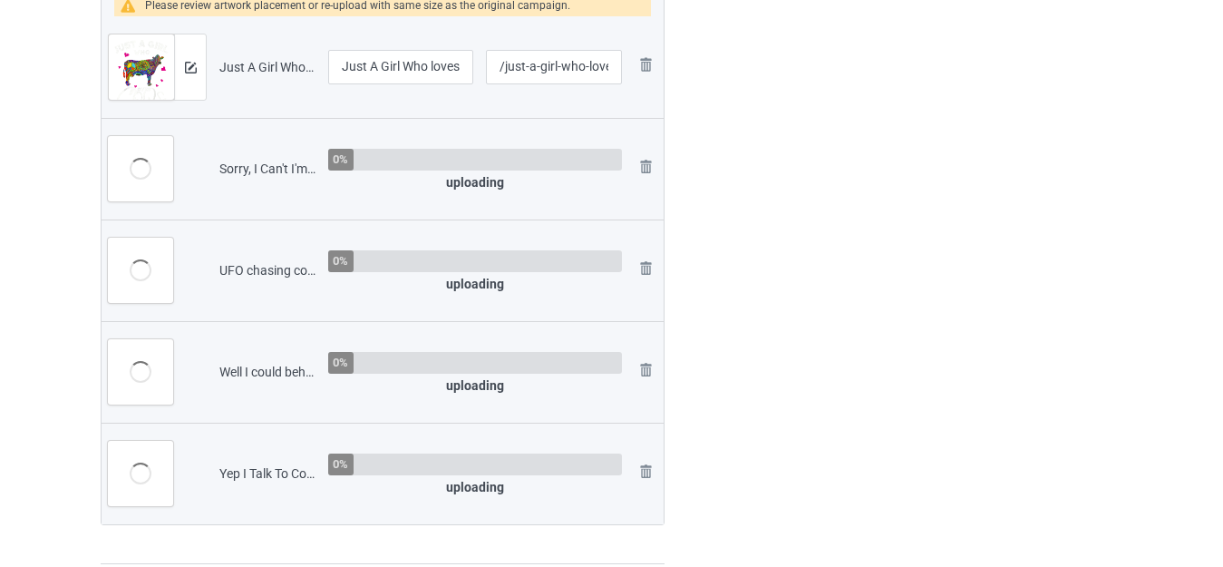
click at [0, 0] on img at bounding box center [0, 0] width 0 height 0
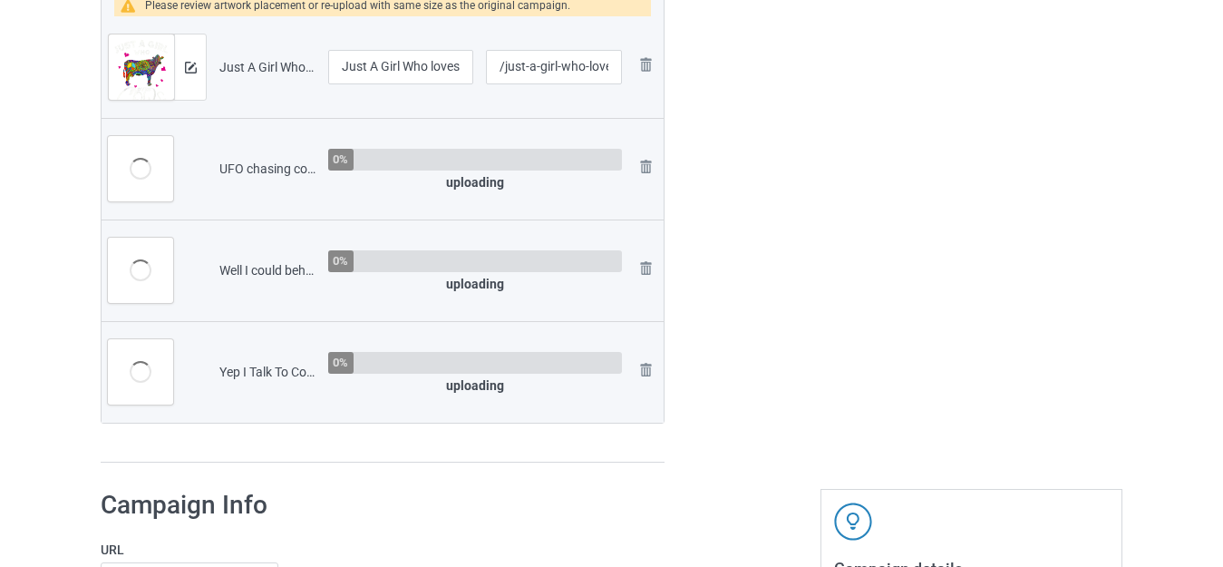
click at [0, 0] on img at bounding box center [0, 0] width 0 height 0
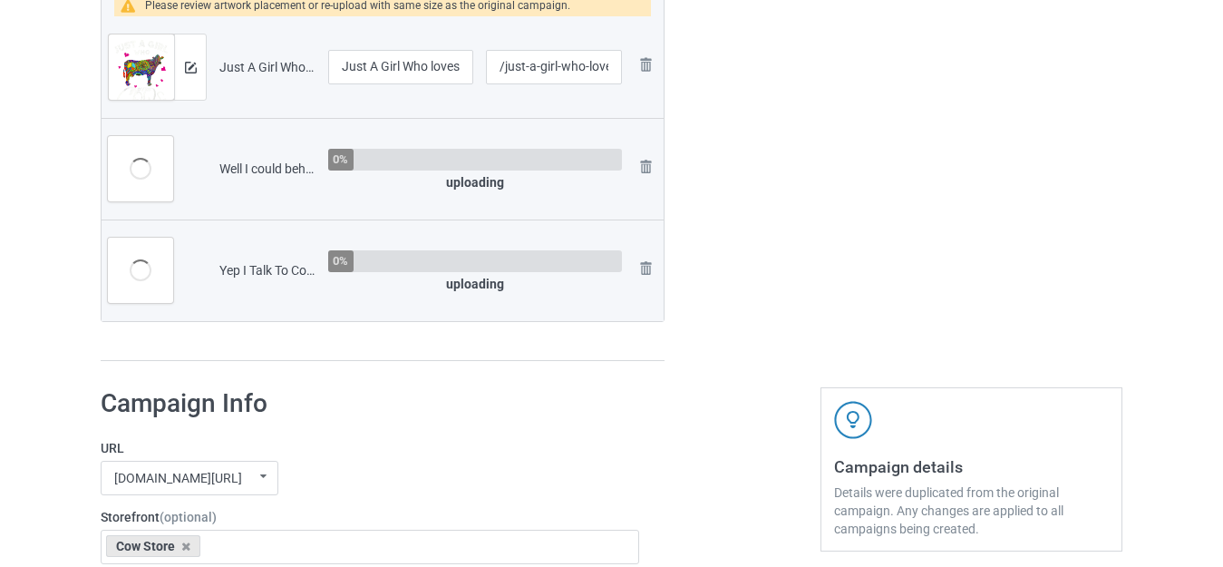
click at [0, 0] on img at bounding box center [0, 0] width 0 height 0
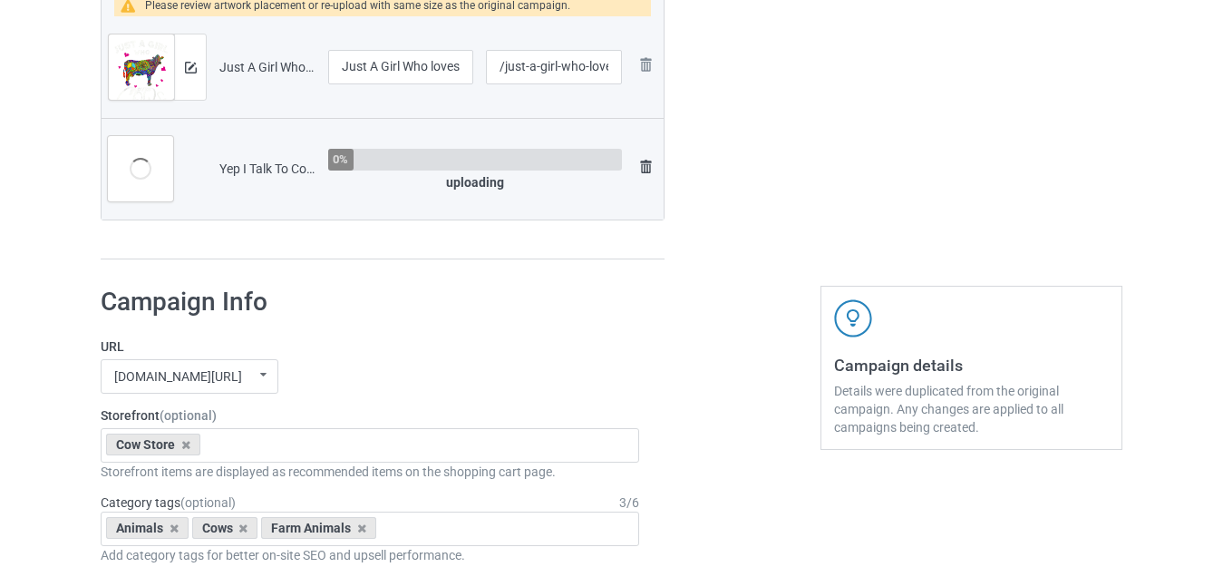
click at [641, 167] on img at bounding box center [646, 167] width 22 height 22
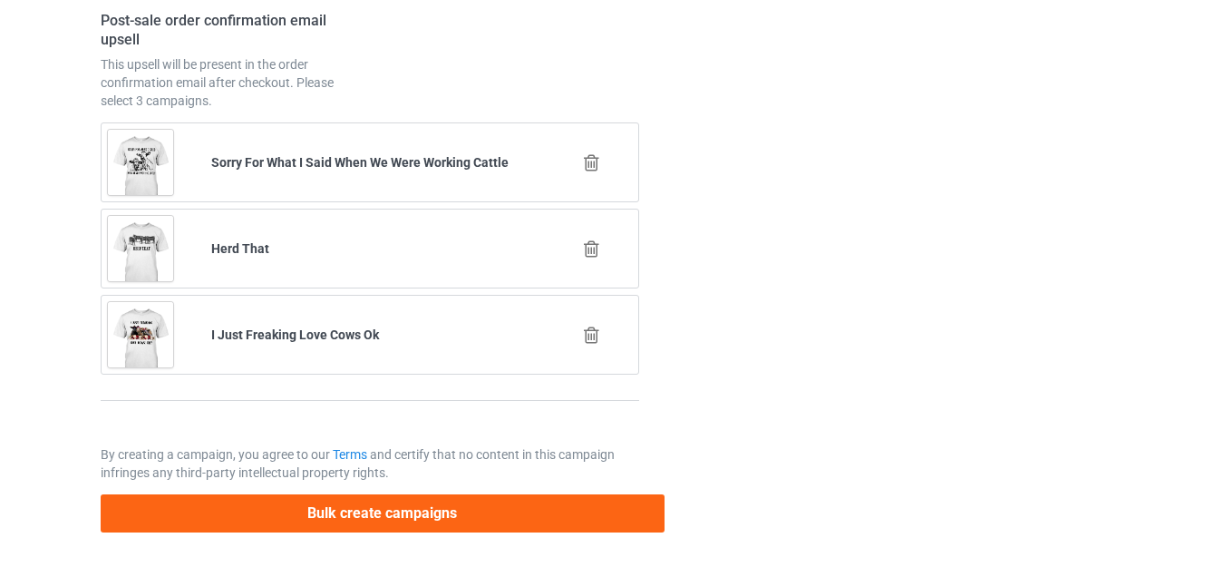
scroll to position [7874, 0]
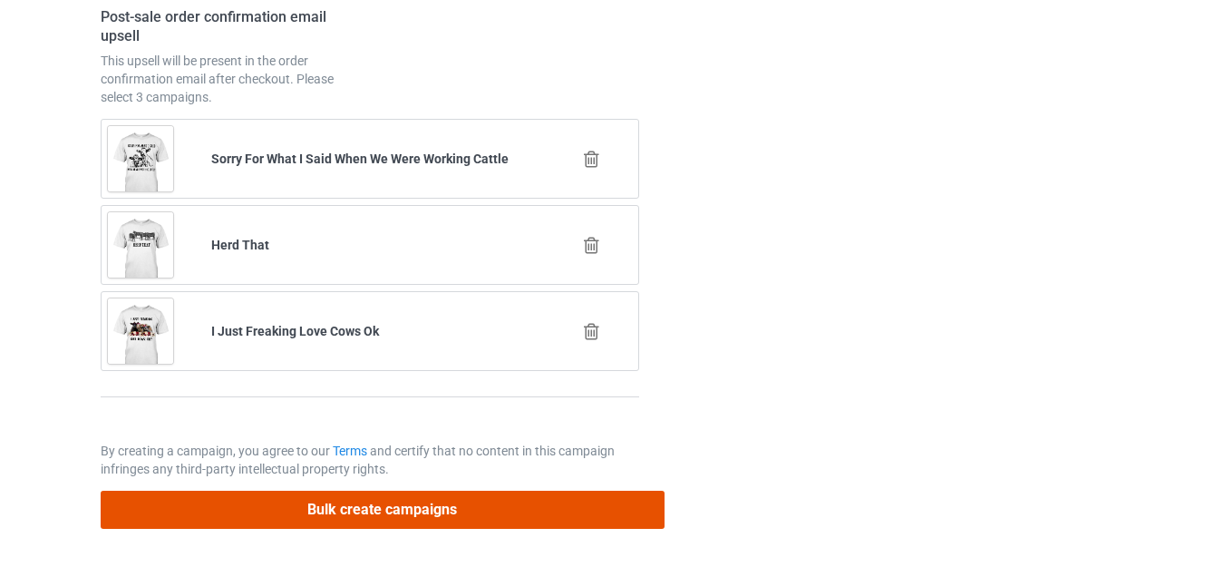
click at [424, 506] on button "Bulk create campaigns" at bounding box center [383, 509] width 564 height 37
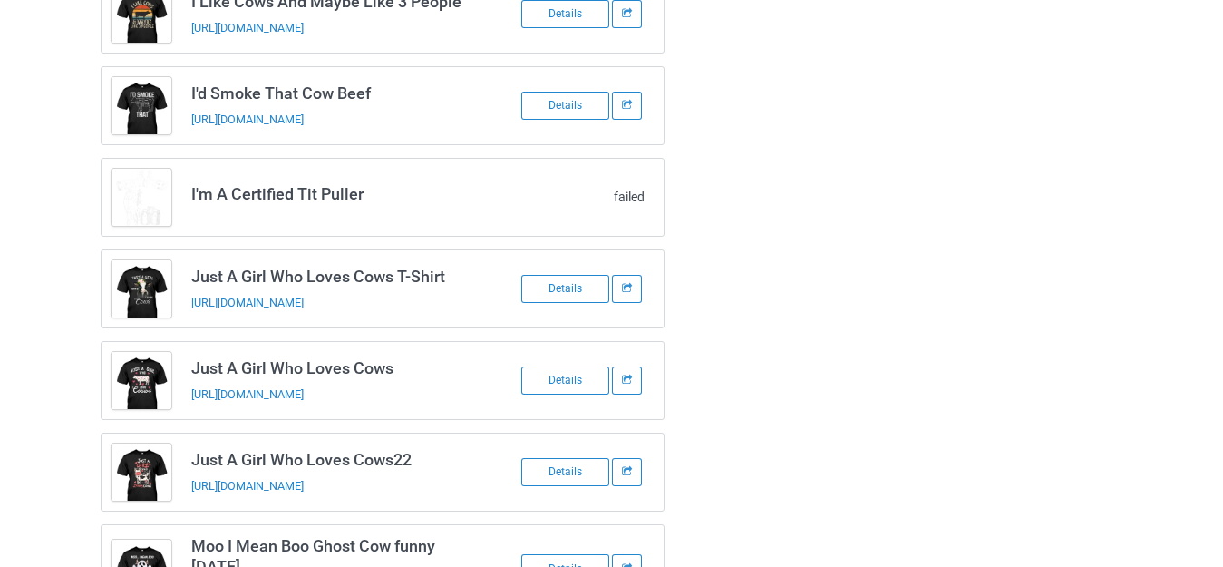
scroll to position [363, 0]
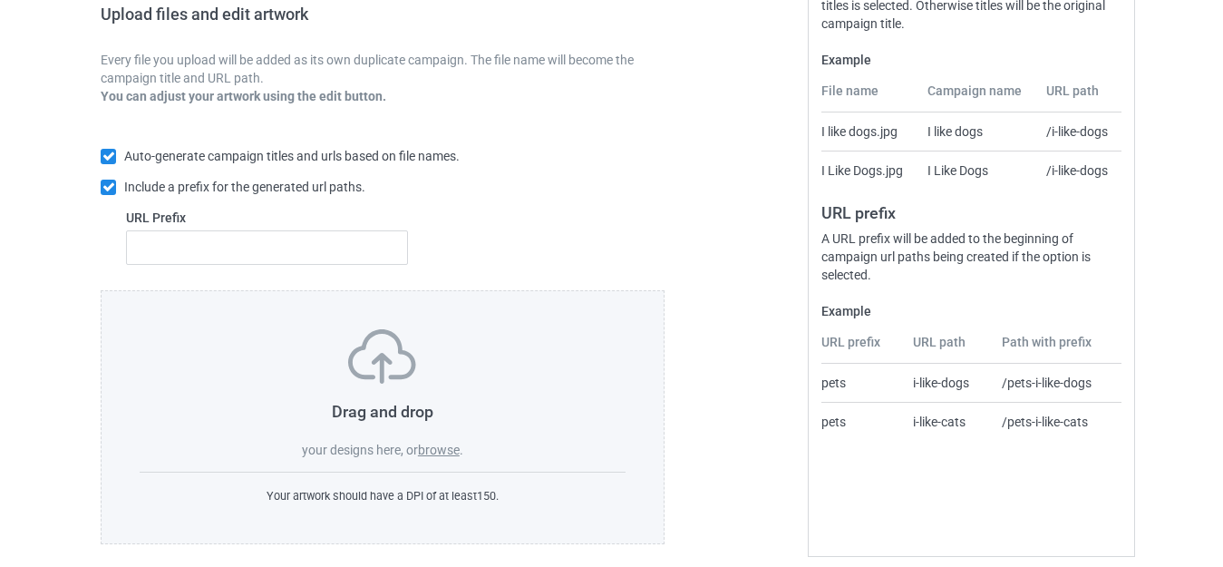
scroll to position [317, 0]
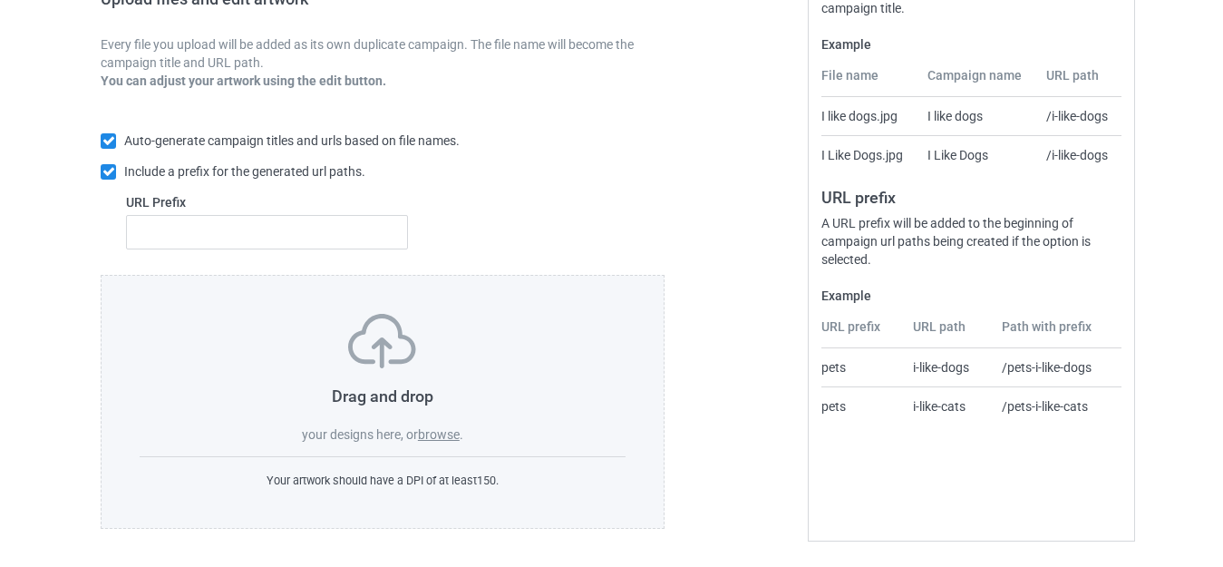
click at [430, 435] on label "browse" at bounding box center [439, 434] width 42 height 15
click at [0, 0] on input "browse" at bounding box center [0, 0] width 0 height 0
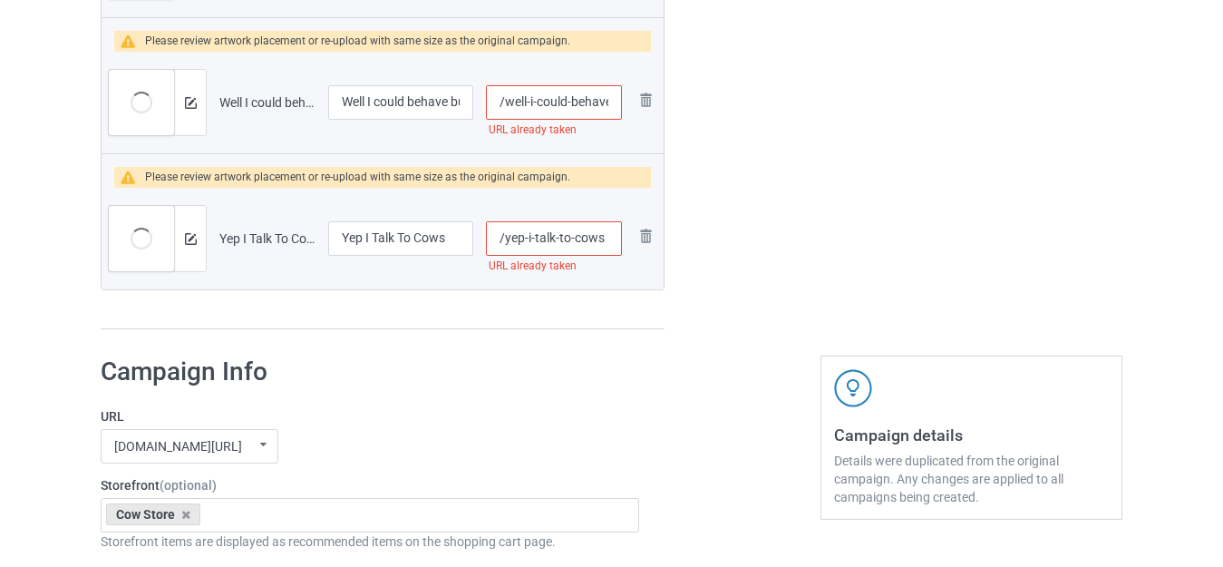
scroll to position [1815, 0]
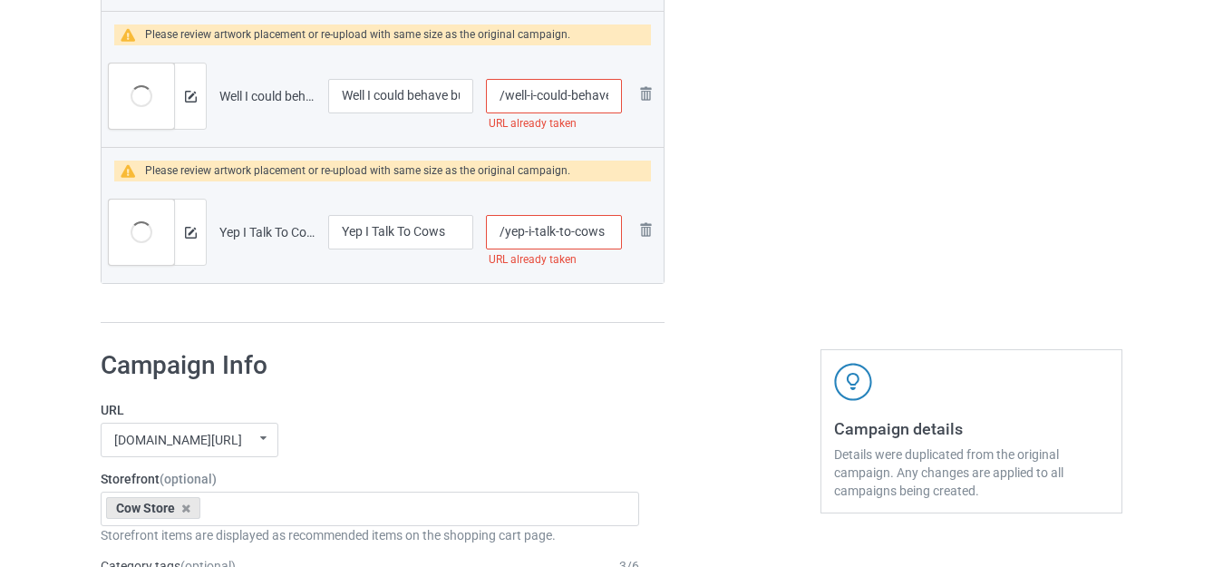
click at [612, 237] on input "/yep-i-talk-to-cows" at bounding box center [554, 232] width 136 height 34
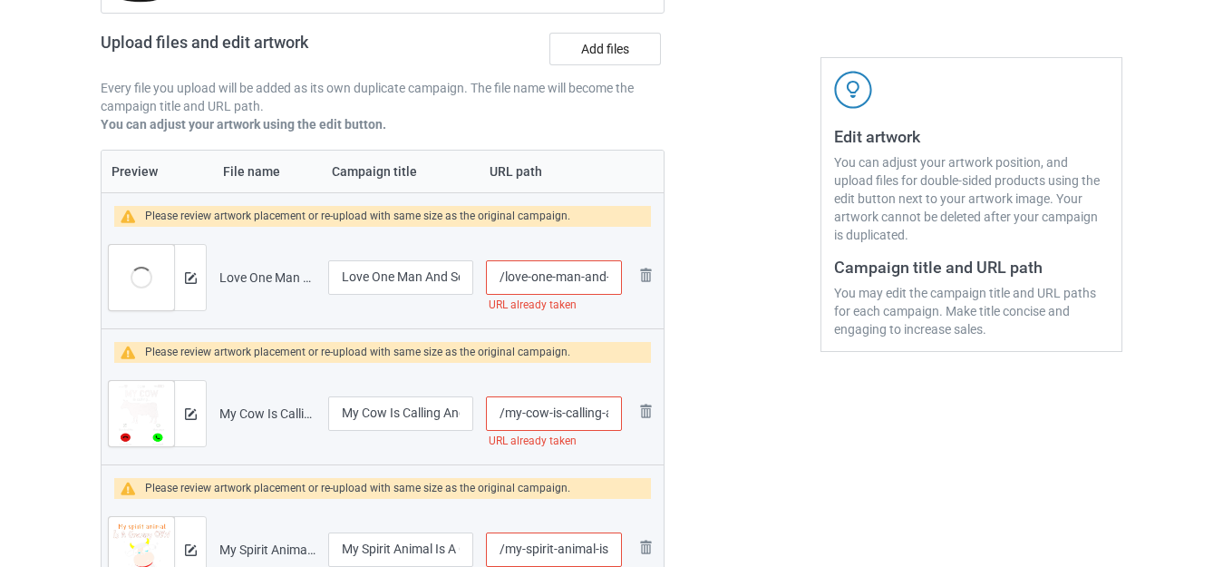
scroll to position [0, 73]
drag, startPoint x: 596, startPoint y: 279, endPoint x: 622, endPoint y: 282, distance: 26.4
click at [622, 282] on input "/love-one-man-and-several-cows" at bounding box center [554, 277] width 136 height 34
click at [605, 276] on input "/love-one-man-and-several-cows" at bounding box center [554, 277] width 136 height 34
click at [612, 275] on input "/love-one-man-and-several-cows" at bounding box center [554, 277] width 136 height 34
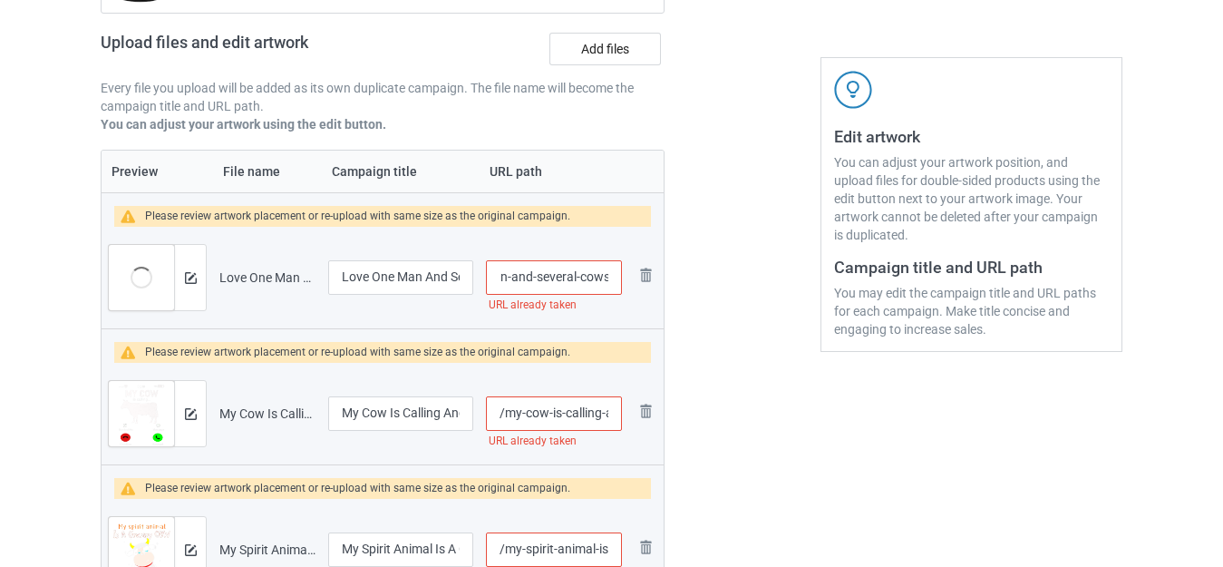
click at [609, 276] on input "/love-one-man-and-several-cows" at bounding box center [554, 277] width 136 height 34
click at [606, 276] on input "/love-one-man-and-several-cows" at bounding box center [554, 277] width 136 height 34
type input "/love-one-man-and-several-cowss"
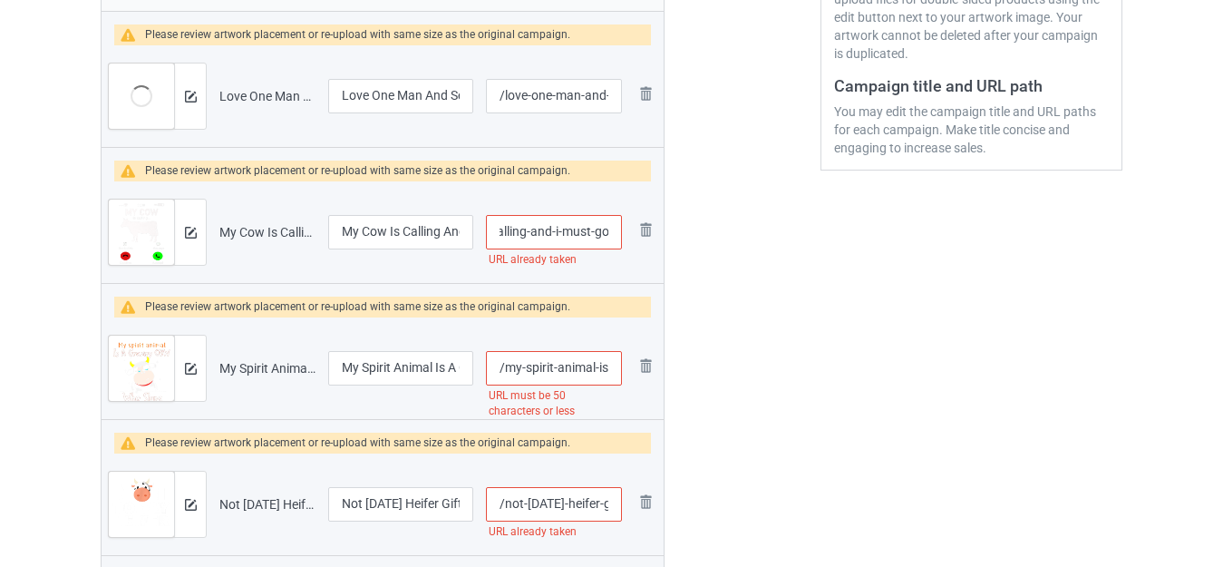
drag, startPoint x: 598, startPoint y: 233, endPoint x: 630, endPoint y: 239, distance: 33.1
click at [630, 239] on tr "Preview and edit artwork My Cow Is Calling And I Must Go.png My Cow Is Calling …" at bounding box center [383, 232] width 562 height 102
click at [609, 231] on input "/my-cow-is-calling-and-i-must-go" at bounding box center [554, 232] width 136 height 34
drag, startPoint x: 594, startPoint y: 230, endPoint x: 623, endPoint y: 233, distance: 29.1
click at [623, 233] on td "/my-cow-is-calling-and-i-must-go URL already taken" at bounding box center [554, 232] width 149 height 102
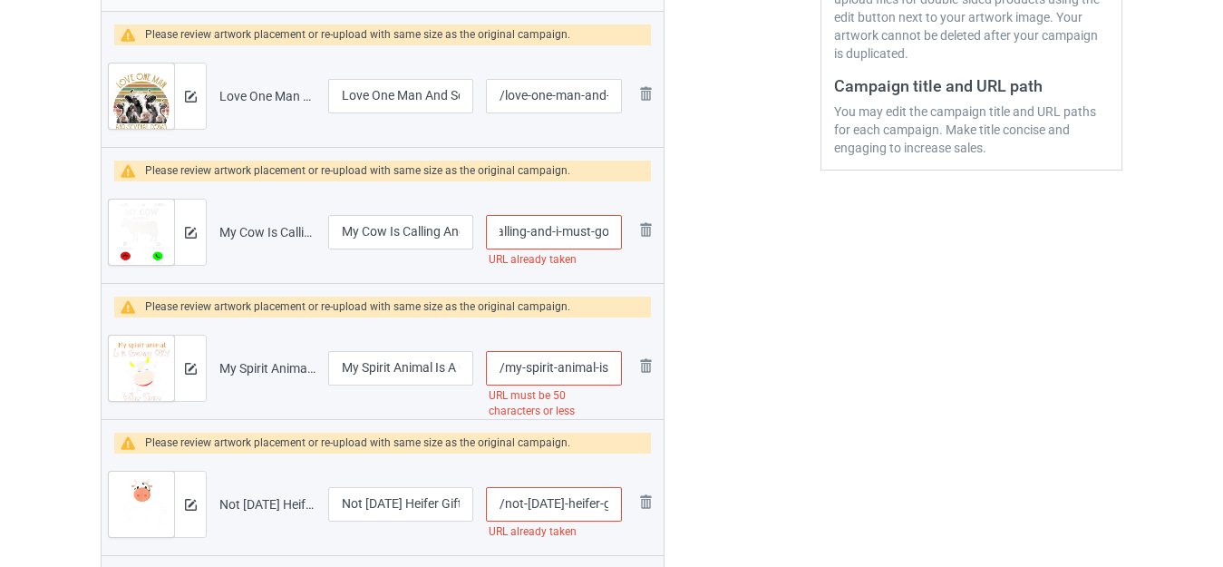
click at [610, 229] on input "/my-cow-is-calling-and-i-must-go" at bounding box center [554, 232] width 136 height 34
click at [608, 236] on input "/my-cow-is-calling-and-i-must-go" at bounding box center [554, 232] width 136 height 34
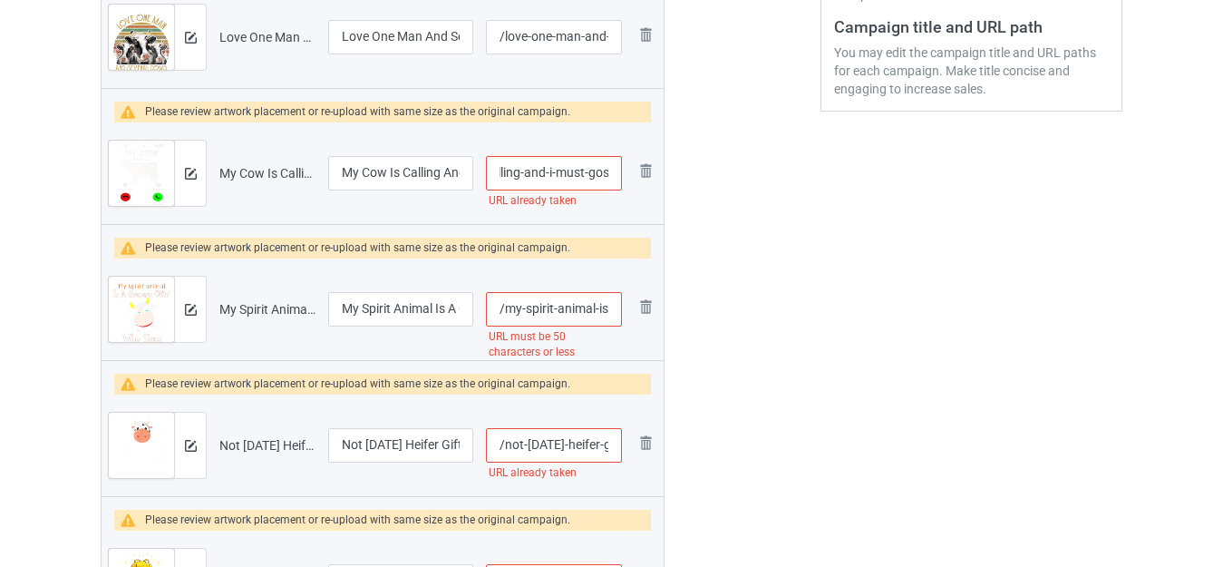
scroll to position [545, 0]
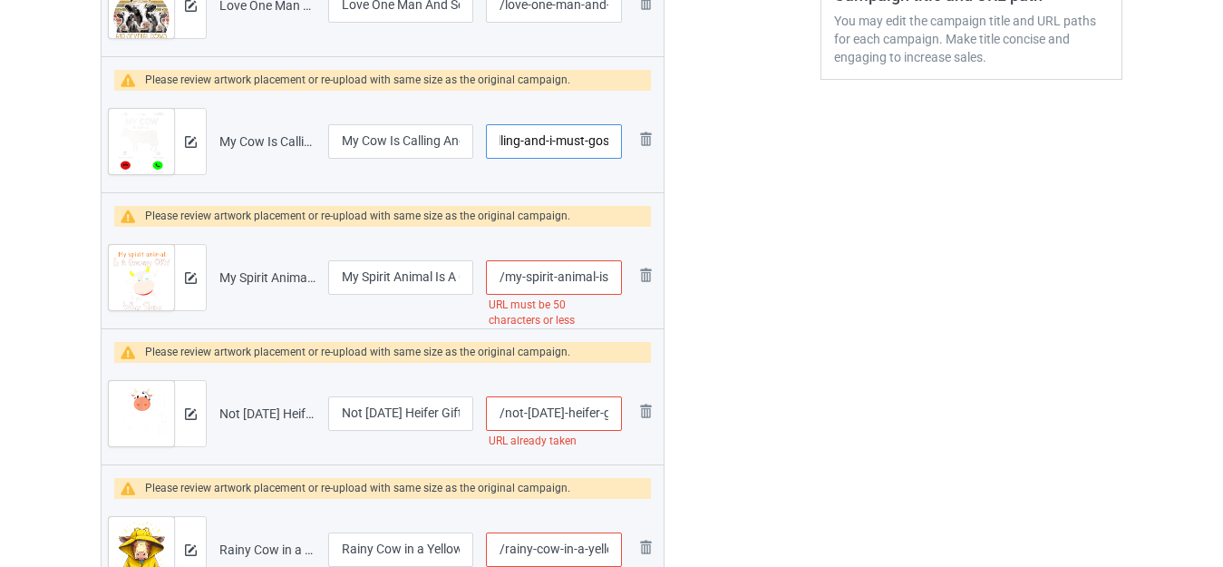
type input "/my-cow-is-calling-and-i-must-gos"
drag, startPoint x: 599, startPoint y: 278, endPoint x: 632, endPoint y: 278, distance: 33.6
click at [632, 278] on tr "Preview and edit artwork My Spirit Animal Is A Grumpy Cow Who Slaps Annoying Pe…" at bounding box center [383, 278] width 562 height 102
click at [577, 278] on input "/my-spirit-animal-is-a-grumpy-cow-who-slaps-annoying-people" at bounding box center [554, 277] width 136 height 34
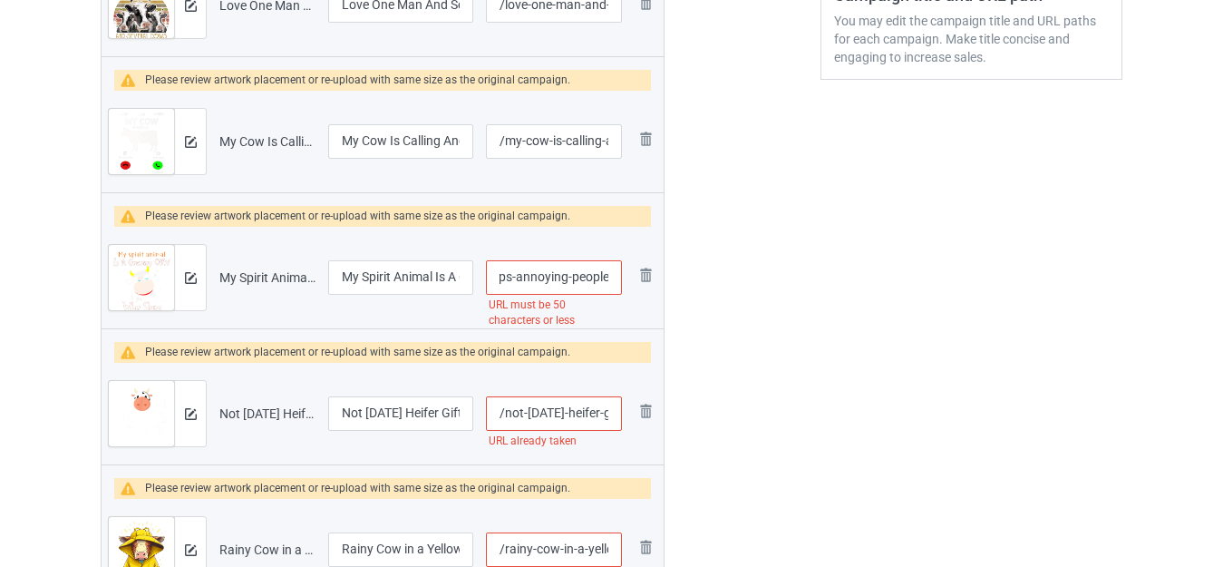
drag, startPoint x: 516, startPoint y: 278, endPoint x: 761, endPoint y: 289, distance: 245.2
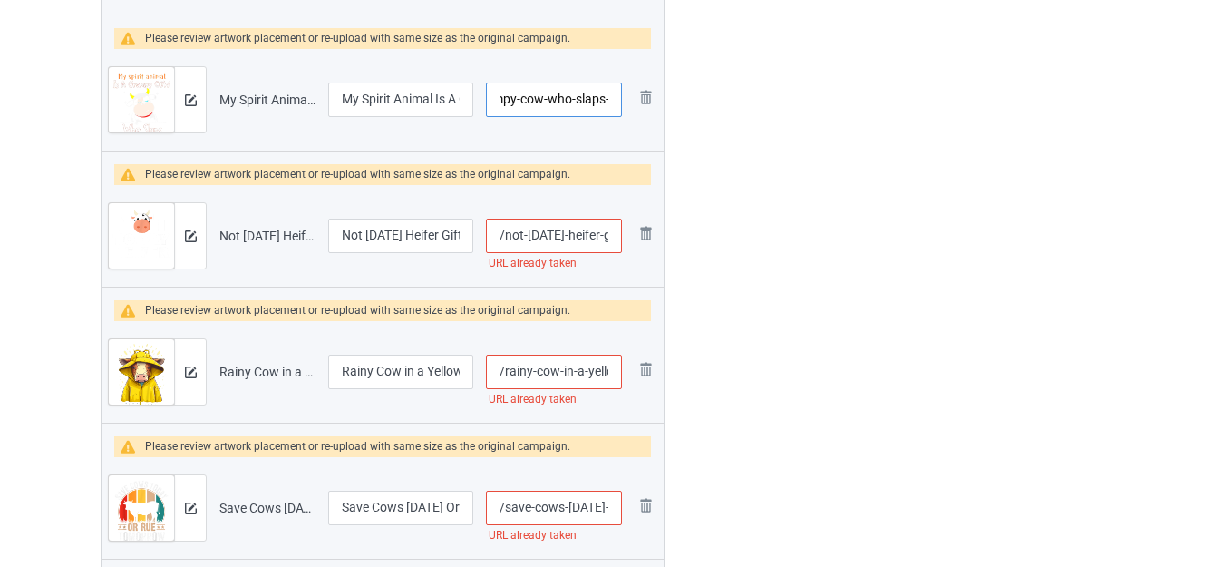
scroll to position [726, 0]
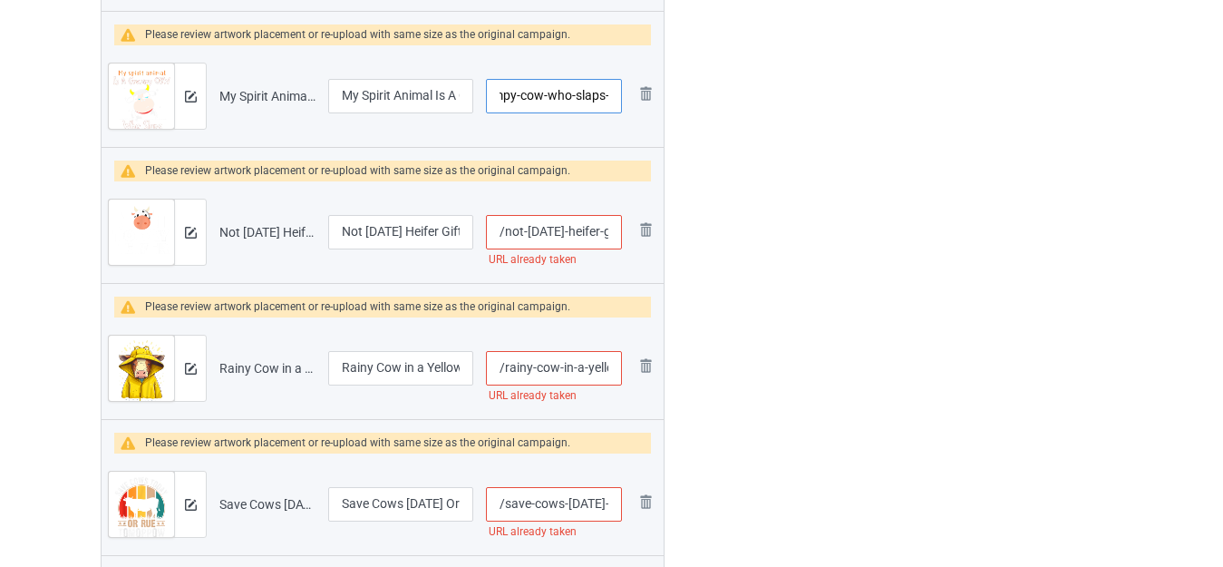
type input "/my-spirit-animal-is-a-grumpy-cow-who-slaps-"
drag, startPoint x: 592, startPoint y: 233, endPoint x: 629, endPoint y: 239, distance: 37.7
click at [629, 239] on tr "Preview and edit artwork Not [DATE] Heifer Gift Funny Cow.png Not [DATE] Heifer…" at bounding box center [383, 232] width 562 height 102
click at [611, 233] on input "/not-[DATE]-heifer-gift-funny-cow" at bounding box center [554, 232] width 136 height 34
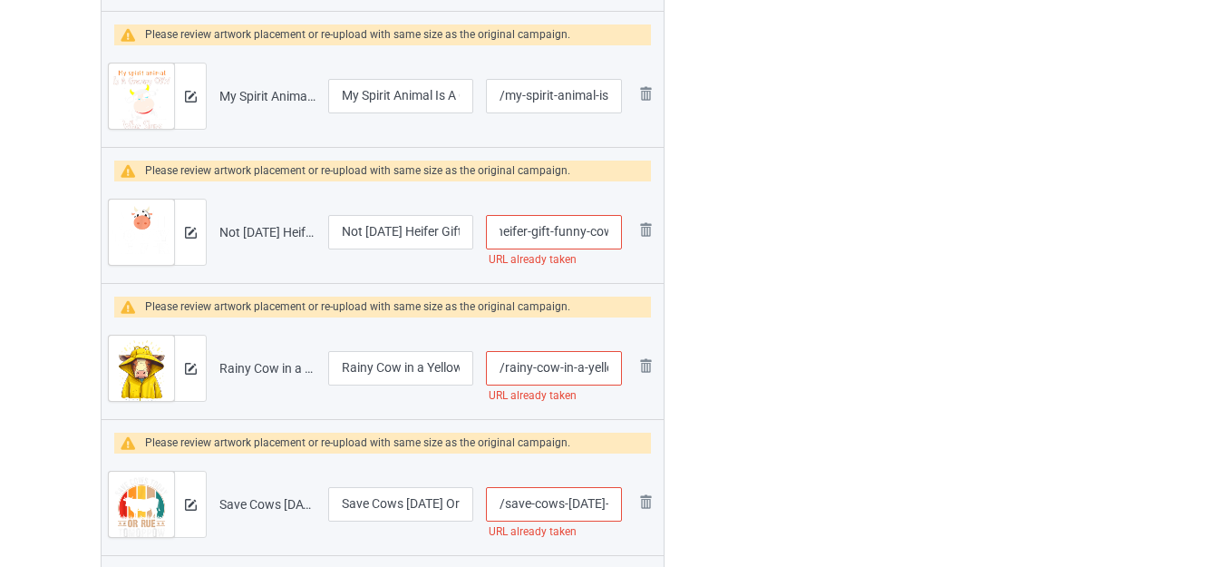
scroll to position [0, 79]
type input "/not-[DATE]-heifer-gift-funny-cows"
click at [817, 238] on div "Edit artwork You can adjust your artwork position, and upload files for double-…" at bounding box center [971, 413] width 327 height 2024
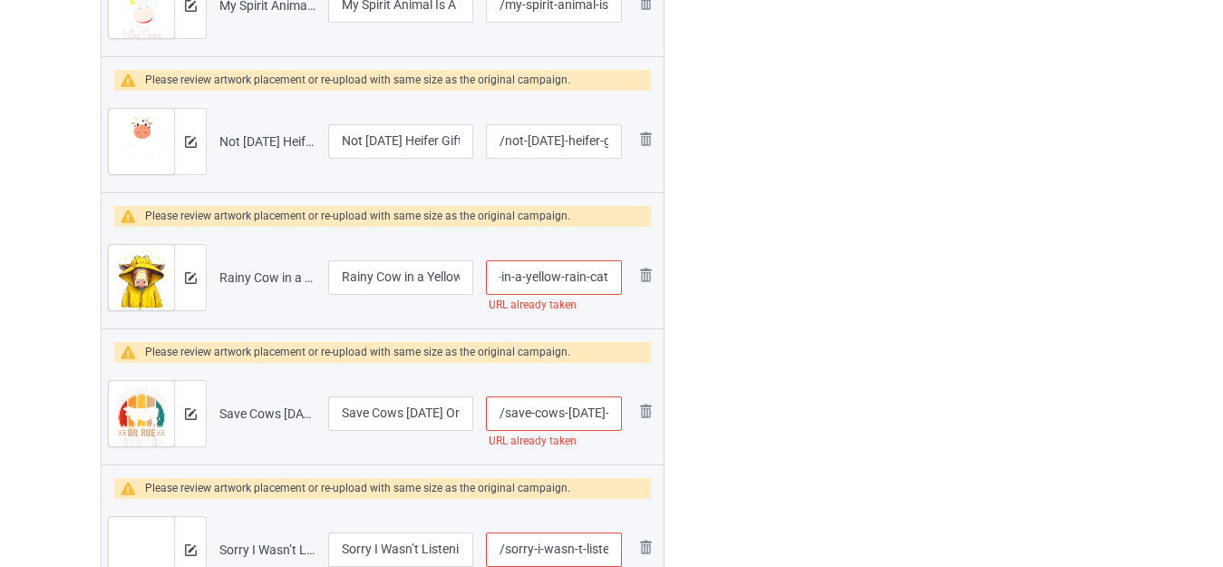
scroll to position [0, 74]
drag, startPoint x: 589, startPoint y: 273, endPoint x: 615, endPoint y: 277, distance: 26.5
click at [615, 277] on input "/rainy-cow-in-a-yellow-rain-cattle" at bounding box center [554, 277] width 136 height 34
click at [609, 277] on input "/rainy-cow-in-a-yellow-rain-cattle" at bounding box center [554, 277] width 136 height 34
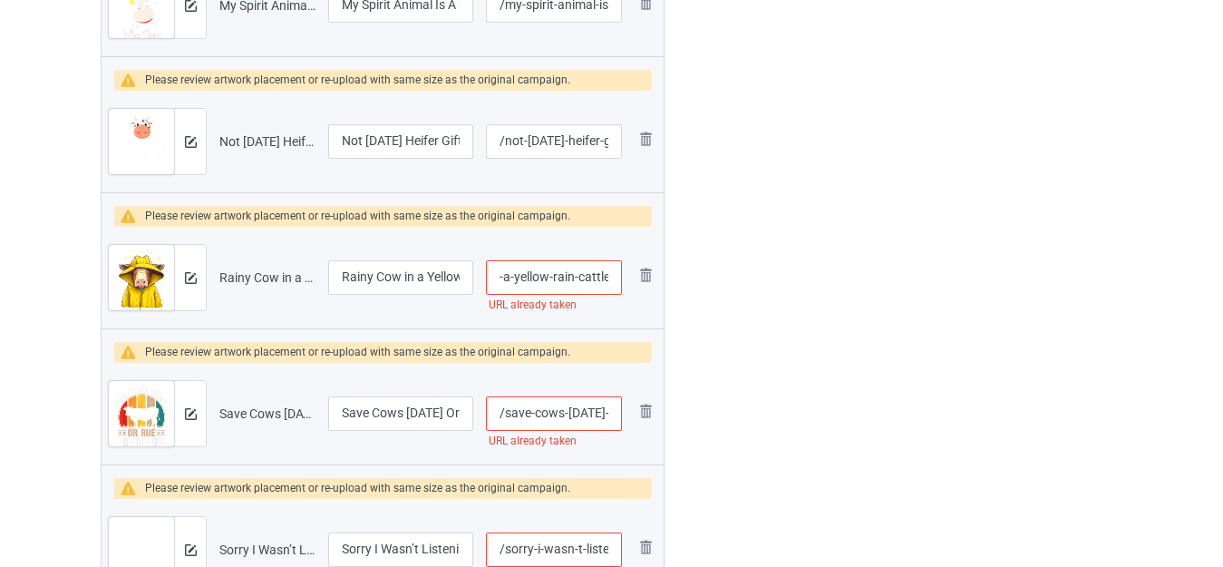
scroll to position [0, 81]
type input "/rainy-cow-in-a-yellow-rain-cattles"
click at [772, 275] on div at bounding box center [742, 322] width 131 height 2024
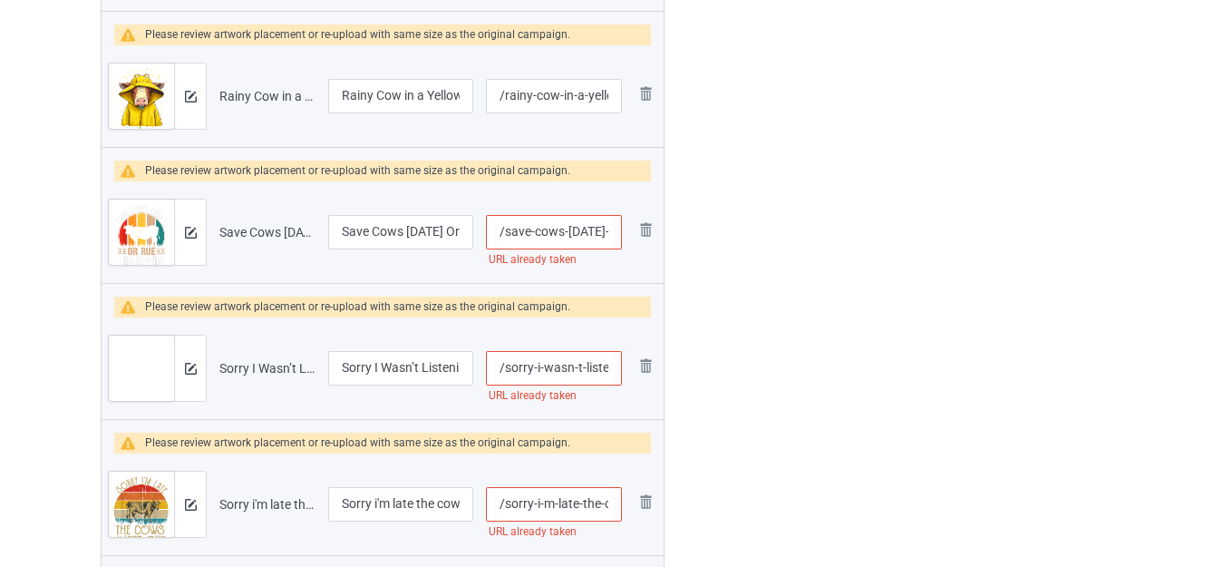
scroll to position [0, 88]
drag, startPoint x: 584, startPoint y: 237, endPoint x: 623, endPoint y: 241, distance: 39.3
click at [623, 241] on td "/save-cows-[DATE]-or-rue-[DATE] URL already taken" at bounding box center [554, 232] width 149 height 102
click at [612, 233] on input "/save-cows-[DATE]-or-rue-[DATE]" at bounding box center [554, 232] width 136 height 34
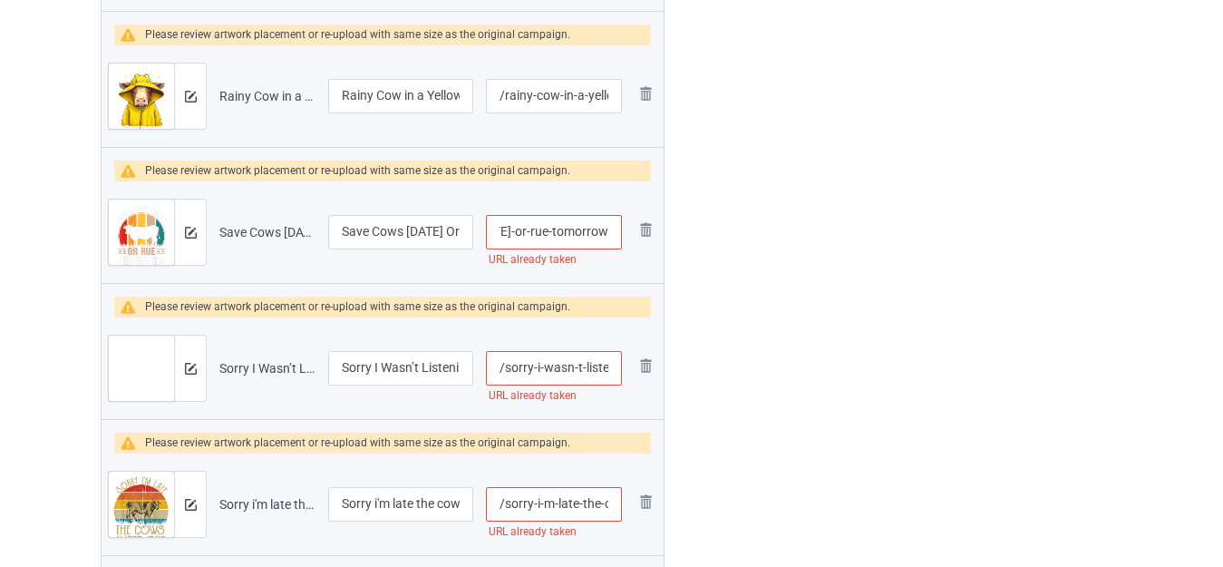
type input "/save-cows-[DATE]-or-rue-tomorrows"
click at [743, 231] on div at bounding box center [742, 140] width 131 height 2024
drag, startPoint x: 577, startPoint y: 365, endPoint x: 632, endPoint y: 365, distance: 55.3
click at [632, 365] on tr "Preview and edit artwork Sorry I Wasn’t Listening I Was Thinking About Cows.png…" at bounding box center [383, 368] width 562 height 102
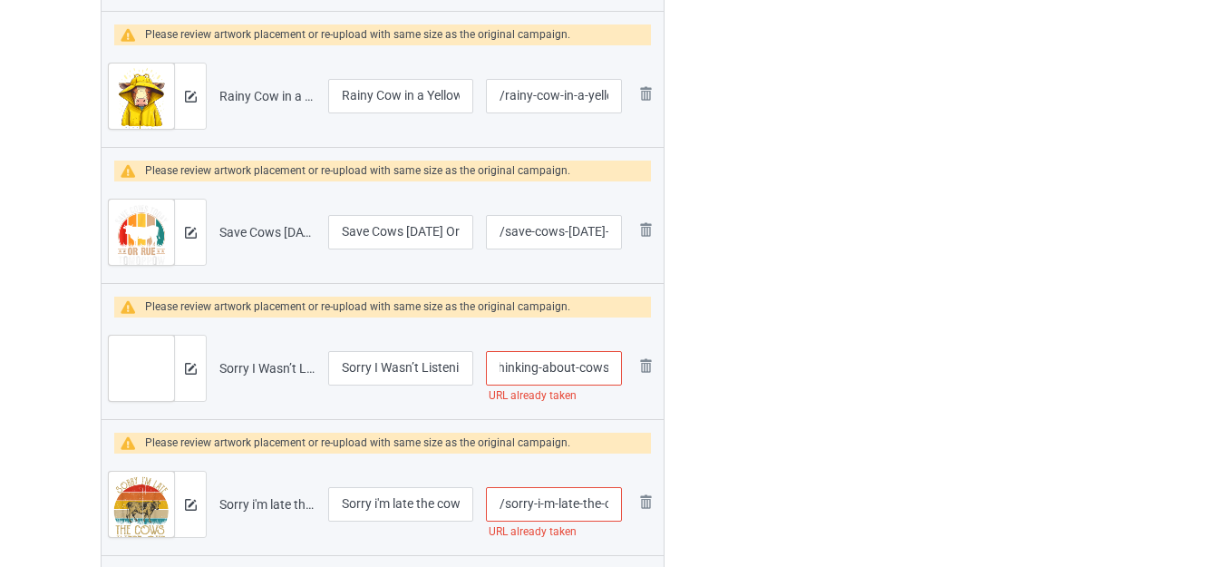
click at [615, 365] on input "/sorry-i-wasn-t-listening-i-was-thinking-about-cows" at bounding box center [554, 368] width 136 height 34
click at [741, 350] on div at bounding box center [742, 140] width 131 height 2024
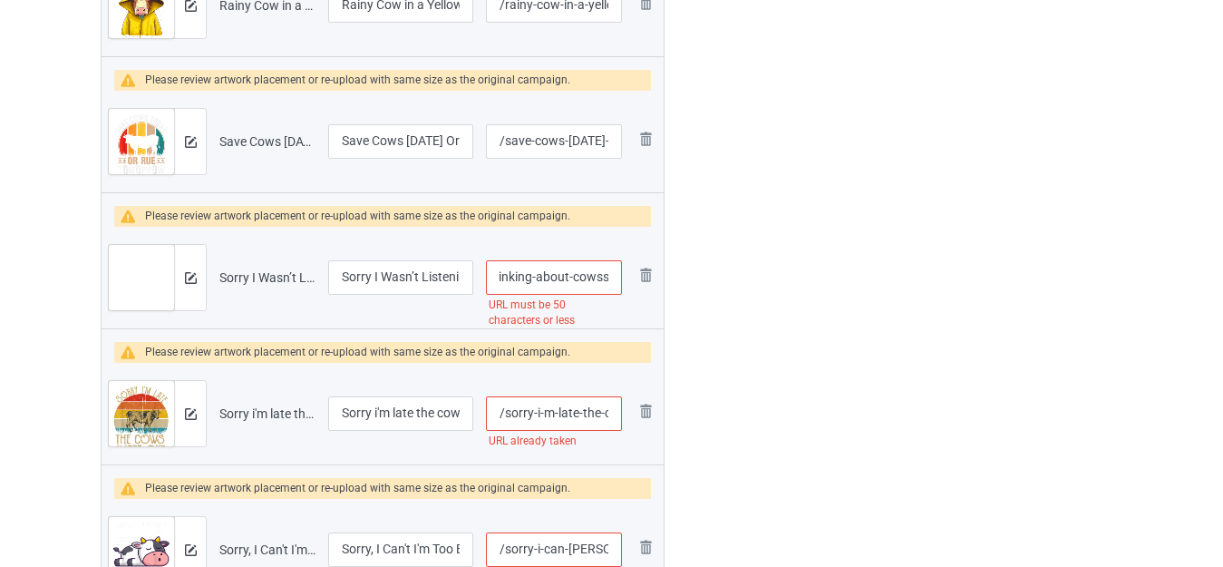
drag, startPoint x: 586, startPoint y: 278, endPoint x: 814, endPoint y: 294, distance: 228.2
click at [814, 294] on div "Campaign to duplicate Girl Loves Cows Original Artwork 3865x4451 @ 277 DPI PNG …" at bounding box center [612, 50] width 1048 height 2024
type input "/sorry-i-wasn-t-"
click at [807, 291] on div at bounding box center [742, 50] width 131 height 2024
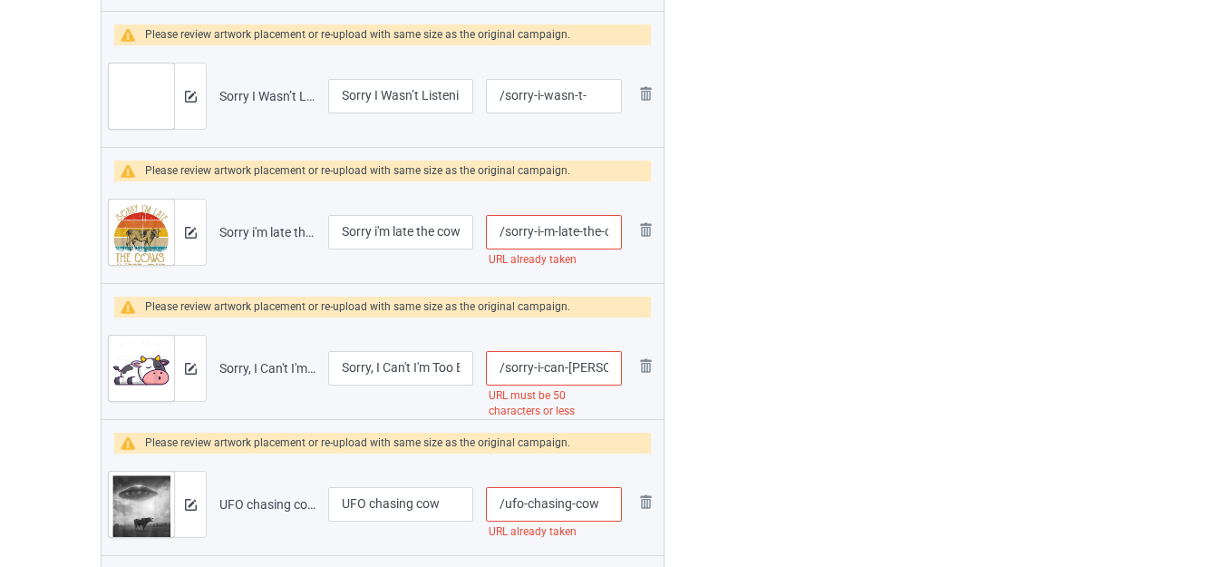
drag, startPoint x: 599, startPoint y: 232, endPoint x: 618, endPoint y: 239, distance: 20.4
click at [630, 240] on tr "Preview and edit artwork Sorry i'm late the cows were out.png Sorry i'm late th…" at bounding box center [383, 232] width 562 height 102
click at [603, 231] on input "/sorry-i-m-late-the-cows-were-out" at bounding box center [554, 232] width 136 height 34
drag, startPoint x: 608, startPoint y: 233, endPoint x: 686, endPoint y: 257, distance: 81.5
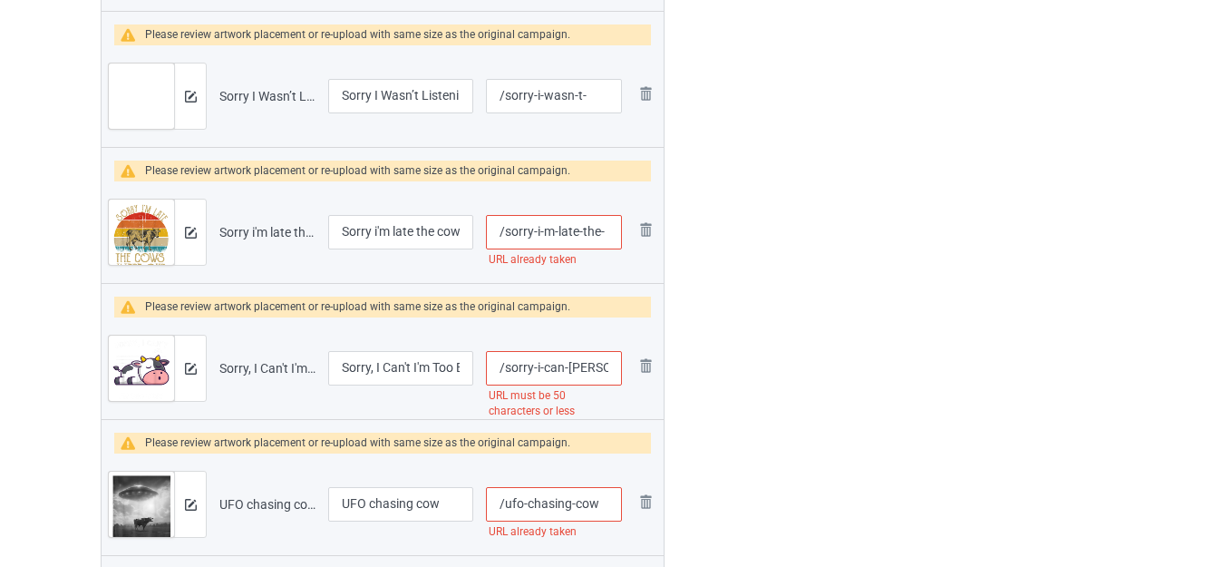
type input "/sorry-i-m-late-the-"
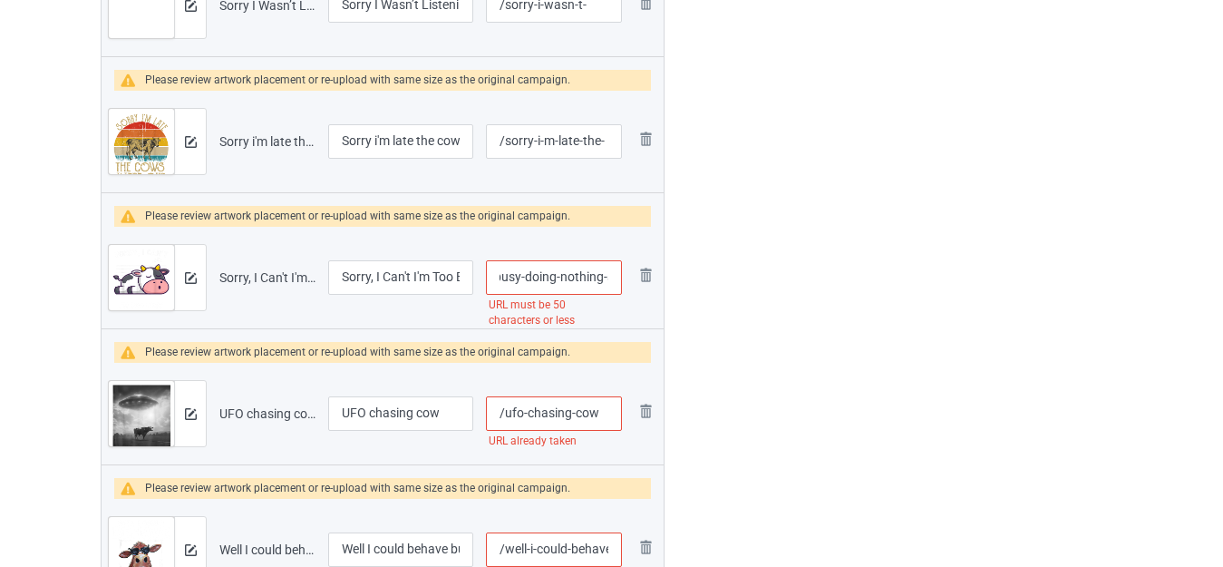
drag, startPoint x: 598, startPoint y: 276, endPoint x: 821, endPoint y: 277, distance: 223.1
type input "/sorry-i-can-[PERSON_NAME]-"
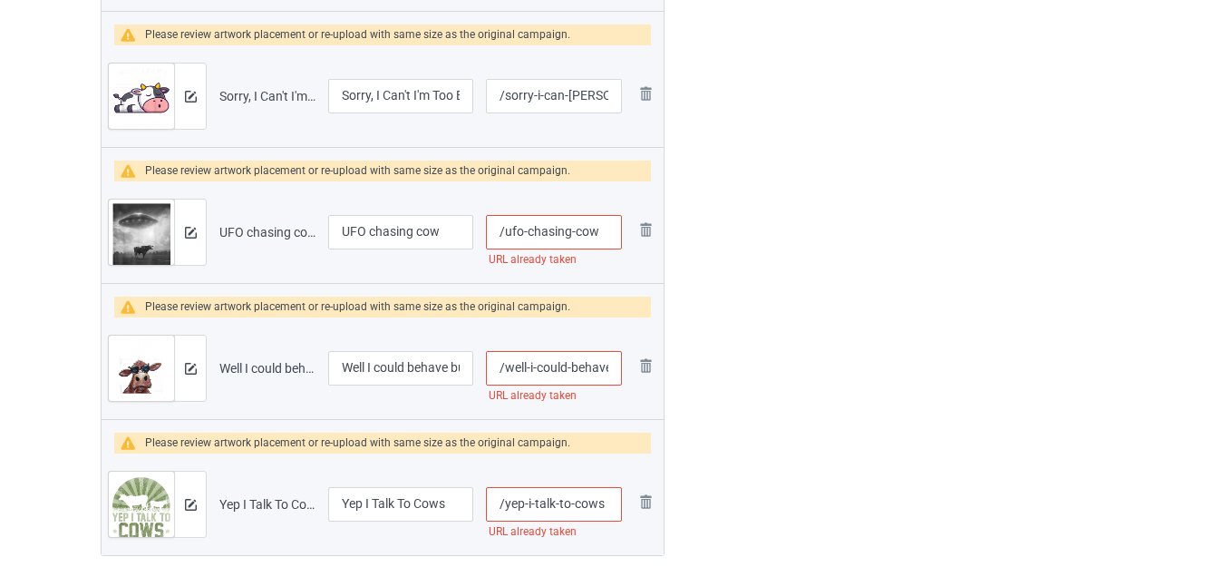
click at [604, 235] on input "/ufo-chasing-cow" at bounding box center [554, 232] width 136 height 34
type input "/ufo-chasing-cows"
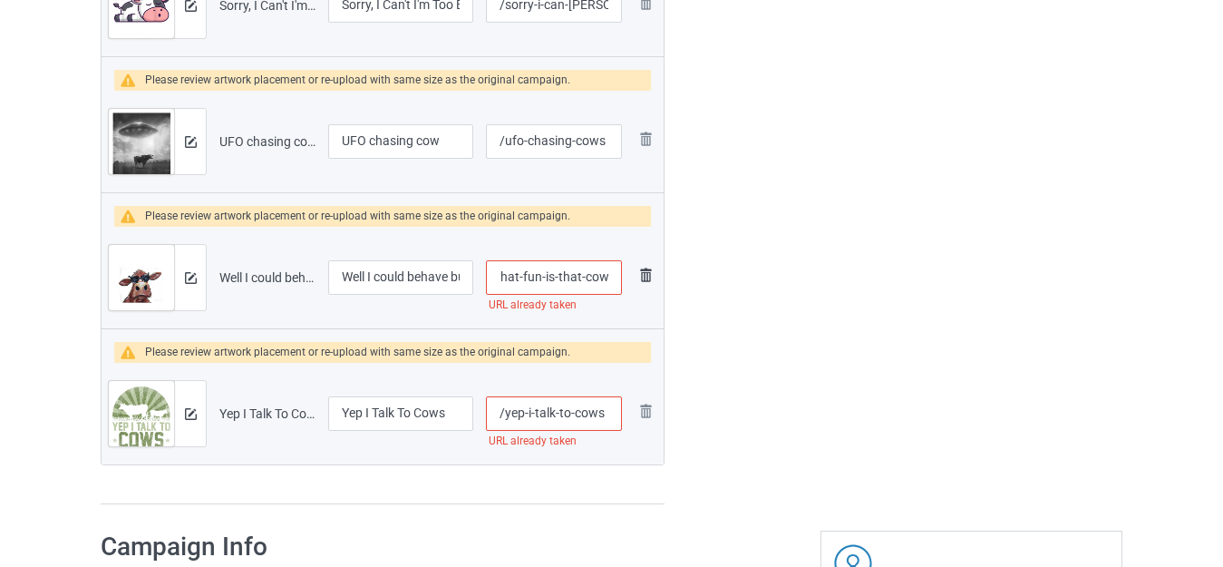
drag, startPoint x: 596, startPoint y: 278, endPoint x: 642, endPoint y: 284, distance: 46.7
click at [642, 284] on tr "Preview and edit artwork Well I could behave but what fun is that cow.png Well …" at bounding box center [383, 278] width 562 height 102
click at [626, 281] on td "/well-i-could-behave-but-what-fun-is-that-cow URL already taken" at bounding box center [554, 278] width 149 height 102
click at [610, 278] on input "/well-i-could-behave-but-what-fun-is-that-cow" at bounding box center [554, 277] width 136 height 34
type input "/well-i-could-behaves-but-what-fun-is-that-cow"
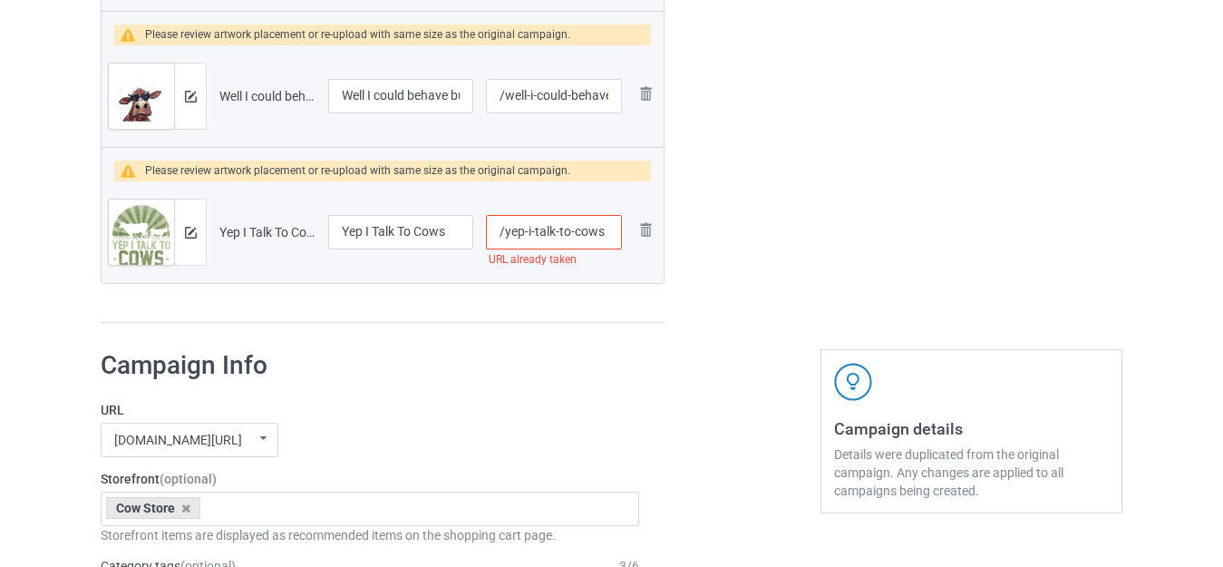
click at [599, 236] on input "/yep-i-talk-to-cows" at bounding box center [554, 232] width 136 height 34
type input "/yep-i-talk-to-cowss"
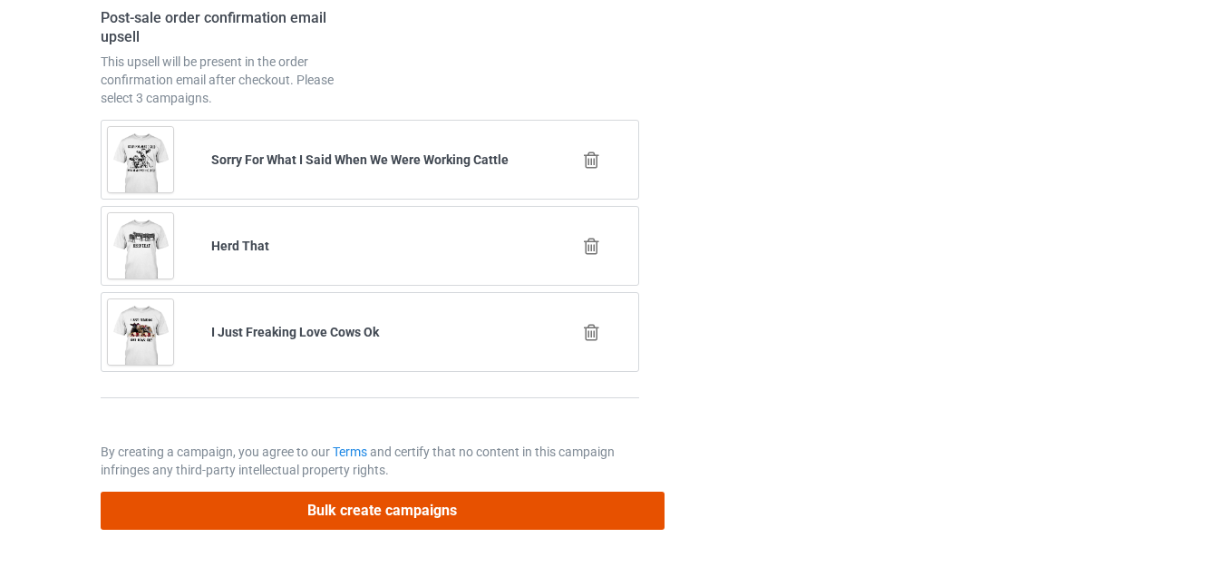
click at [453, 502] on button "Bulk create campaigns" at bounding box center [383, 510] width 564 height 37
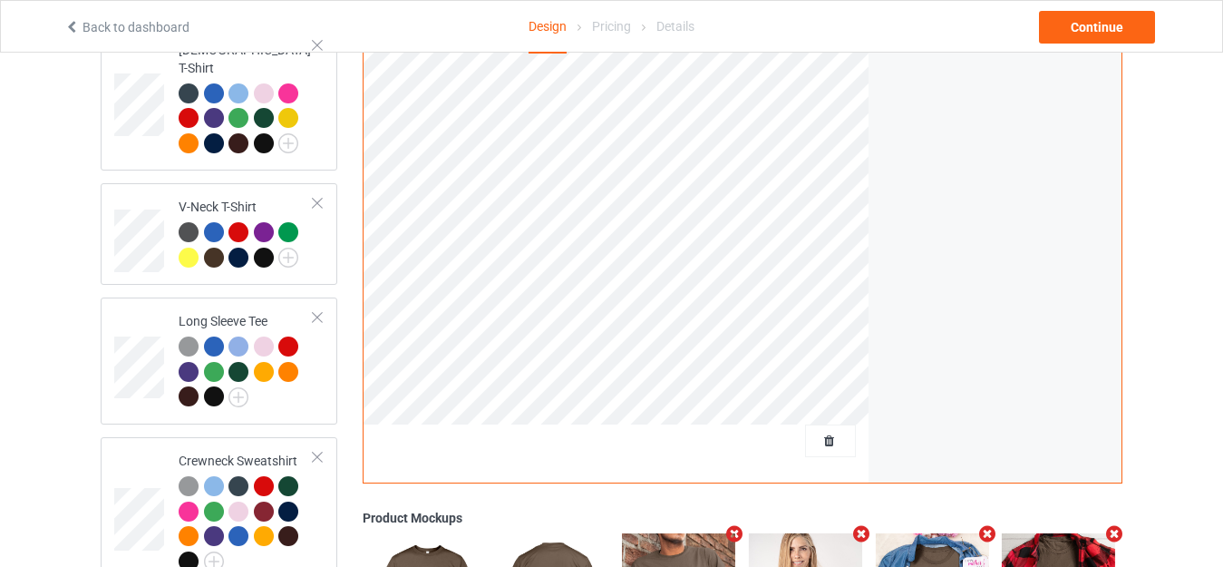
scroll to position [702, 0]
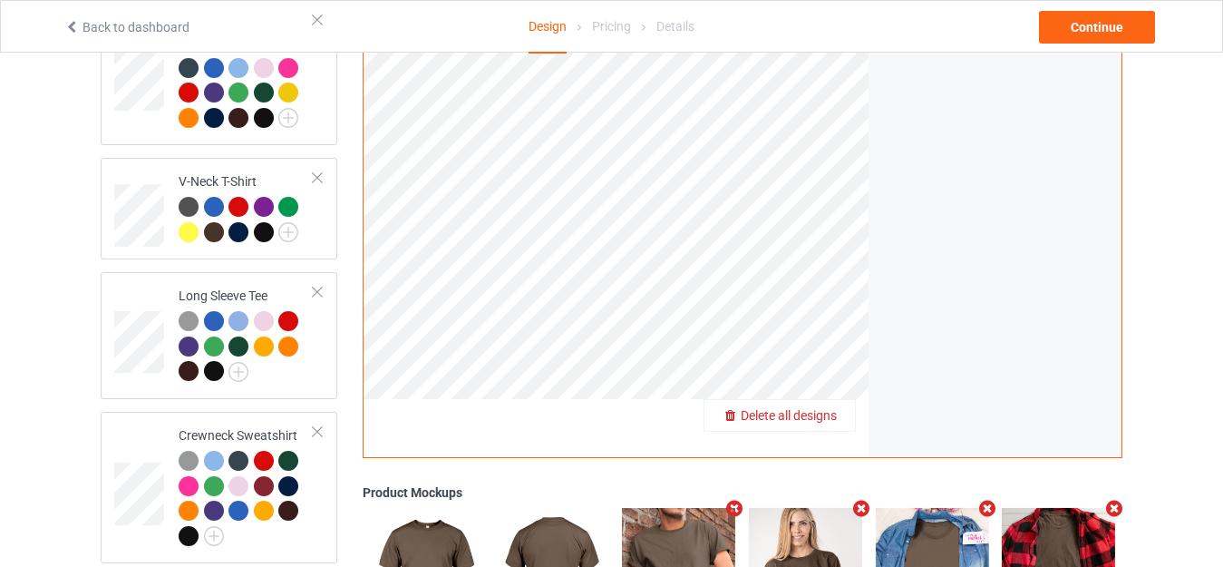
click at [823, 409] on span "Delete all designs" at bounding box center [789, 416] width 96 height 15
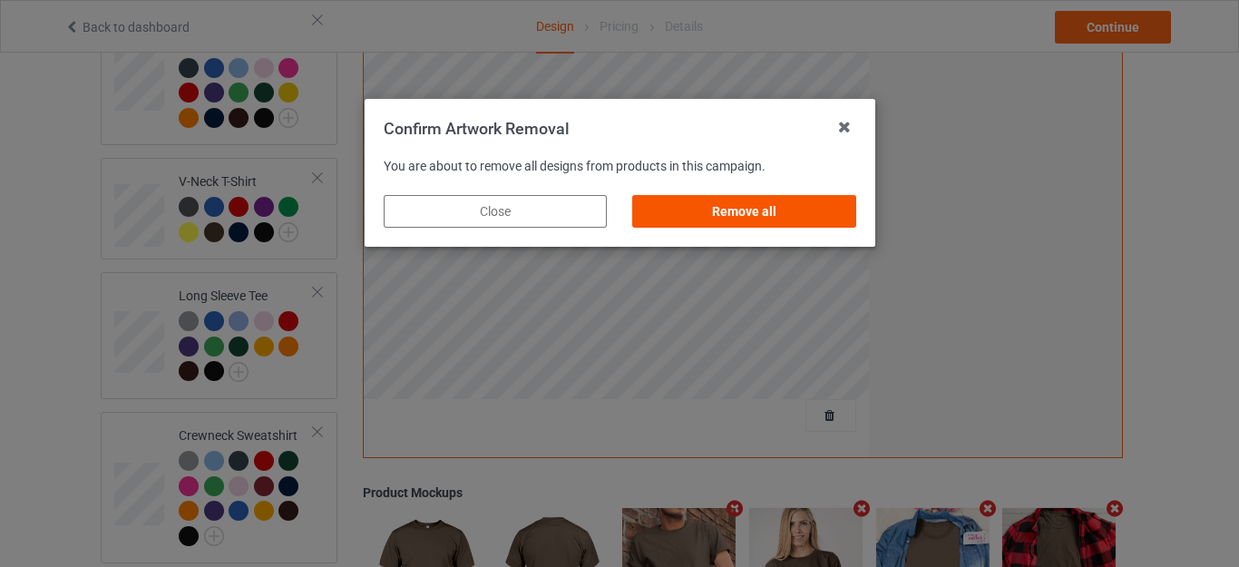
click at [772, 210] on div "Remove all" at bounding box center [743, 211] width 223 height 33
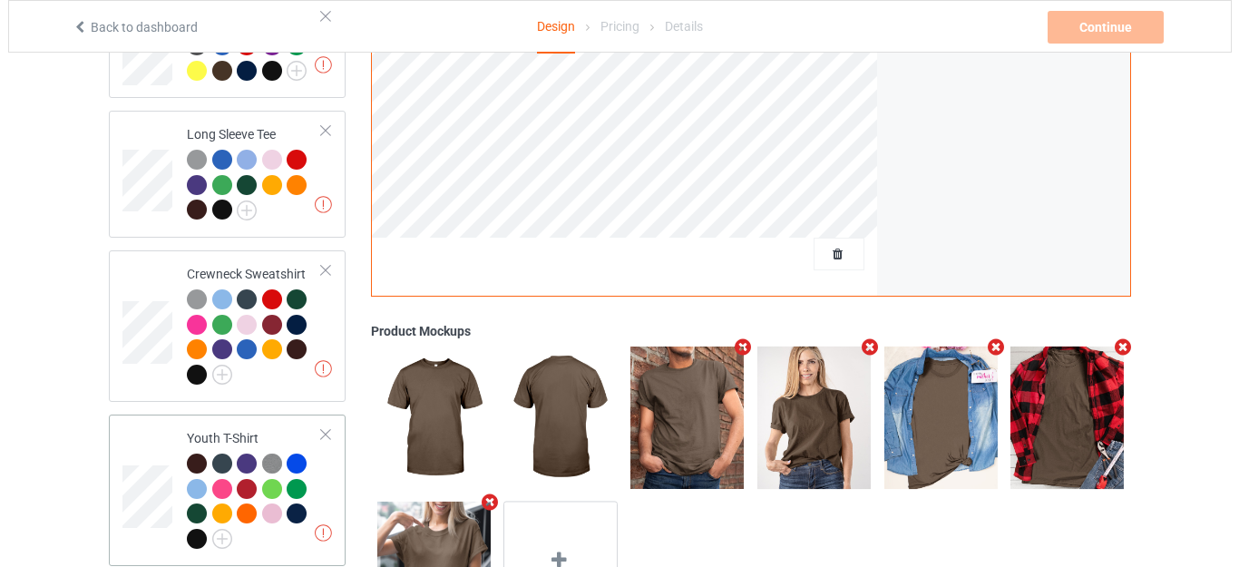
scroll to position [974, 0]
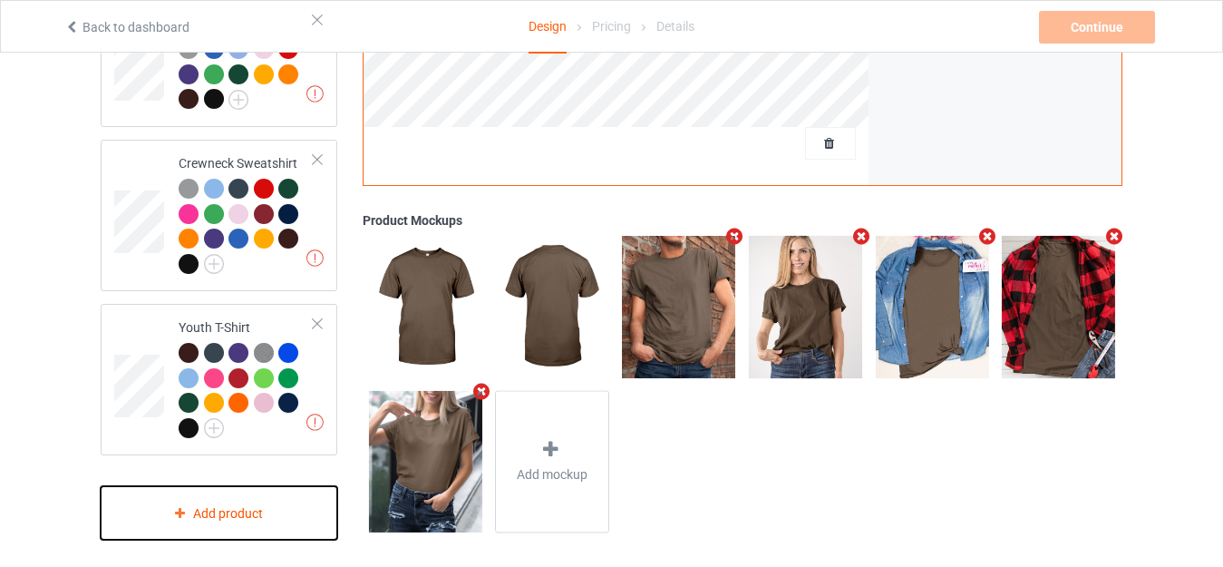
click at [199, 487] on div "Add product" at bounding box center [219, 513] width 237 height 54
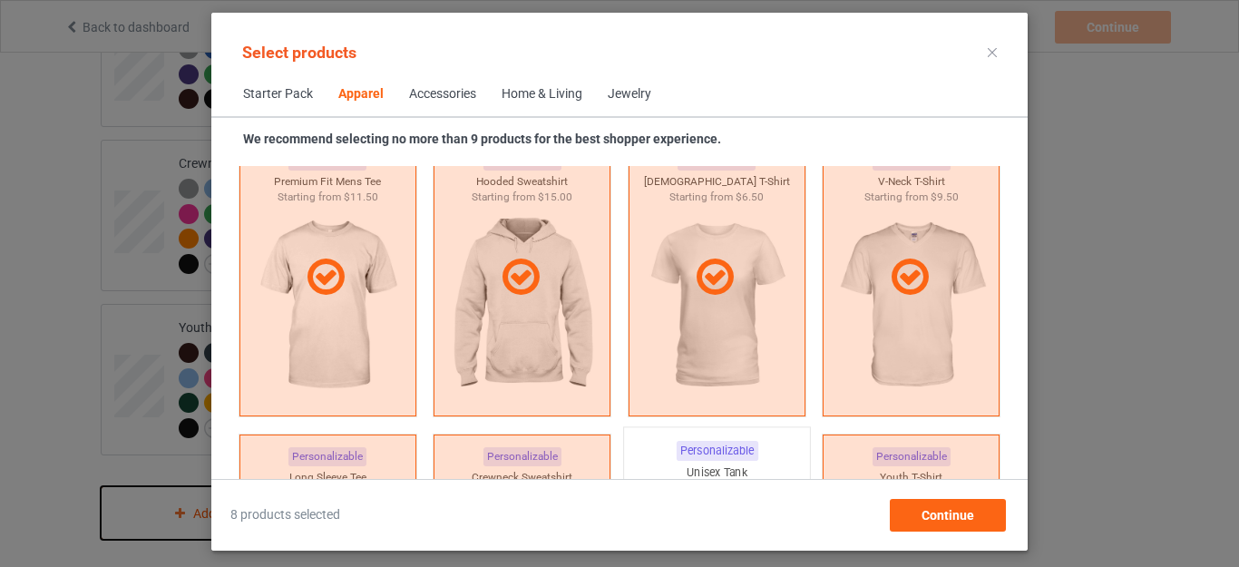
scroll to position [1401, 0]
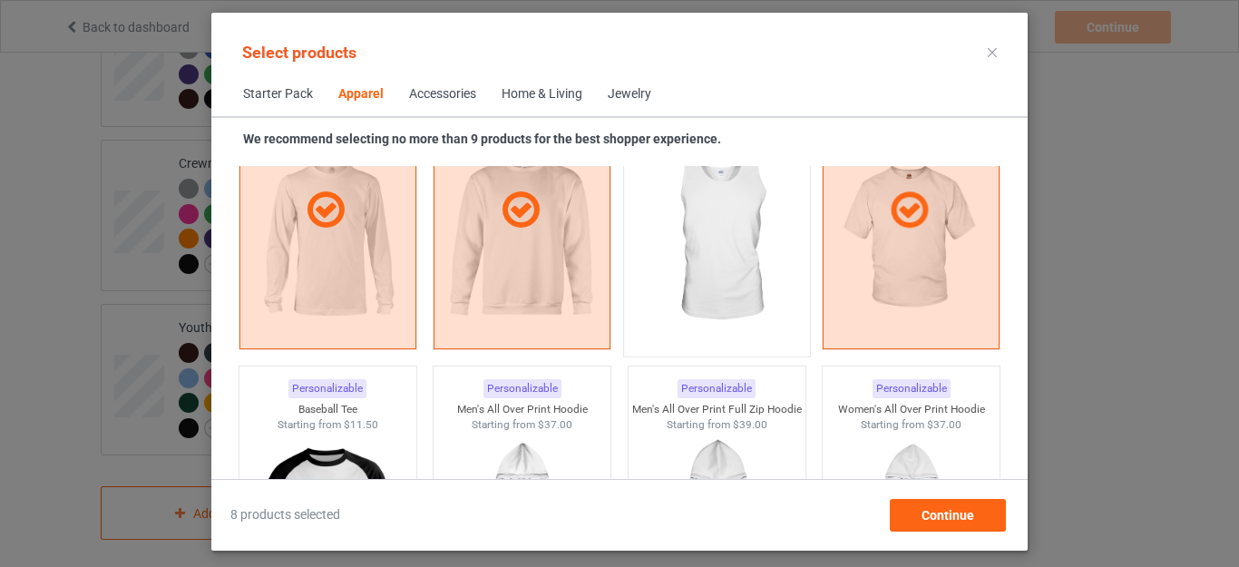
click at [715, 262] on img at bounding box center [716, 239] width 171 height 213
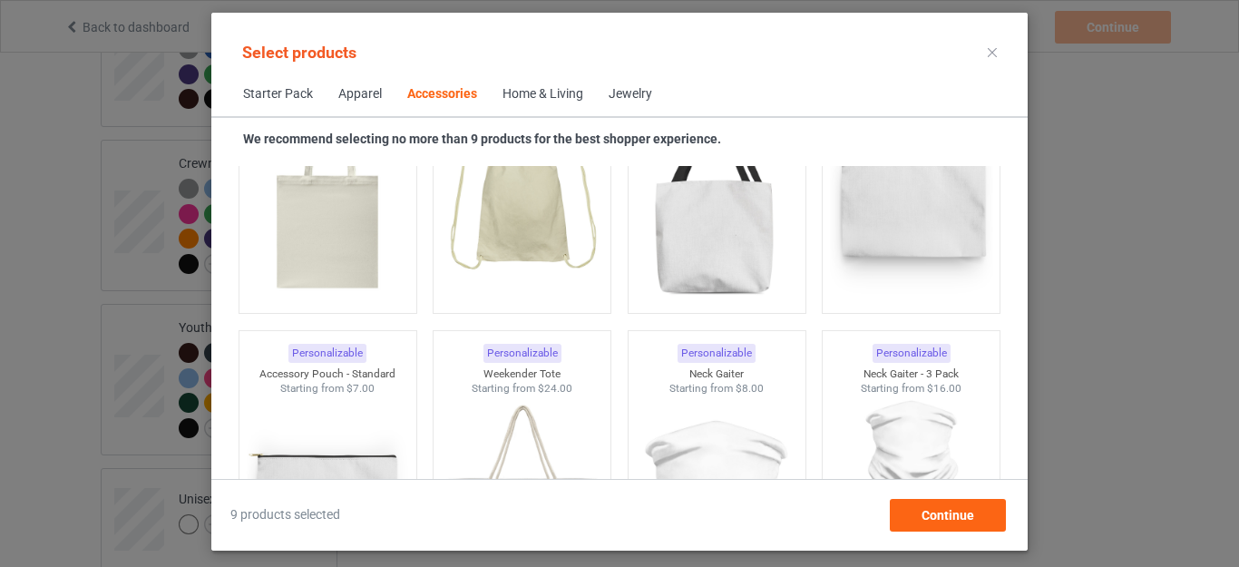
scroll to position [5664, 0]
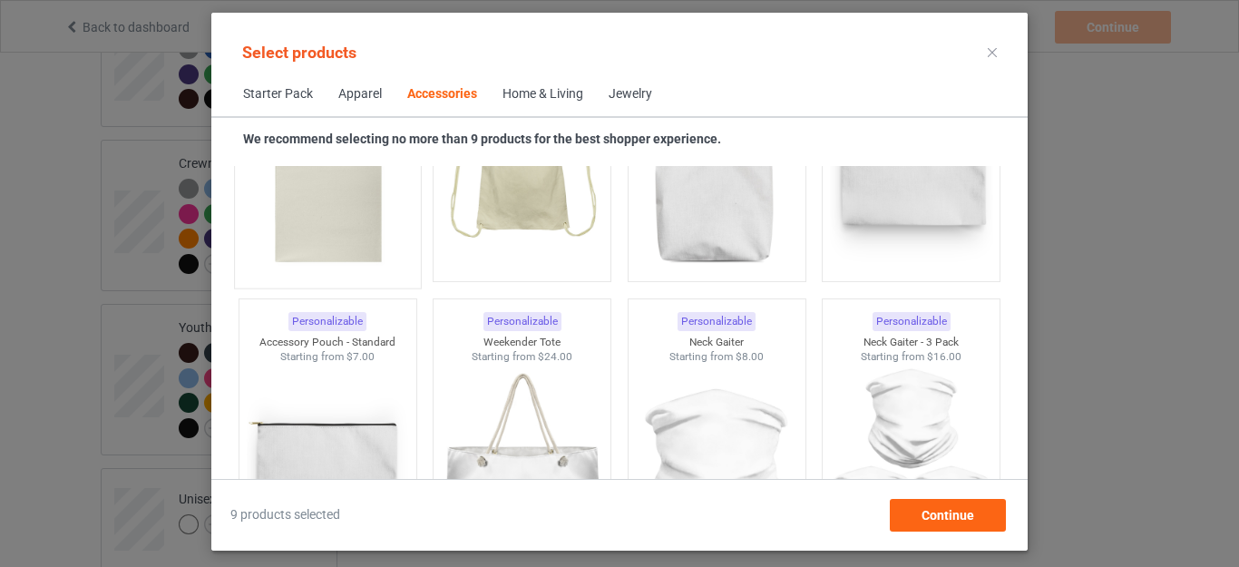
click at [320, 247] on img at bounding box center [327, 171] width 171 height 213
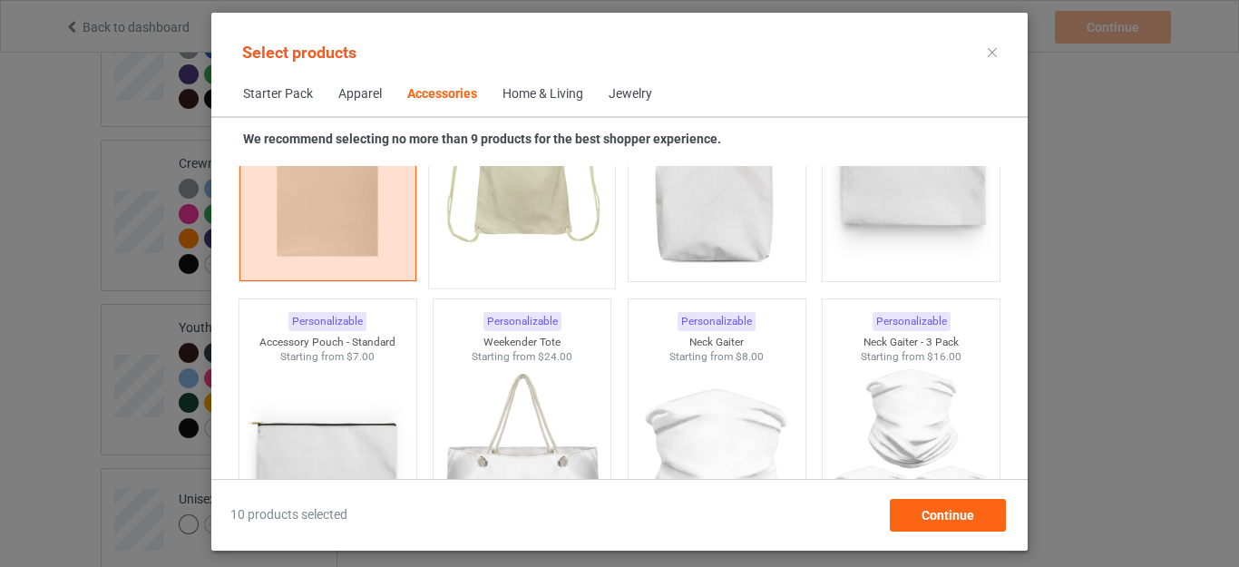
click at [538, 227] on img at bounding box center [522, 171] width 171 height 213
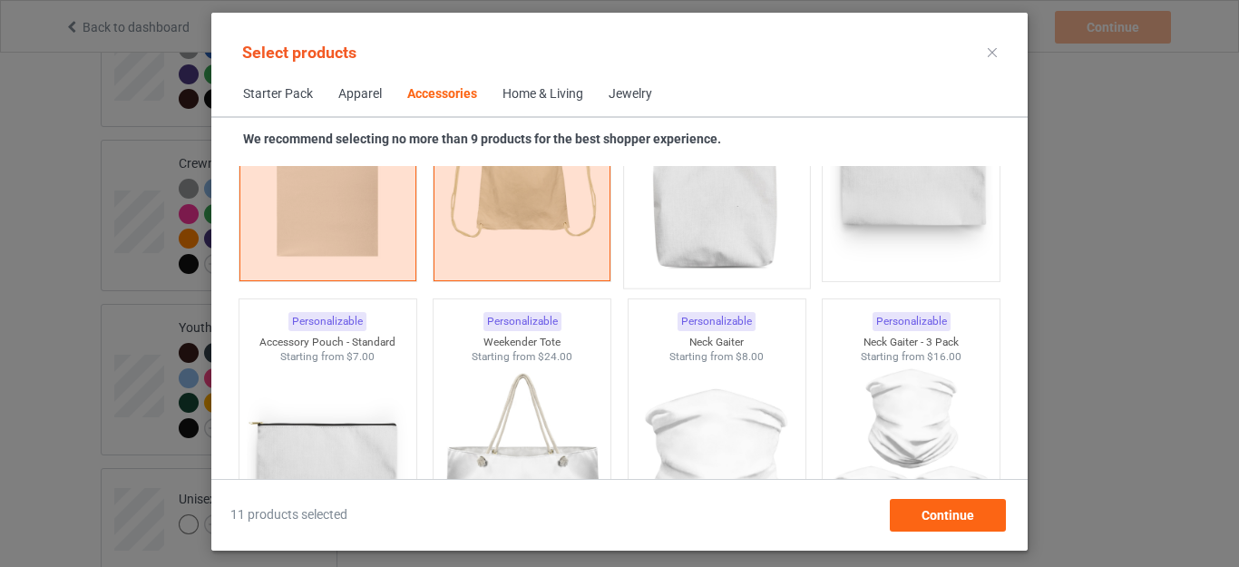
click at [677, 225] on img at bounding box center [716, 171] width 171 height 213
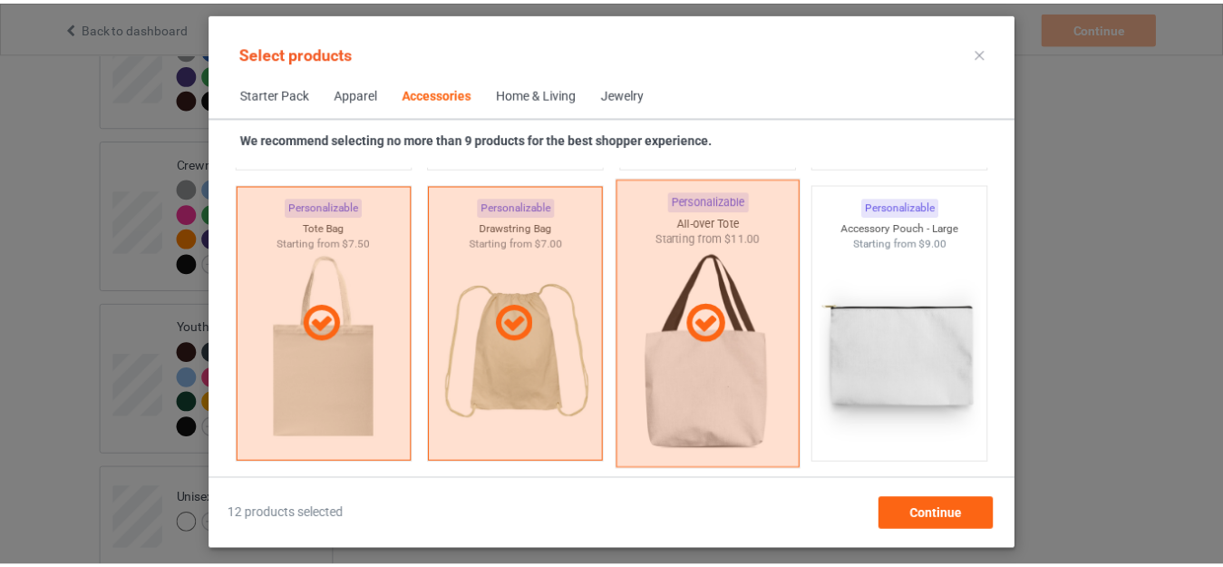
scroll to position [5754, 0]
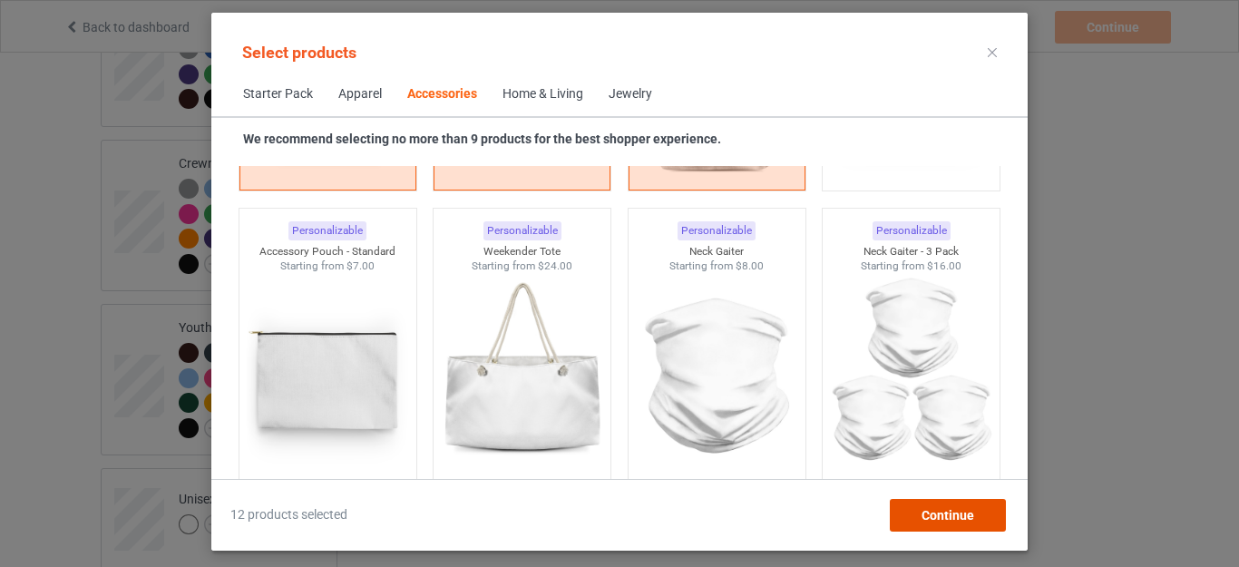
click at [926, 510] on span "Continue" at bounding box center [947, 515] width 53 height 15
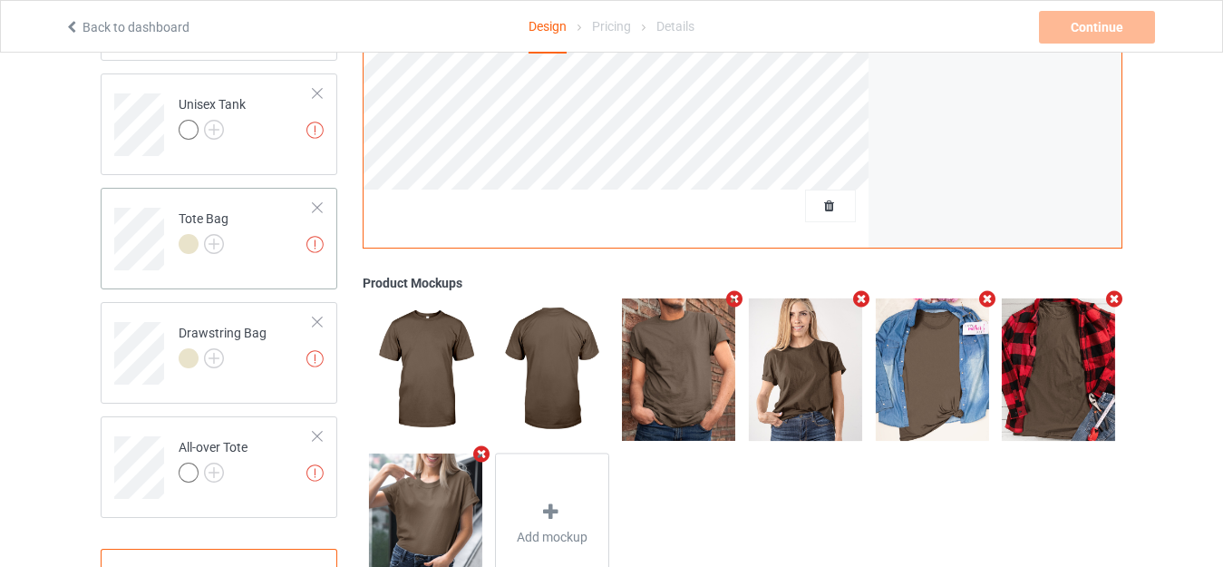
scroll to position [1337, 0]
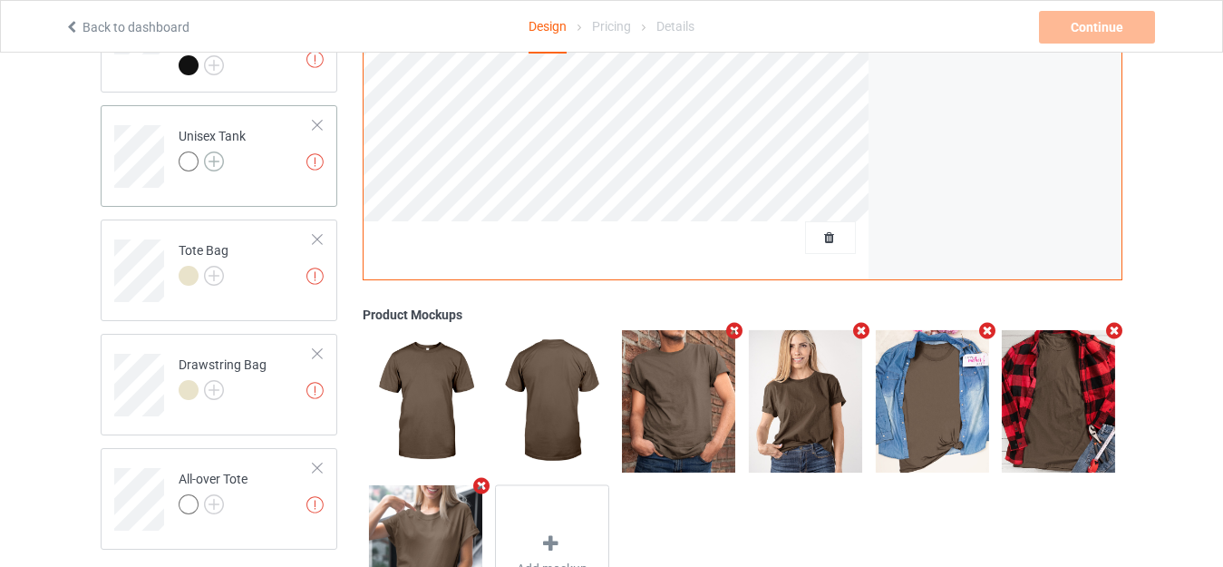
click at [212, 151] on img at bounding box center [214, 161] width 20 height 20
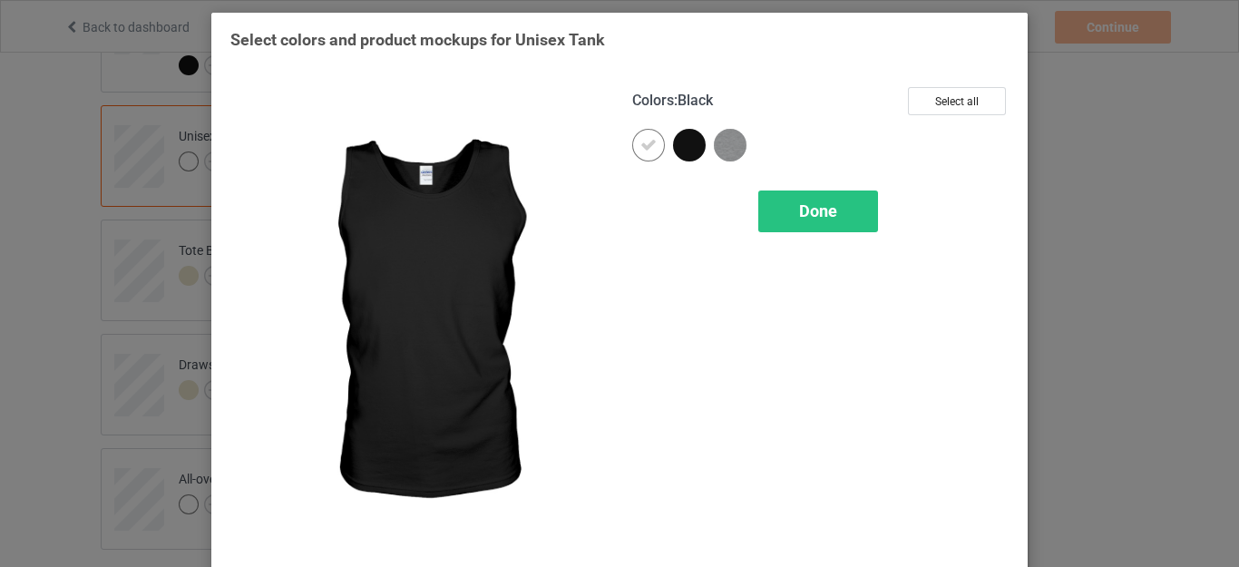
click at [687, 141] on div at bounding box center [689, 145] width 33 height 33
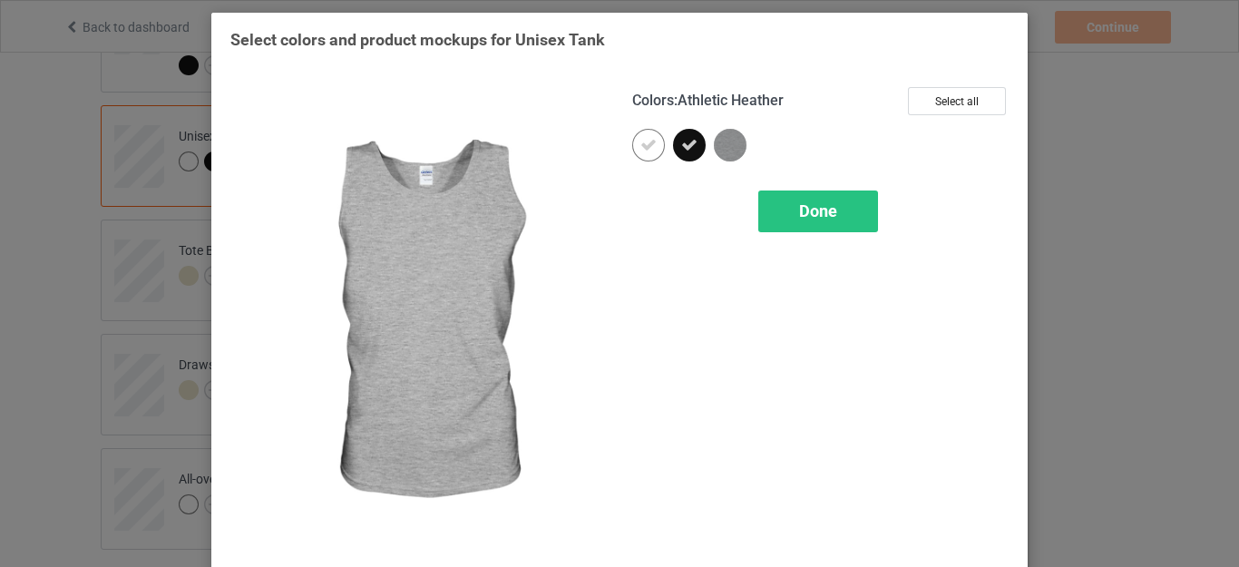
click at [717, 143] on img at bounding box center [730, 145] width 33 height 33
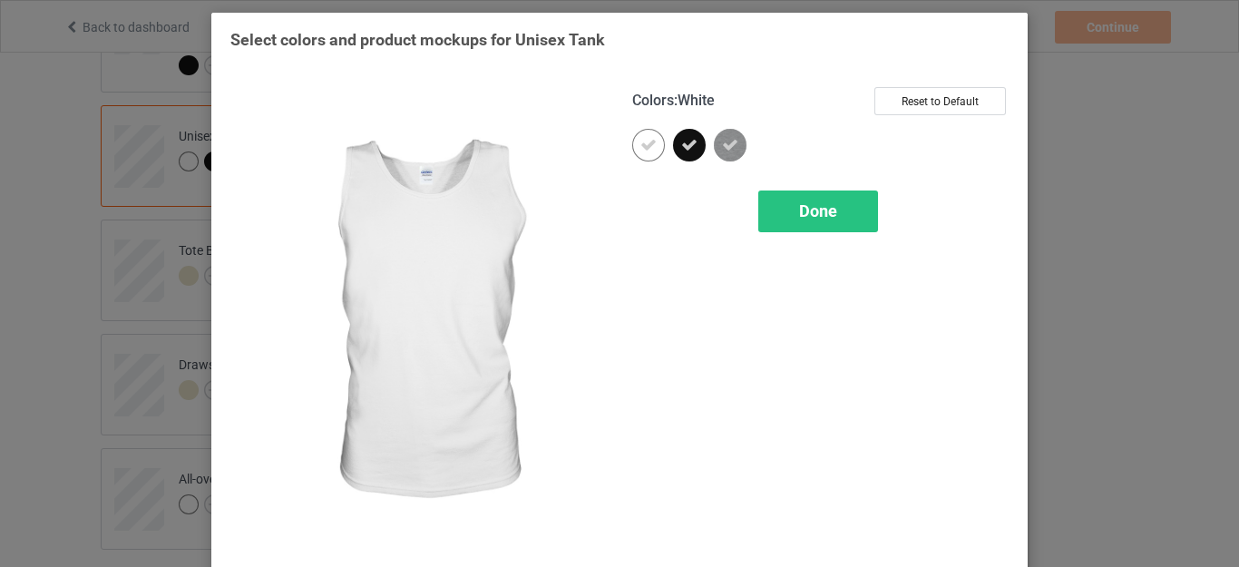
click at [640, 144] on icon at bounding box center [648, 145] width 16 height 16
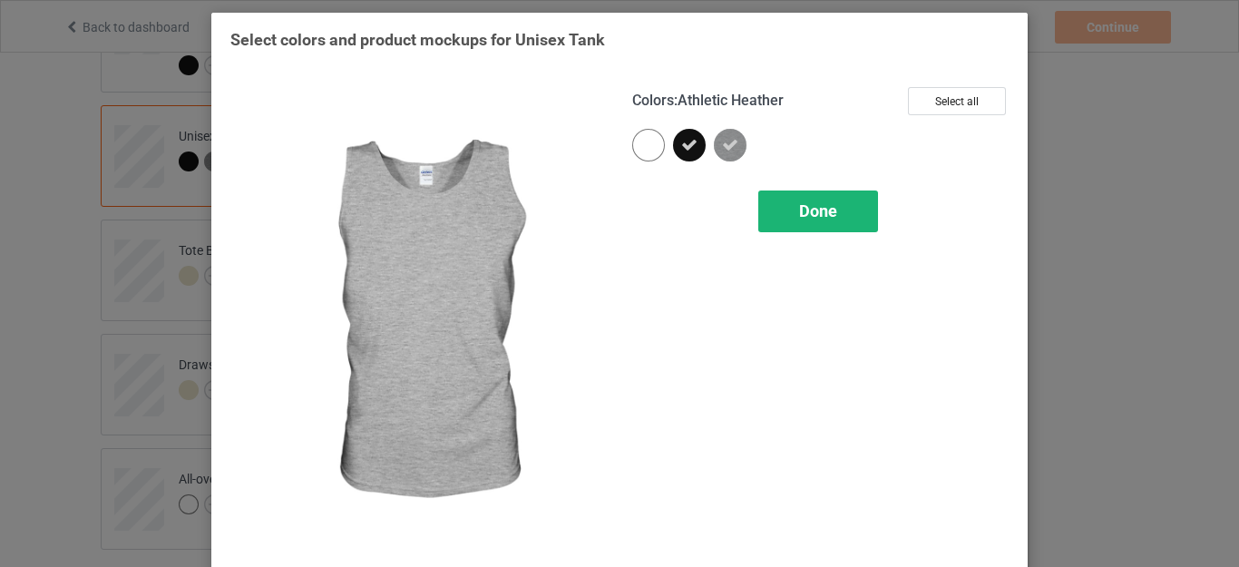
click at [800, 205] on span "Done" at bounding box center [818, 210] width 38 height 19
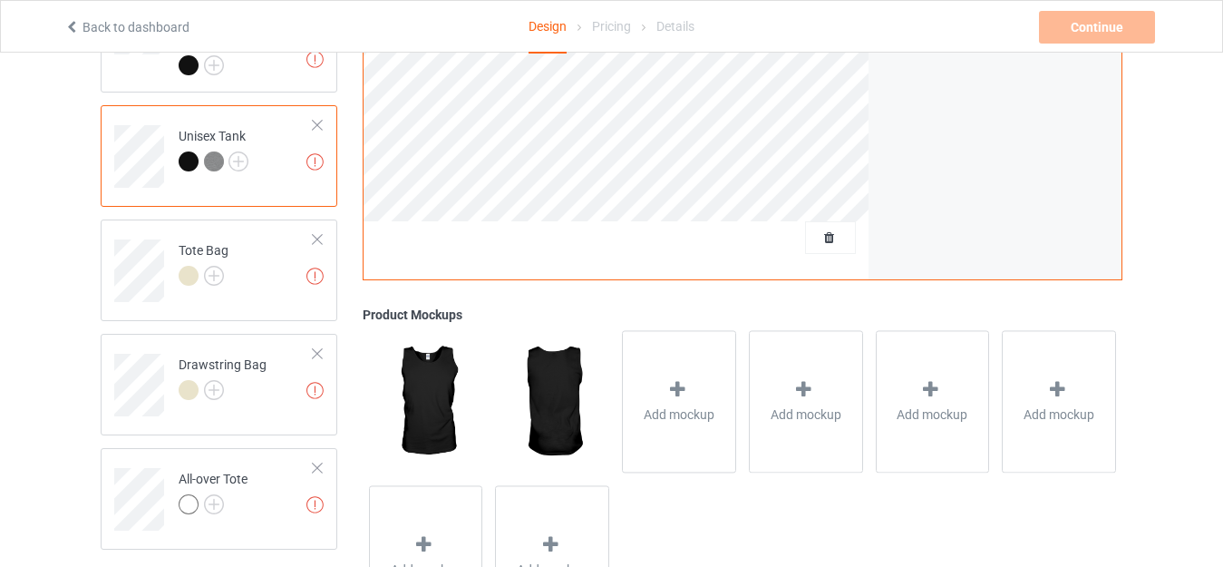
scroll to position [1428, 0]
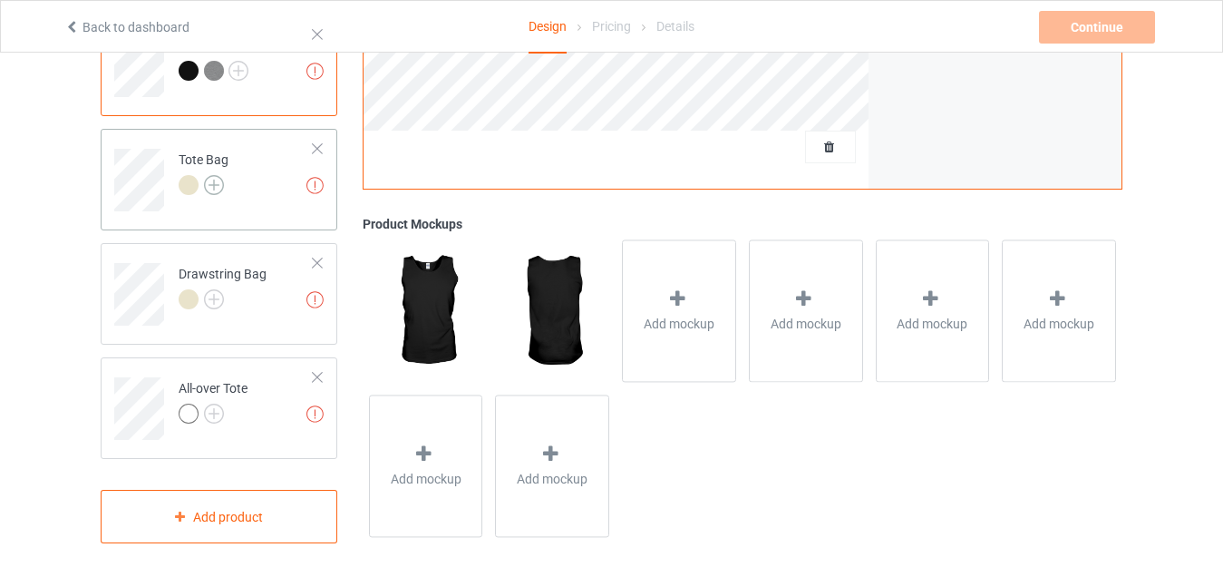
click at [211, 177] on img at bounding box center [214, 185] width 20 height 20
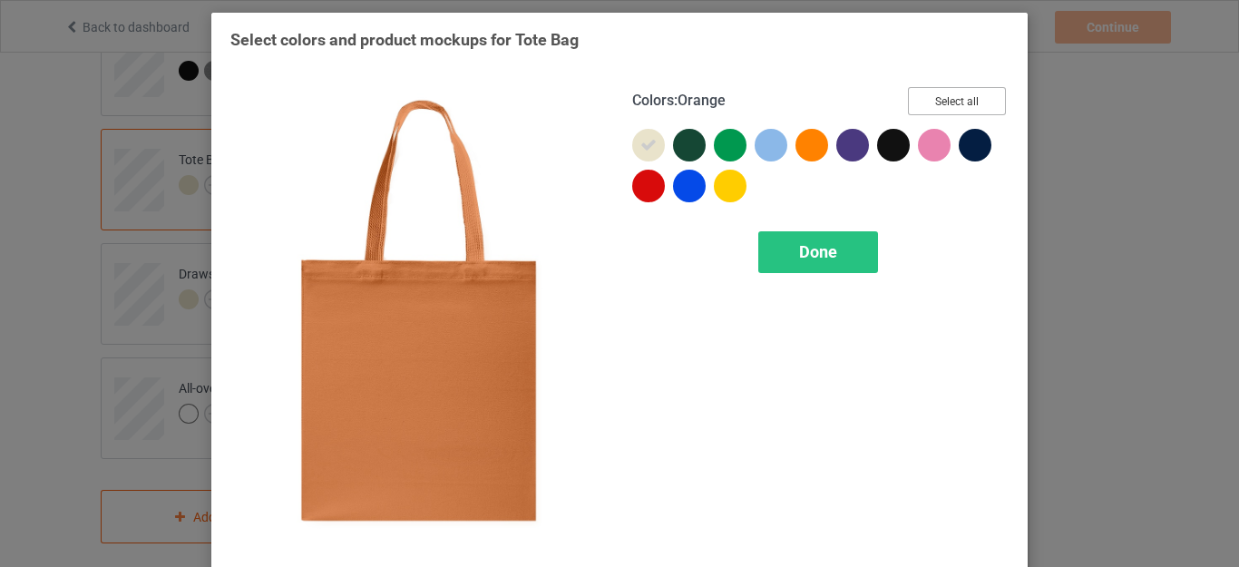
click at [931, 101] on button "Select all" at bounding box center [957, 101] width 98 height 28
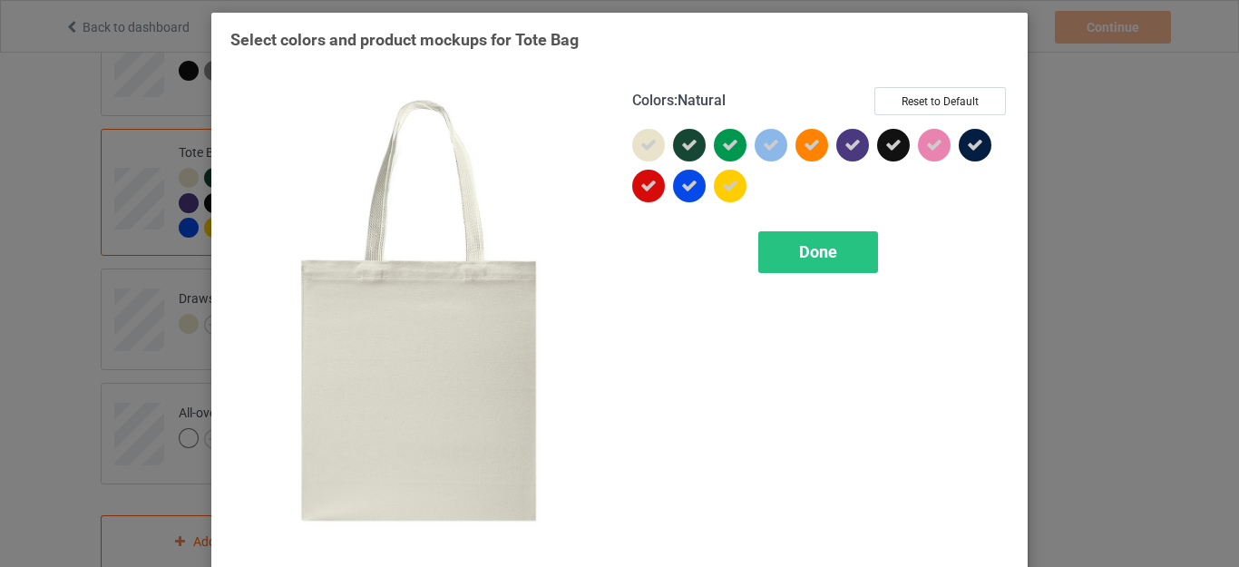
click at [640, 142] on icon at bounding box center [648, 145] width 16 height 16
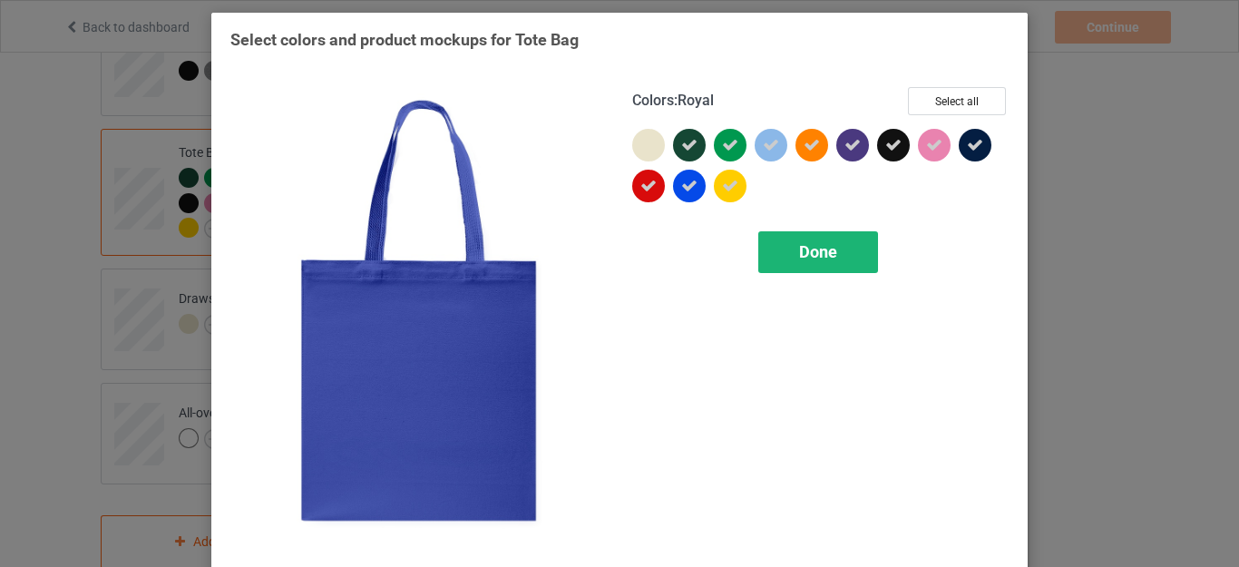
click at [847, 248] on div "Done" at bounding box center [818, 252] width 120 height 42
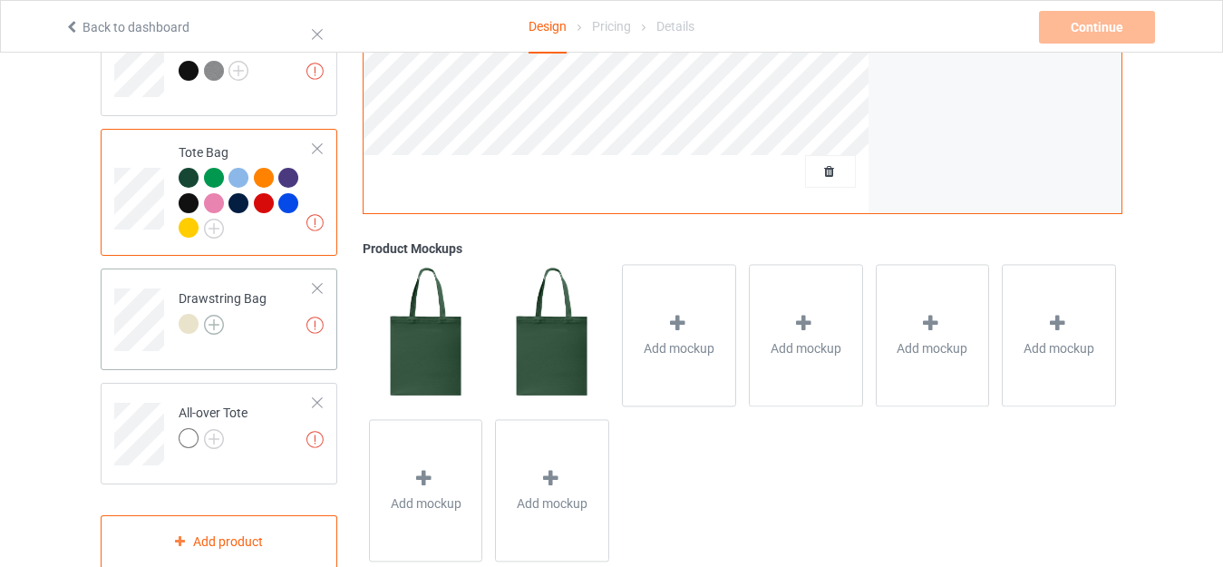
click at [212, 315] on img at bounding box center [214, 325] width 20 height 20
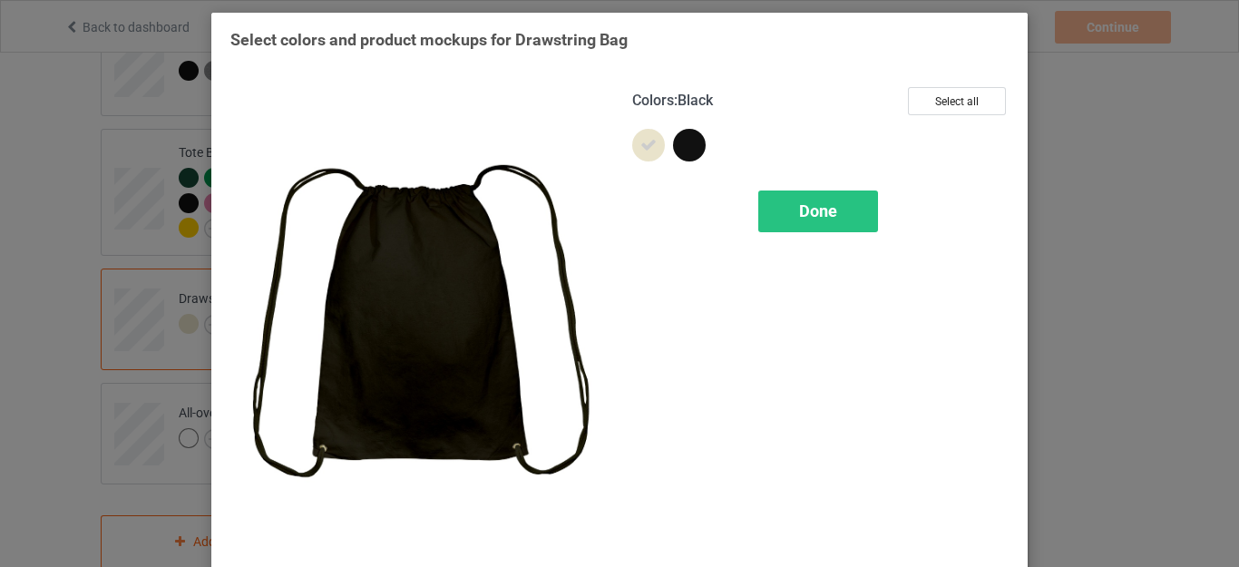
click at [677, 145] on div at bounding box center [689, 145] width 33 height 33
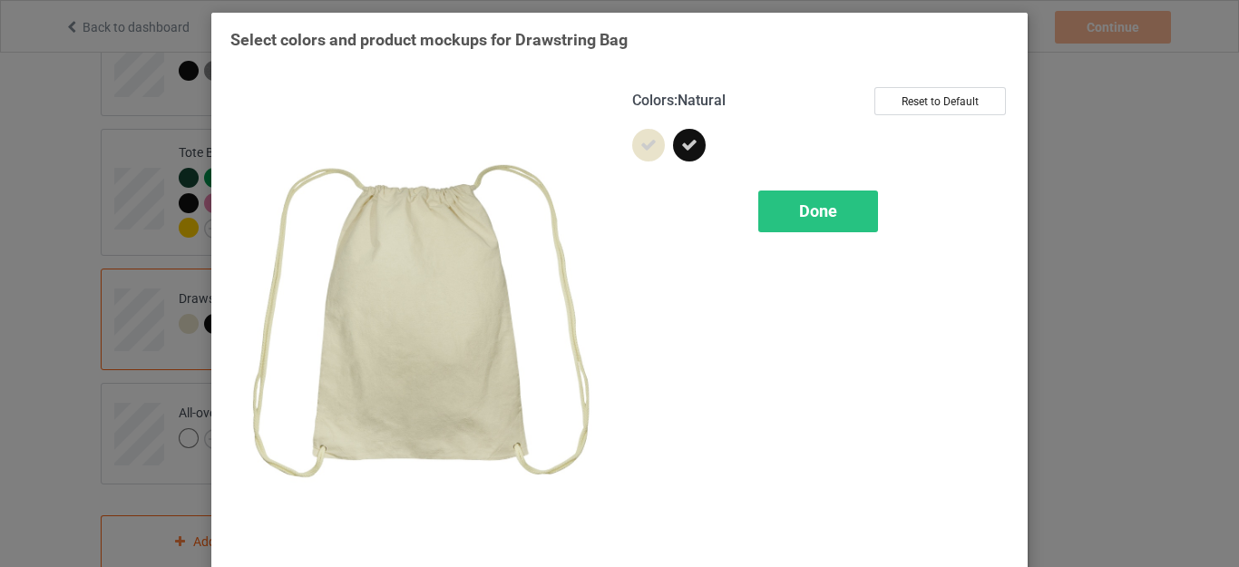
click at [640, 142] on icon at bounding box center [648, 145] width 16 height 16
click at [816, 200] on div "Done" at bounding box center [818, 211] width 120 height 42
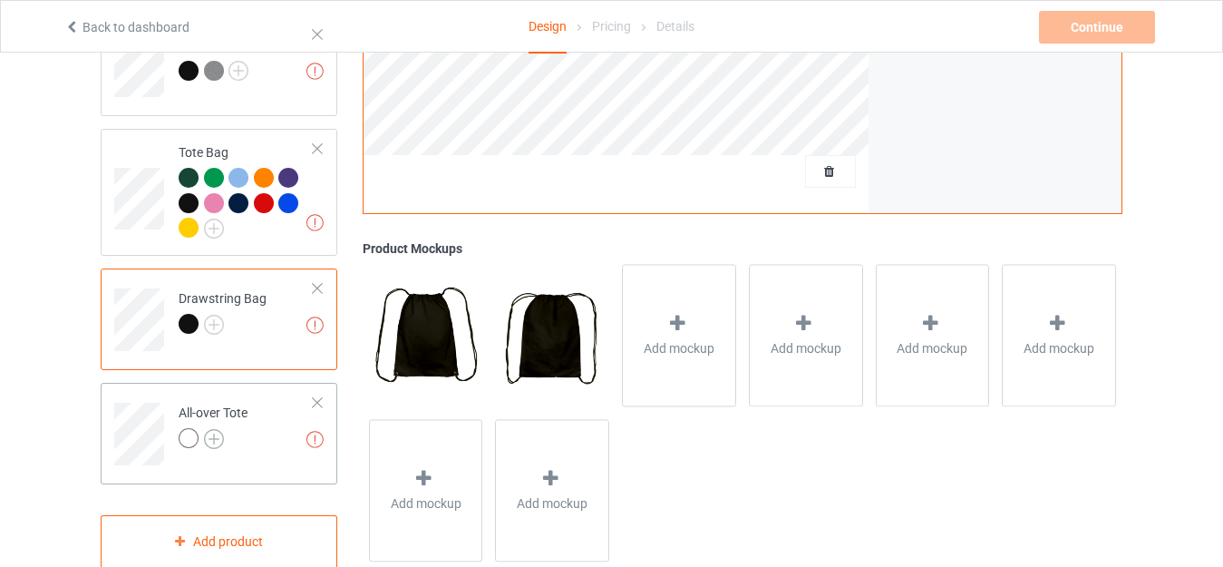
click at [216, 429] on img at bounding box center [214, 439] width 20 height 20
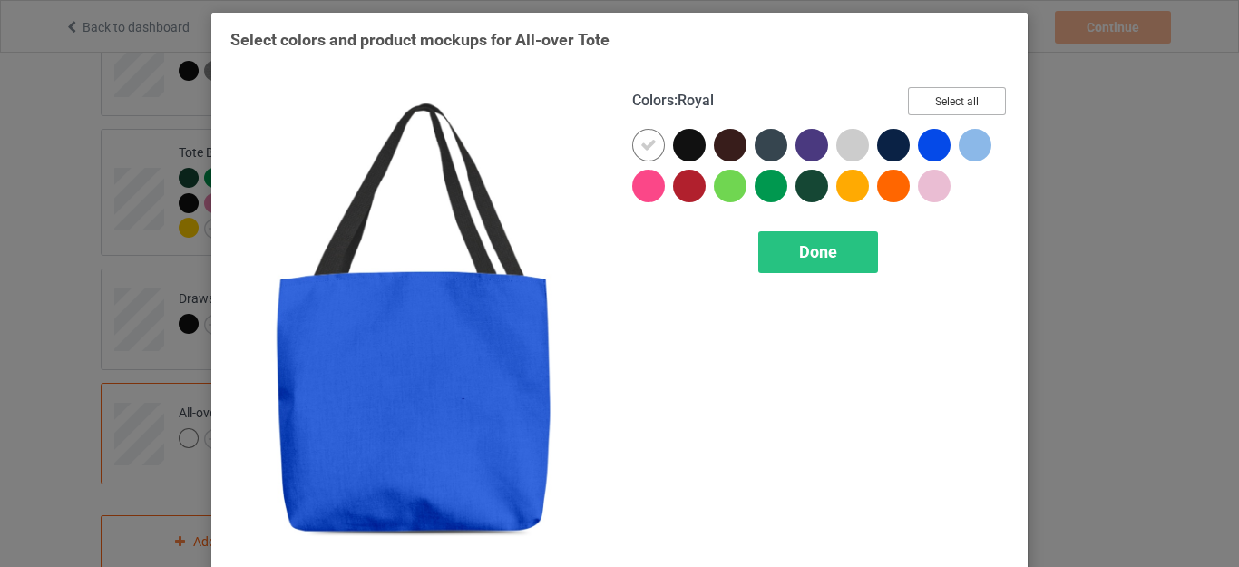
click at [936, 102] on button "Select all" at bounding box center [957, 101] width 98 height 28
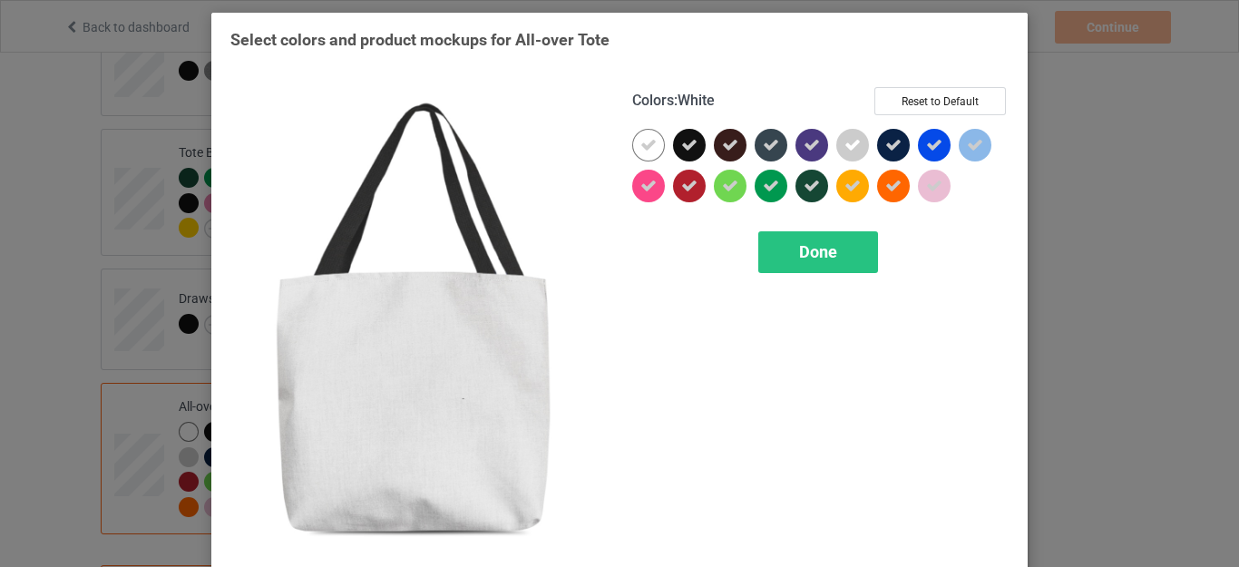
click at [640, 149] on icon at bounding box center [648, 145] width 16 height 16
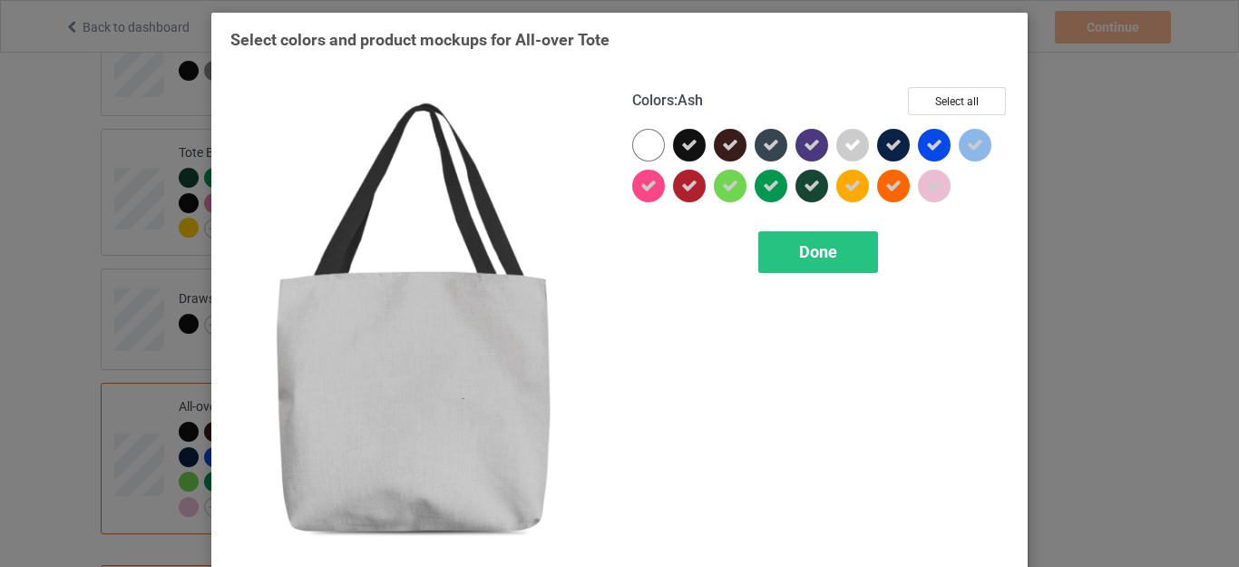
click at [844, 142] on icon at bounding box center [852, 145] width 16 height 16
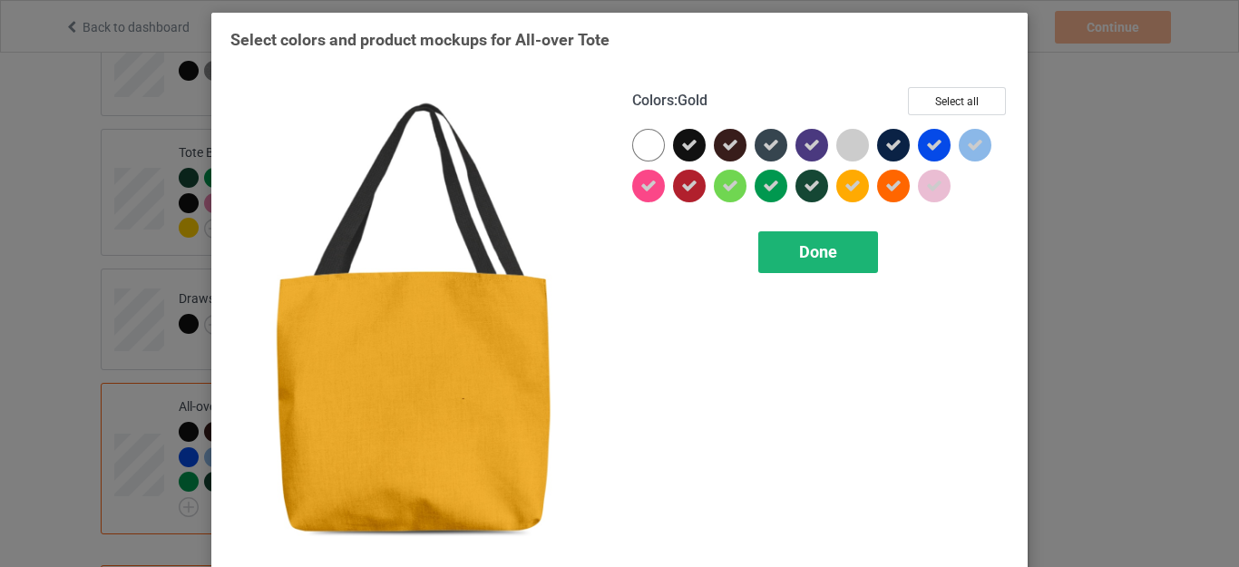
click at [823, 237] on div "Done" at bounding box center [818, 252] width 120 height 42
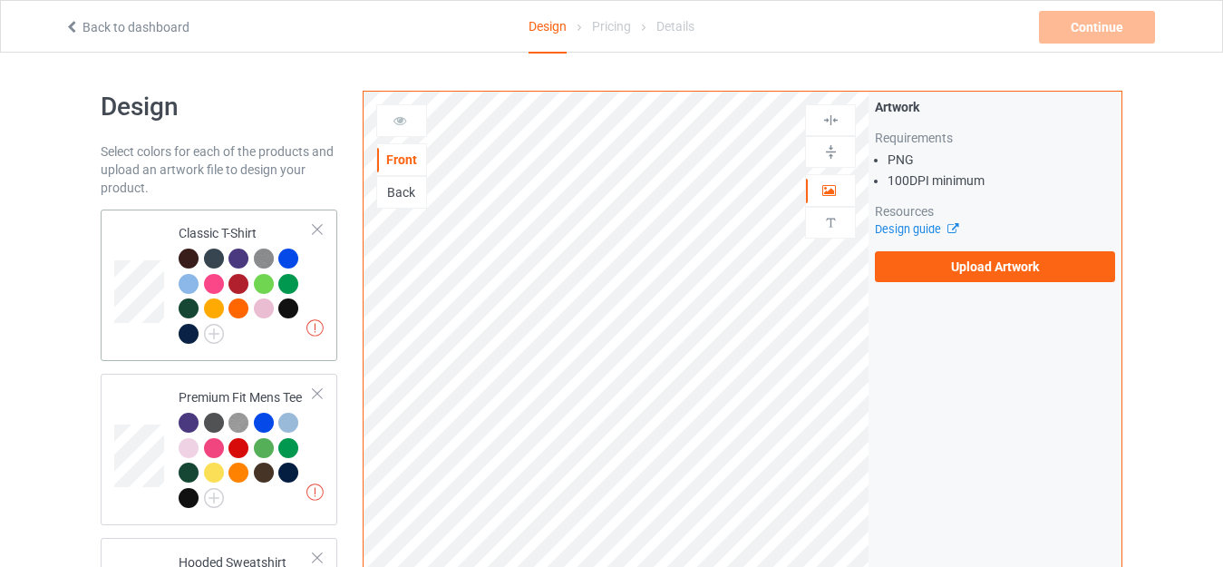
click at [236, 224] on div "Classic T-Shirt" at bounding box center [246, 283] width 135 height 118
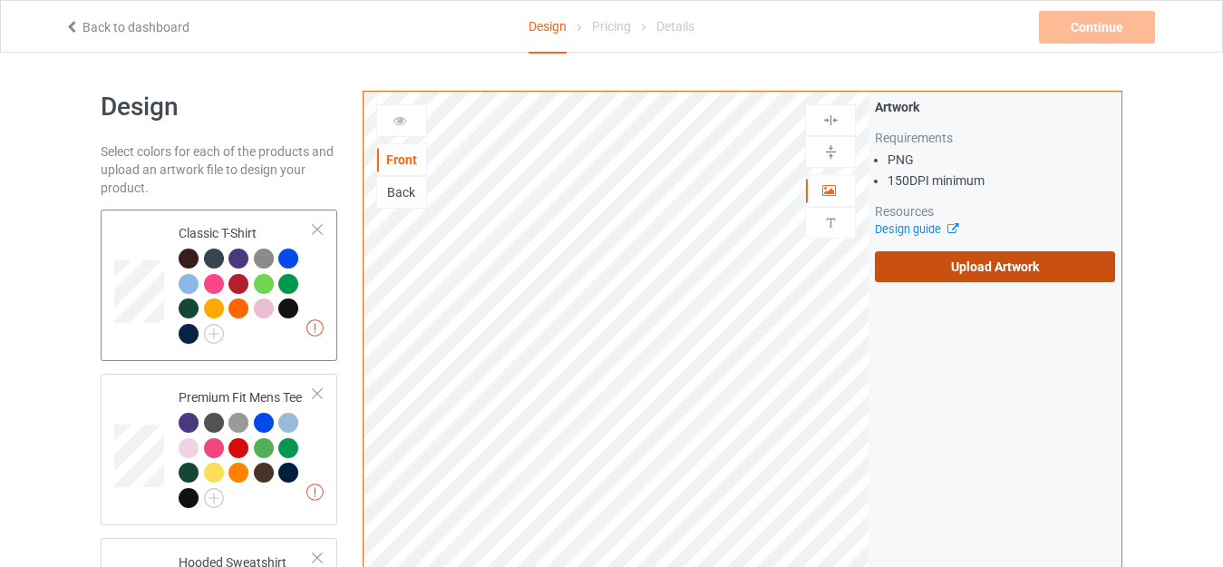
click at [962, 268] on label "Upload Artwork" at bounding box center [995, 266] width 240 height 31
click at [0, 0] on input "Upload Artwork" at bounding box center [0, 0] width 0 height 0
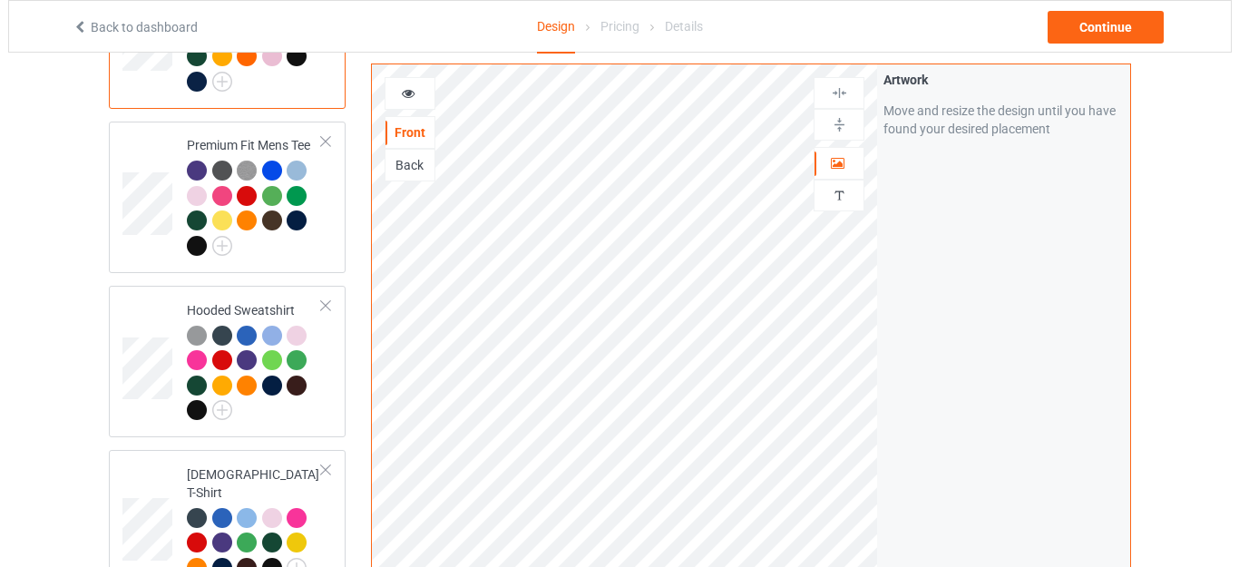
scroll to position [272, 0]
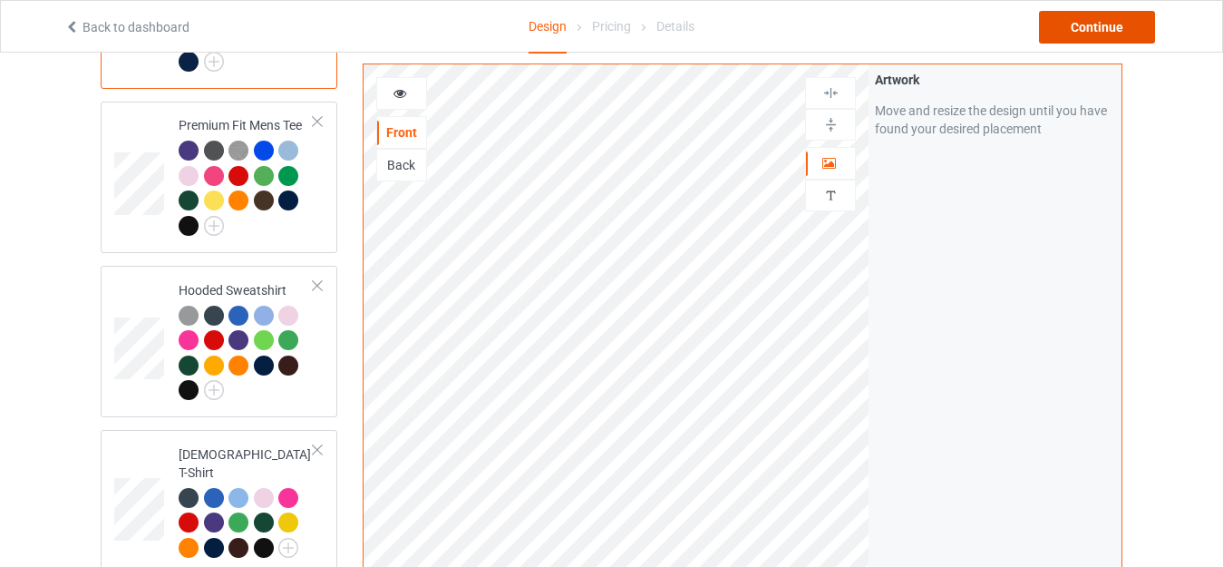
click at [1098, 23] on div "Continue" at bounding box center [1097, 27] width 116 height 33
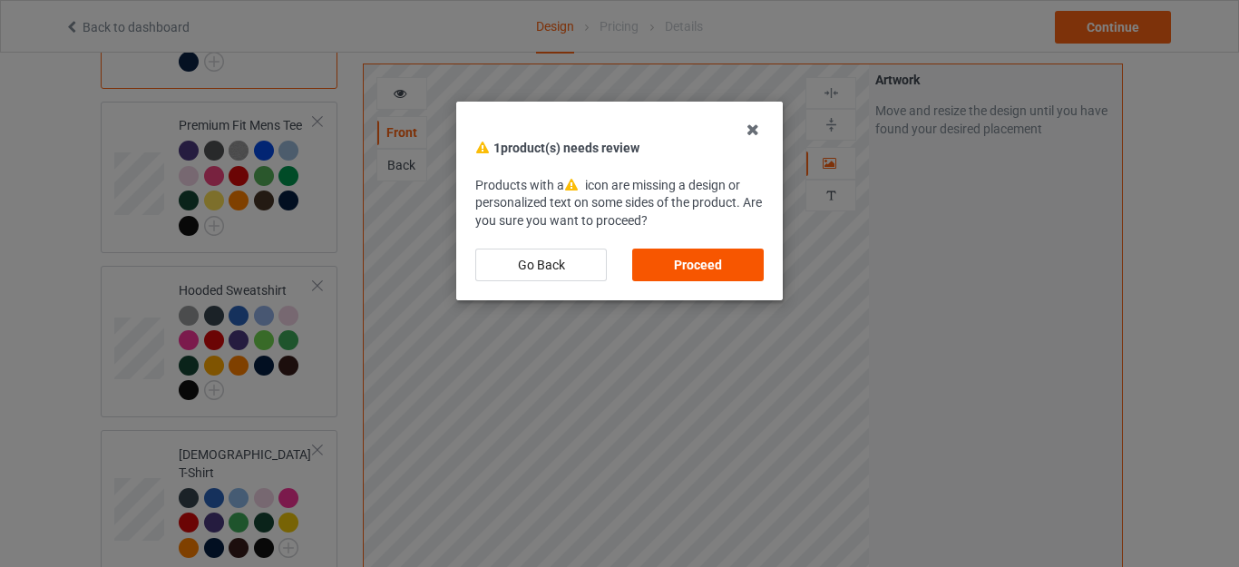
click at [689, 261] on div "Proceed" at bounding box center [698, 264] width 132 height 33
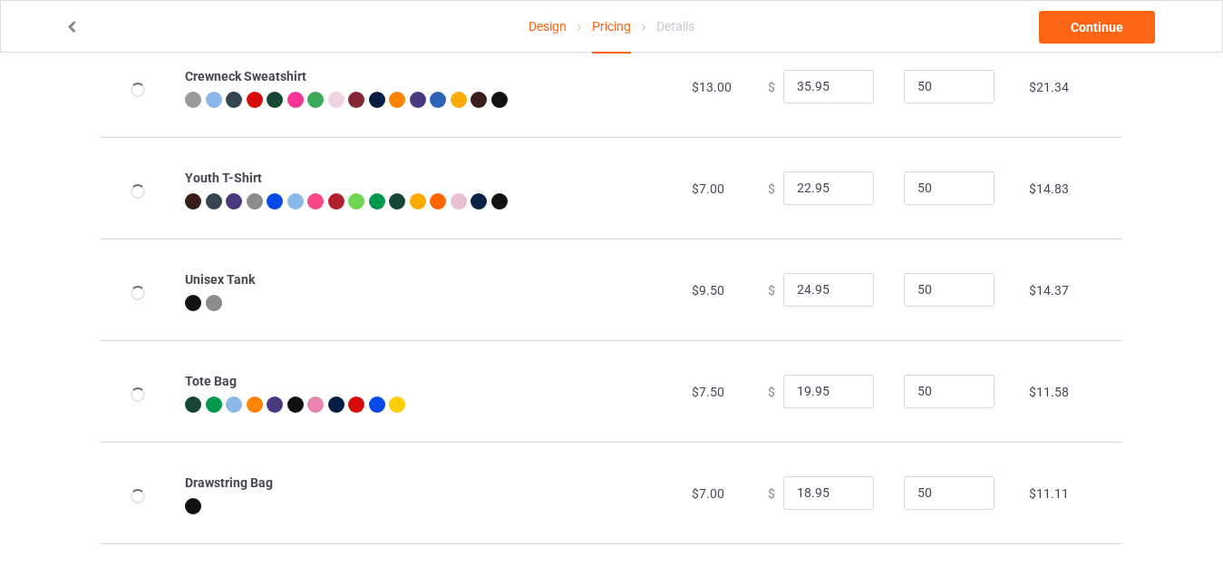
scroll to position [869, 0]
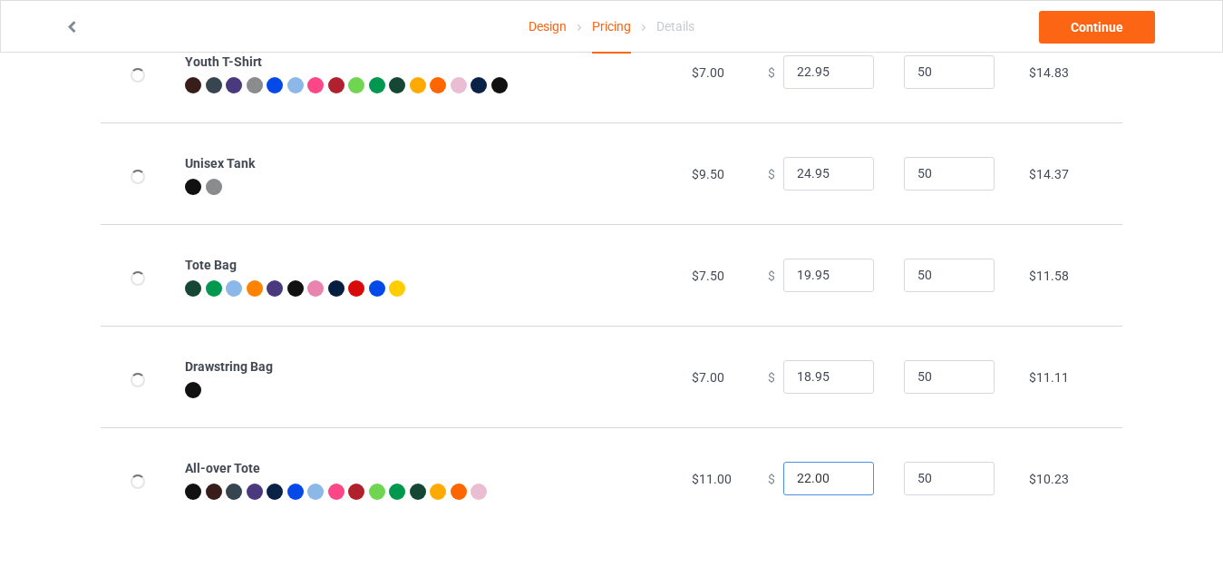
click at [795, 475] on input "22.00" at bounding box center [829, 479] width 91 height 34
drag, startPoint x: 809, startPoint y: 478, endPoint x: 823, endPoint y: 479, distance: 14.5
click at [823, 479] on input "27.00" at bounding box center [829, 479] width 91 height 34
drag, startPoint x: 807, startPoint y: 479, endPoint x: 834, endPoint y: 482, distance: 27.3
click at [834, 482] on input "27.00" at bounding box center [829, 479] width 91 height 34
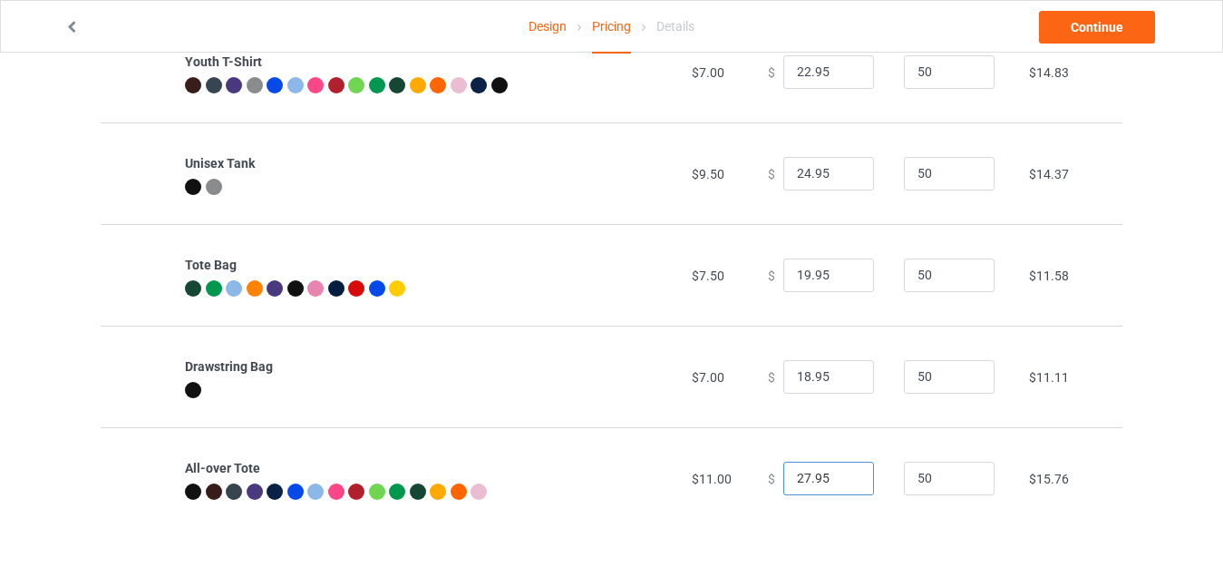
type input "27.95"
drag, startPoint x: 802, startPoint y: 377, endPoint x: 745, endPoint y: 373, distance: 57.3
click at [758, 375] on td "$ 18.95" at bounding box center [826, 377] width 136 height 102
type input "23.95"
drag, startPoint x: 798, startPoint y: 265, endPoint x: 749, endPoint y: 266, distance: 49.0
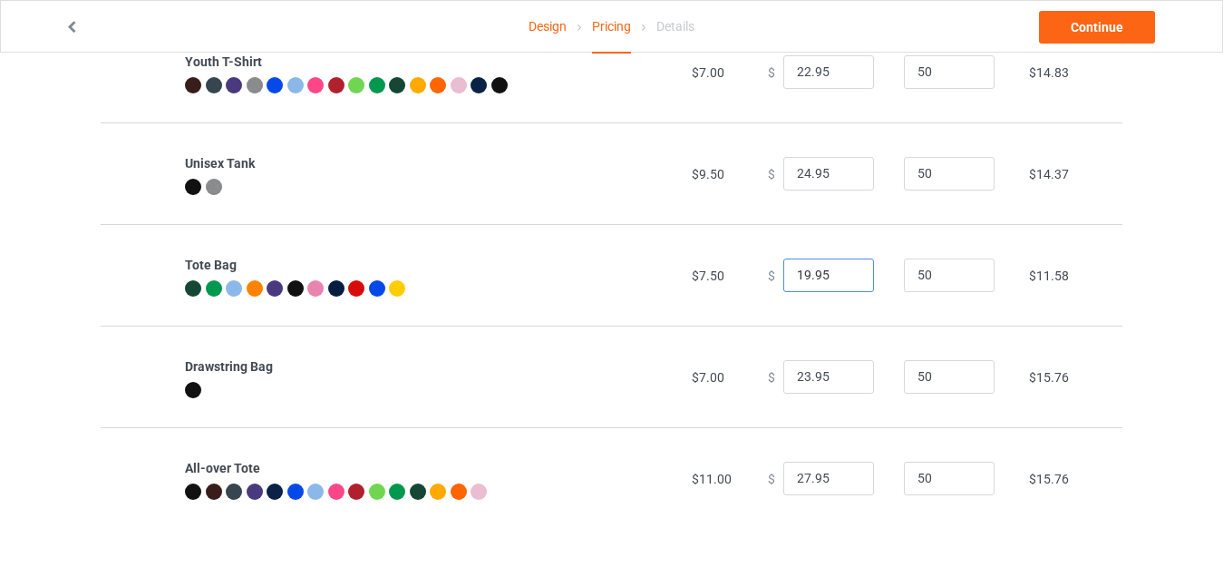
click at [758, 267] on td "$ 19.95" at bounding box center [826, 275] width 136 height 102
type input "23.95"
click at [793, 169] on input "24.95" at bounding box center [829, 174] width 91 height 34
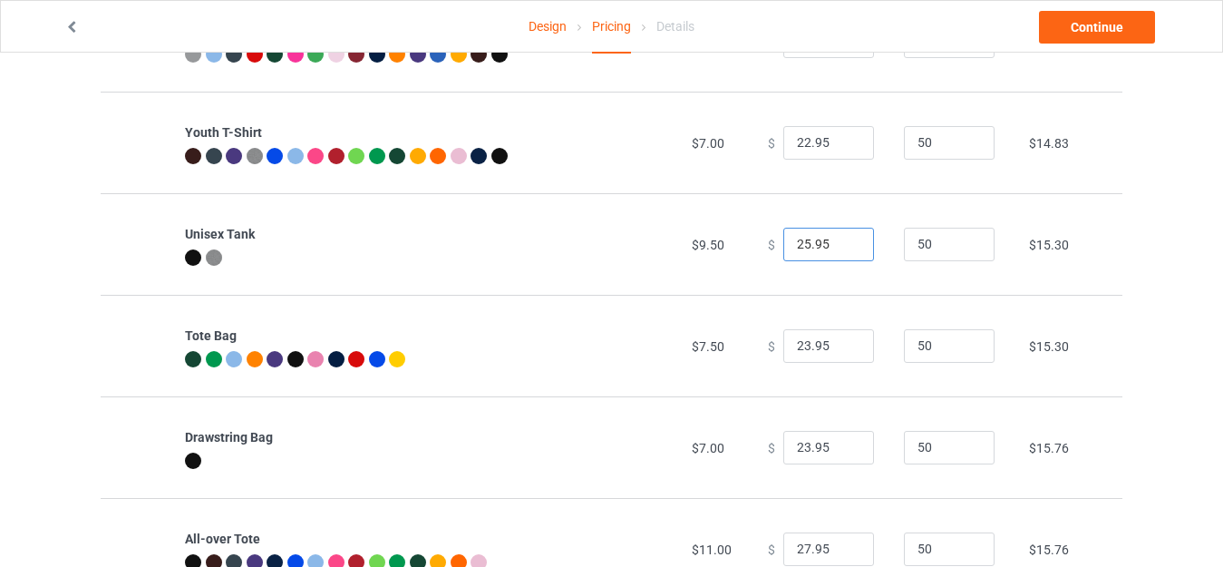
scroll to position [687, 0]
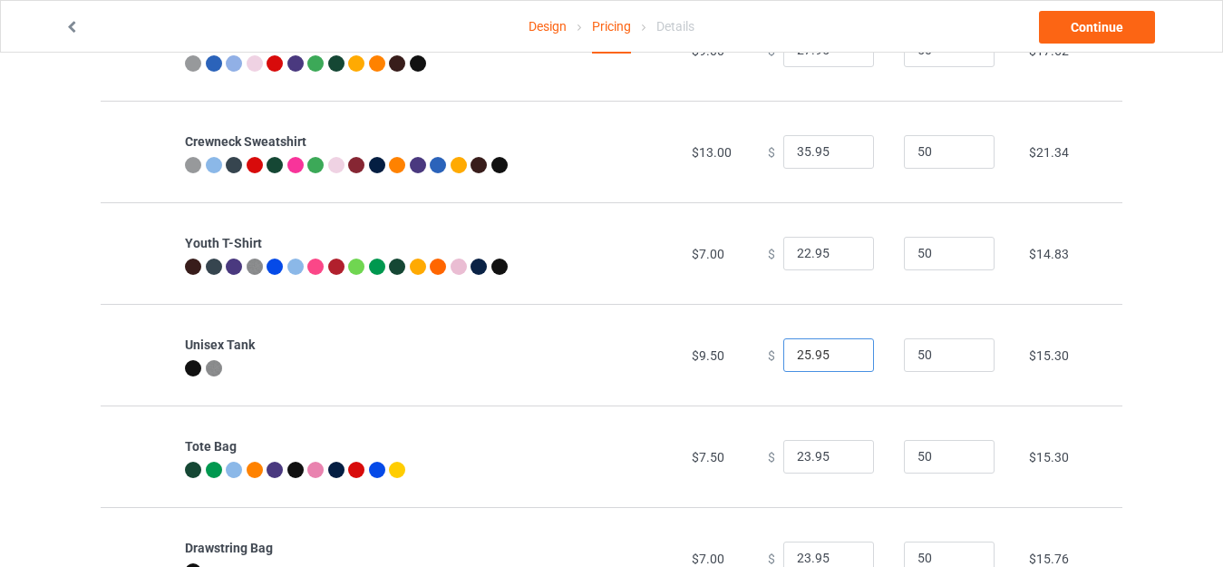
type input "25.95"
click at [796, 252] on input "22.95" at bounding box center [829, 254] width 91 height 34
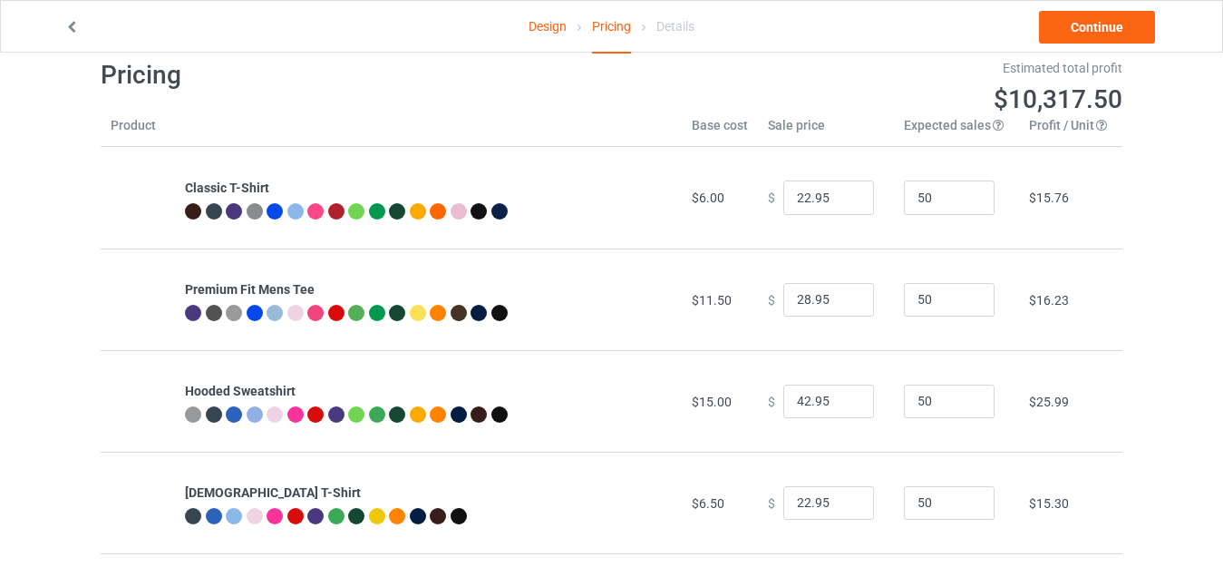
scroll to position [0, 0]
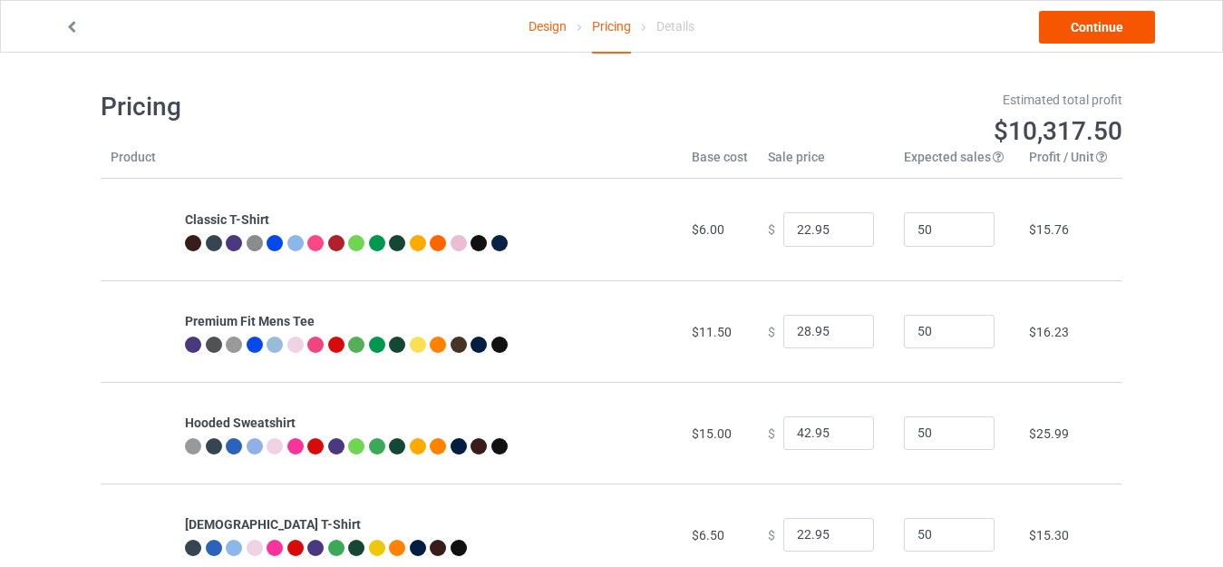
type input "23.95"
click at [1087, 33] on link "Continue" at bounding box center [1097, 27] width 116 height 33
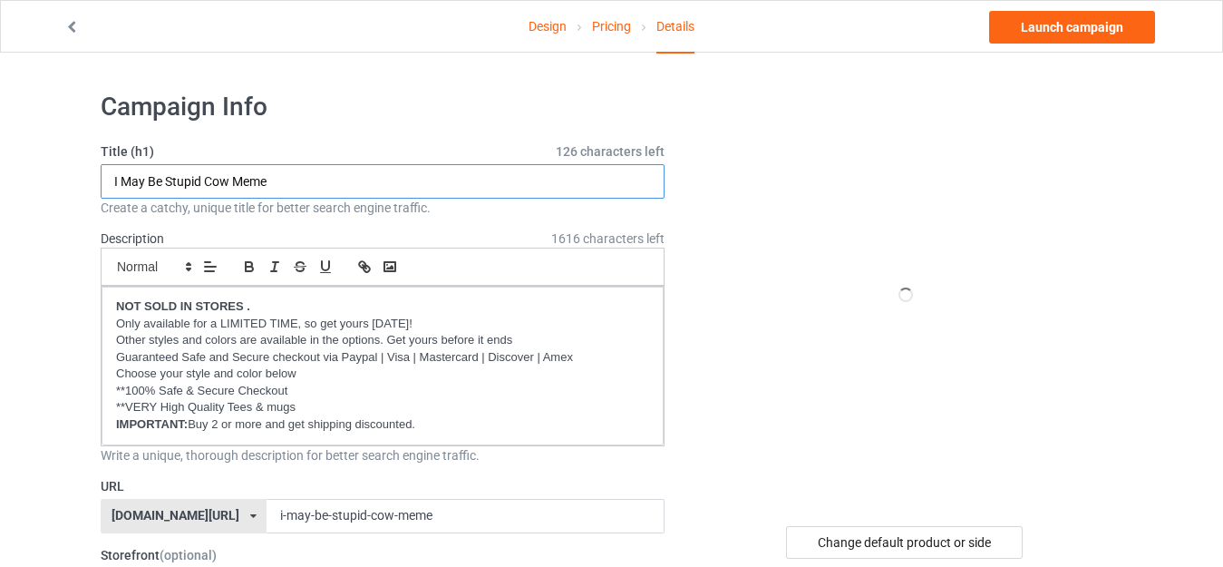
click at [276, 186] on input "I May Be Stupid Cow Meme" at bounding box center [383, 181] width 564 height 34
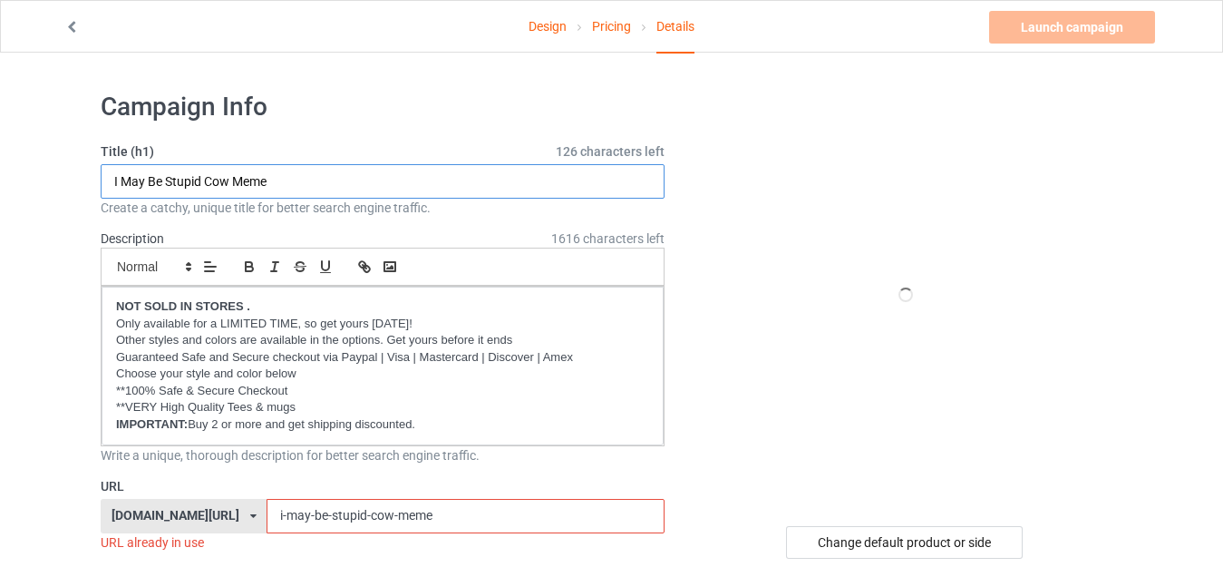
click at [276, 186] on input "I May Be Stupid Cow Meme" at bounding box center [383, 181] width 564 height 34
paste input "3 Cow Moon Funny Parody.png"
drag, startPoint x: 267, startPoint y: 186, endPoint x: 379, endPoint y: 195, distance: 112.8
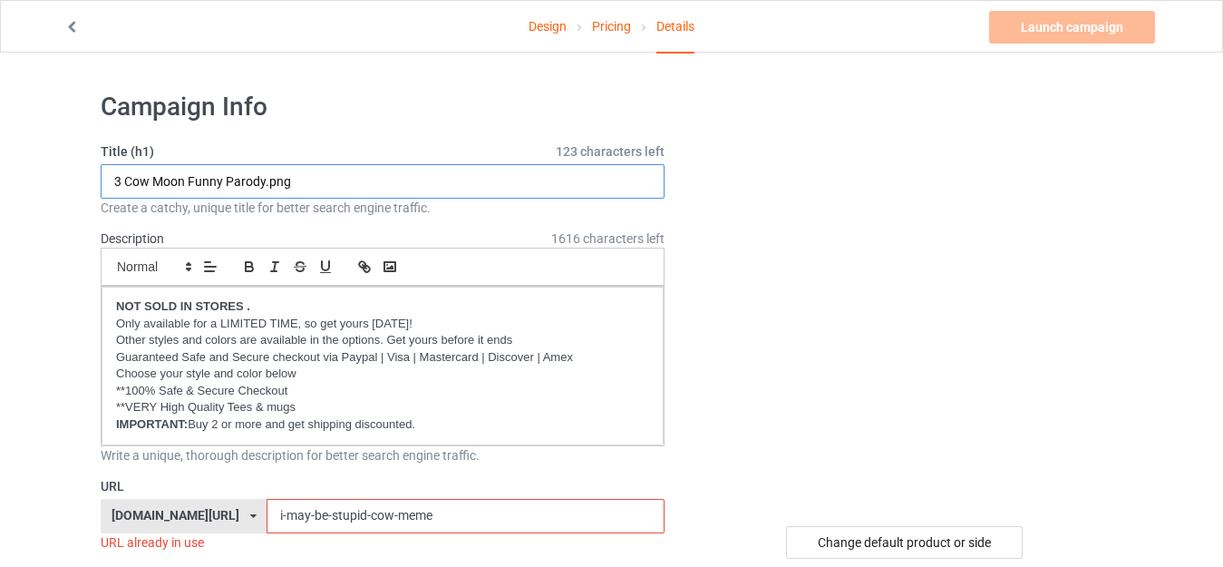
click at [379, 195] on input "3 Cow Moon Funny Parody.png" at bounding box center [383, 181] width 564 height 34
drag, startPoint x: 184, startPoint y: 175, endPoint x: 102, endPoint y: 179, distance: 82.6
click at [102, 179] on input "3 Cow Moon Funny Parody" at bounding box center [383, 181] width 564 height 34
type input "3 Cow Moon Funny Parody"
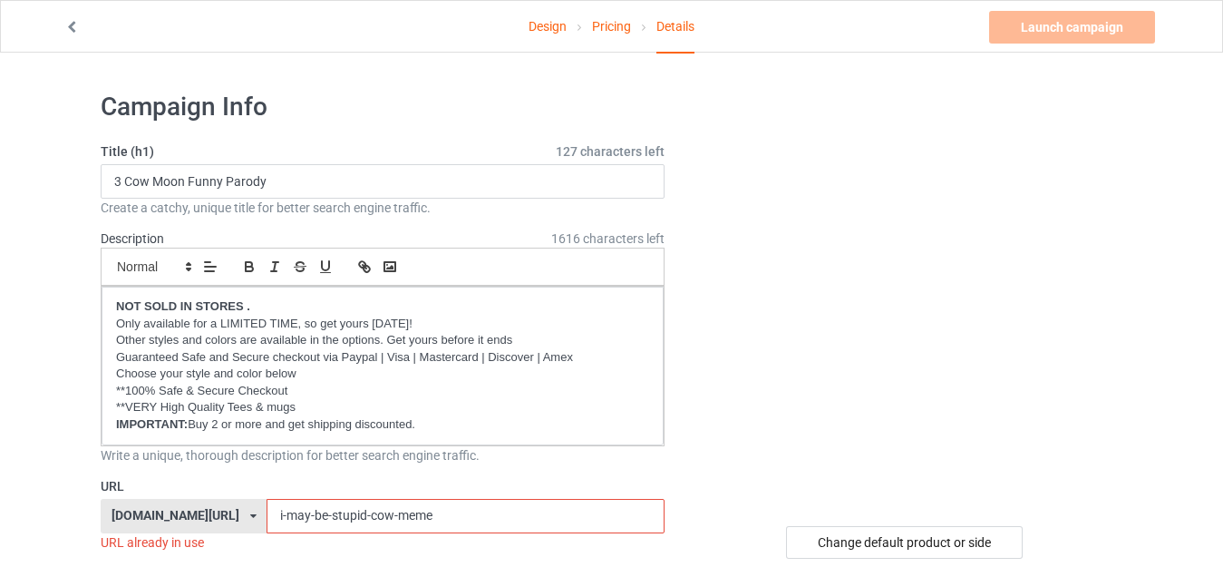
drag, startPoint x: 407, startPoint y: 508, endPoint x: 183, endPoint y: 506, distance: 224.0
click at [186, 508] on div "teesbunny.com/ milkyshops.com/ teedinos.com/ teemeow.com/ teesbunny.com/ teechi…" at bounding box center [383, 516] width 564 height 34
paste input "3 Cow Moon"
click at [282, 512] on input "3 Cow Moon" at bounding box center [465, 516] width 397 height 34
click at [267, 513] on input "3 CowMoon" at bounding box center [465, 516] width 397 height 34
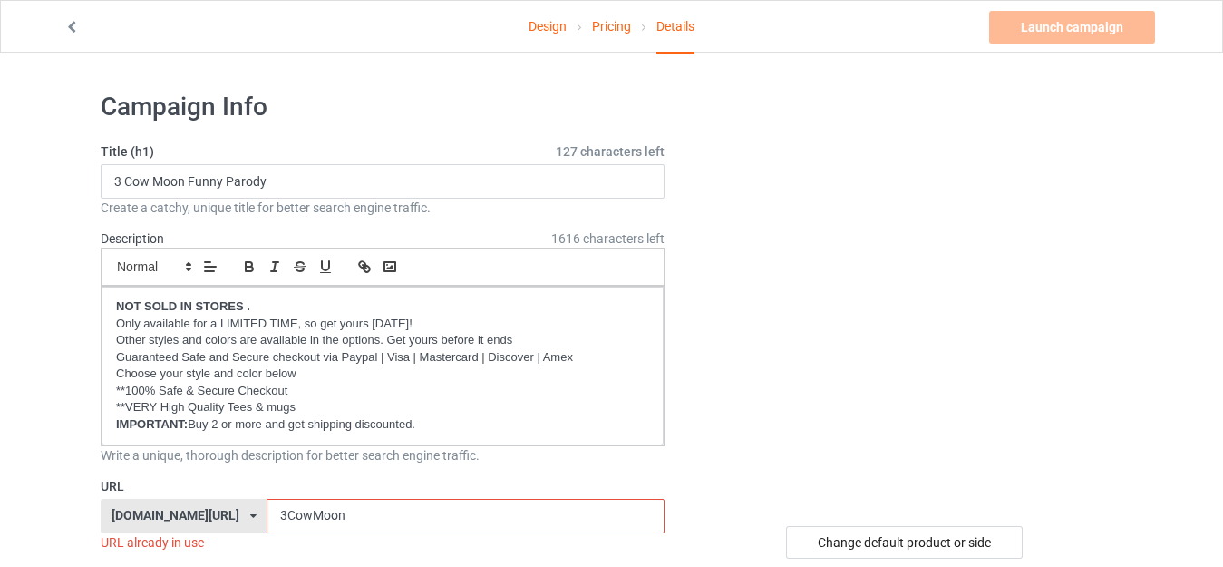
click at [337, 517] on input "3CowMoon" at bounding box center [465, 516] width 397 height 34
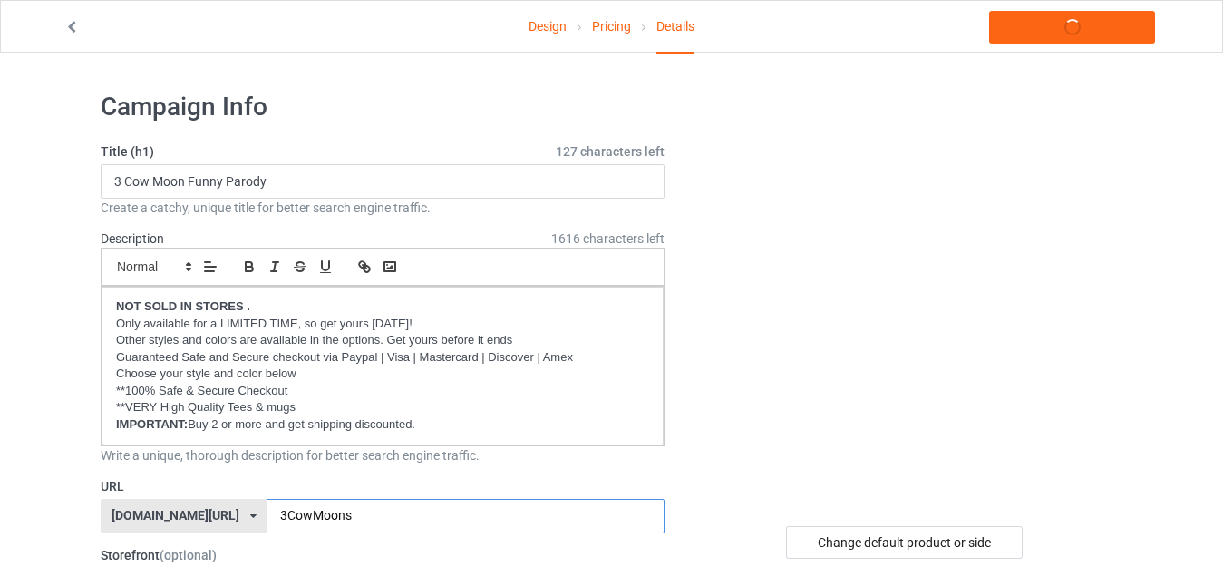
type input "3CowMoons"
click at [697, 443] on div at bounding box center [906, 295] width 433 height 408
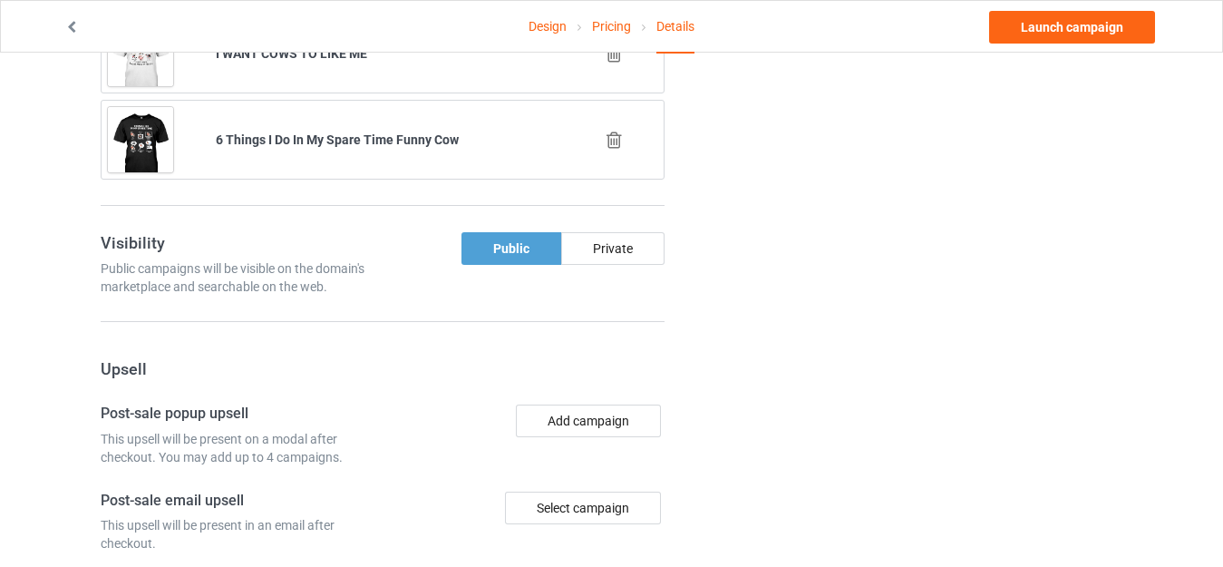
scroll to position [1077, 0]
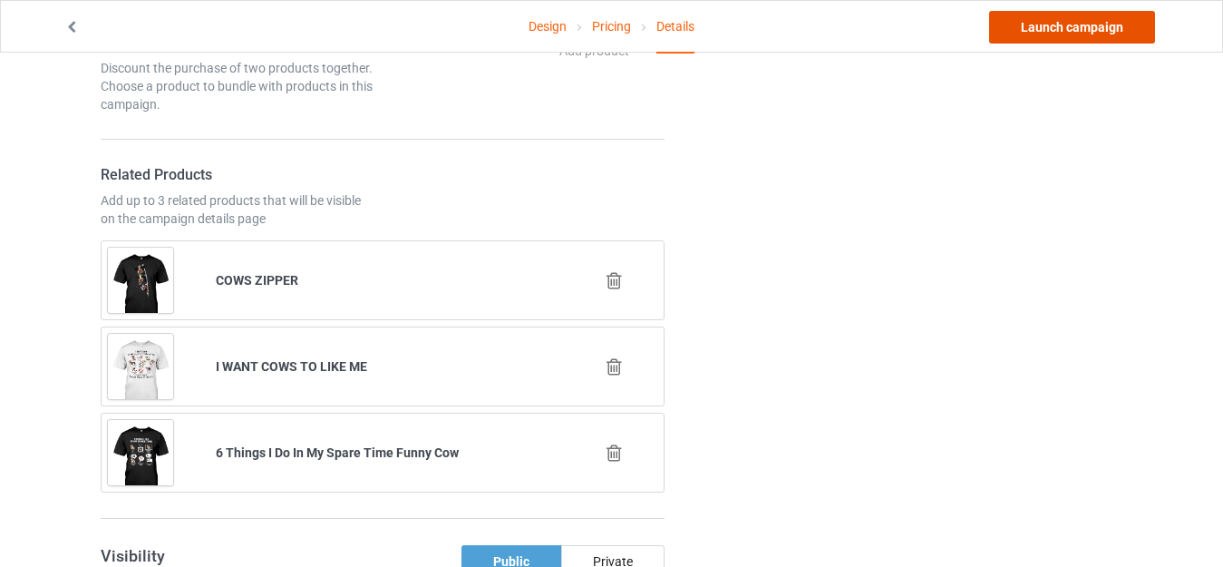
click at [1057, 11] on link "Launch campaign" at bounding box center [1072, 27] width 166 height 33
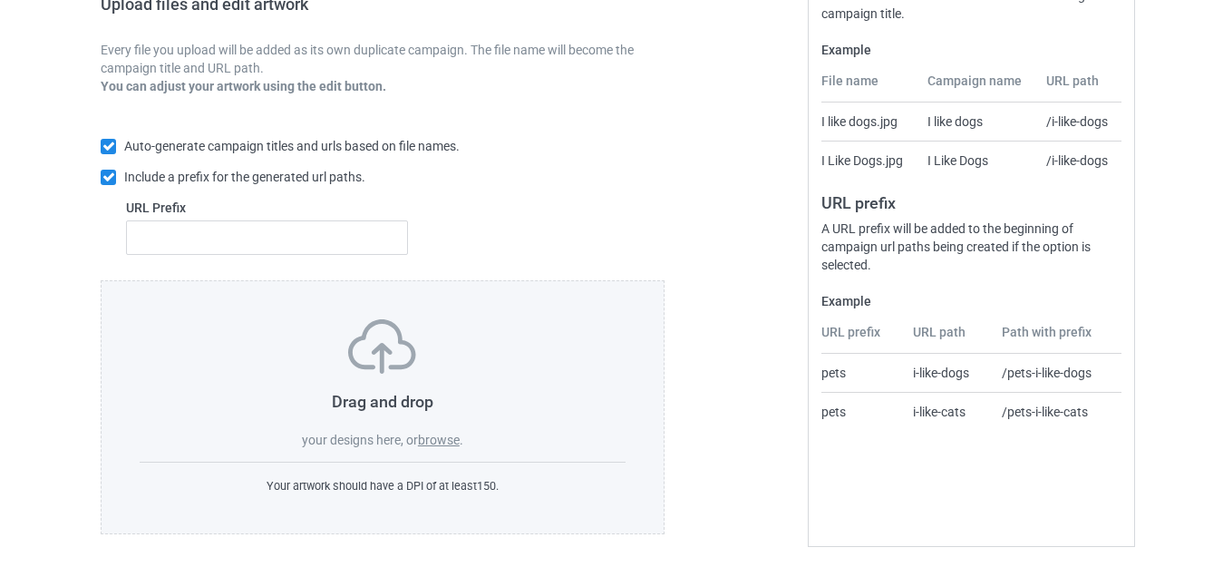
scroll to position [317, 0]
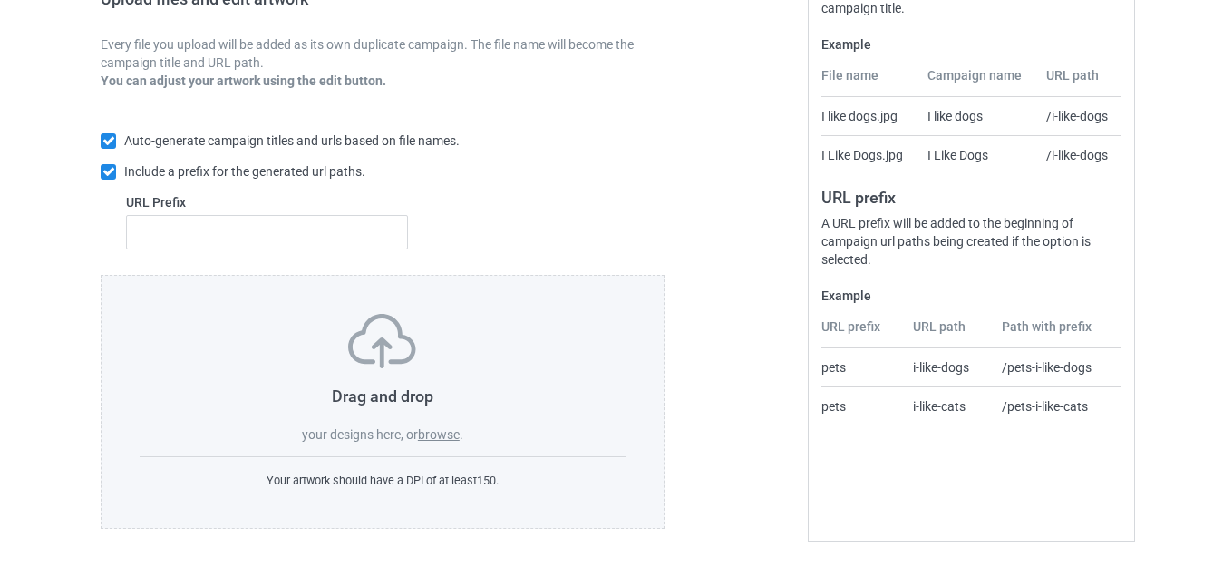
click at [441, 434] on label "browse" at bounding box center [439, 434] width 42 height 15
click at [0, 0] on input "browse" at bounding box center [0, 0] width 0 height 0
click at [441, 434] on label "browse" at bounding box center [439, 434] width 42 height 15
click at [0, 0] on input "browse" at bounding box center [0, 0] width 0 height 0
click at [439, 429] on label "browse" at bounding box center [439, 434] width 42 height 15
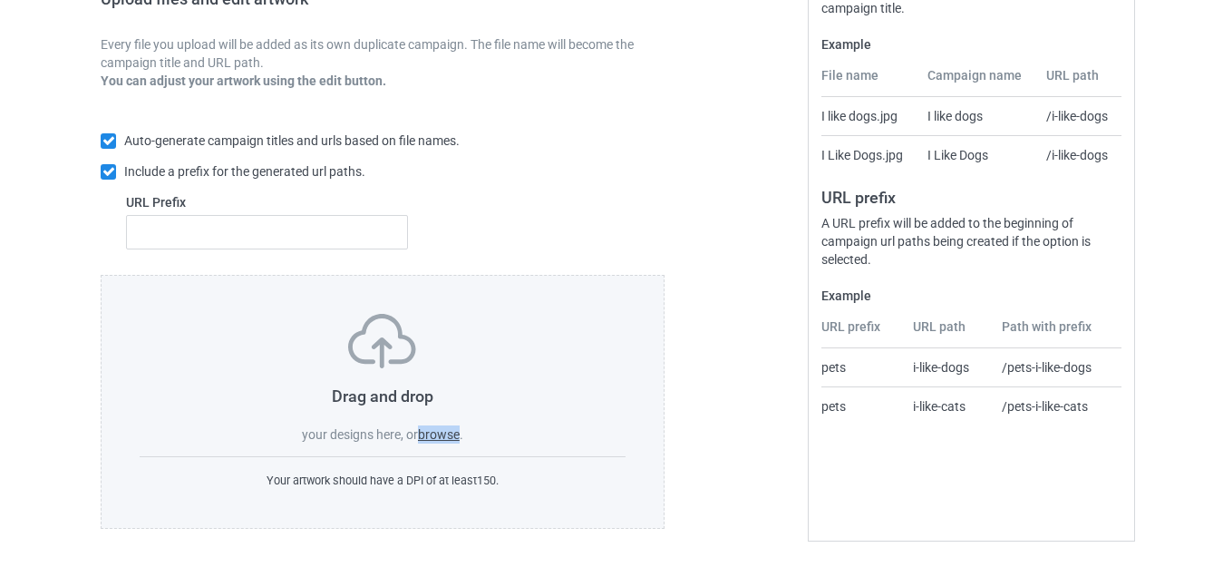
click at [0, 0] on input "browse" at bounding box center [0, 0] width 0 height 0
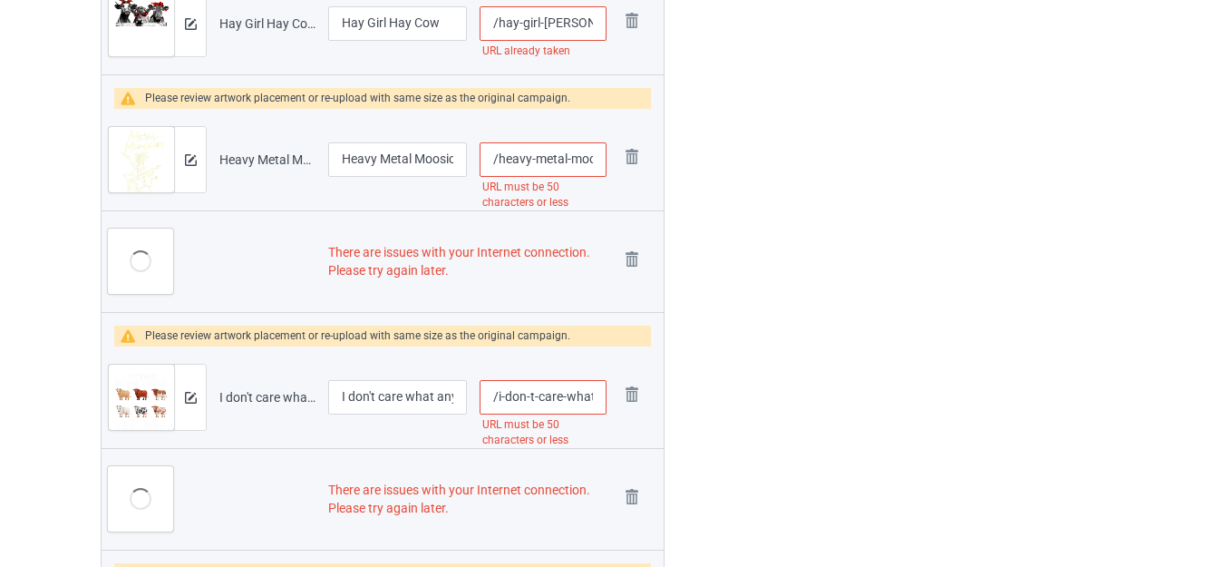
scroll to position [2719, 0]
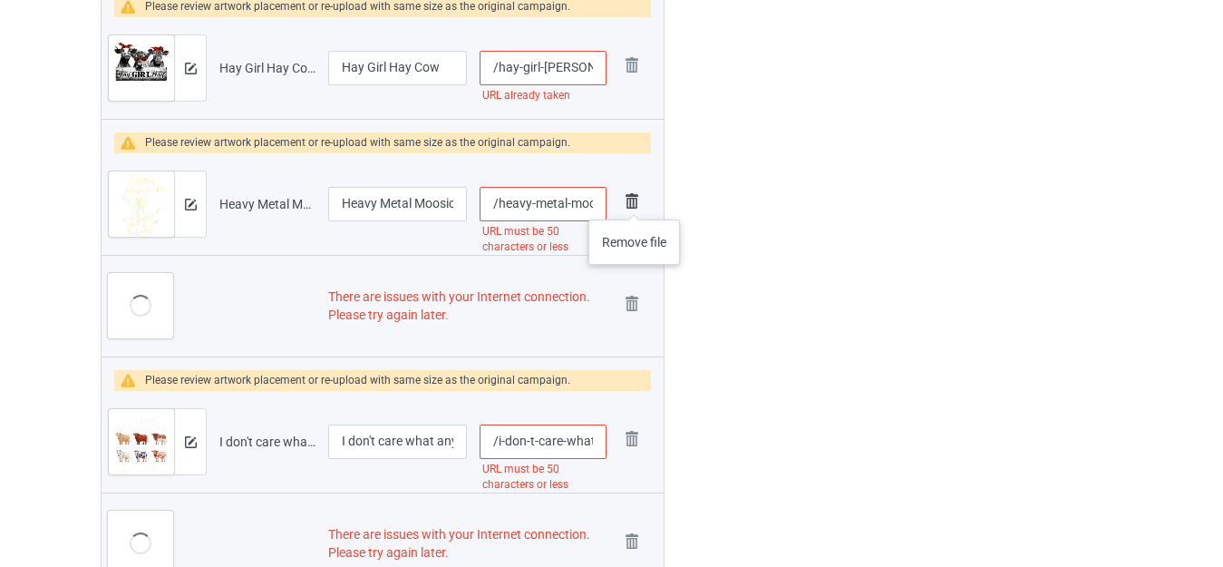
click at [634, 201] on img at bounding box center [631, 201] width 25 height 25
click at [634, 255] on td "Remove file" at bounding box center [638, 306] width 51 height 102
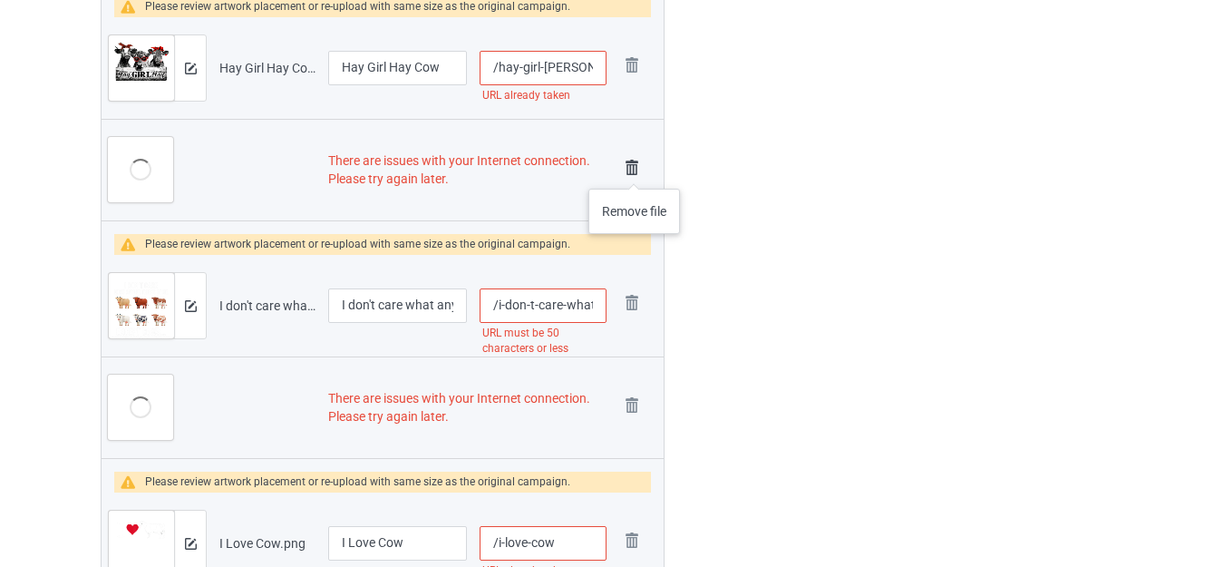
click at [634, 171] on img at bounding box center [631, 167] width 25 height 25
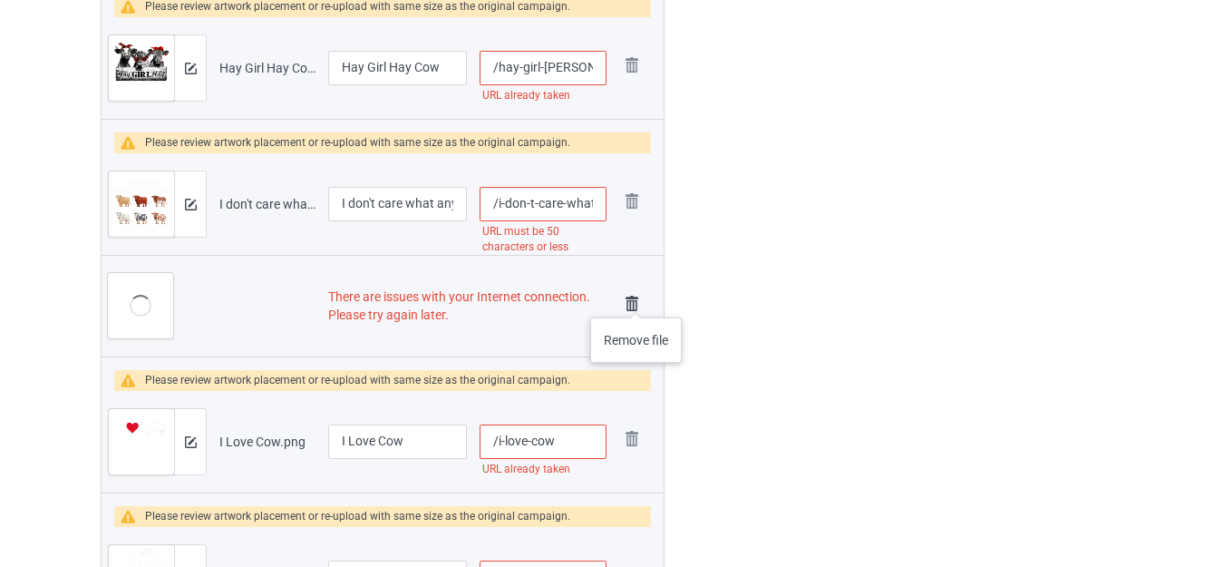
click at [636, 299] on img at bounding box center [631, 303] width 25 height 25
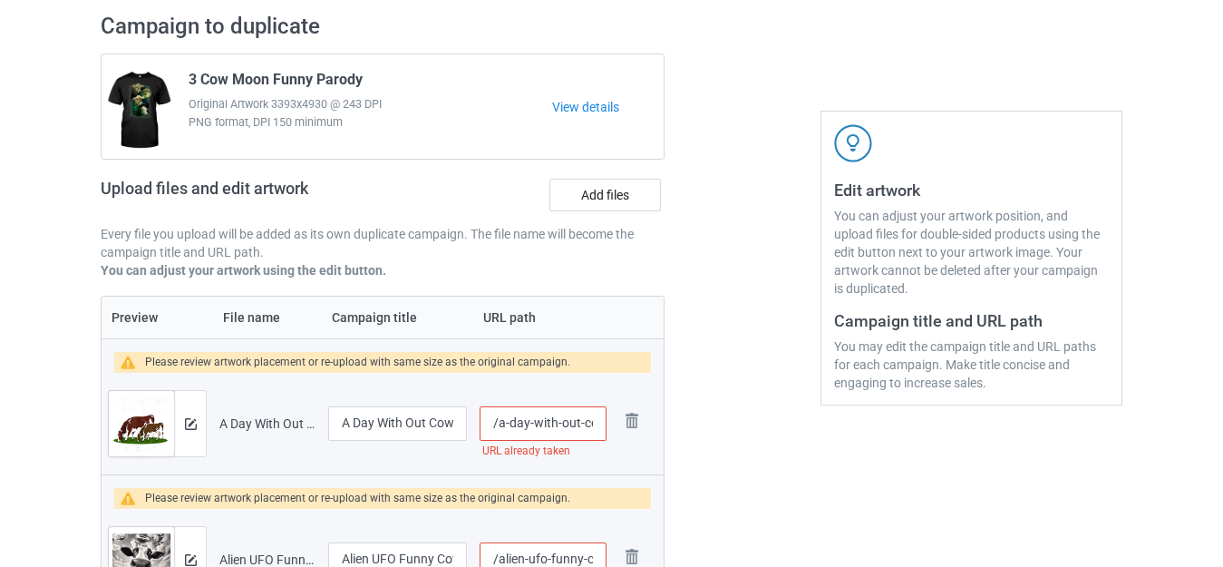
scroll to position [143, 0]
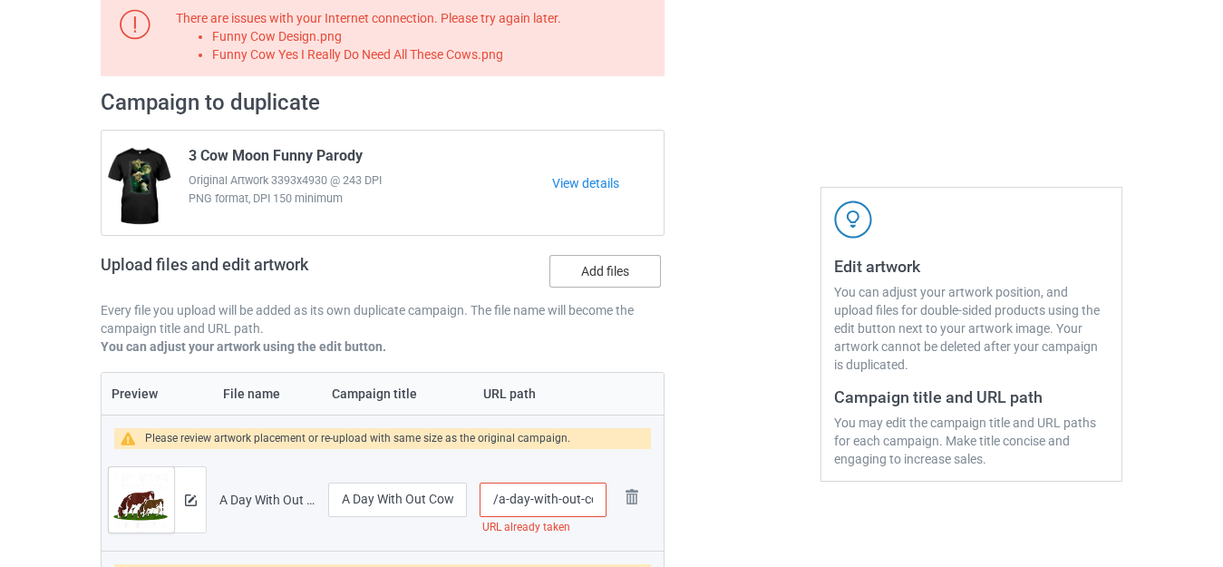
click at [597, 272] on label "Add files" at bounding box center [606, 271] width 112 height 33
click at [0, 0] on input "Add files" at bounding box center [0, 0] width 0 height 0
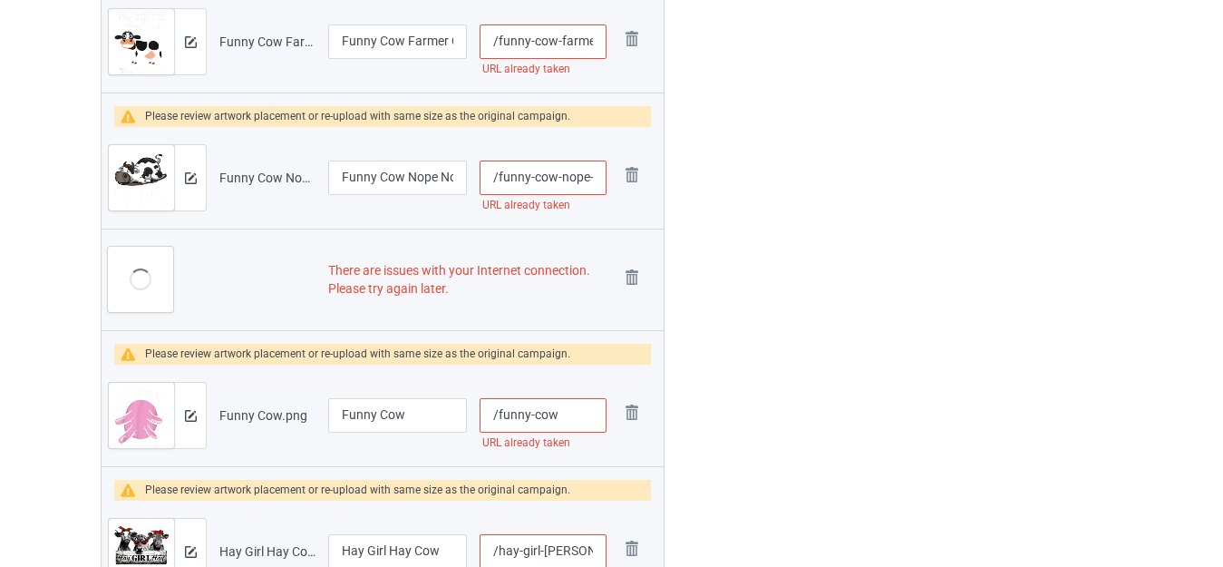
scroll to position [2139, 0]
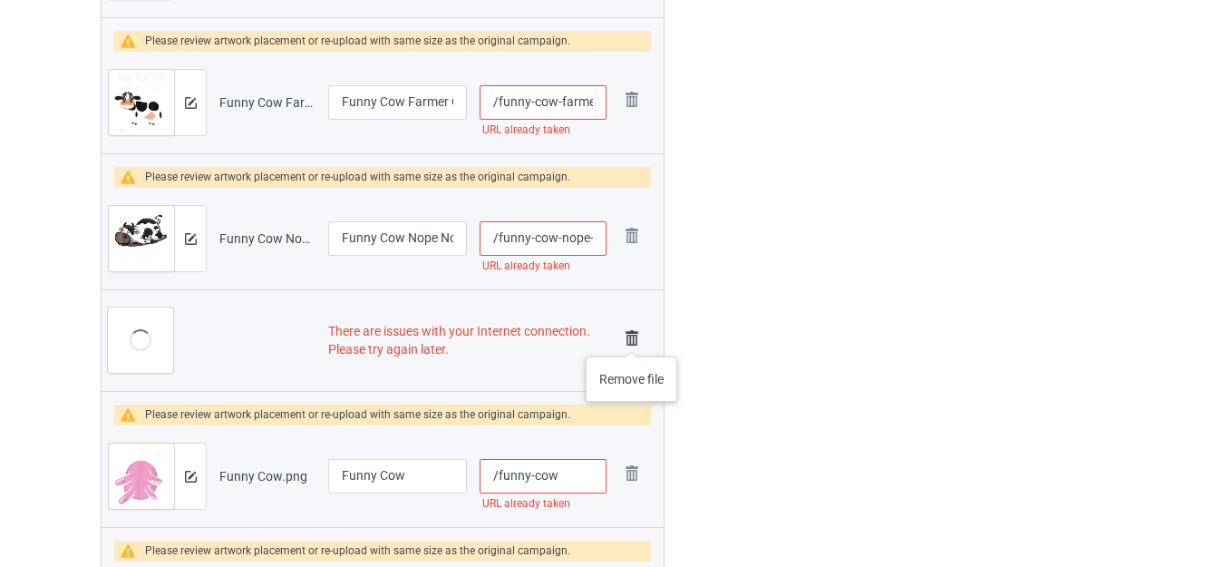
click at [631, 338] on img at bounding box center [631, 338] width 25 height 25
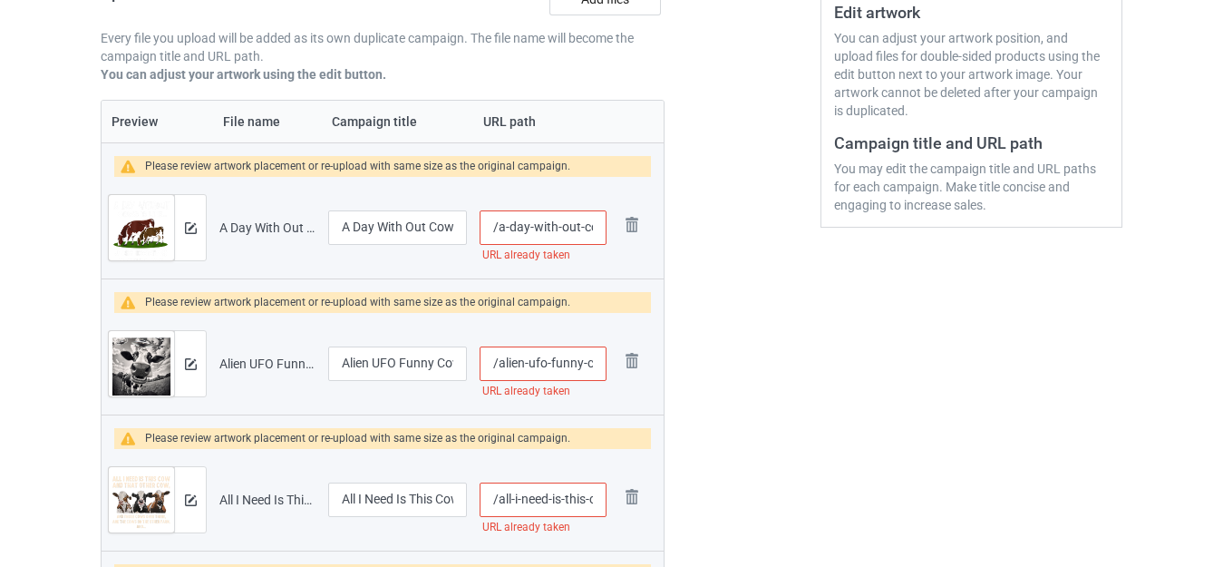
scroll to position [0, 0]
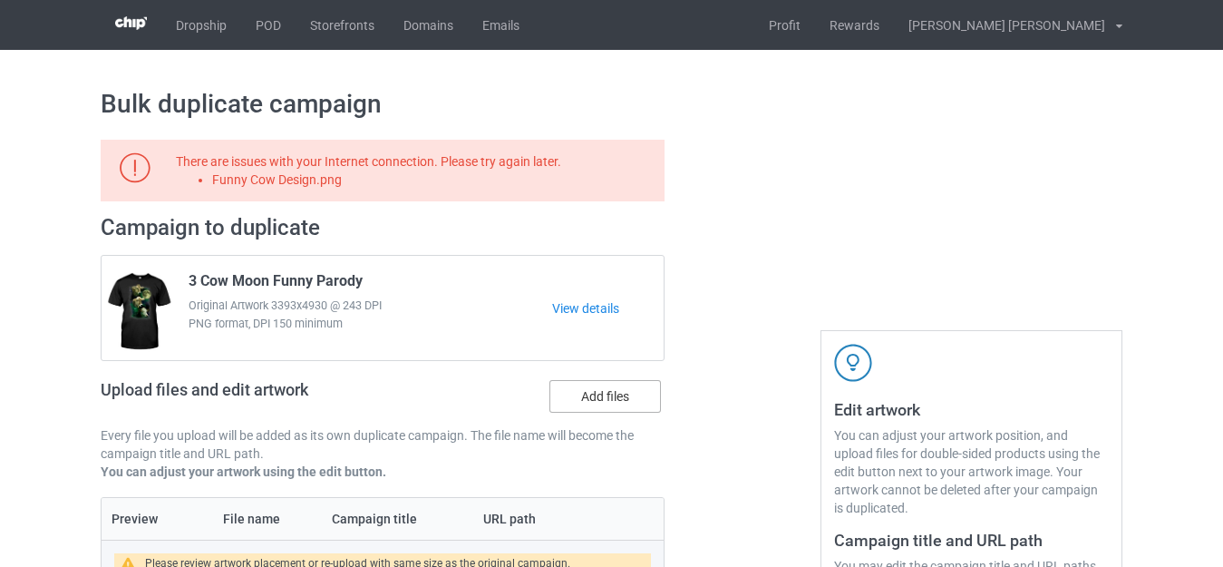
click at [590, 390] on label "Add files" at bounding box center [606, 396] width 112 height 33
click at [0, 0] on input "Add files" at bounding box center [0, 0] width 0 height 0
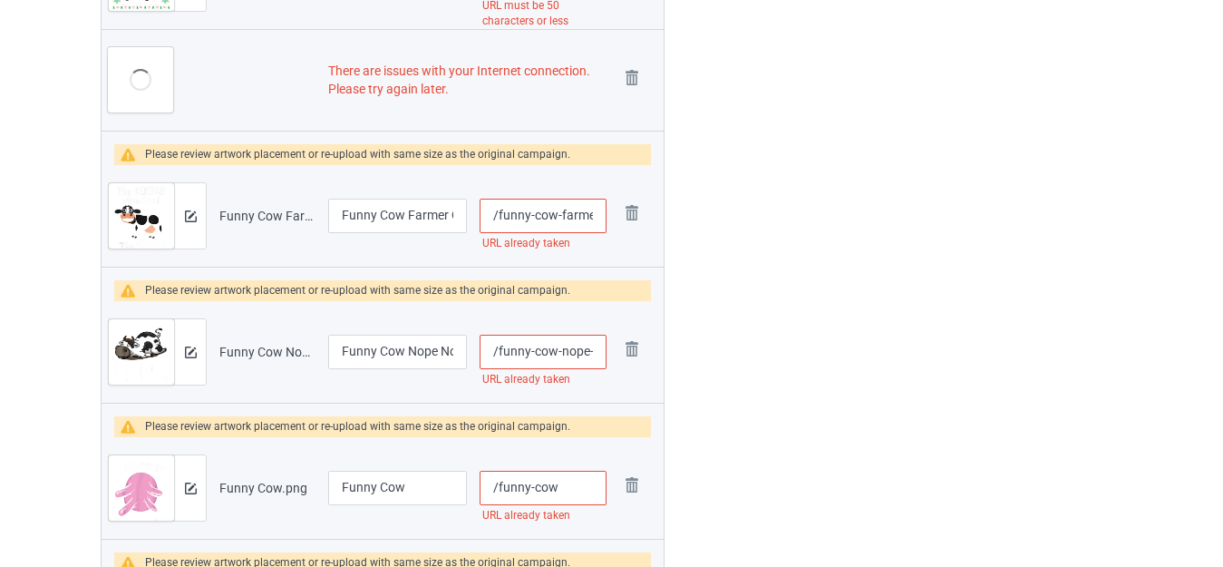
scroll to position [1814, 0]
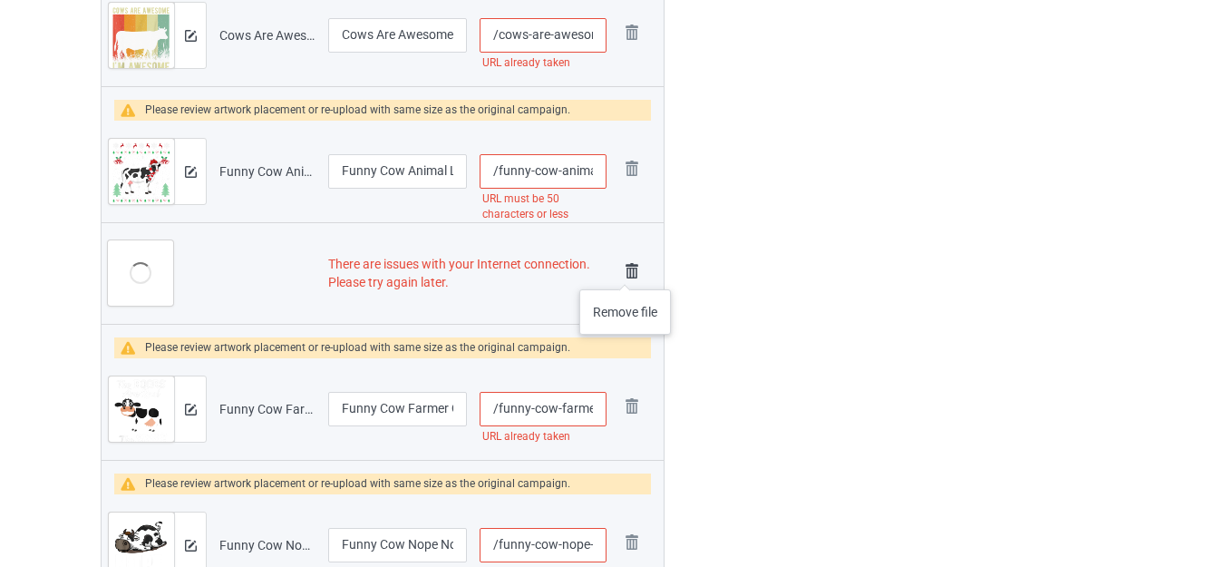
click at [625, 271] on img at bounding box center [631, 270] width 25 height 25
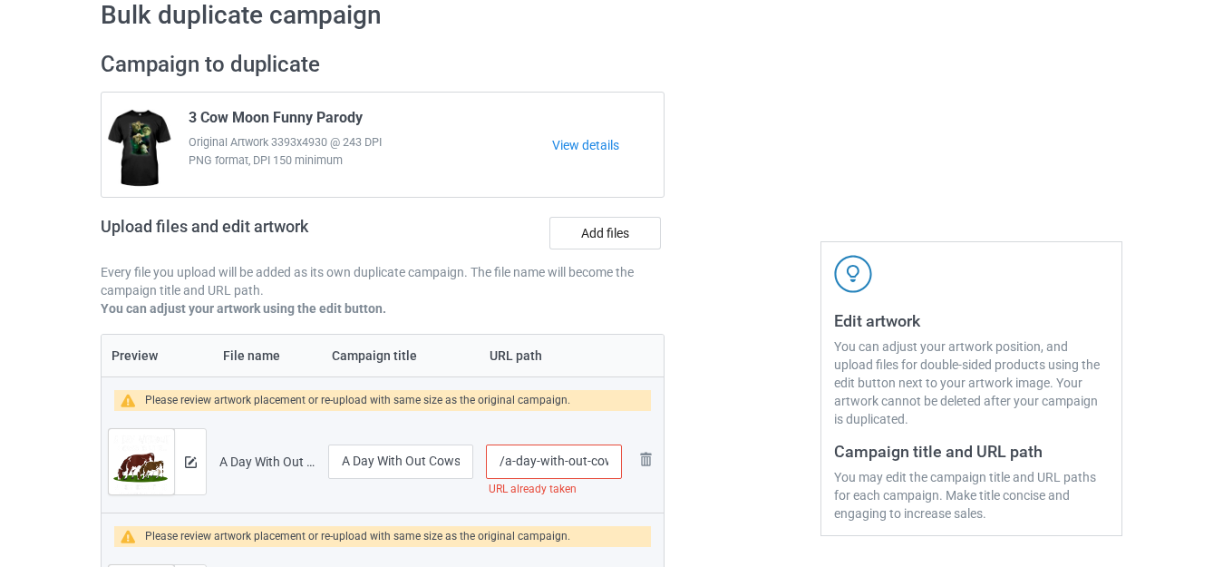
scroll to position [0, 0]
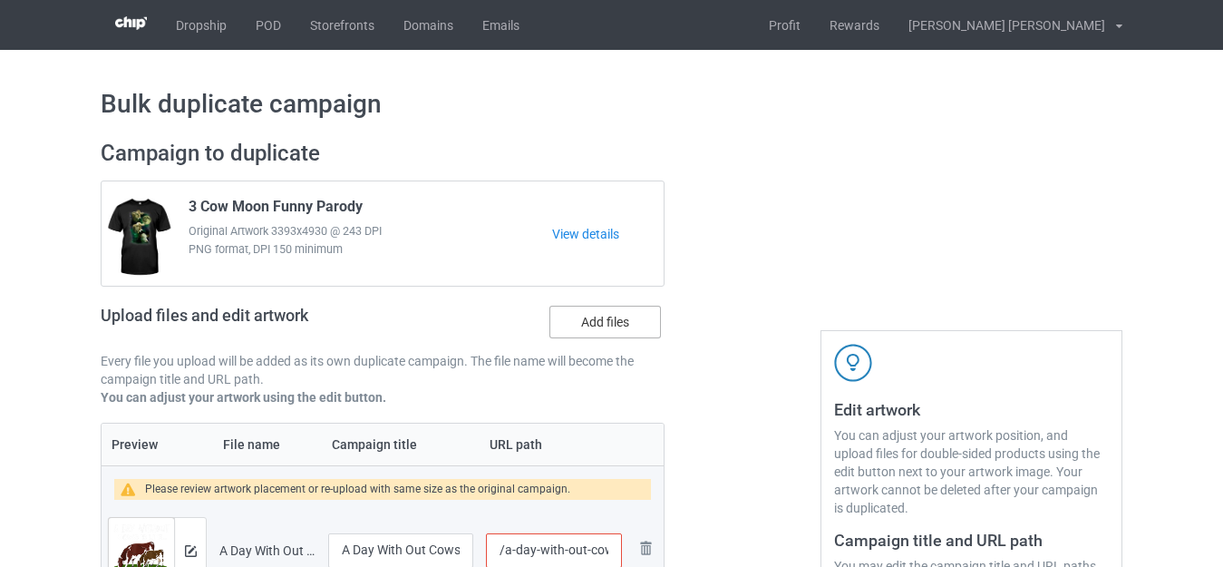
click at [592, 325] on label "Add files" at bounding box center [606, 322] width 112 height 33
click at [0, 0] on input "Add files" at bounding box center [0, 0] width 0 height 0
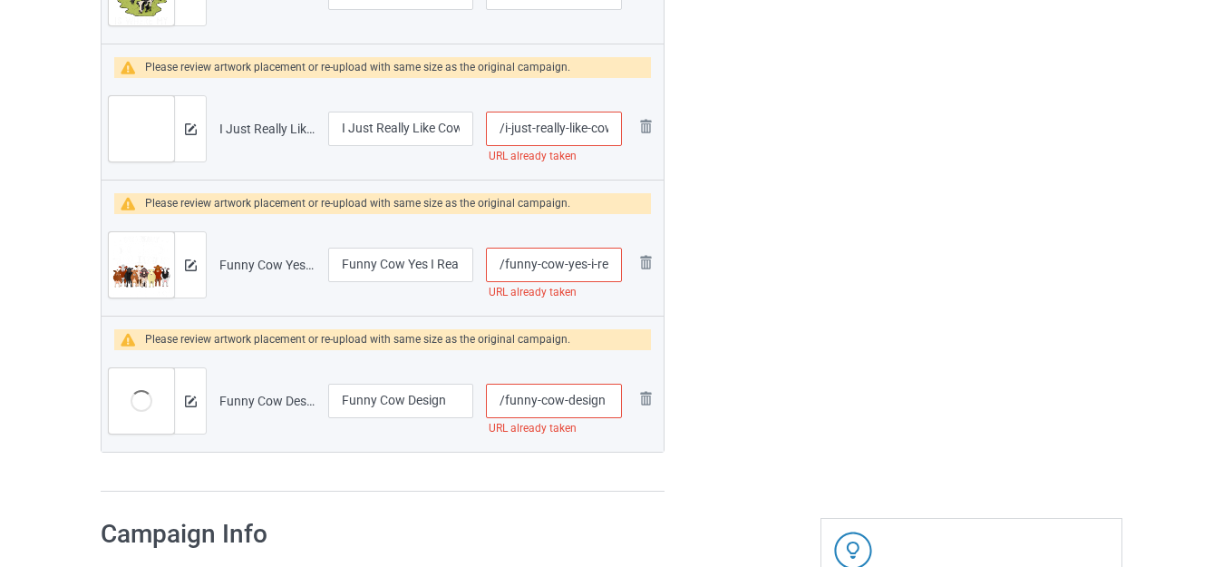
scroll to position [5351, 0]
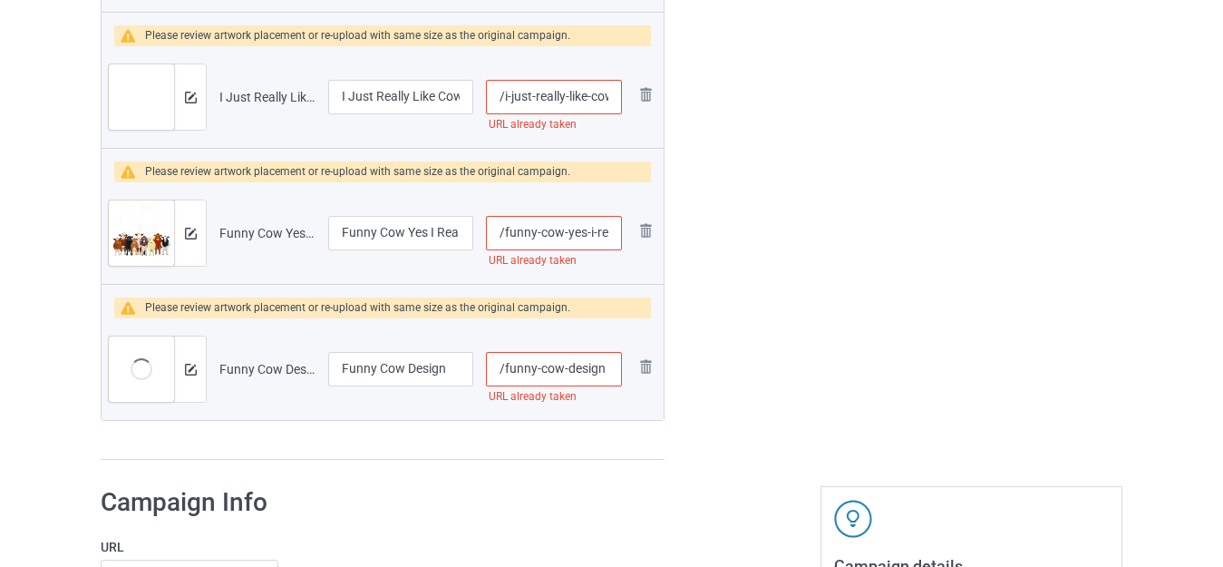
click at [609, 363] on input "/funny-cow-design" at bounding box center [554, 369] width 136 height 34
type input "/funny-cow-designs"
drag, startPoint x: 608, startPoint y: 231, endPoint x: 620, endPoint y: 232, distance: 12.7
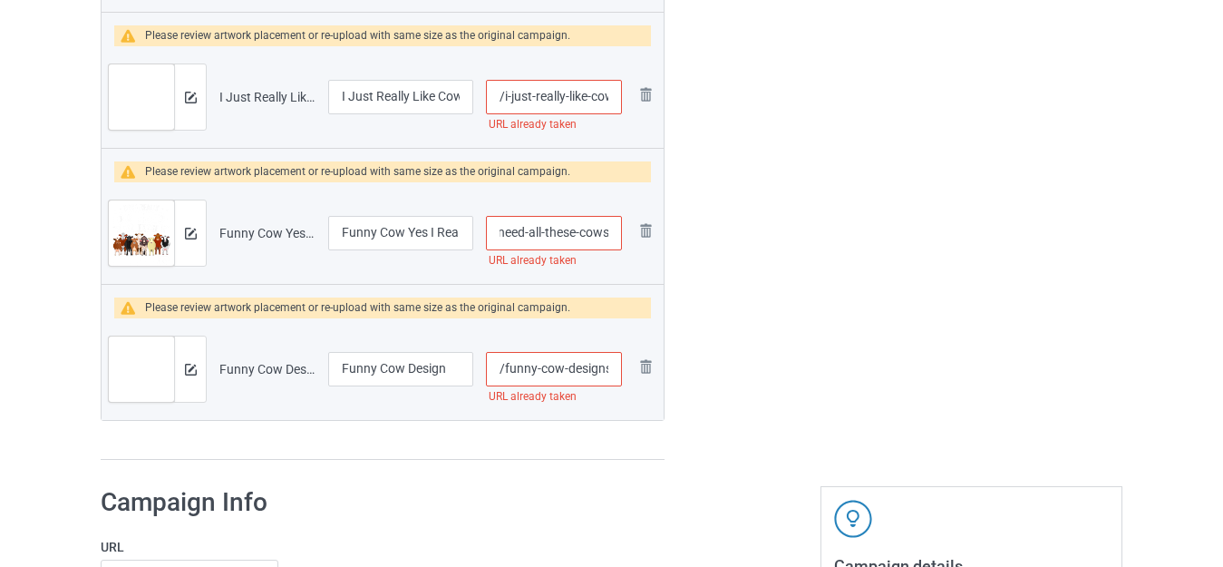
click at [620, 232] on input "/funny-cow-yes-i-really-do-need-all-these-cows" at bounding box center [554, 233] width 136 height 34
click at [608, 235] on input "/funny-cow-yes-i-really-do-need-all-these-cows" at bounding box center [554, 233] width 136 height 34
type input "/funny-cow-yes-i-really-do-need-all-these-cowss"
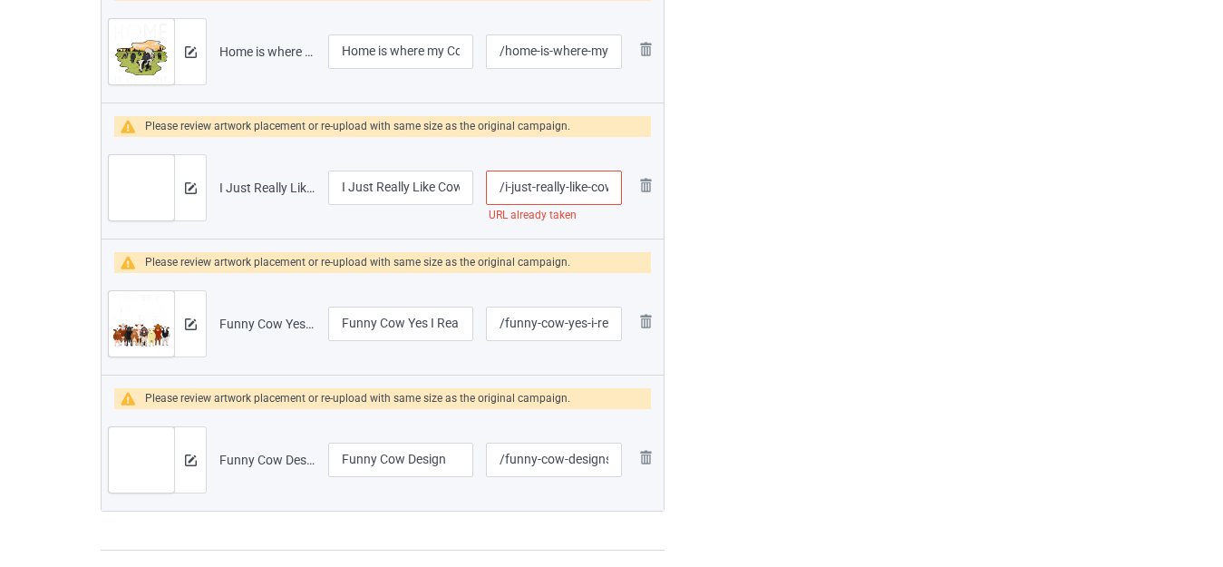
scroll to position [0, 29]
drag, startPoint x: 590, startPoint y: 183, endPoint x: 612, endPoint y: 190, distance: 23.5
click at [636, 191] on tr "Preview and edit artwork I Just Really Like Cows OK.png I Just Really Like Cows…" at bounding box center [383, 188] width 562 height 102
click at [612, 187] on input "/i-just-really-like-cows-ok" at bounding box center [554, 188] width 136 height 34
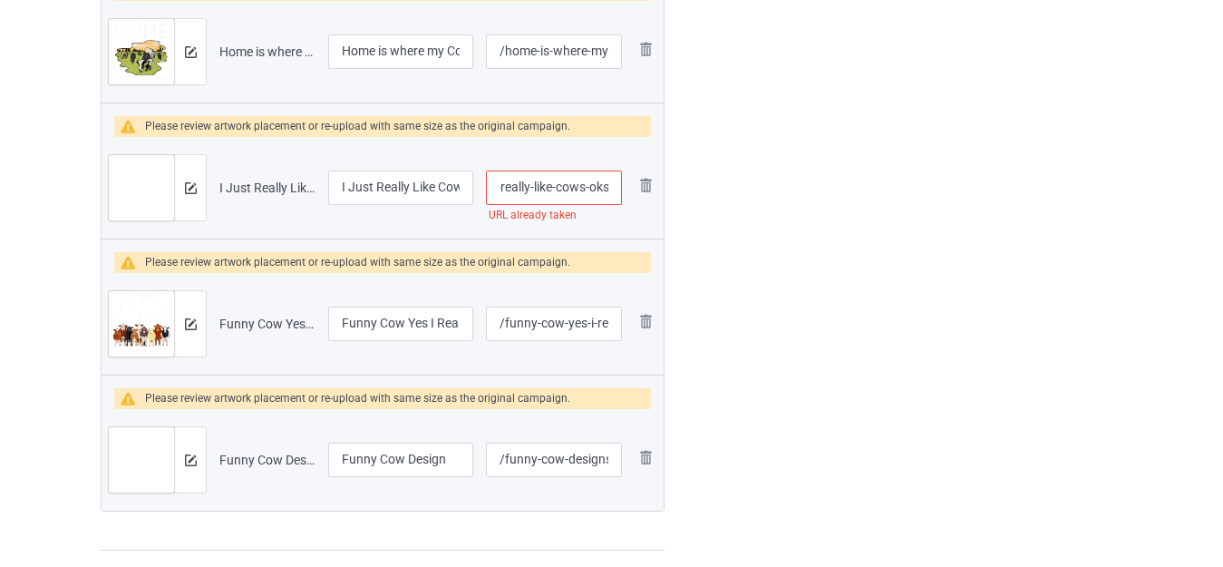
type input "/i-just-really-like-cows-oks"
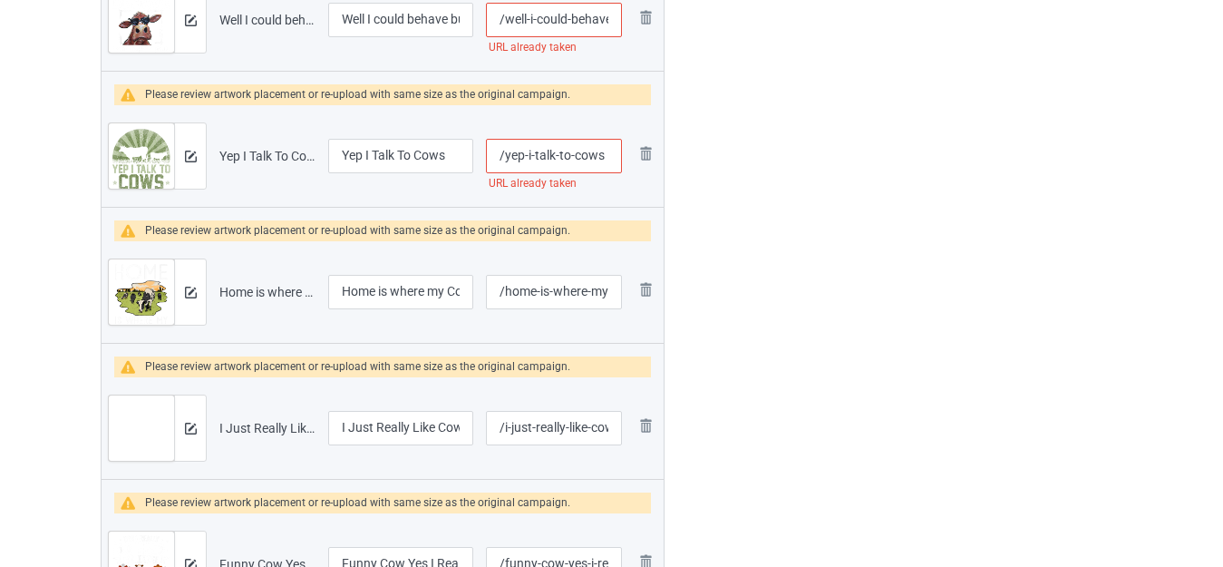
scroll to position [4988, 0]
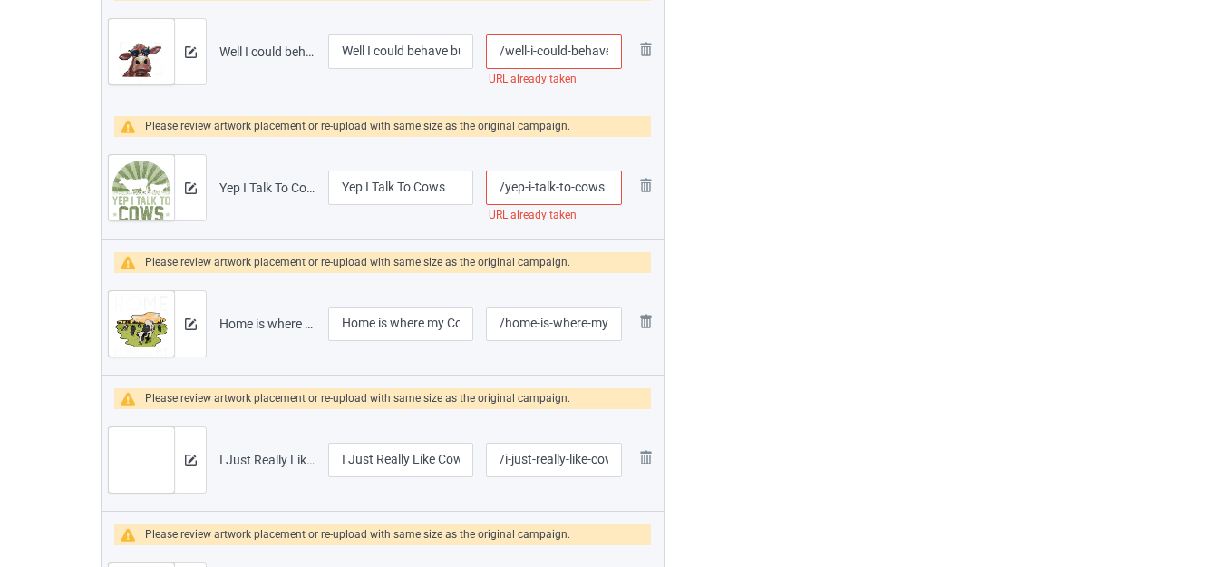
drag, startPoint x: 608, startPoint y: 186, endPoint x: 627, endPoint y: 187, distance: 19.1
click at [627, 187] on td "/yep-i-talk-to-cows URL already taken" at bounding box center [554, 188] width 149 height 102
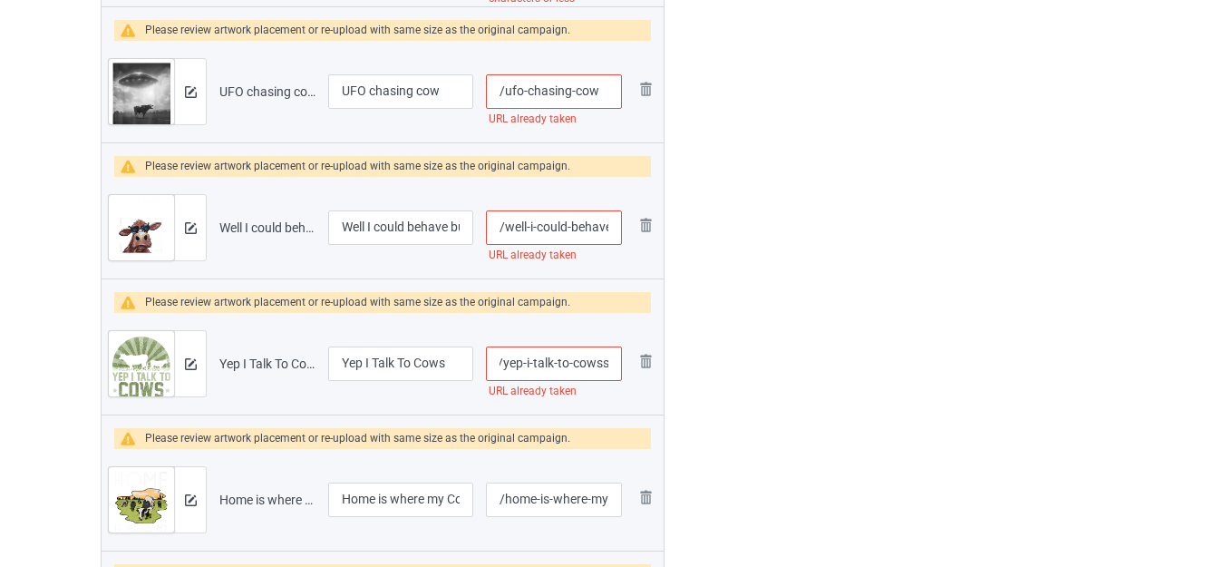
scroll to position [4807, 0]
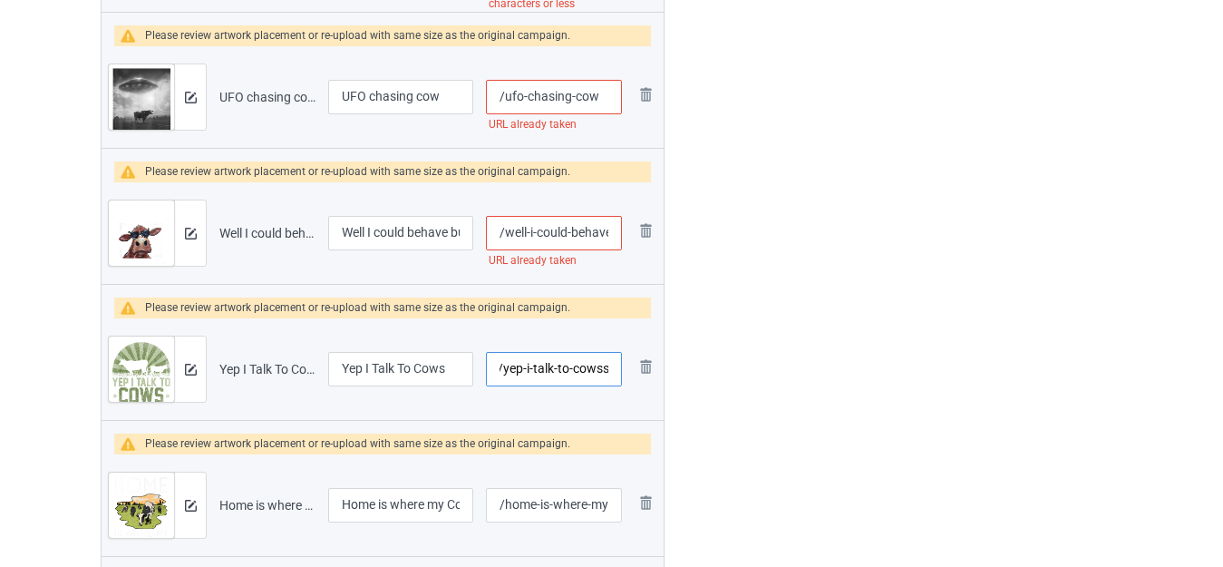
type input "/yep-i-talk-to-cowss"
drag, startPoint x: 603, startPoint y: 227, endPoint x: 612, endPoint y: 229, distance: 9.2
click at [620, 228] on input "/well-i-could-behave-but-what-fun-is-that-cow" at bounding box center [554, 233] width 136 height 34
click at [611, 230] on input "/well-i-could-behave-but-what-fun-is-that-cow" at bounding box center [554, 233] width 136 height 34
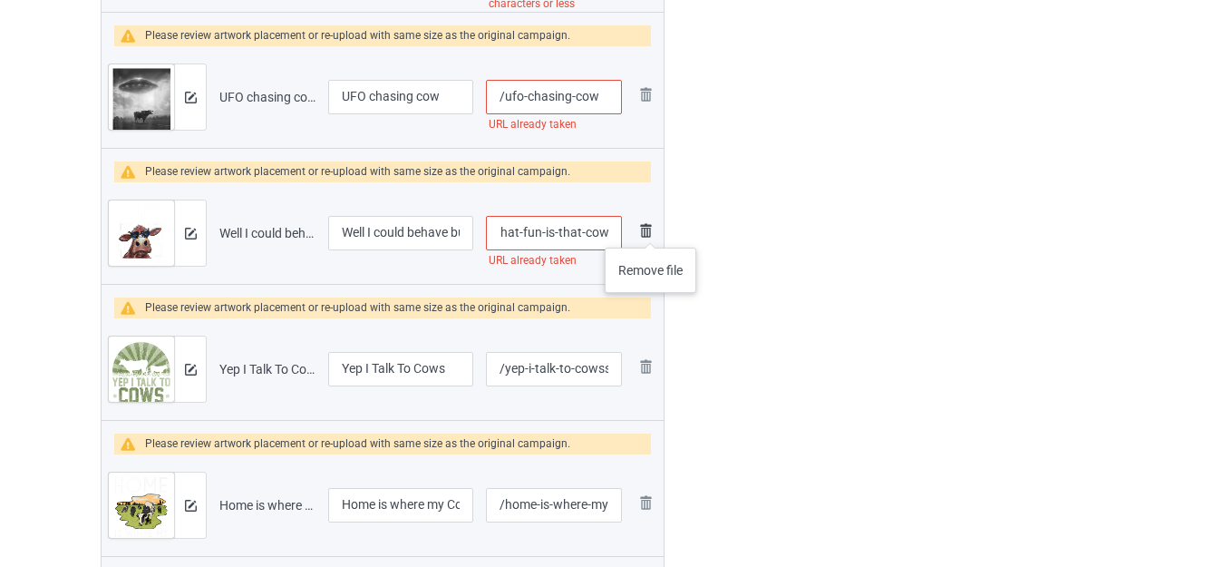
scroll to position [0, 154]
type input "/well-i-could-behave-but-what-fun-is-that-cows"
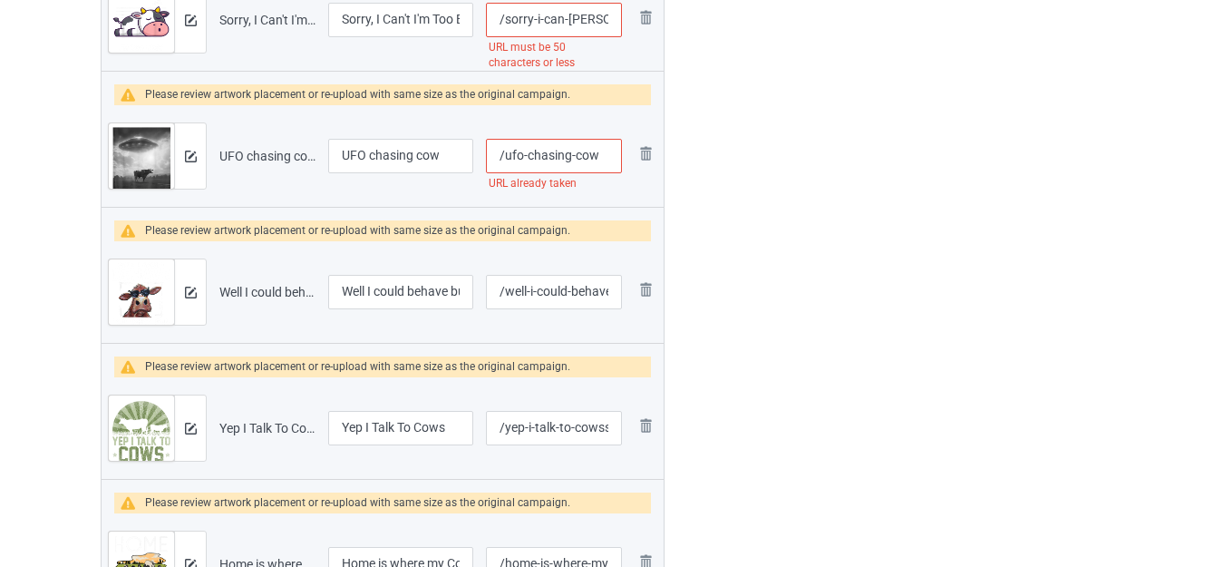
scroll to position [4716, 0]
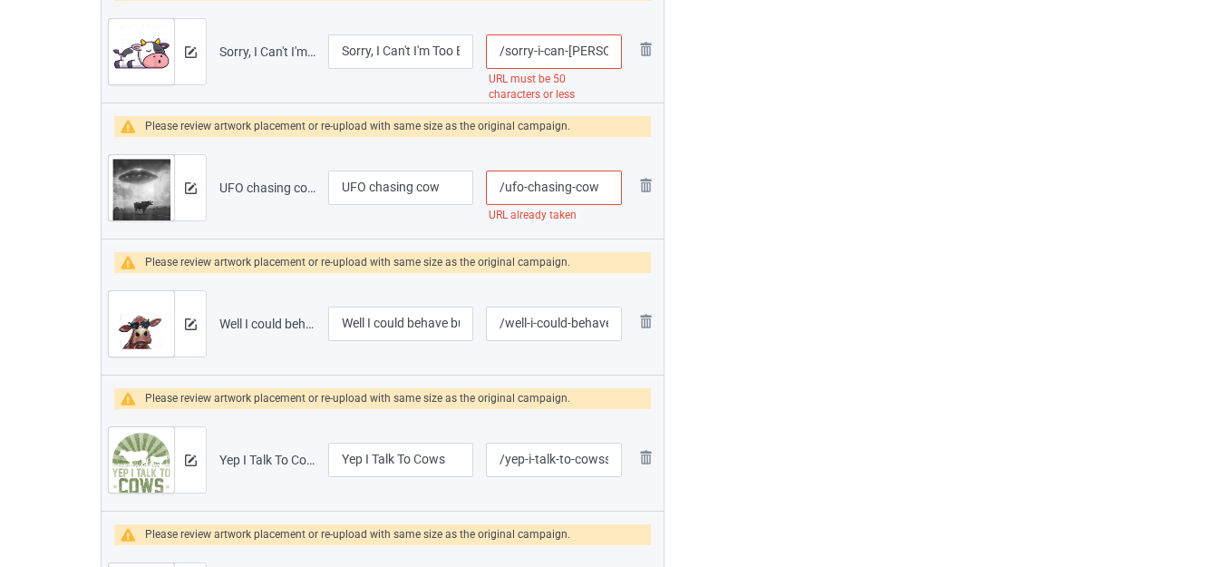
click at [601, 186] on input "/ufo-chasing-cow" at bounding box center [554, 188] width 136 height 34
type input "/ufo-chasing-cows"
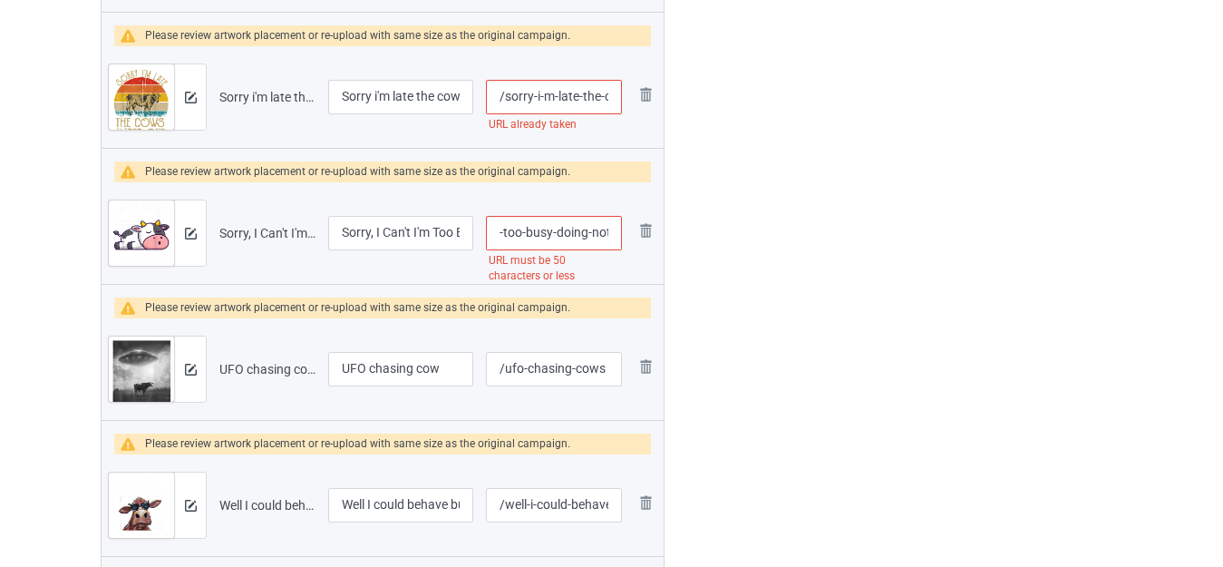
scroll to position [0, 198]
drag, startPoint x: 603, startPoint y: 234, endPoint x: 619, endPoint y: 236, distance: 15.5
click at [619, 236] on input "/sorry-i-can-[PERSON_NAME]-too-busy-doing-nothing-sleeping-cow" at bounding box center [554, 233] width 136 height 34
click at [594, 231] on input "/sorry-i-can-[PERSON_NAME]-too-busy-doing-nothing-sleeping-cow" at bounding box center [554, 233] width 136 height 34
drag, startPoint x: 534, startPoint y: 231, endPoint x: 699, endPoint y: 240, distance: 165.3
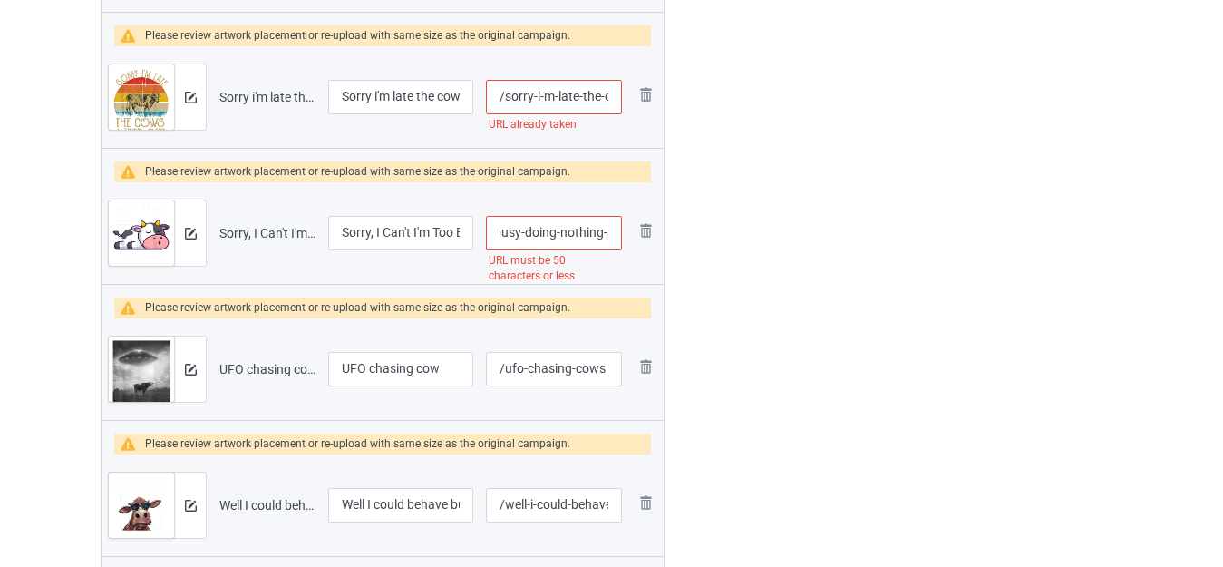
type input "/sorry-i-can-t-i-m-too-busy-doing-nothing"
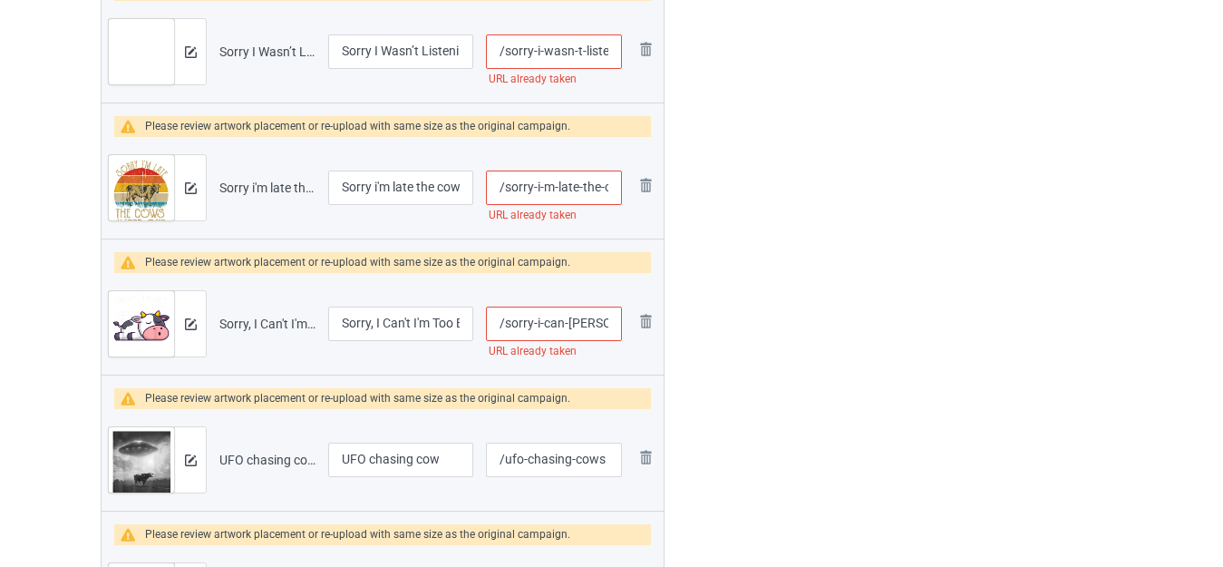
scroll to position [0, 79]
click at [627, 187] on td "/sorry-i-m-late-the-cows-were-out URL already taken" at bounding box center [554, 188] width 149 height 102
click at [596, 182] on input "/sorry-i-m-late-the-cows-were-out" at bounding box center [554, 188] width 136 height 34
drag, startPoint x: 558, startPoint y: 186, endPoint x: 670, endPoint y: 200, distance: 113.4
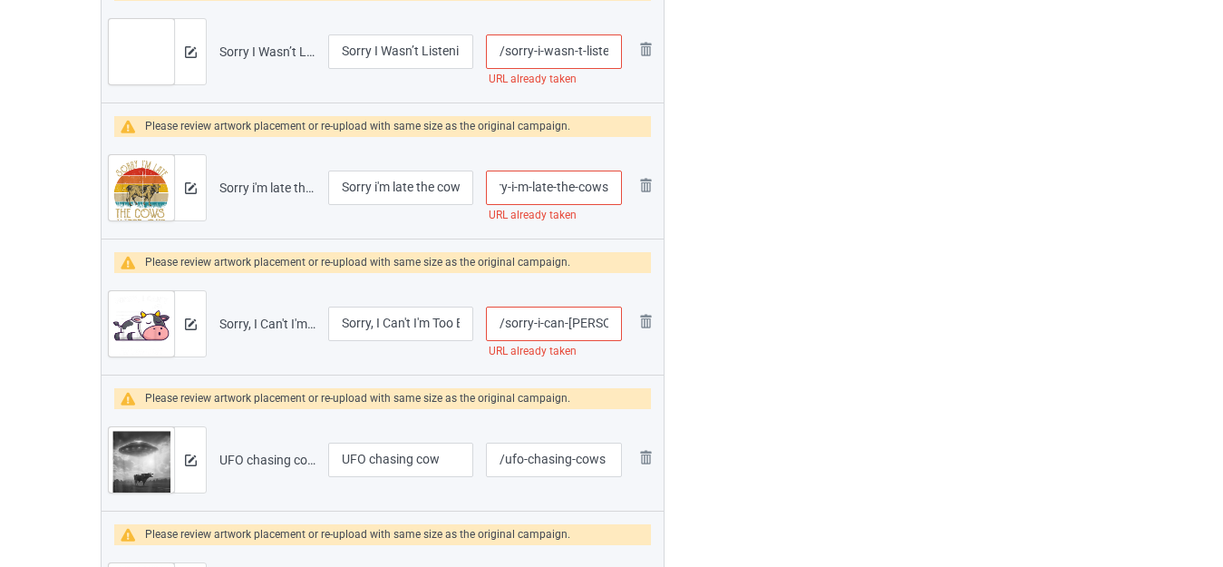
scroll to position [0, 25]
type input "/sorry-i-m-late-the-cows"
drag, startPoint x: 603, startPoint y: 326, endPoint x: 620, endPoint y: 332, distance: 18.4
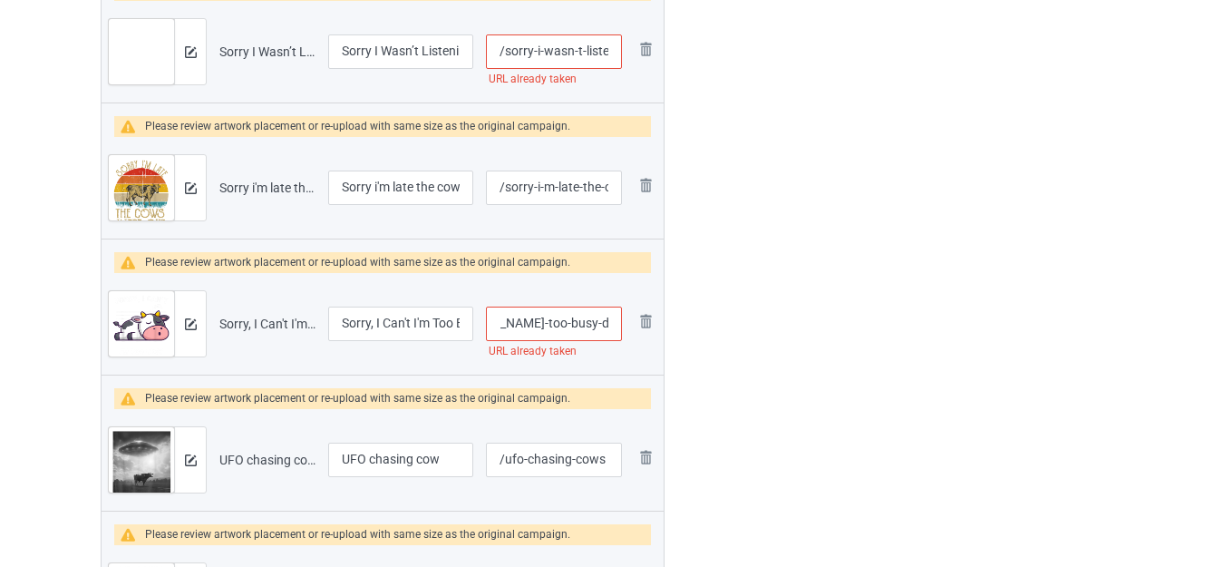
click at [620, 332] on input "/sorry-i-can-t-i-m-too-busy-doing-nothing" at bounding box center [554, 324] width 136 height 34
click at [561, 324] on input "/sorry-i-can-t-i-m-too-busy-doing-nothing" at bounding box center [554, 324] width 136 height 34
drag, startPoint x: 525, startPoint y: 319, endPoint x: 834, endPoint y: 326, distance: 309.3
type input "/sorry-i-can-t-i-m-too-busy"
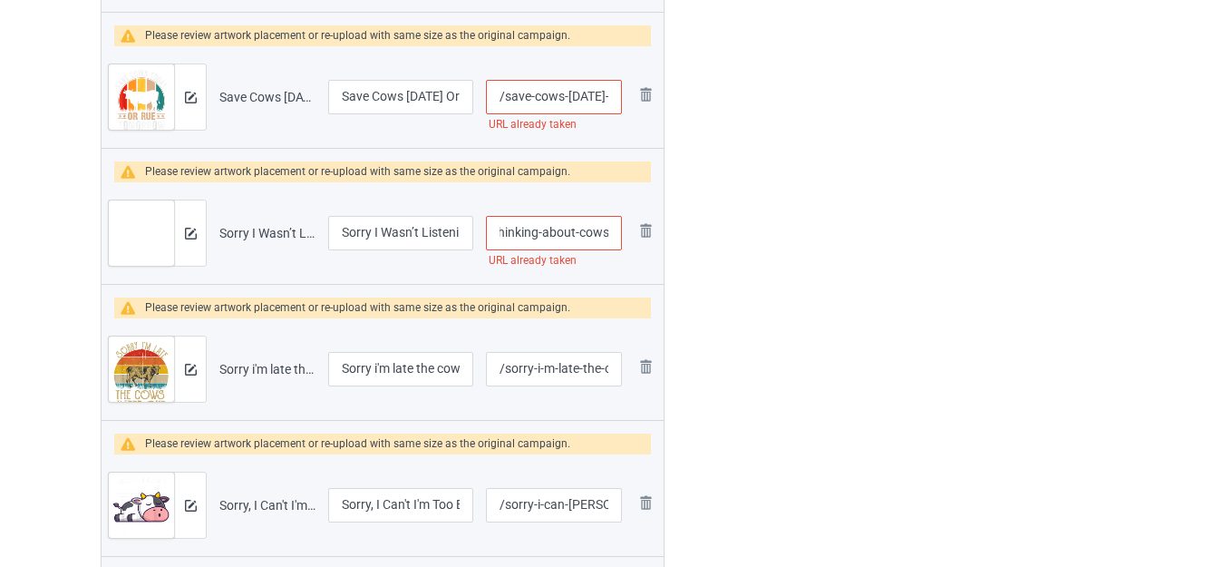
drag, startPoint x: 593, startPoint y: 231, endPoint x: 619, endPoint y: 239, distance: 26.4
click at [619, 239] on input "/sorry-i-wasn-t-listening-i-was-thinking-about-cows" at bounding box center [554, 233] width 136 height 34
click at [581, 234] on input "/sorry-i-wasn-t-listening-i-was-thinking-about-cows" at bounding box center [554, 233] width 136 height 34
drag, startPoint x: 539, startPoint y: 231, endPoint x: 818, endPoint y: 239, distance: 279.4
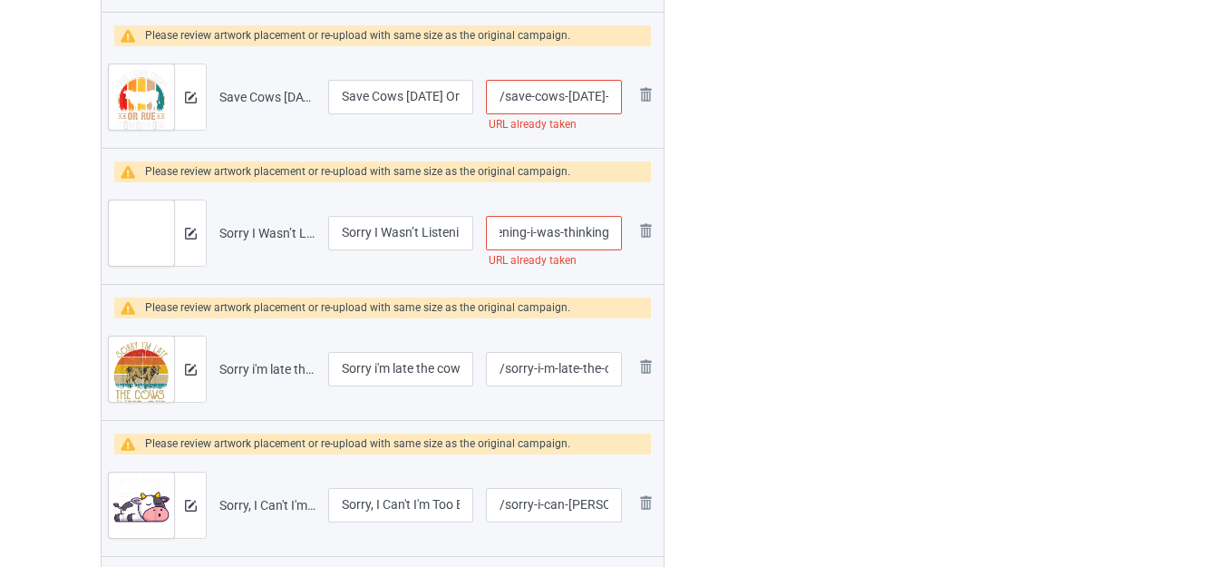
type input "/sorry-i-wasn-t-listening-i-was-thinking"
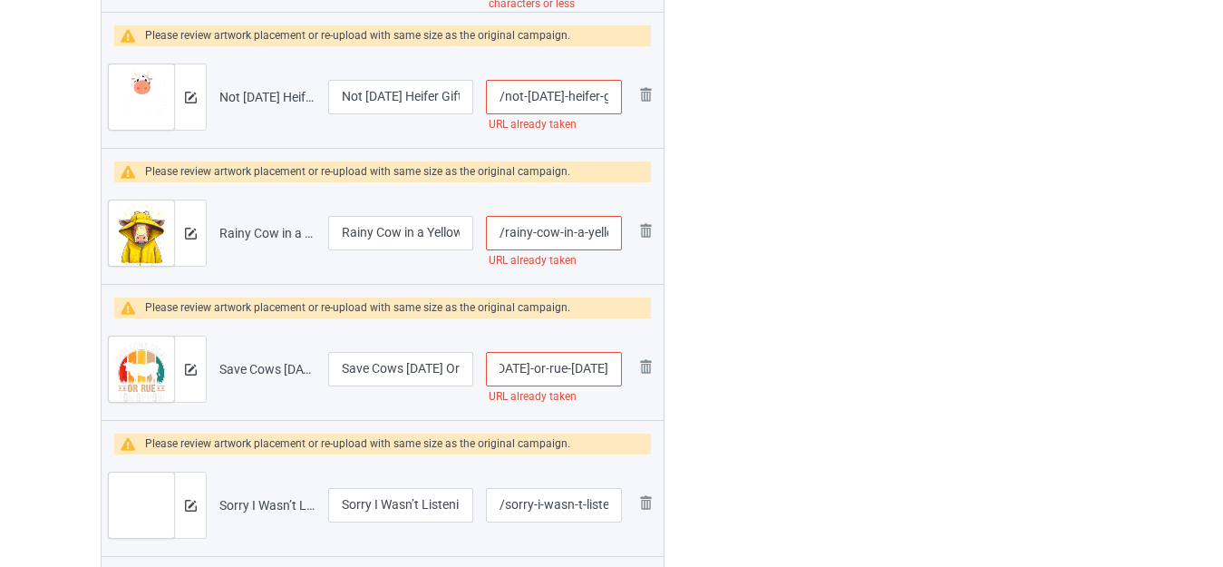
drag, startPoint x: 621, startPoint y: 371, endPoint x: 848, endPoint y: 368, distance: 226.7
type input "/save-cows-today"
drag, startPoint x: 585, startPoint y: 236, endPoint x: 891, endPoint y: 235, distance: 305.6
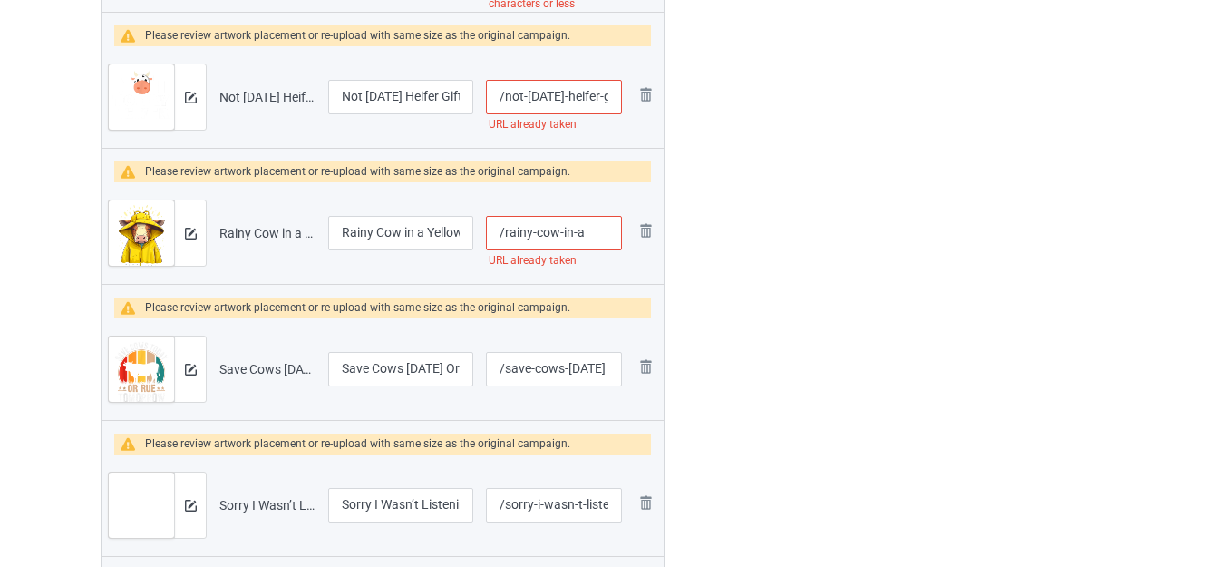
type input "/rainy-cow-in-a"
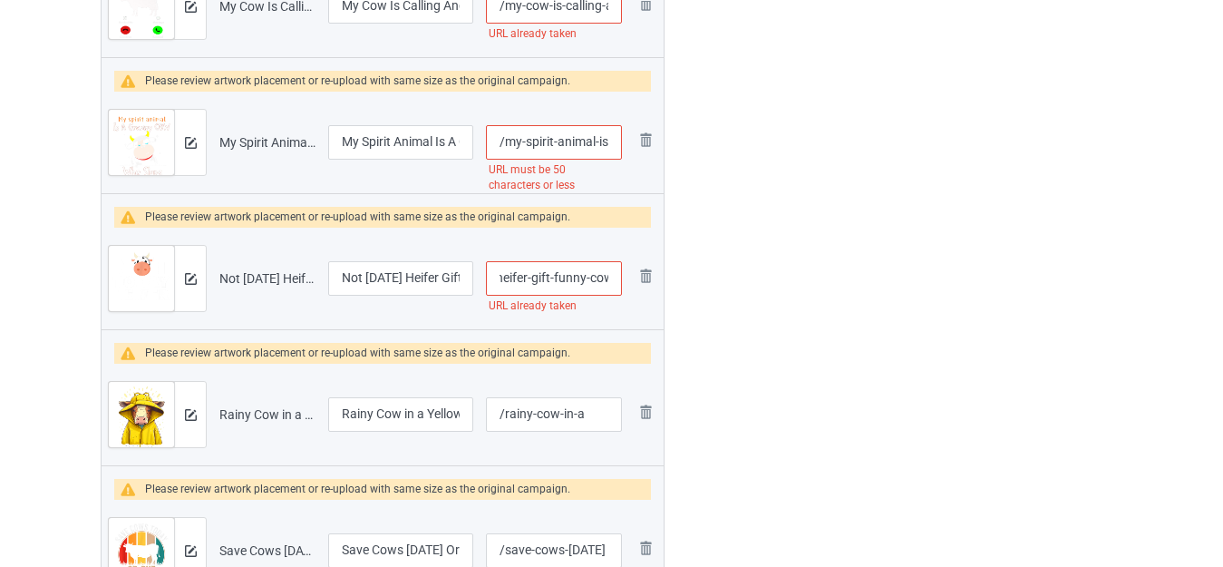
drag, startPoint x: 598, startPoint y: 276, endPoint x: 687, endPoint y: 283, distance: 90.1
type input "/not-today-heifer-"
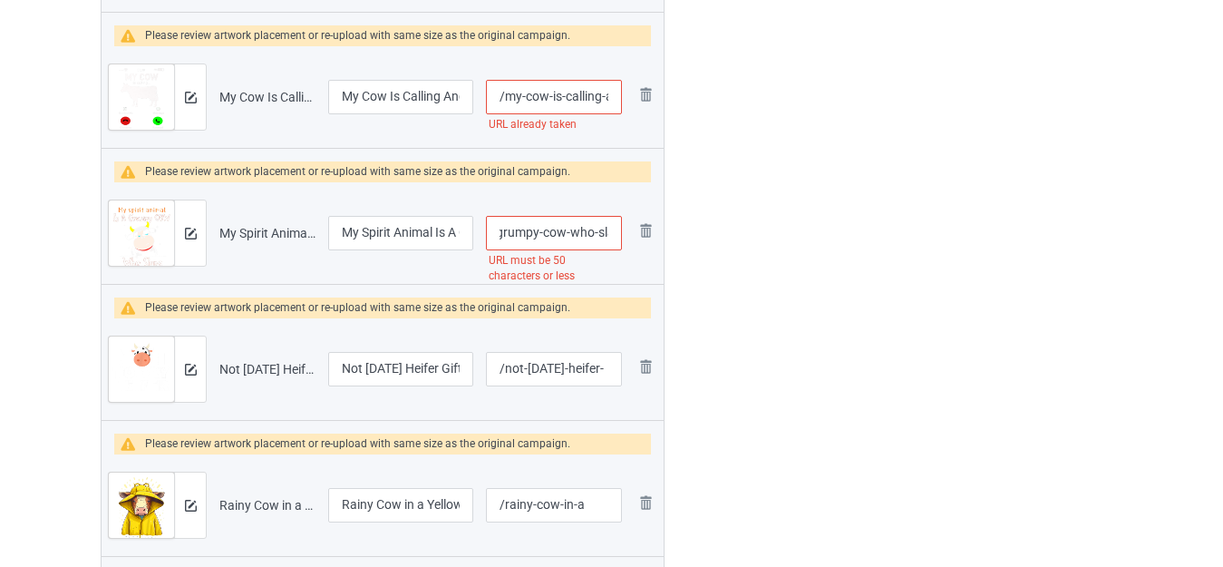
drag, startPoint x: 599, startPoint y: 230, endPoint x: 609, endPoint y: 229, distance: 10.1
click at [609, 229] on input "/my-spirit-animal-is-a-grumpy-cow-who-slaps-annoying-people" at bounding box center [554, 233] width 136 height 34
click at [578, 229] on input "/my-spirit-animal-is-a-grumpy-cow-who-slaps-annoying-people" at bounding box center [554, 233] width 136 height 34
drag, startPoint x: 527, startPoint y: 233, endPoint x: 775, endPoint y: 238, distance: 248.5
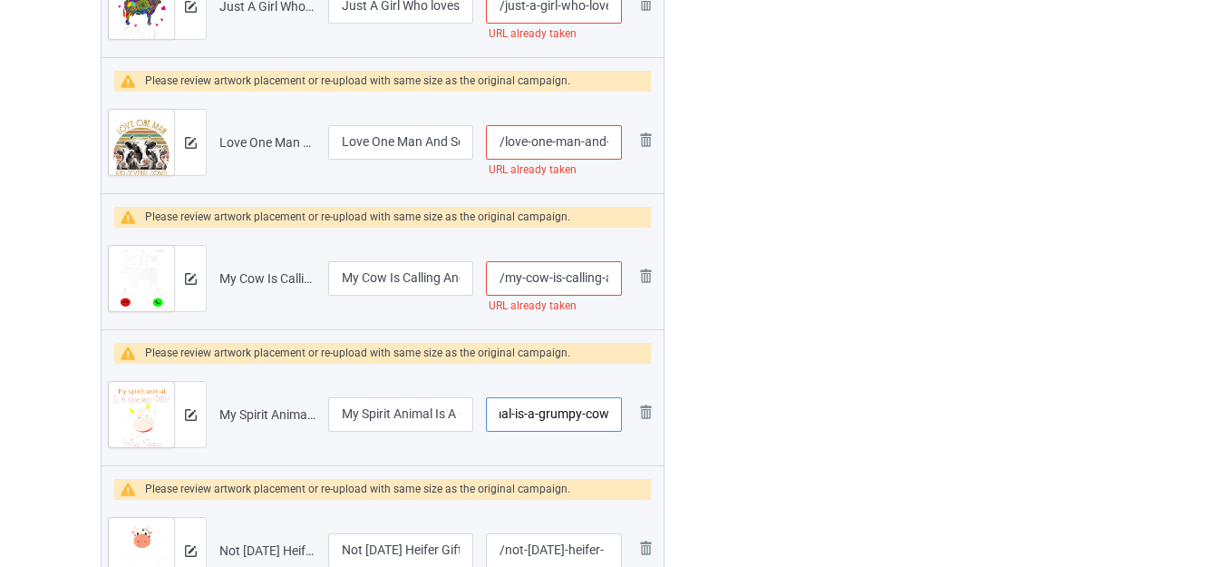
type input "/my-spirit-animal-is-a-grumpy-cow"
drag, startPoint x: 599, startPoint y: 276, endPoint x: 620, endPoint y: 279, distance: 21.2
click at [620, 279] on input "/my-cow-is-calling-and-i-must-go" at bounding box center [554, 278] width 136 height 34
click at [580, 279] on input "/my-cow-is-calling-and-i-must-go" at bounding box center [554, 278] width 136 height 34
drag, startPoint x: 559, startPoint y: 275, endPoint x: 782, endPoint y: 271, distance: 223.1
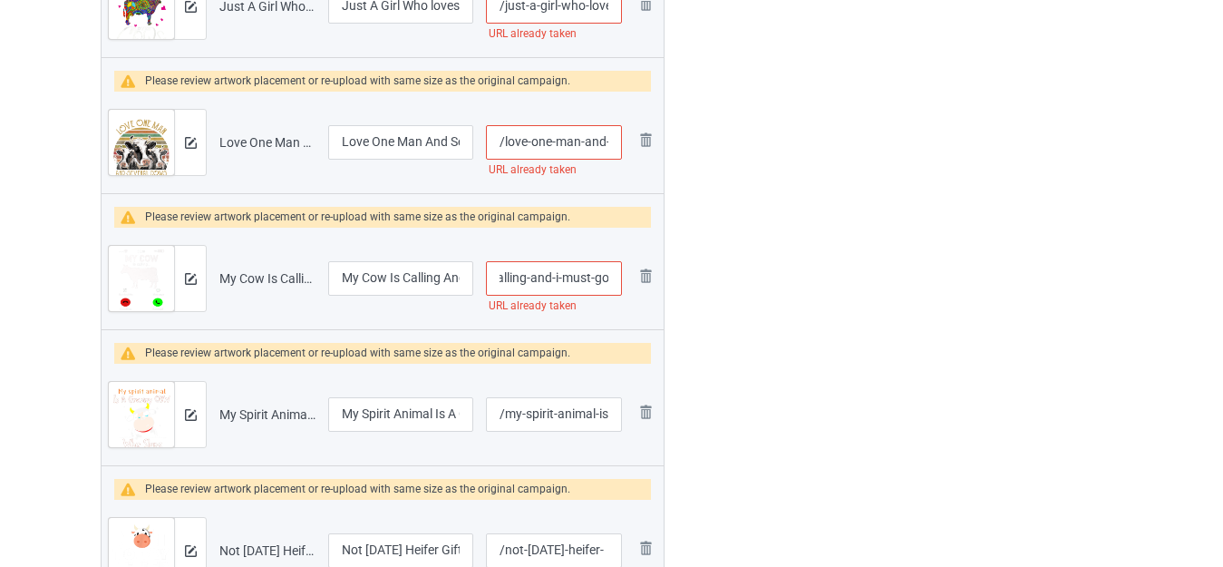
type input "/my-cow-is-calling-and-i"
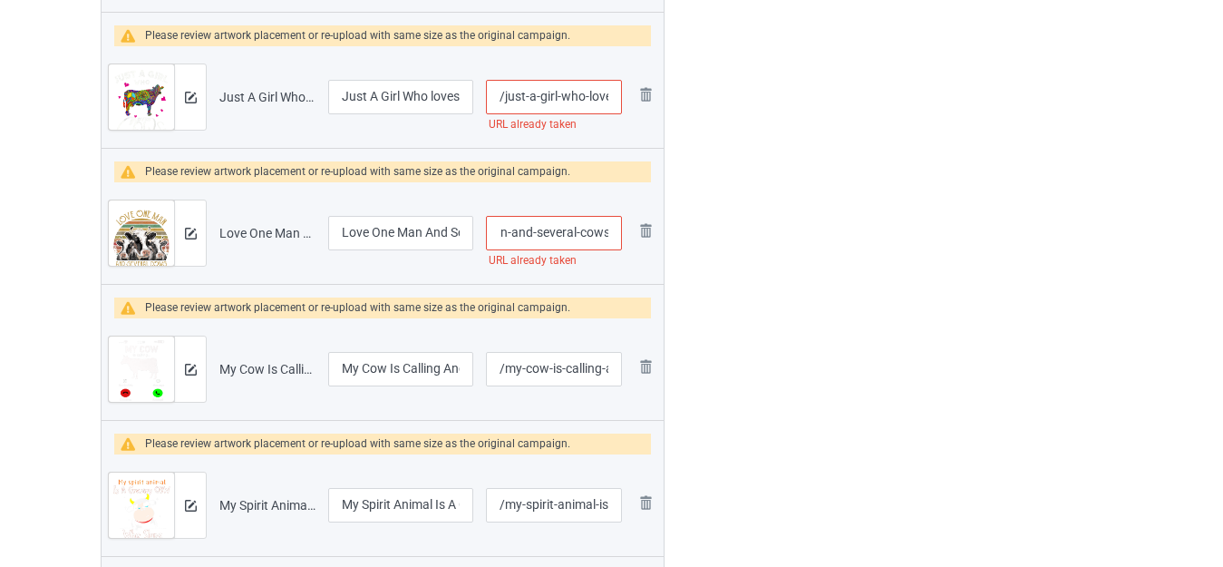
drag, startPoint x: 608, startPoint y: 233, endPoint x: 619, endPoint y: 235, distance: 11.0
click at [619, 235] on input "/love-one-man-and-several-cows" at bounding box center [554, 233] width 136 height 34
click at [575, 234] on input "/love-one-man-and-several-cows" at bounding box center [554, 233] width 136 height 34
drag, startPoint x: 534, startPoint y: 228, endPoint x: 762, endPoint y: 229, distance: 227.6
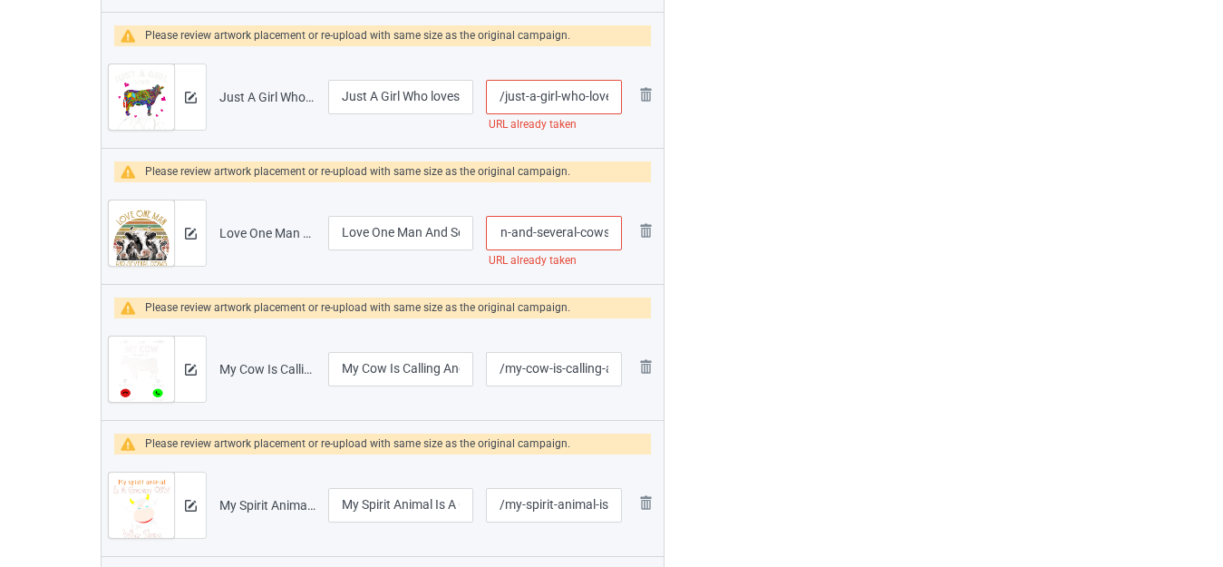
type input "/love-one-man-and"
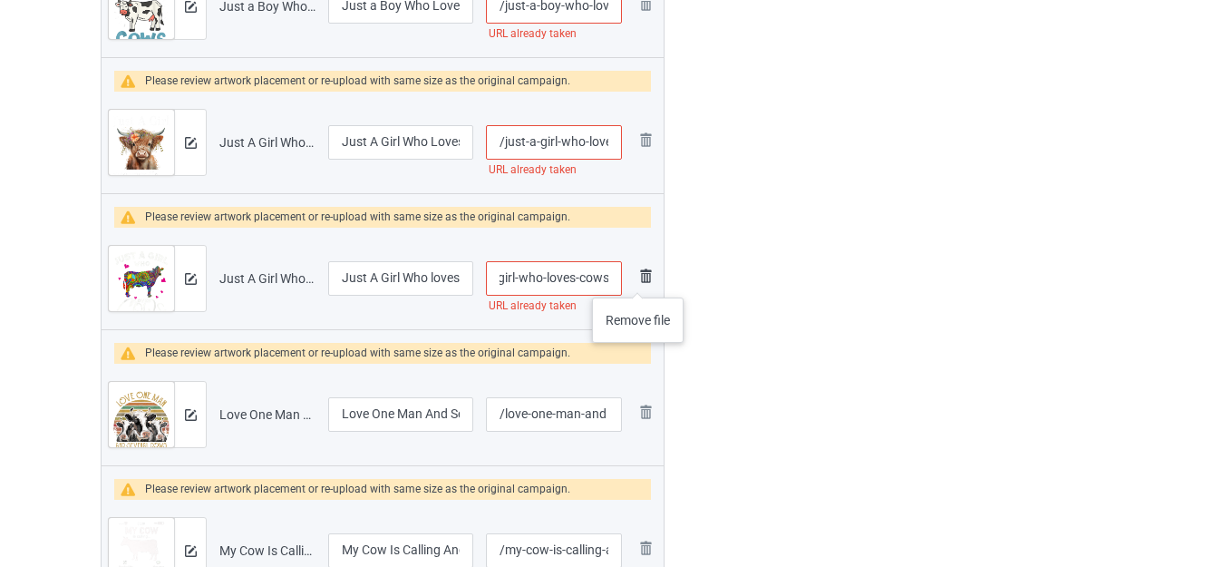
drag, startPoint x: 598, startPoint y: 278, endPoint x: 638, endPoint y: 279, distance: 39.9
click at [638, 279] on tr "Preview and edit artwork Just A Girl Who loves Cows.png Just A Girl Who loves C…" at bounding box center [383, 279] width 562 height 102
click at [592, 278] on input "/just-a-girl-who-loves-cows" at bounding box center [554, 278] width 136 height 34
click at [607, 276] on input "/just-a-girl-who-loves-cows" at bounding box center [554, 278] width 136 height 34
type input "/just-a-girl-who-loves-cowss"
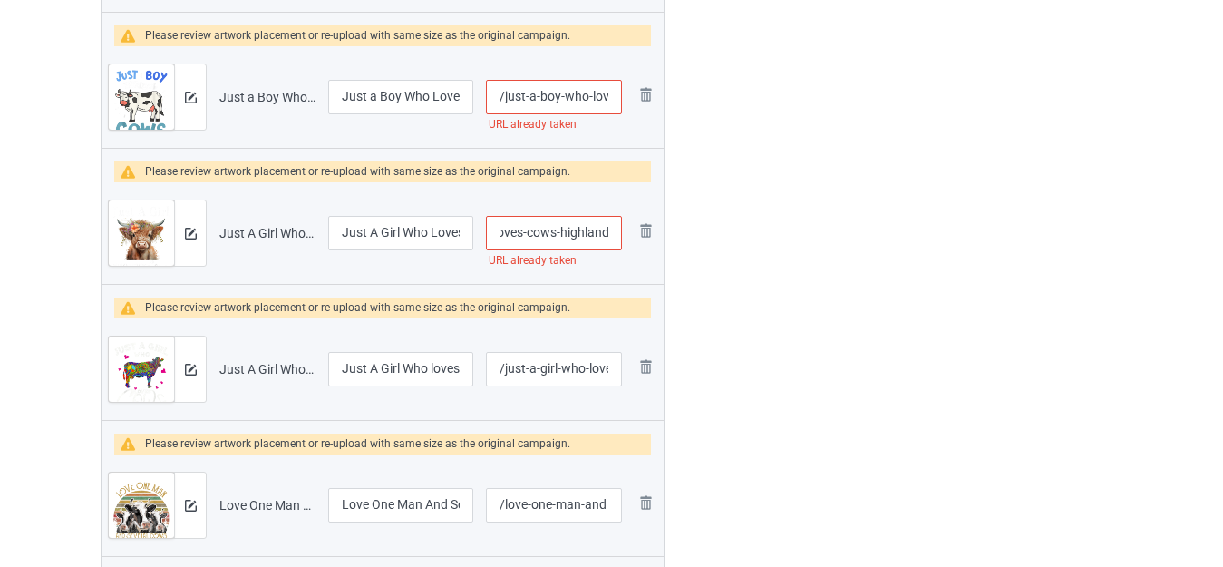
drag, startPoint x: 601, startPoint y: 232, endPoint x: 625, endPoint y: 237, distance: 24.0
click at [625, 237] on td "/just-a-girl-who-loves-cows-highland URL already taken" at bounding box center [554, 233] width 149 height 102
click at [587, 233] on input "/just-a-girl-who-loves-cows-highland" at bounding box center [554, 233] width 136 height 34
drag, startPoint x: 555, startPoint y: 229, endPoint x: 735, endPoint y: 248, distance: 180.7
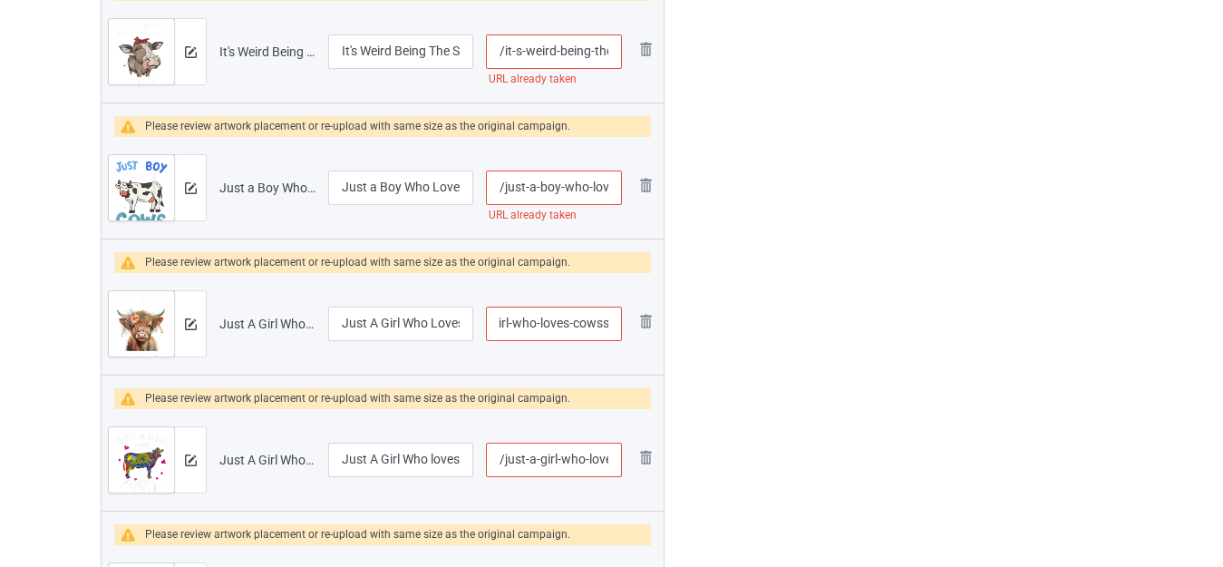
drag, startPoint x: 601, startPoint y: 323, endPoint x: 622, endPoint y: 326, distance: 21.2
click at [622, 326] on input "/just-a-girl-who-loves-cowss" at bounding box center [554, 324] width 136 height 34
drag, startPoint x: 609, startPoint y: 326, endPoint x: 617, endPoint y: 320, distance: 9.6
click at [609, 326] on input "/just-a-girl-who-loves-cowss" at bounding box center [554, 324] width 136 height 34
click at [608, 317] on input "/just-a-girl-who-loves-cowss" at bounding box center [554, 324] width 136 height 34
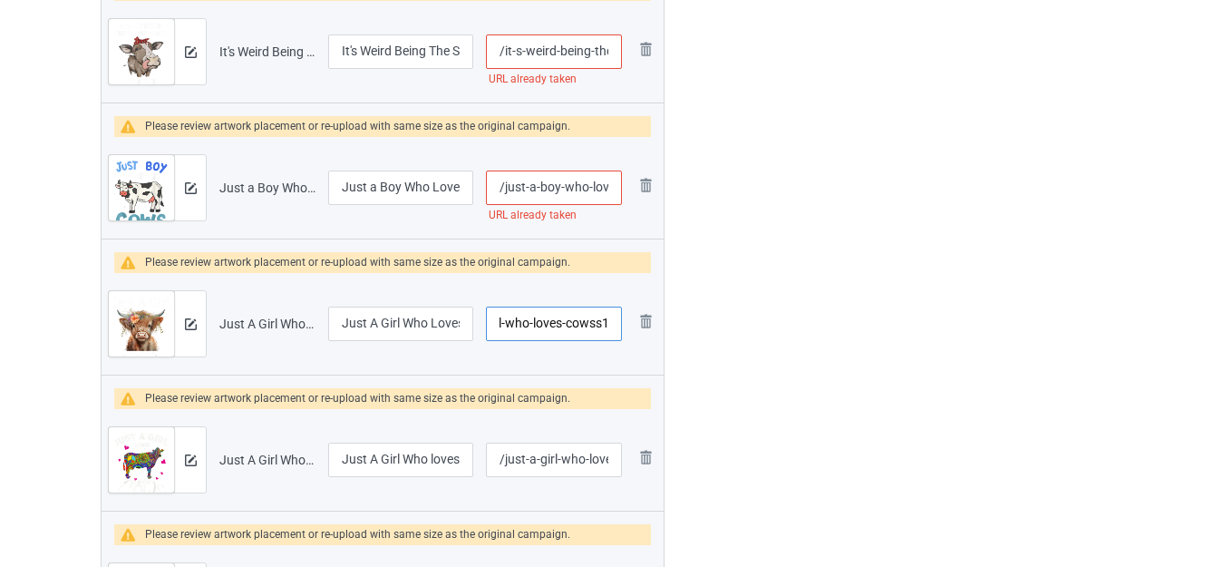
type input "/just-a-girl-who-loves-cowss1"
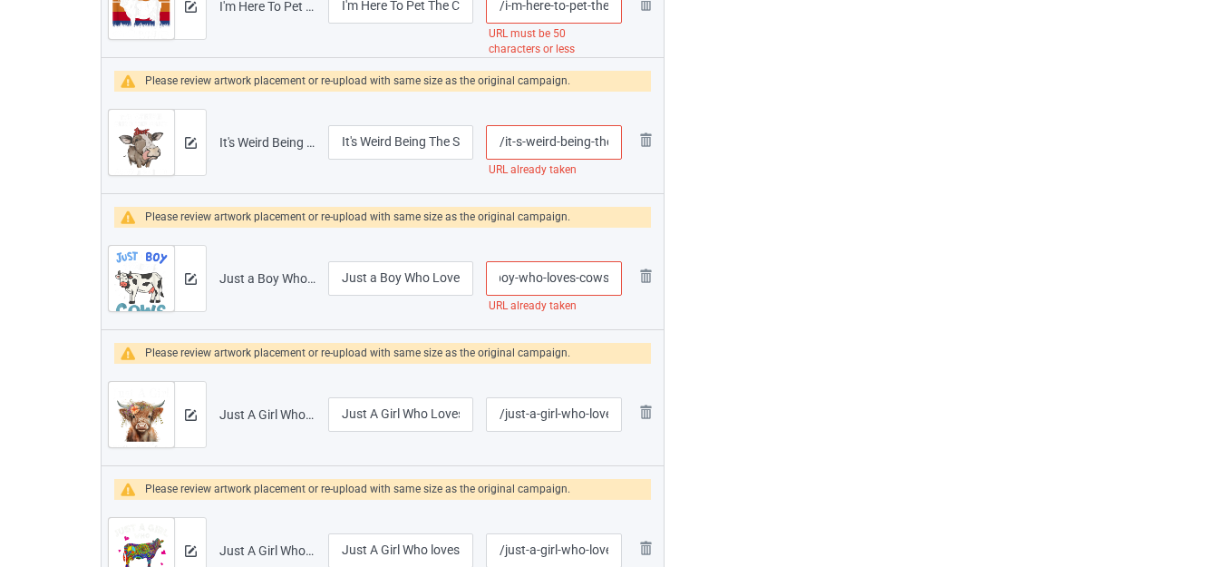
drag, startPoint x: 604, startPoint y: 287, endPoint x: 624, endPoint y: 287, distance: 20.0
click at [624, 287] on td "/just-a-boy-who-loves-cows URL already taken" at bounding box center [554, 279] width 149 height 102
click at [604, 280] on input "/just-a-boy-who-loves-cows" at bounding box center [554, 278] width 136 height 34
click at [609, 273] on input "/just-a-boy-who-loves-cows" at bounding box center [554, 278] width 136 height 34
type input "/just-a-boy-who-loves-cows1"
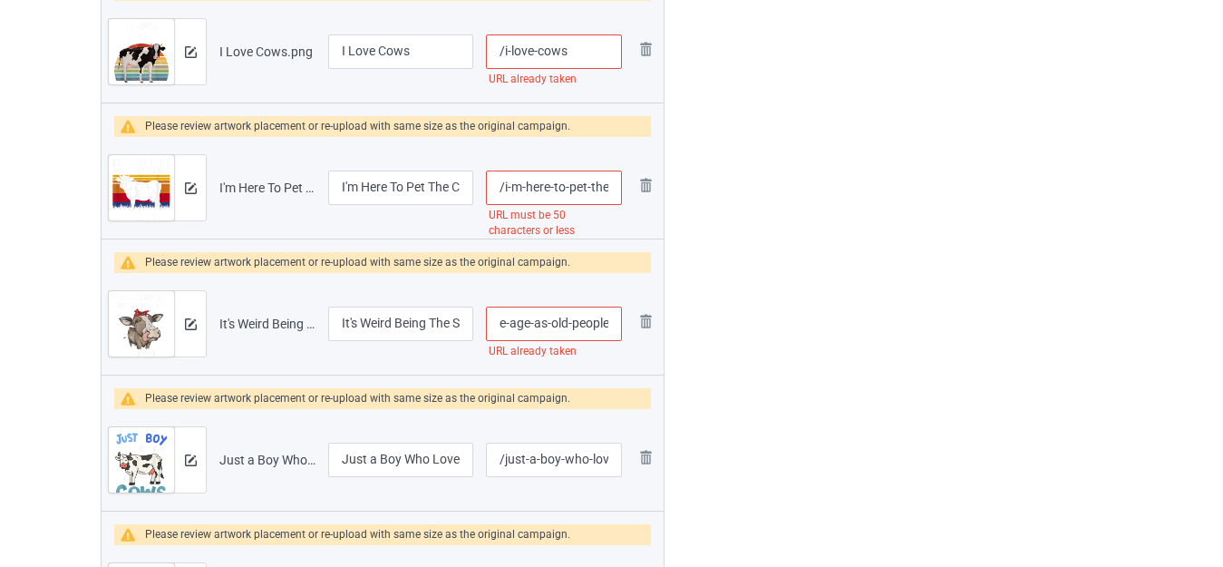
drag, startPoint x: 590, startPoint y: 326, endPoint x: 631, endPoint y: 326, distance: 40.8
click at [631, 326] on tr "Preview and edit artwork It's Weird Being The Same Age As Old People.png It's W…" at bounding box center [383, 324] width 562 height 102
click at [599, 317] on input "/it-s-weird-being-the-same-age-as-old-people" at bounding box center [554, 324] width 136 height 34
drag, startPoint x: 551, startPoint y: 323, endPoint x: 708, endPoint y: 320, distance: 157.8
click at [708, 322] on div "Campaign to duplicate 3 Cow Moon Funny Parody Original Artwork 3393x4930 @ 243 …" at bounding box center [612, 163] width 1048 height 5697
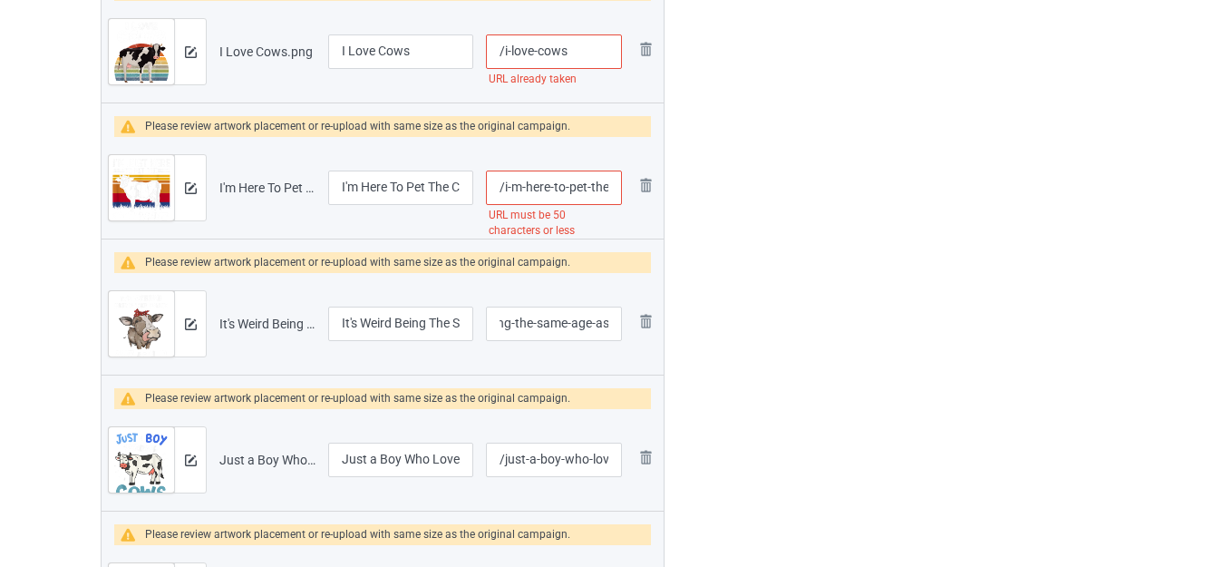
click at [718, 297] on div at bounding box center [742, 163] width 131 height 5697
type input "/it-s-weird-being-the-same-age-as"
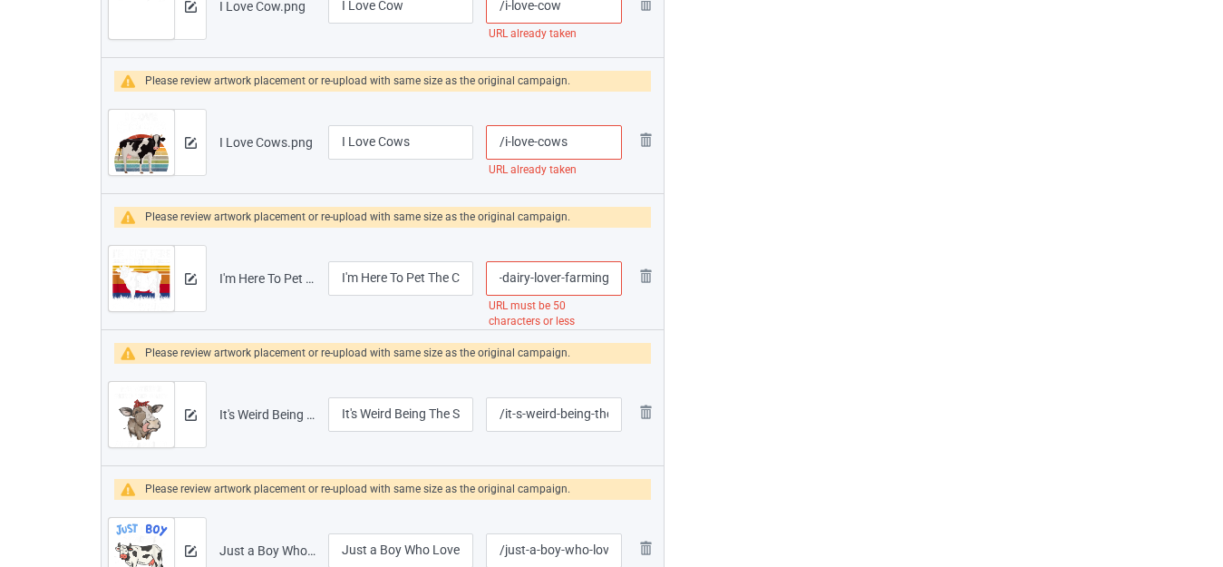
drag, startPoint x: 609, startPoint y: 281, endPoint x: 630, endPoint y: 284, distance: 21.9
click at [630, 284] on tr "Preview and edit artwork I'm Here To Pet The Cows Funny Cow Dairy Lover Farming…" at bounding box center [383, 279] width 562 height 102
click at [592, 280] on input "/i-m-here-to-pet-the-cows-funny-cow-dairy-lover-farming" at bounding box center [554, 278] width 136 height 34
drag, startPoint x: 561, startPoint y: 277, endPoint x: 754, endPoint y: 288, distance: 192.6
click at [751, 288] on div "Campaign to duplicate 3 Cow Moon Funny Parody Original Artwork 3393x4930 @ 243 …" at bounding box center [612, 254] width 1048 height 5697
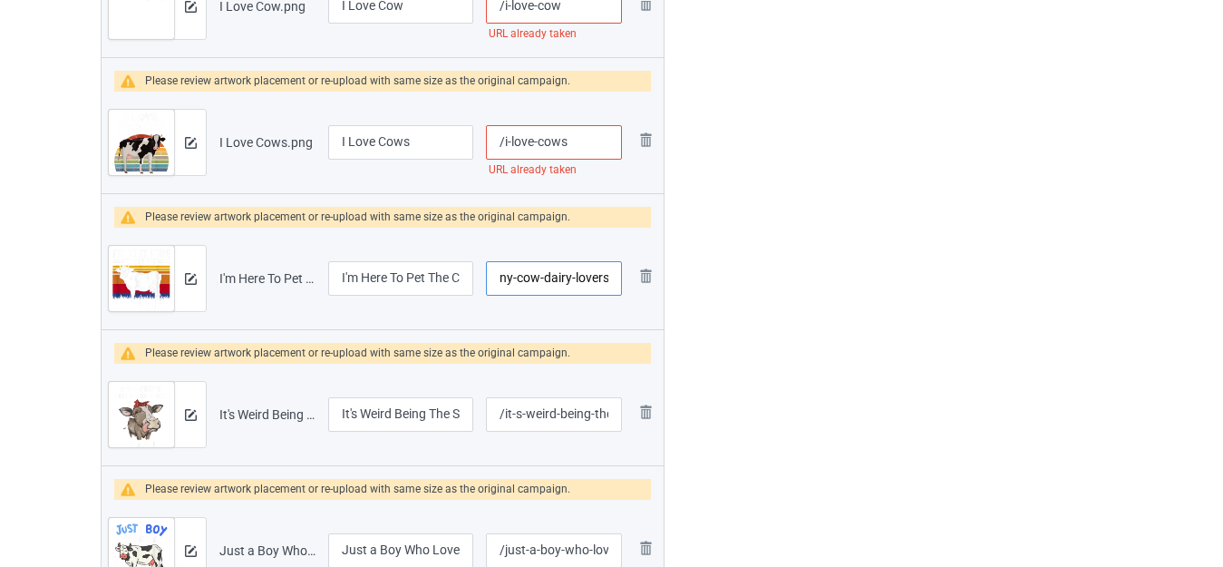
type input "/i-m-here-to-pet-the-cows-funny-cow-dairy-lovers"
click at [795, 287] on div at bounding box center [742, 254] width 131 height 5697
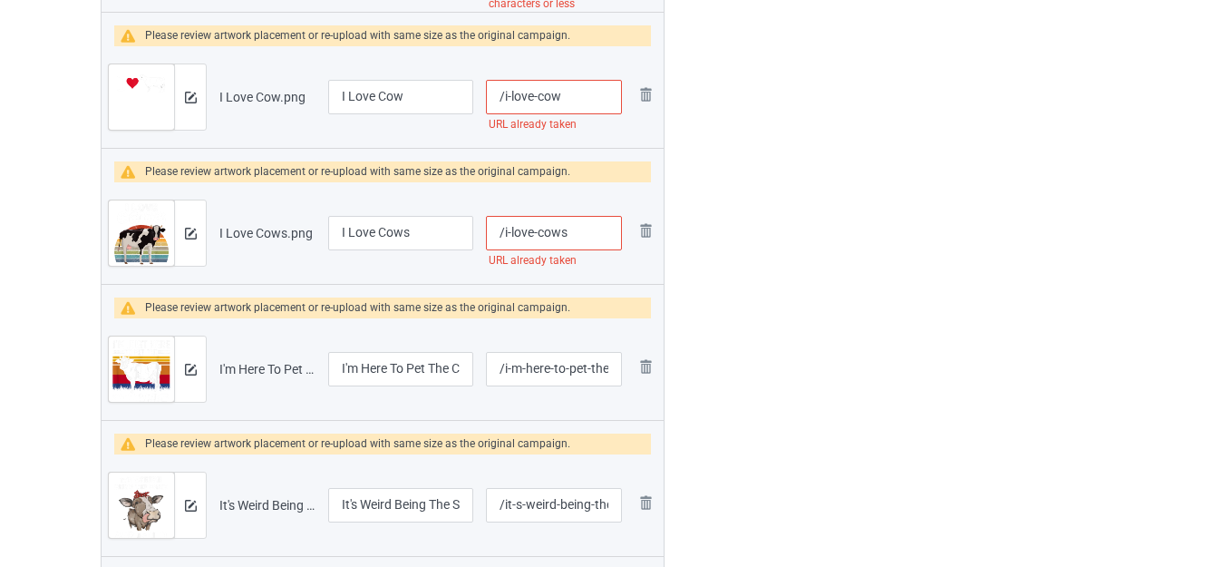
click at [583, 235] on input "/i-love-cows" at bounding box center [554, 233] width 136 height 34
type input "/i-love-cowsw"
click at [742, 224] on div at bounding box center [742, 345] width 131 height 5697
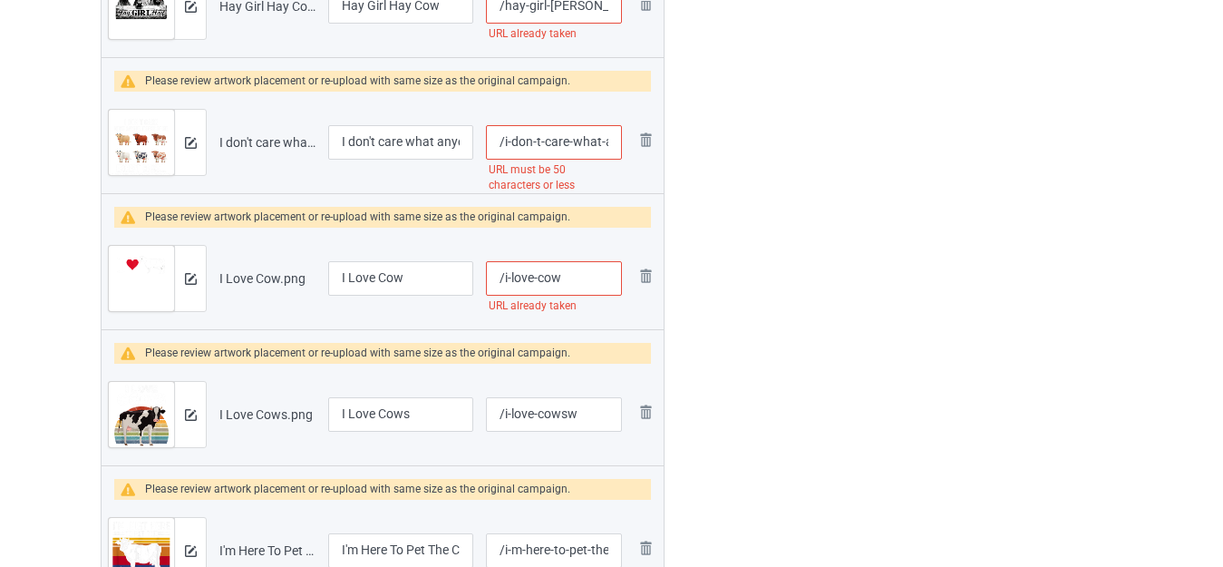
click at [580, 269] on input "/i-love-cow" at bounding box center [554, 278] width 136 height 34
type input "/i-love-s"
click at [738, 274] on div at bounding box center [742, 526] width 131 height 5697
drag, startPoint x: 585, startPoint y: 141, endPoint x: 628, endPoint y: 150, distance: 43.4
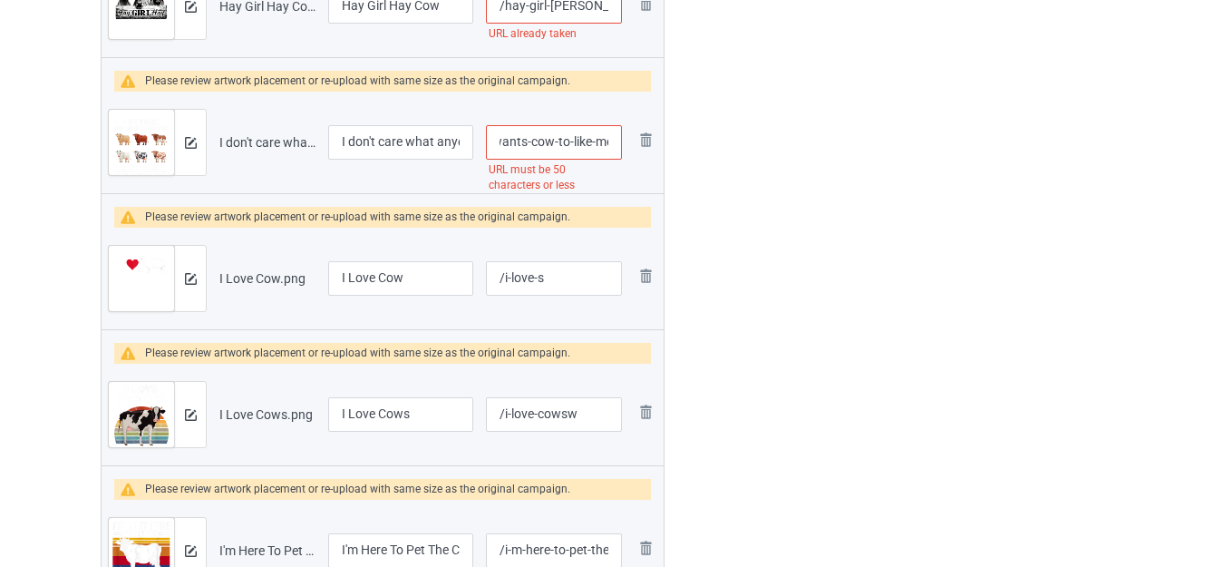
click at [628, 150] on td "/i-don-t-care-what-anyone-thinks-of-me-i-wants-cow-to-like-me URL must be 50 ch…" at bounding box center [554, 143] width 149 height 102
click at [560, 148] on input "/i-don-t-care-what-anyone-thinks-of-me-i-wants-cow-to-like-me" at bounding box center [554, 142] width 136 height 34
drag, startPoint x: 523, startPoint y: 140, endPoint x: 769, endPoint y: 152, distance: 246.1
click at [769, 152] on div "Campaign to duplicate 3 Cow Moon Funny Parody Original Artwork 3393x4930 @ 243 …" at bounding box center [612, 526] width 1048 height 5697
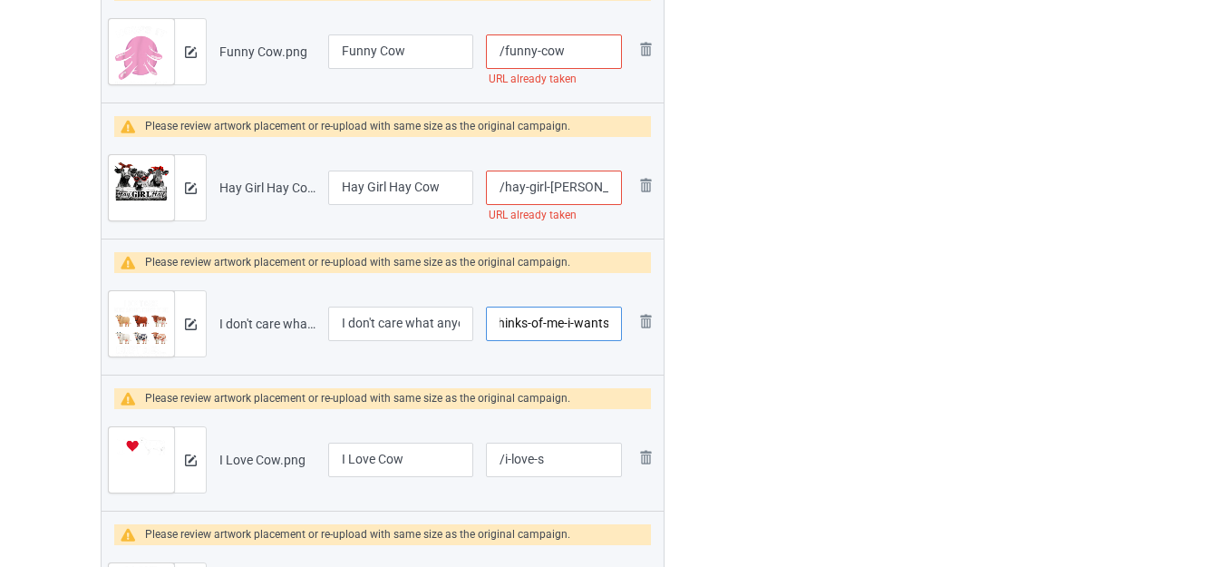
type input "/i-don-t-care-what-anyone-thinks-of-me-i-wants"
click at [599, 191] on input "/hay-girl-hay-cow" at bounding box center [554, 188] width 136 height 34
type input "/hay-girl-hay-cows"
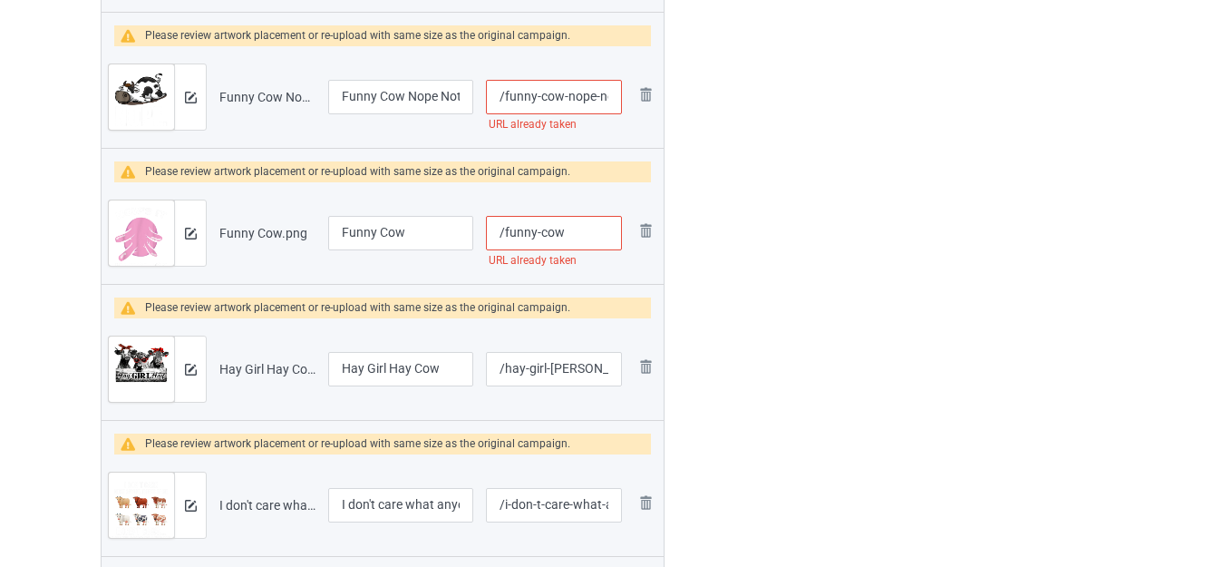
click at [580, 231] on input "/funny-cow" at bounding box center [554, 233] width 136 height 34
type input "/funny-cows"
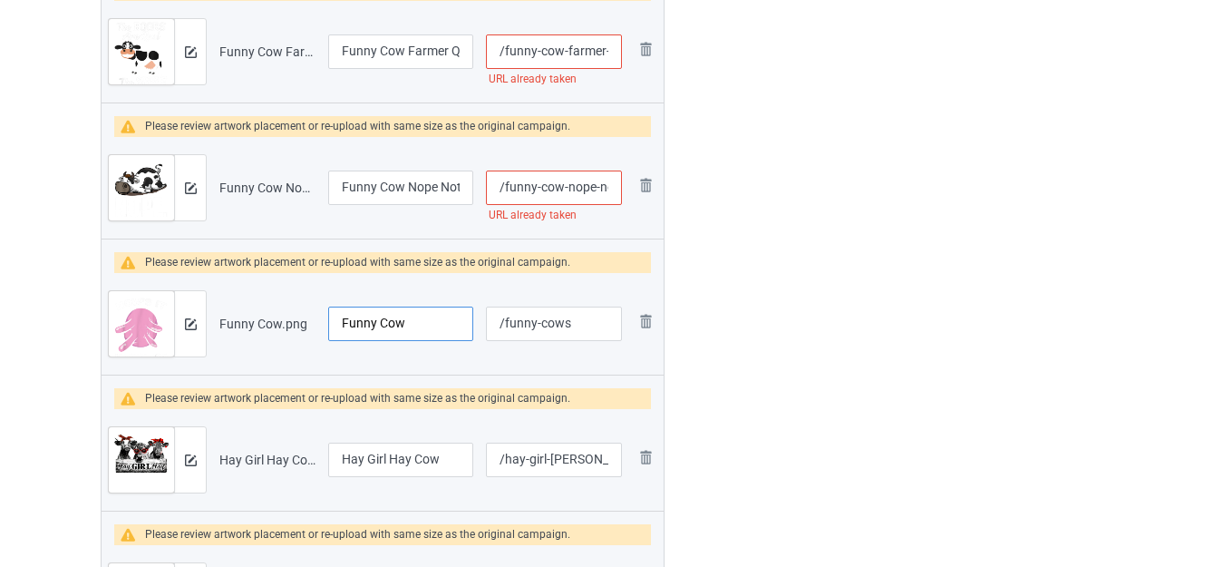
click at [429, 325] on input "Funny Cow" at bounding box center [400, 324] width 145 height 34
type input "Funny Cow Design"
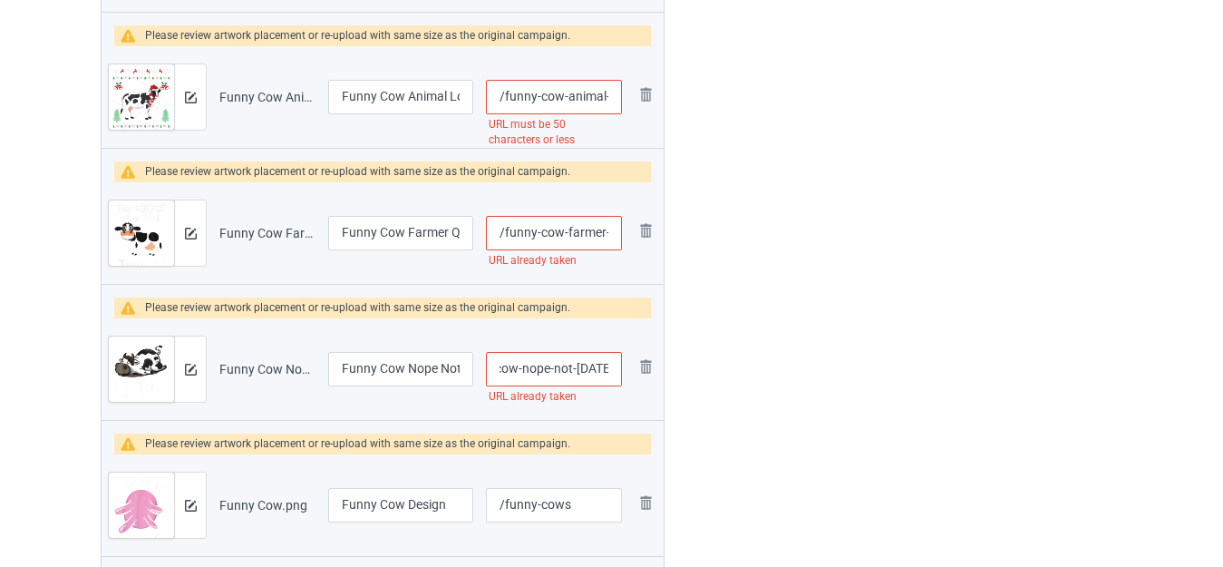
drag, startPoint x: 582, startPoint y: 371, endPoint x: 607, endPoint y: 378, distance: 25.5
click at [625, 378] on td "/funny-cow-nope-not-today URL already taken" at bounding box center [554, 369] width 149 height 102
click at [611, 366] on input "/funny-cow-nope-not-today" at bounding box center [554, 369] width 136 height 34
type input "/funny-cow-nope-not-todays"
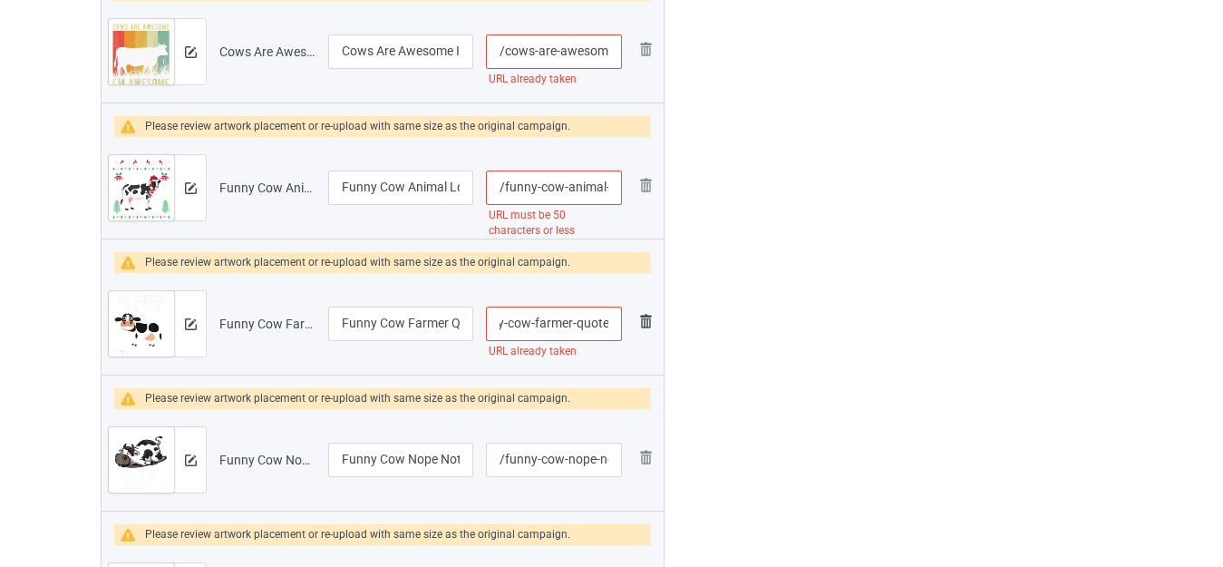
drag, startPoint x: 610, startPoint y: 325, endPoint x: 638, endPoint y: 326, distance: 27.3
click at [638, 326] on tr "Preview and edit artwork Funny Cow Farmer Quote.png Funny Cow Farmer Quote /fun…" at bounding box center [383, 324] width 562 height 102
click at [619, 319] on input "/funny-cow-farmer-quote" at bounding box center [554, 324] width 136 height 34
type input "/funny-cow-farmer-quotes"
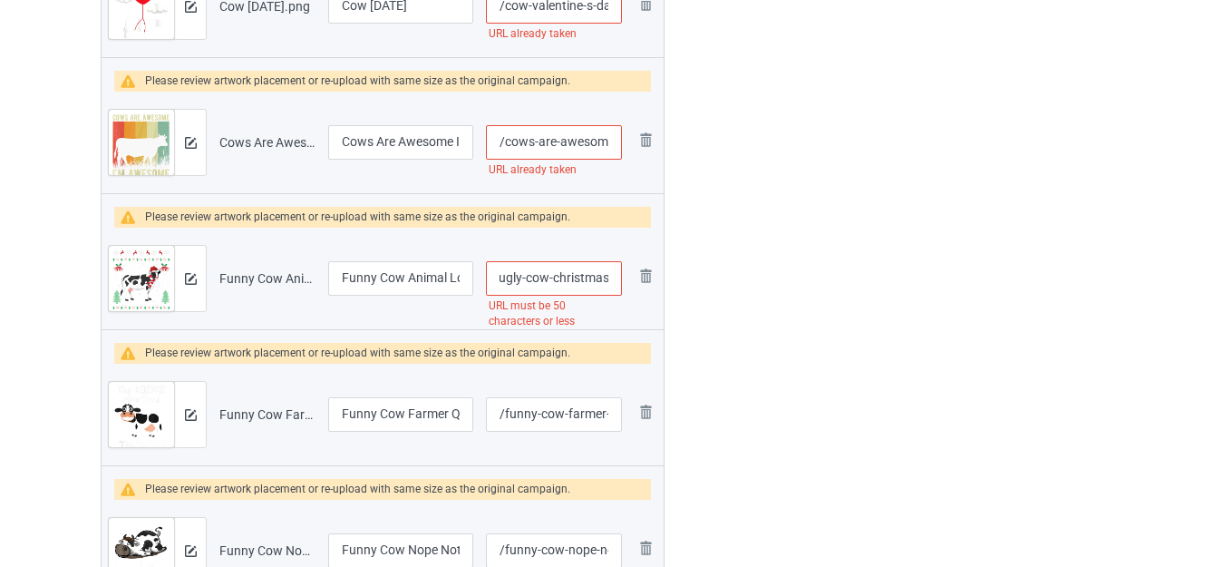
drag, startPoint x: 596, startPoint y: 280, endPoint x: 623, endPoint y: 281, distance: 27.2
click at [623, 281] on td "/funny-cow-animal-lover-xmas-gift-ugly-cow-christmas URL must be 50 characters …" at bounding box center [554, 279] width 149 height 102
click at [571, 278] on input "/funny-cow-animal-lover-xmas-gift-ugly-cow-christmas" at bounding box center [554, 278] width 136 height 34
drag, startPoint x: 525, startPoint y: 278, endPoint x: 763, endPoint y: 288, distance: 237.8
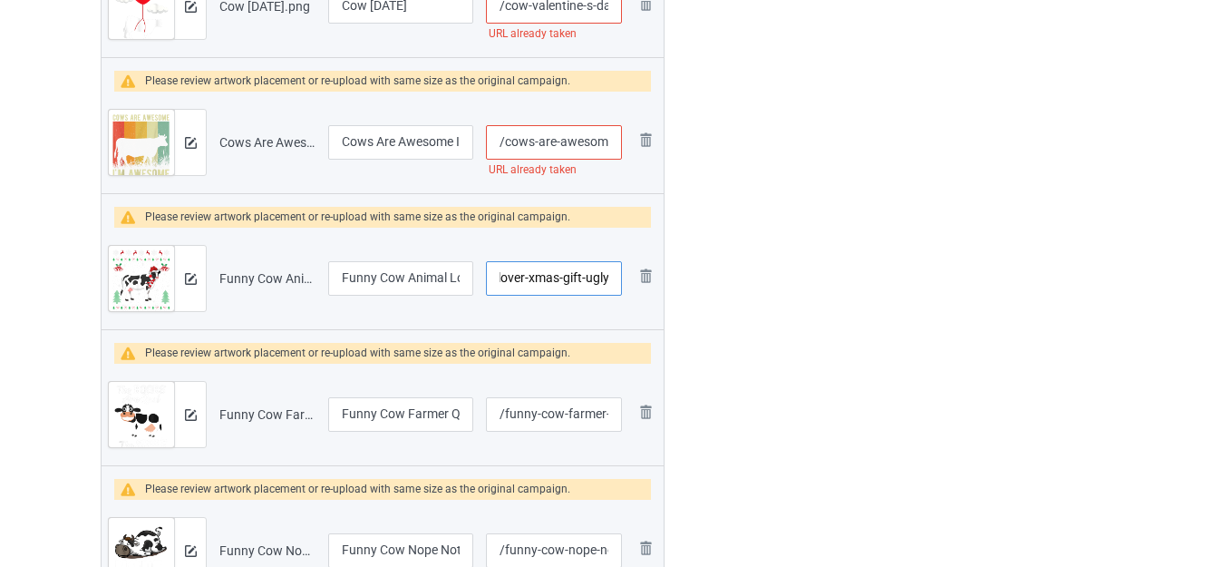
type input "/funny-cow-animal-lover-xmas-gift-ugly"
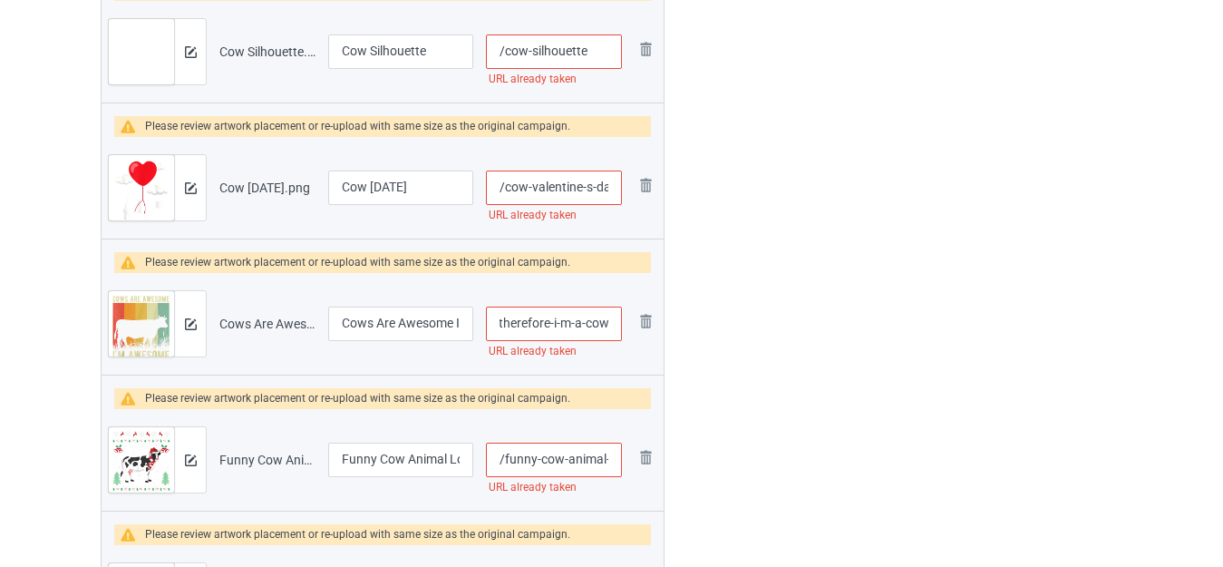
drag, startPoint x: 589, startPoint y: 326, endPoint x: 623, endPoint y: 332, distance: 35.0
click at [623, 332] on td "/cows-are-awesome-i-m-awesome-therefore-i-m-a-cow URL already taken" at bounding box center [554, 324] width 149 height 102
click at [594, 321] on input "/cows-are-awesome-i-m-awesome-therefore-i-m-a-cow" at bounding box center [554, 324] width 136 height 34
click at [576, 322] on input "/cows-are-awesome-i-m-awesome-therefore-i-m-a-cow" at bounding box center [554, 324] width 136 height 34
drag, startPoint x: 571, startPoint y: 322, endPoint x: 710, endPoint y: 330, distance: 139.0
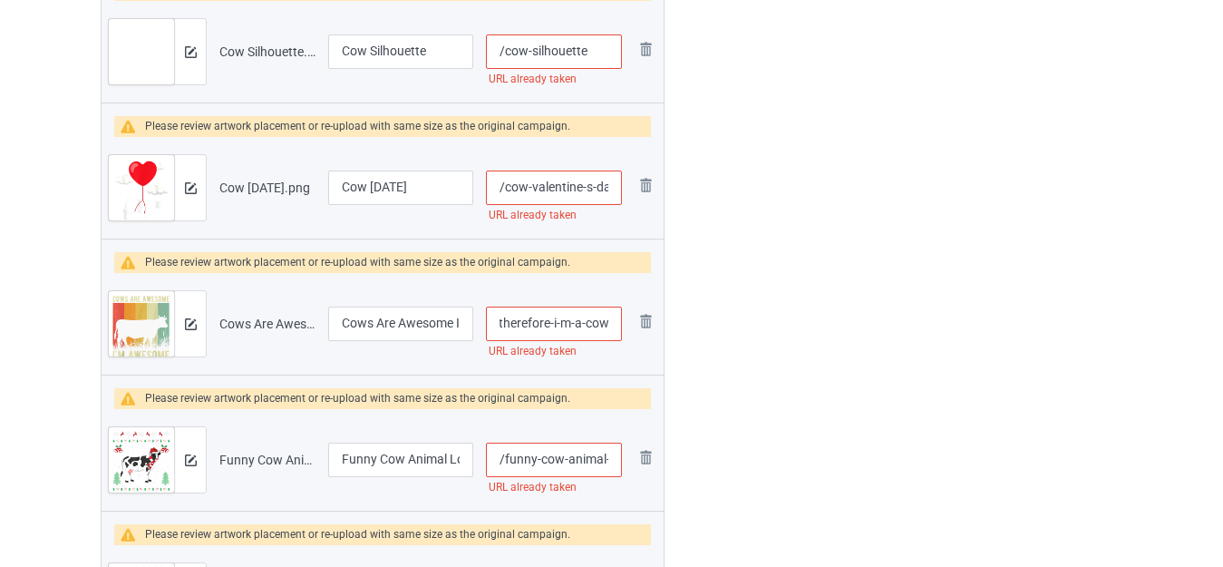
type input "/cows-are-awesome-i-m-awesome-therefore-i-m"
click at [627, 458] on td "/funny-cow-animal-lover-xmas-gift-ugly URL already taken" at bounding box center [554, 460] width 149 height 102
click at [586, 456] on input "/funny-cow-animal-lover-xmas-gift-ugly" at bounding box center [554, 460] width 136 height 34
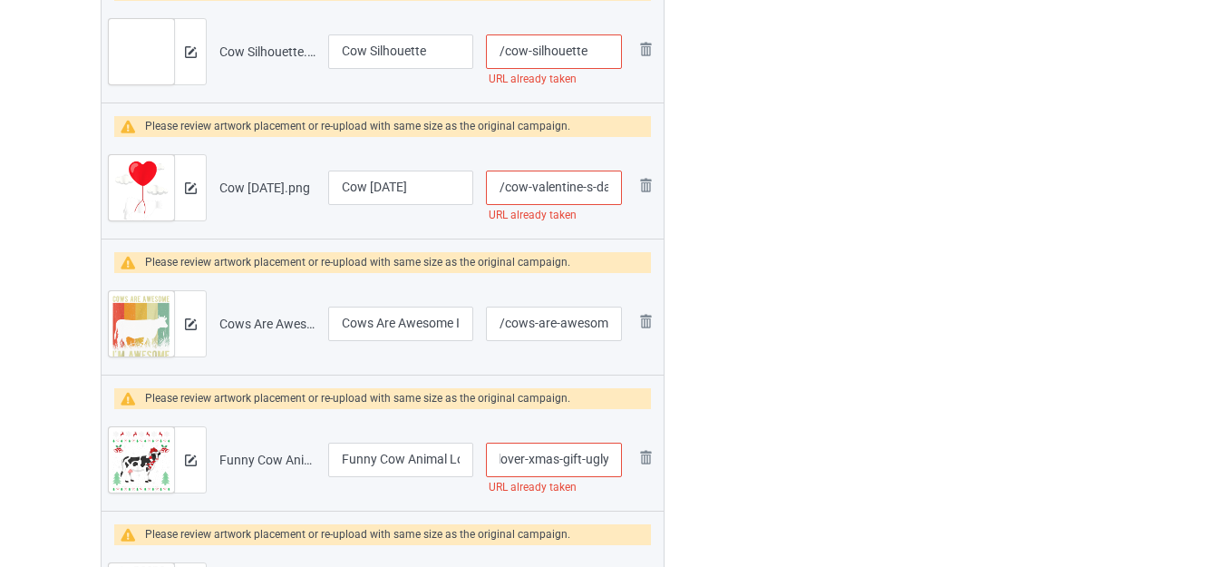
drag, startPoint x: 580, startPoint y: 455, endPoint x: 749, endPoint y: 462, distance: 168.8
type input "/funny-cow-animal-lover-xmas-gifts"
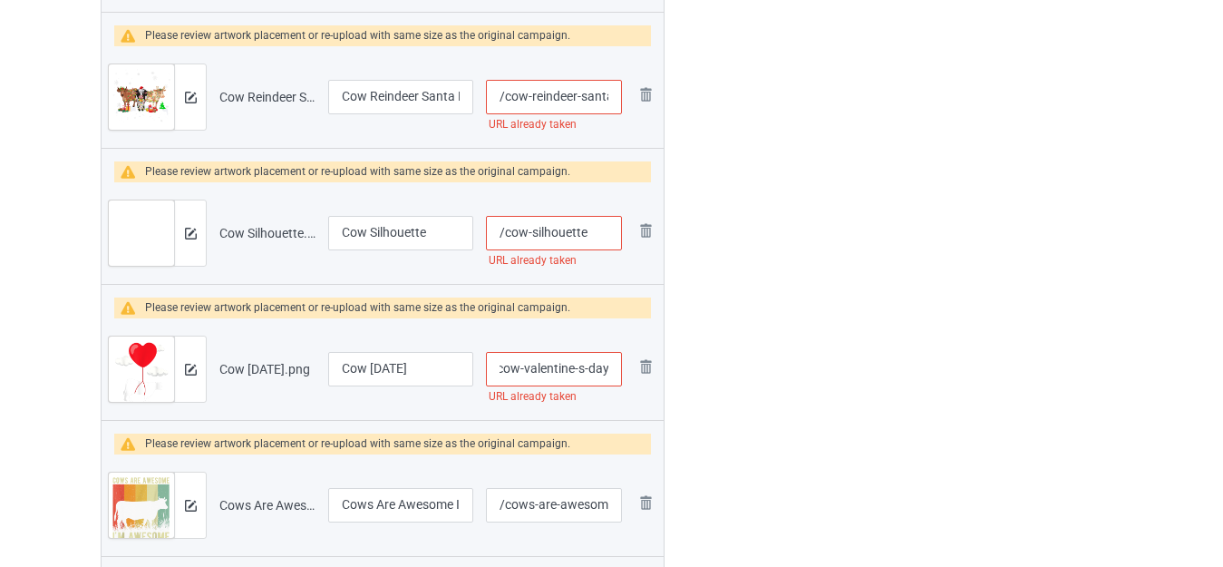
drag, startPoint x: 601, startPoint y: 372, endPoint x: 619, endPoint y: 376, distance: 18.7
click at [619, 376] on input "/cow-valentine-s-day" at bounding box center [554, 369] width 136 height 34
click at [610, 370] on input "/cow-valentine-s-day" at bounding box center [554, 369] width 136 height 34
type input "/cow-valentine-s-days"
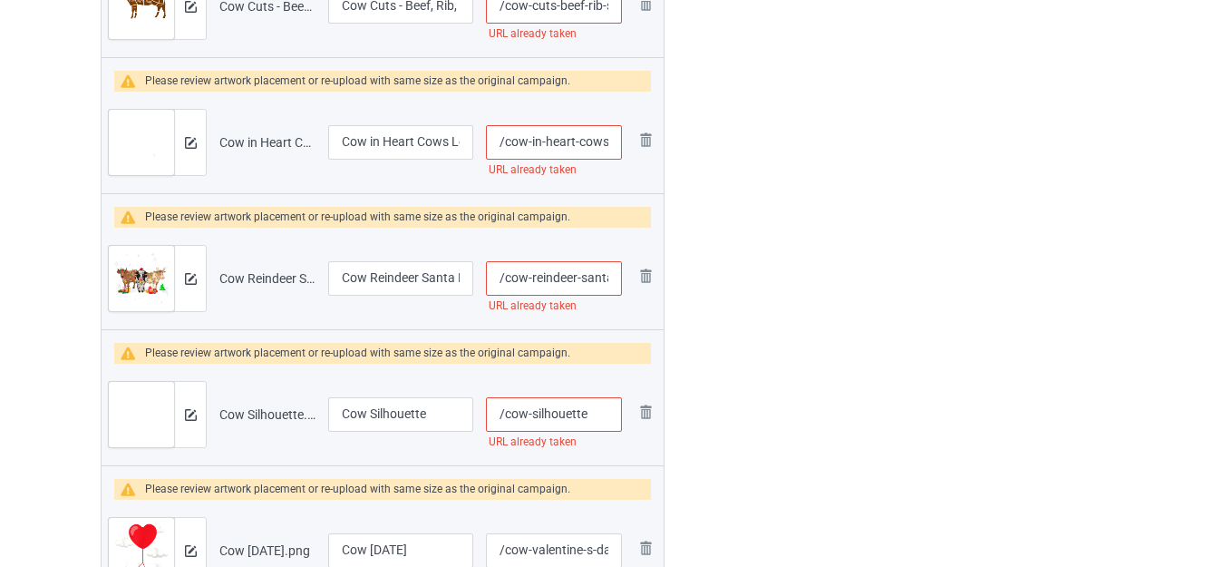
click at [609, 411] on input "/cow-silhouette" at bounding box center [554, 414] width 136 height 34
type input "/cow-silhouettes"
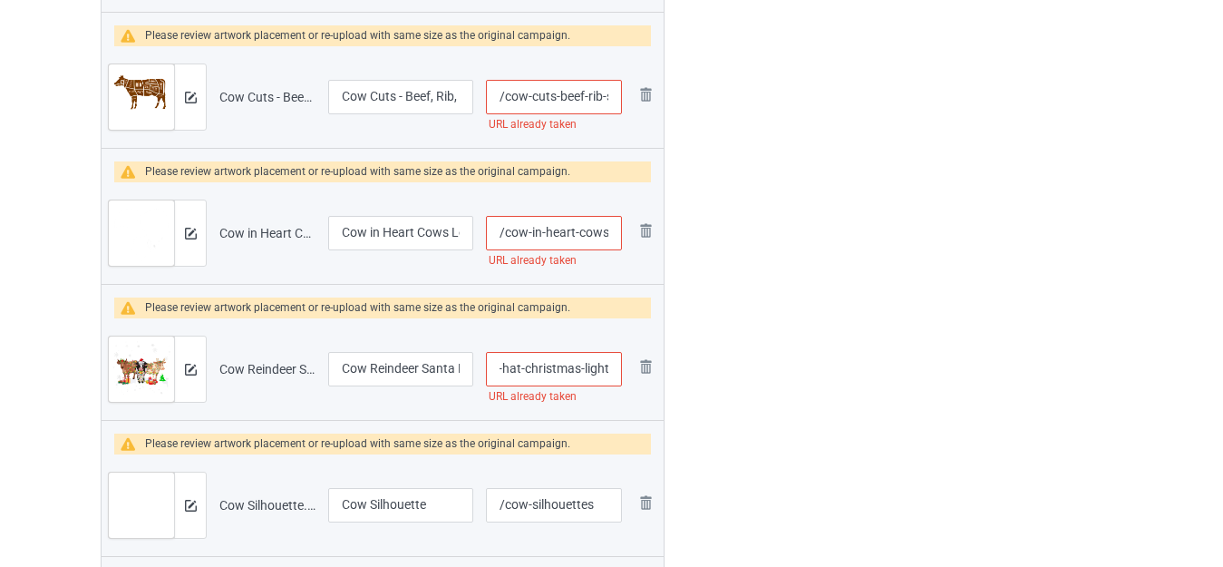
drag, startPoint x: 599, startPoint y: 365, endPoint x: 628, endPoint y: 373, distance: 29.3
click at [628, 373] on td "/cow-reindeer-santa-hat-christmas-light URL already taken" at bounding box center [554, 369] width 149 height 102
click at [590, 368] on input "/cow-reindeer-santa-hat-christmas-light" at bounding box center [554, 369] width 136 height 34
click at [609, 368] on input "/cow-reindeer-santa-hat-christmas-light" at bounding box center [554, 369] width 136 height 34
type input "/cow-reindeer-santa-hat-christmas-lights"
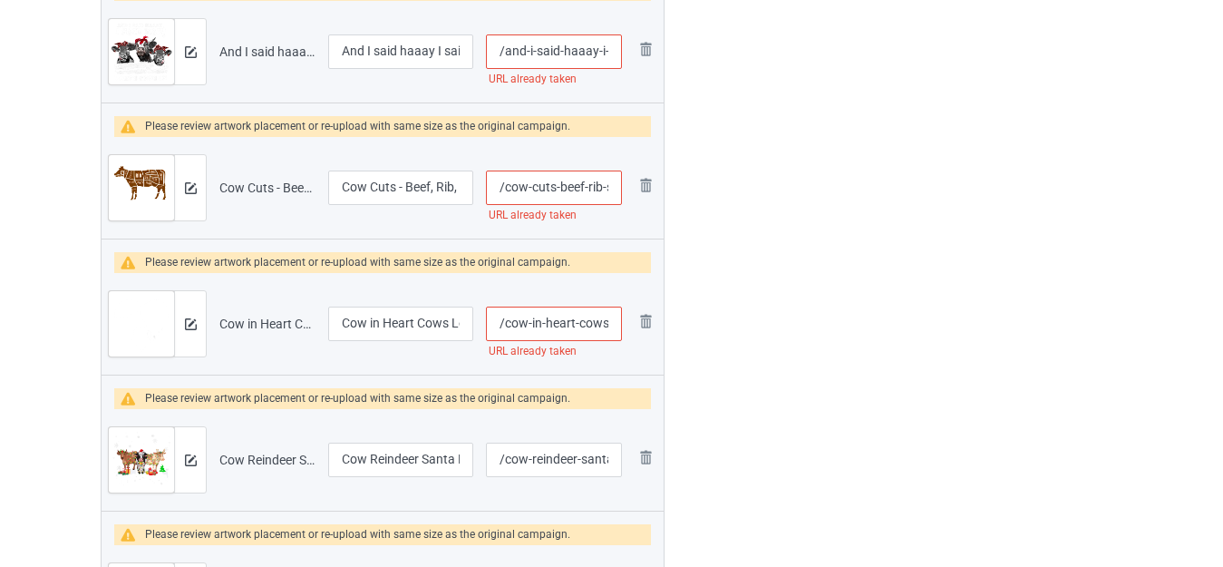
click at [613, 323] on input "/cow-in-heart-cows-love" at bounding box center [554, 324] width 136 height 34
type input "/cow-in-heart-cows-slove"
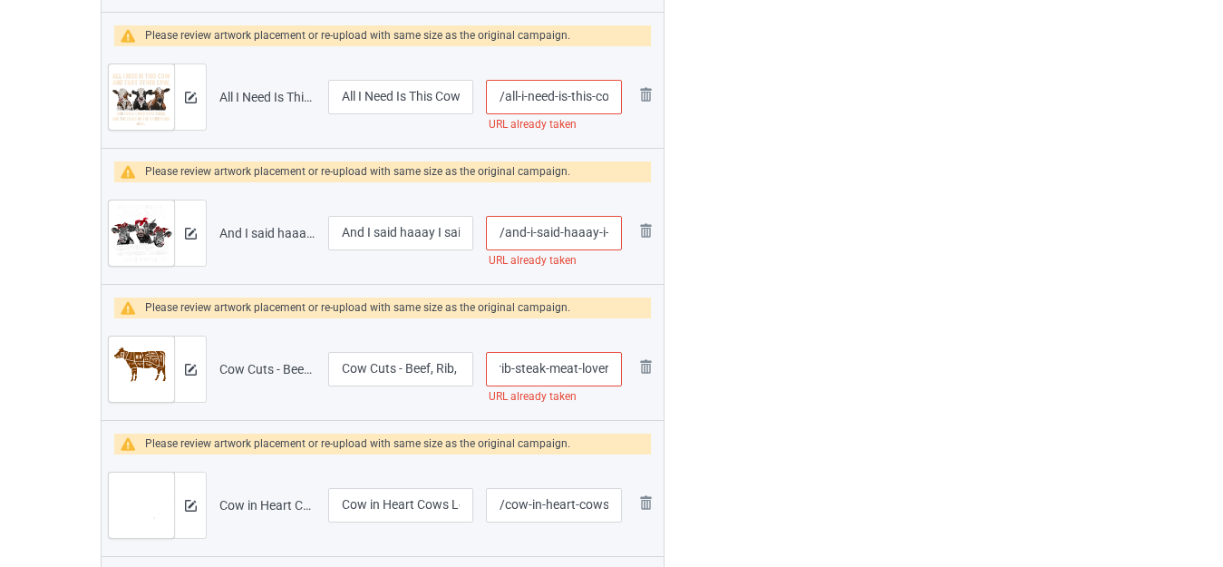
drag, startPoint x: 603, startPoint y: 369, endPoint x: 625, endPoint y: 374, distance: 22.2
click at [625, 374] on td "/cow-cuts-beef-rib-steak-meat-lover URL already taken" at bounding box center [554, 369] width 149 height 102
click at [613, 367] on input "/cow-cuts-beef-rib-steak-meat-lover" at bounding box center [554, 369] width 136 height 34
drag, startPoint x: 595, startPoint y: 365, endPoint x: 625, endPoint y: 365, distance: 29.9
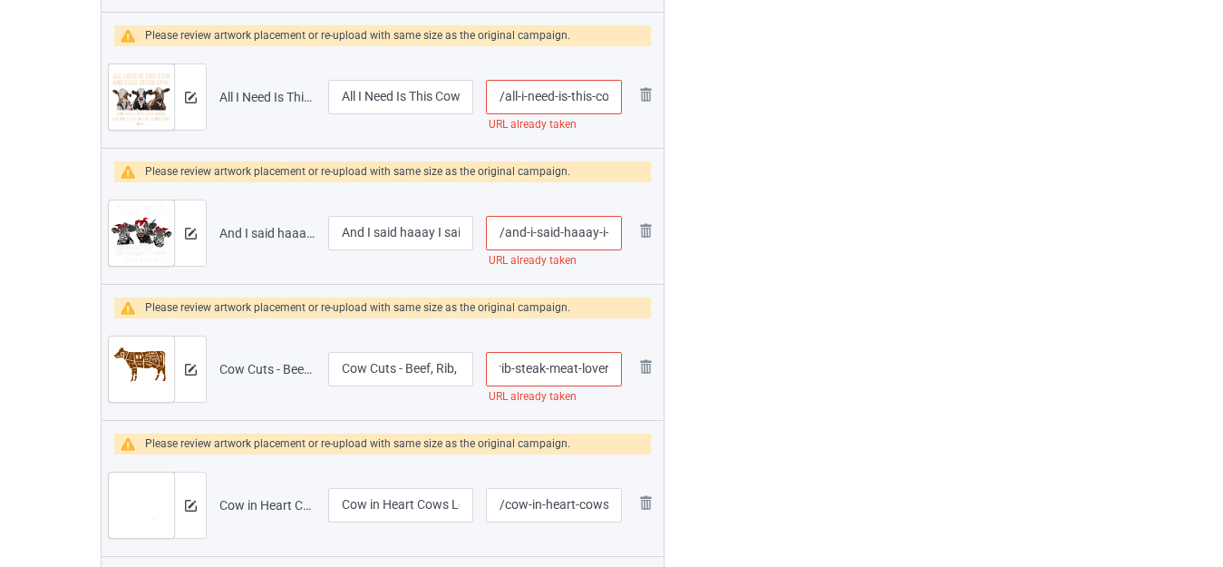
click at [624, 365] on td "/cow-cuts-beef-rib-steak-meat-lover URL already taken" at bounding box center [554, 369] width 149 height 102
click at [625, 365] on td "/cow-cuts-beef-rib-steak-meat-lover URL already taken" at bounding box center [554, 369] width 149 height 102
drag, startPoint x: 579, startPoint y: 367, endPoint x: 619, endPoint y: 367, distance: 40.8
click at [619, 367] on input "/cow-cuts-beef-rib-steak-meat-lover" at bounding box center [554, 369] width 136 height 34
click at [609, 367] on input "/cow-cuts-beef-rib-steak-meat-lover" at bounding box center [554, 369] width 136 height 34
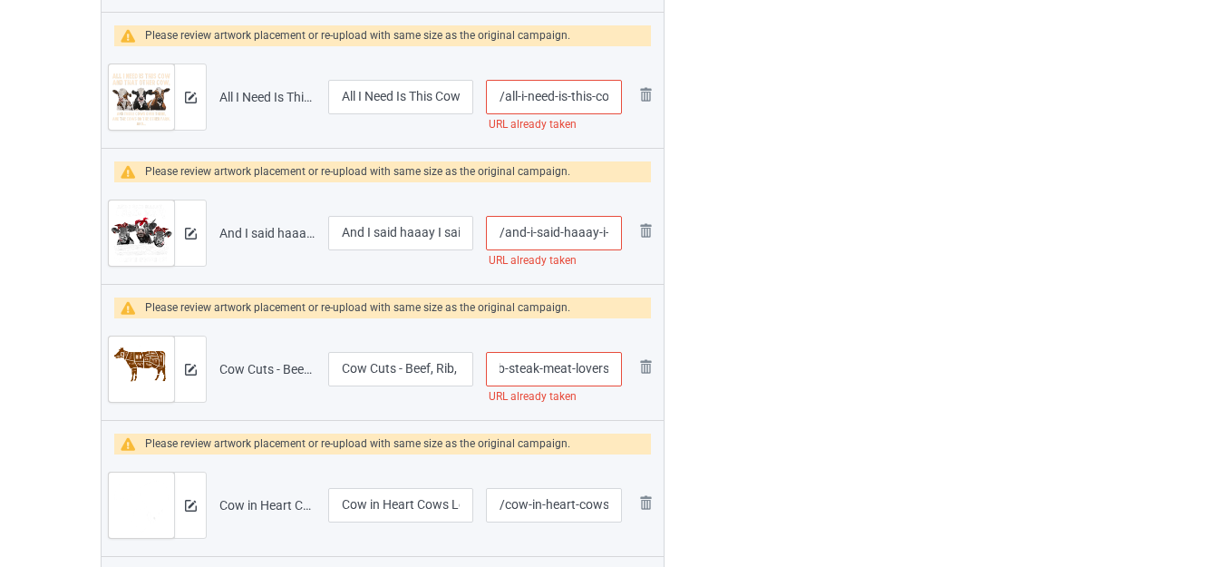
type input "/cow-cuts-beef-rib-steak-meat-lovers"
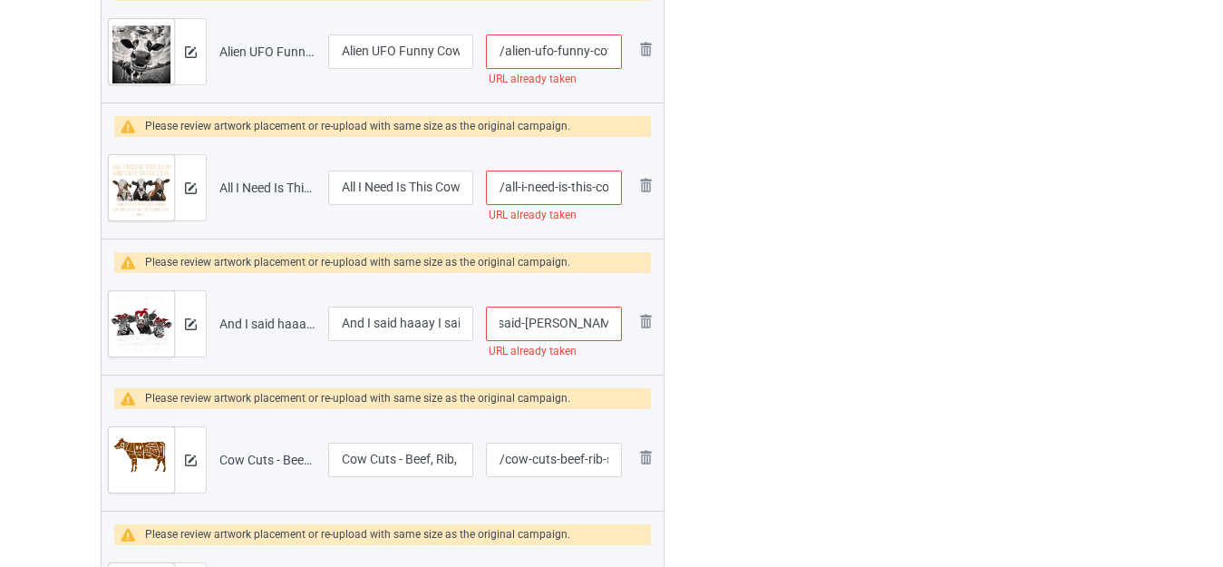
drag, startPoint x: 608, startPoint y: 319, endPoint x: 619, endPoint y: 327, distance: 14.3
click at [619, 327] on input "/and-i-said-haaay-i-said-hay-funny-cow" at bounding box center [554, 324] width 136 height 34
click at [620, 327] on input "/and-i-said-haaay-i-said-hay-funny-cow" at bounding box center [554, 324] width 136 height 34
click at [613, 326] on input "/and-i-said-haaay-i-said-hay-funny-cow" at bounding box center [554, 324] width 136 height 34
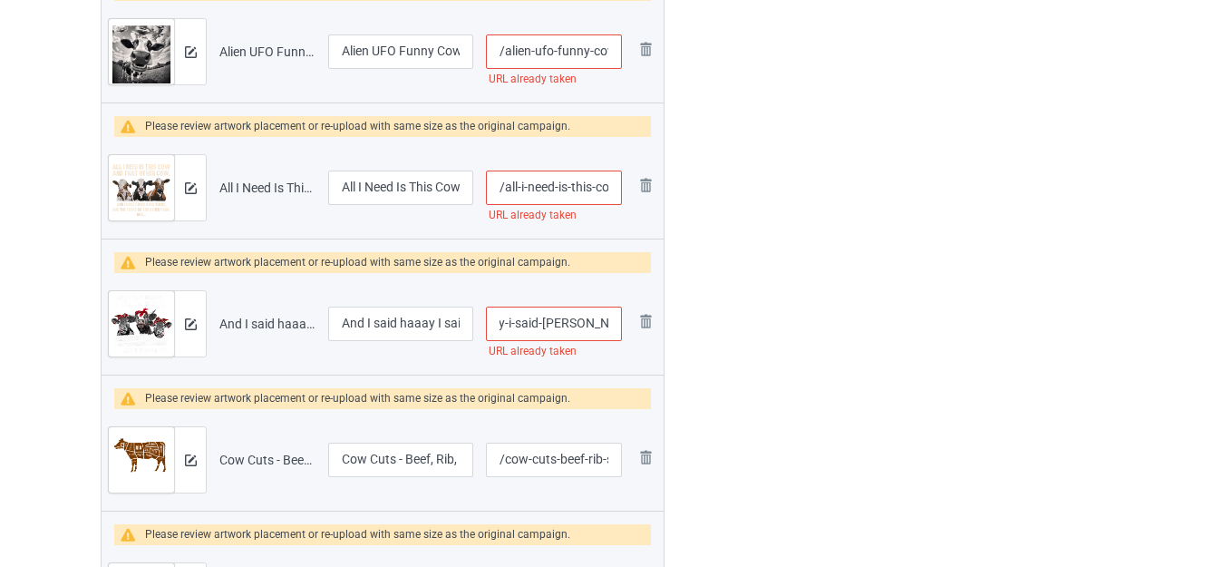
type input "/and-i-said-haaay-i-said-hay-funny-s"
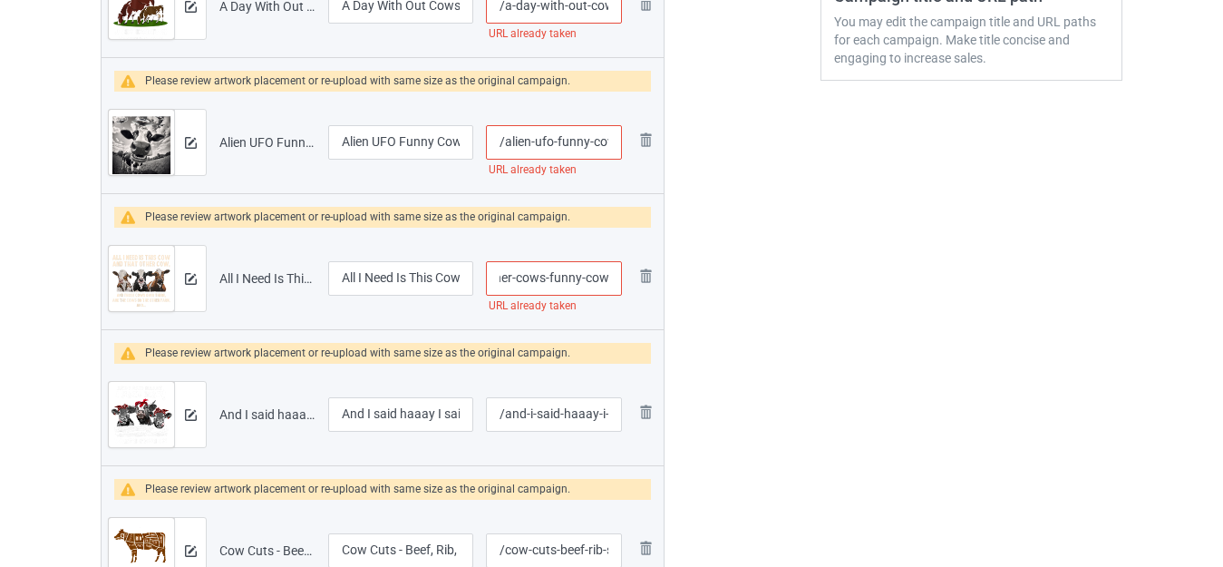
drag, startPoint x: 593, startPoint y: 279, endPoint x: 621, endPoint y: 280, distance: 28.1
click at [621, 280] on input "/all-i-need-is-this-cow-and-other-cows-funny-cow" at bounding box center [554, 278] width 136 height 34
click at [602, 274] on input "/all-i-need-is-this-cow-and-other-cows-funny-cow" at bounding box center [554, 278] width 136 height 34
click at [609, 276] on input "/all-i-need-is-this-cow-and-other-cows-funny-cow" at bounding box center [554, 278] width 136 height 34
type input "/all-i-need-is-this-cow-and-other-cows-funny-cows"
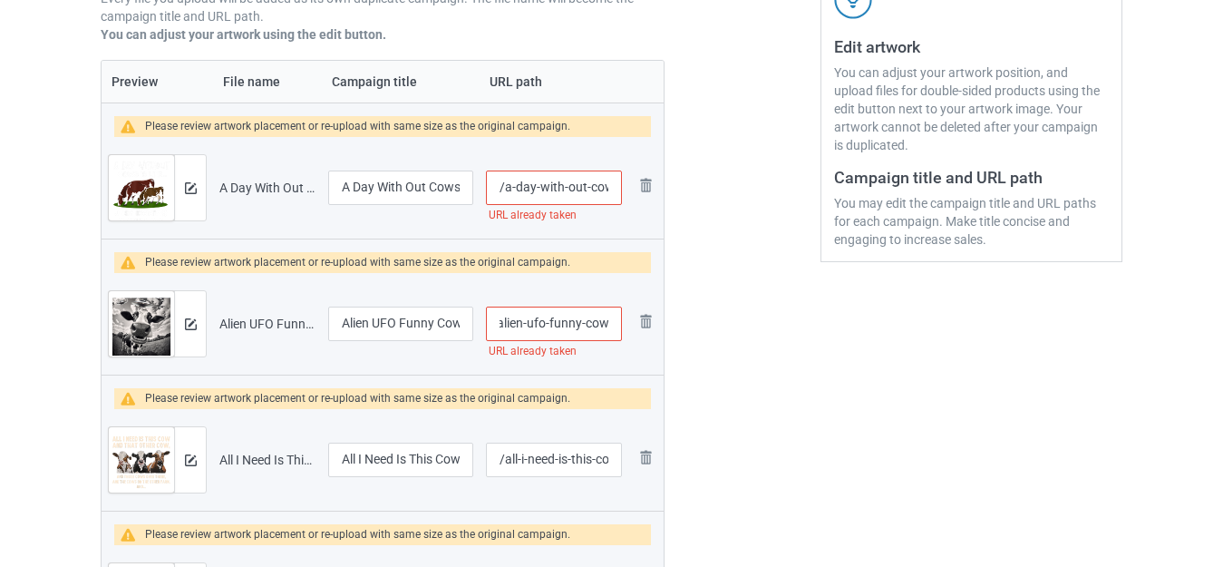
drag, startPoint x: 607, startPoint y: 321, endPoint x: 619, endPoint y: 323, distance: 12.8
click at [619, 323] on input "/alien-ufo-funny-cow" at bounding box center [554, 324] width 136 height 34
click at [613, 321] on input "/alien-ufo-funny-cow" at bounding box center [554, 324] width 136 height 34
type input "/alien-ufo-funny-cows"
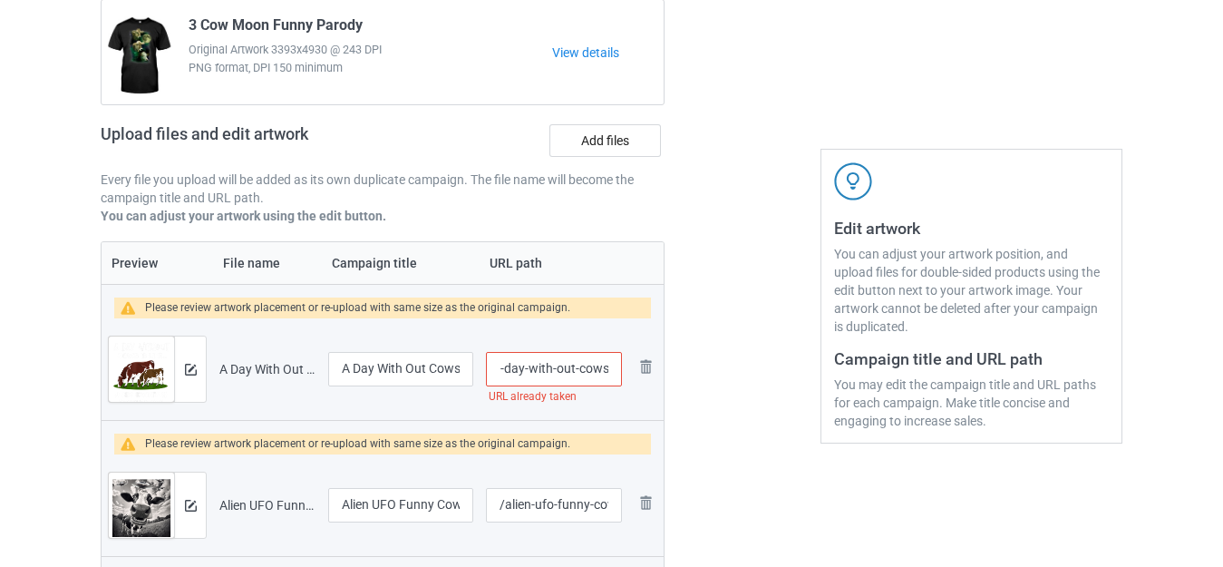
drag, startPoint x: 606, startPoint y: 368, endPoint x: 617, endPoint y: 369, distance: 10.9
click at [617, 369] on input "/a-day-with-out-cows" at bounding box center [554, 369] width 136 height 34
click at [613, 368] on input "/a-day-with-out-cows" at bounding box center [554, 369] width 136 height 34
type input "/a-day-with-out-cowss"
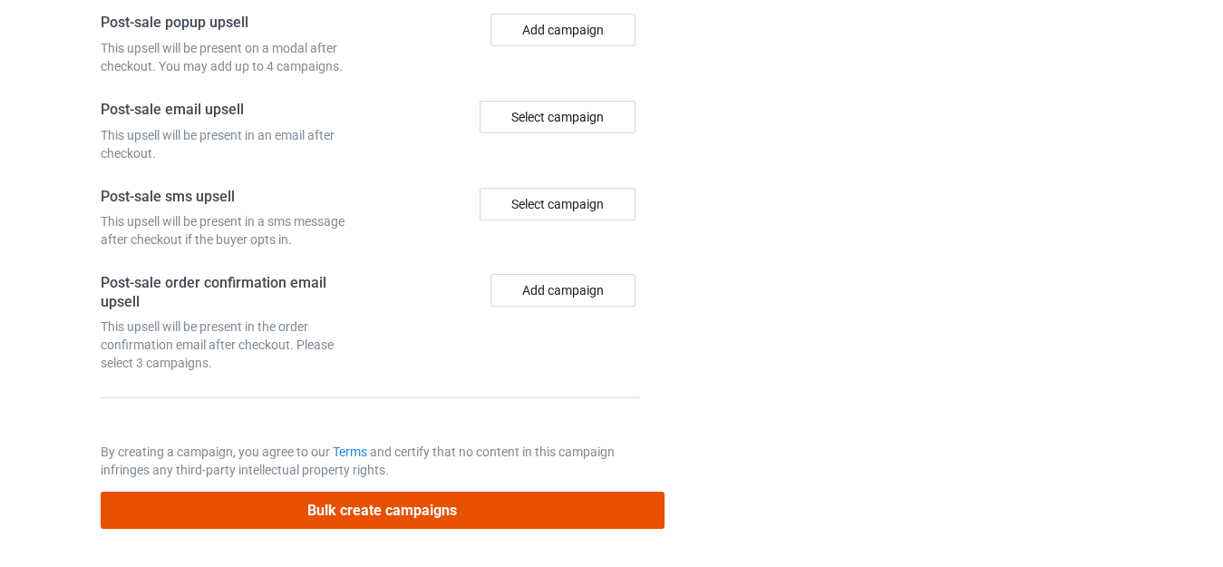
click at [421, 511] on button "Bulk create campaigns" at bounding box center [383, 510] width 564 height 37
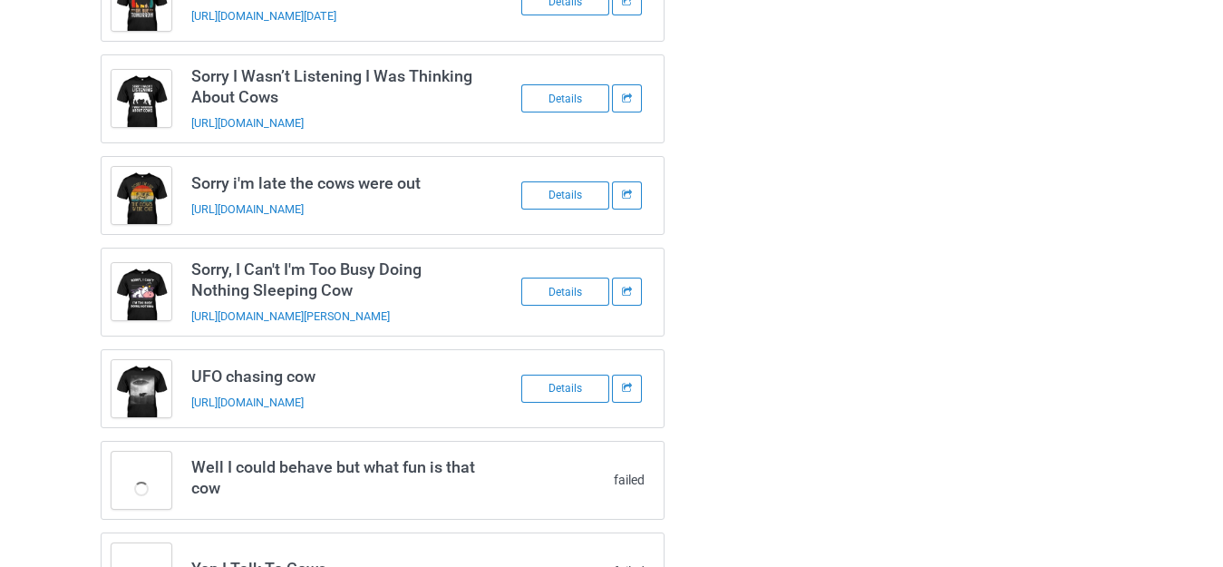
scroll to position [3097, 0]
